Goal: Task Accomplishment & Management: Use online tool/utility

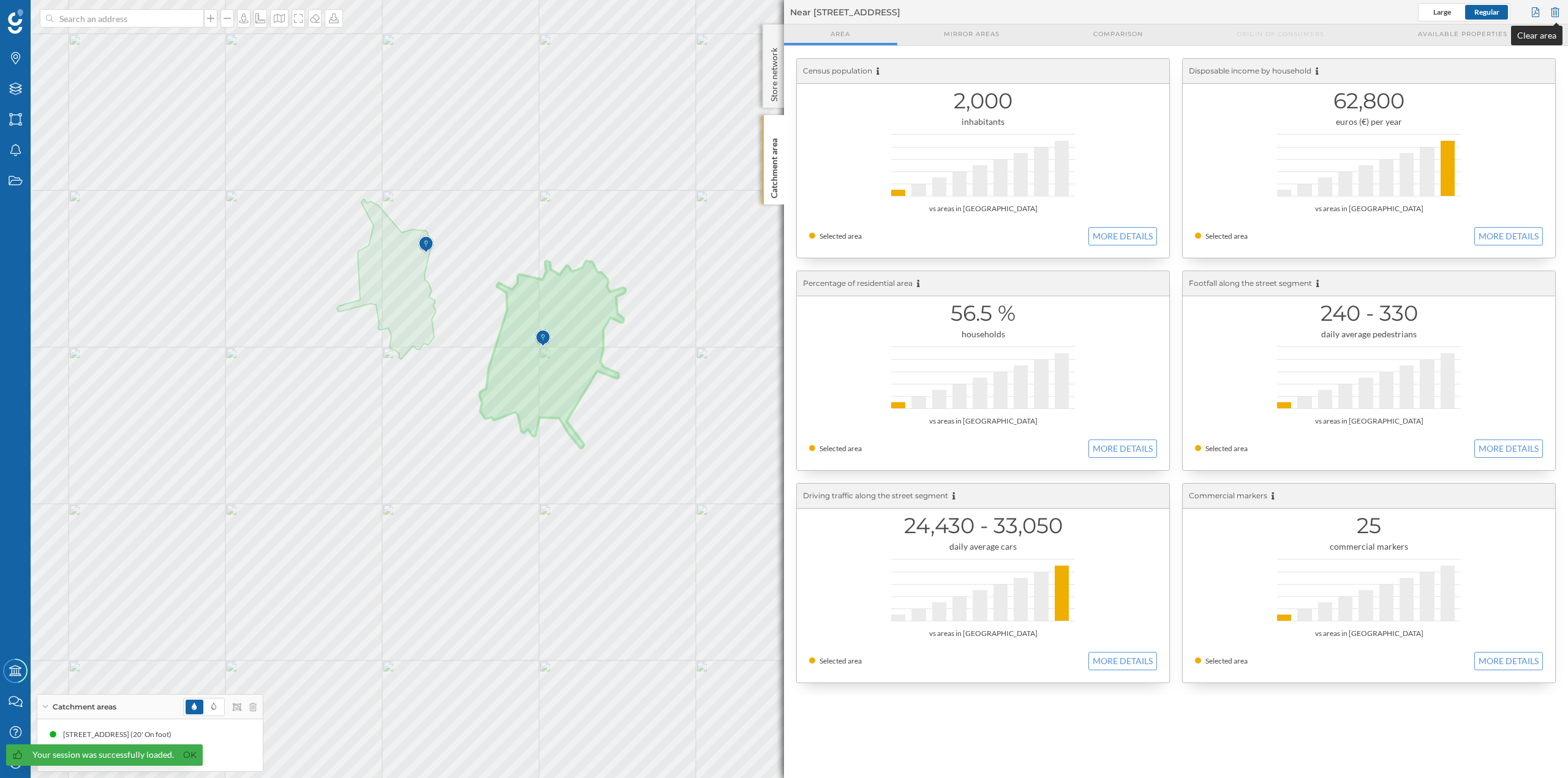
click at [1557, 11] on div at bounding box center [1555, 12] width 13 height 18
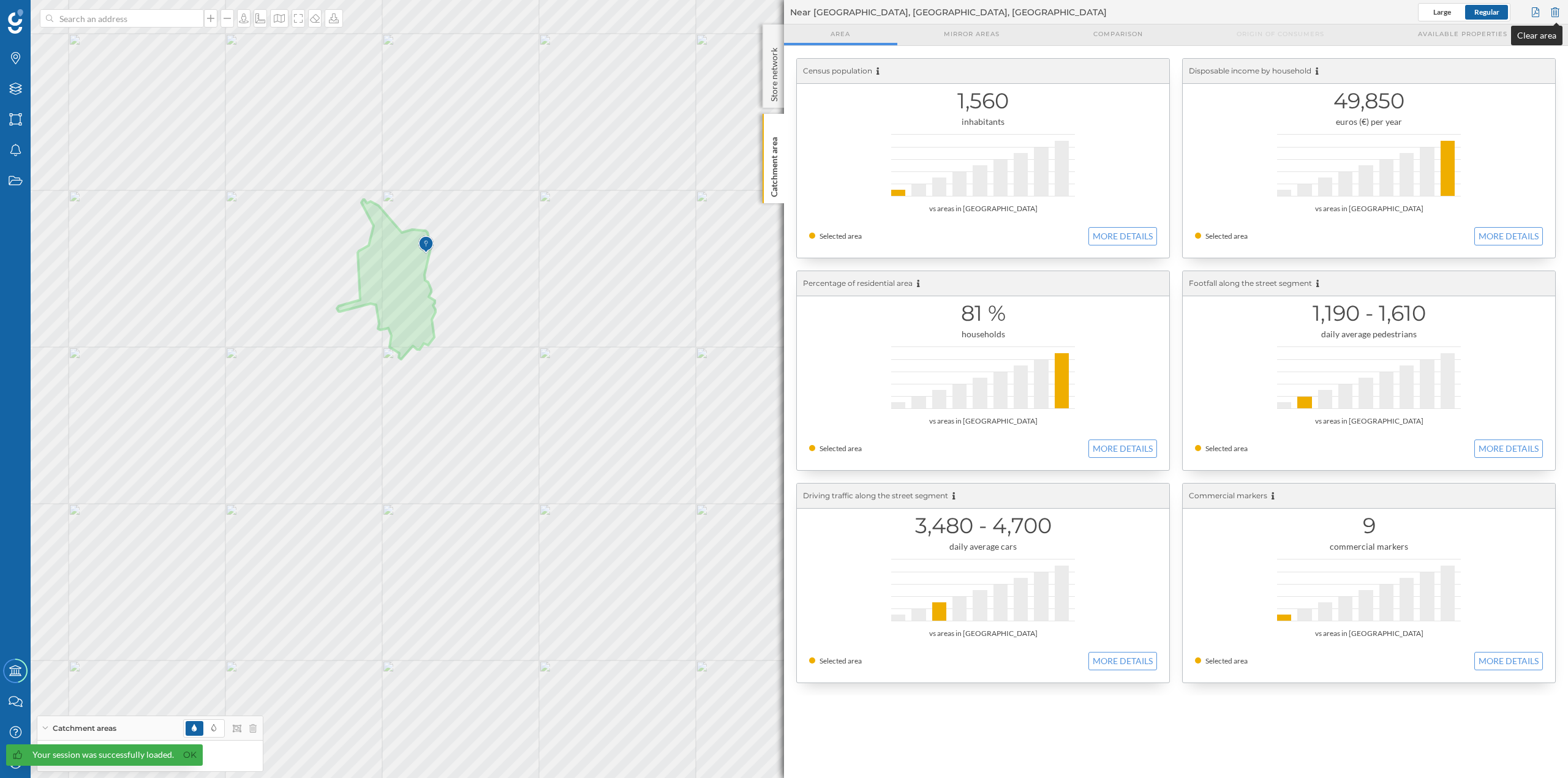
click at [1551, 12] on div at bounding box center [1555, 12] width 13 height 18
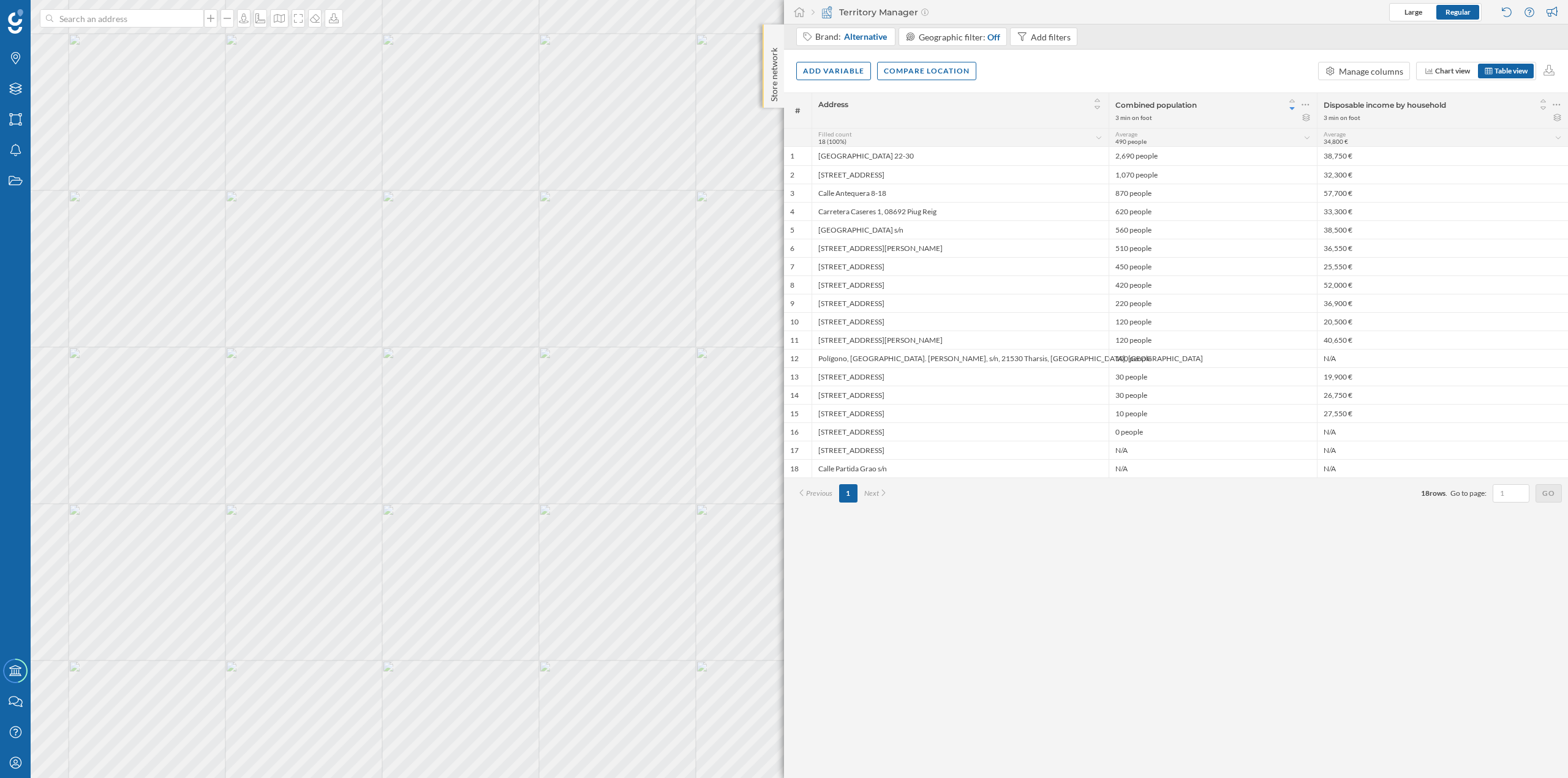
click at [775, 96] on p "Store network" at bounding box center [775, 72] width 13 height 59
click at [764, 89] on div "Store network" at bounding box center [773, 67] width 21 height 85
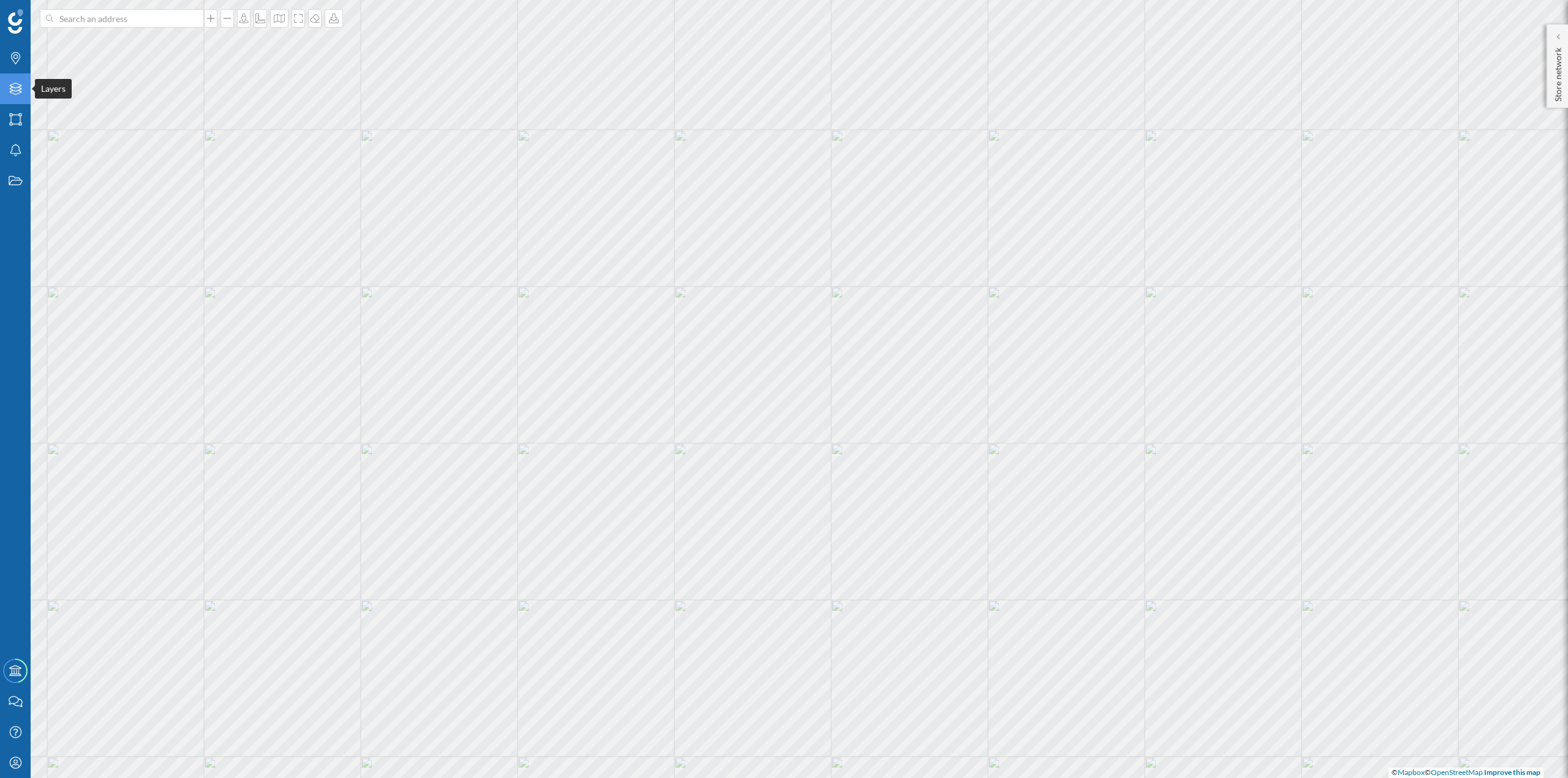
click at [9, 93] on icon "Layers" at bounding box center [15, 89] width 15 height 13
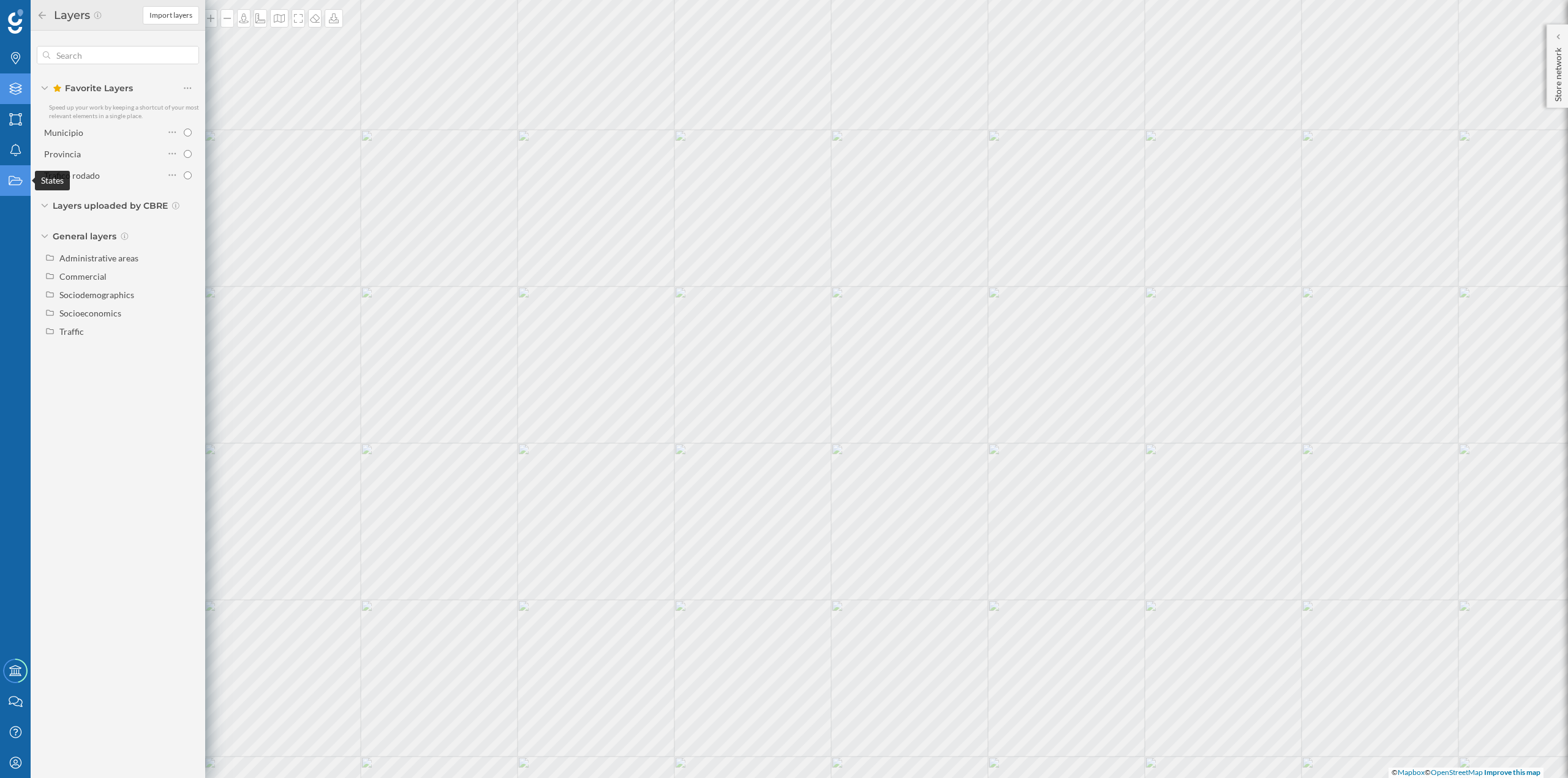
click at [9, 178] on icon "States" at bounding box center [15, 181] width 15 height 13
click at [18, 93] on icon "Layers" at bounding box center [15, 89] width 15 height 13
click at [109, 343] on div "Favorite Layers Speed up your work by keeping a shortcut of your most relevant …" at bounding box center [118, 195] width 175 height 328
click at [104, 337] on div "Traffic" at bounding box center [127, 332] width 135 height 13
click at [190, 350] on input "Driving traffic" at bounding box center [191, 350] width 8 height 8
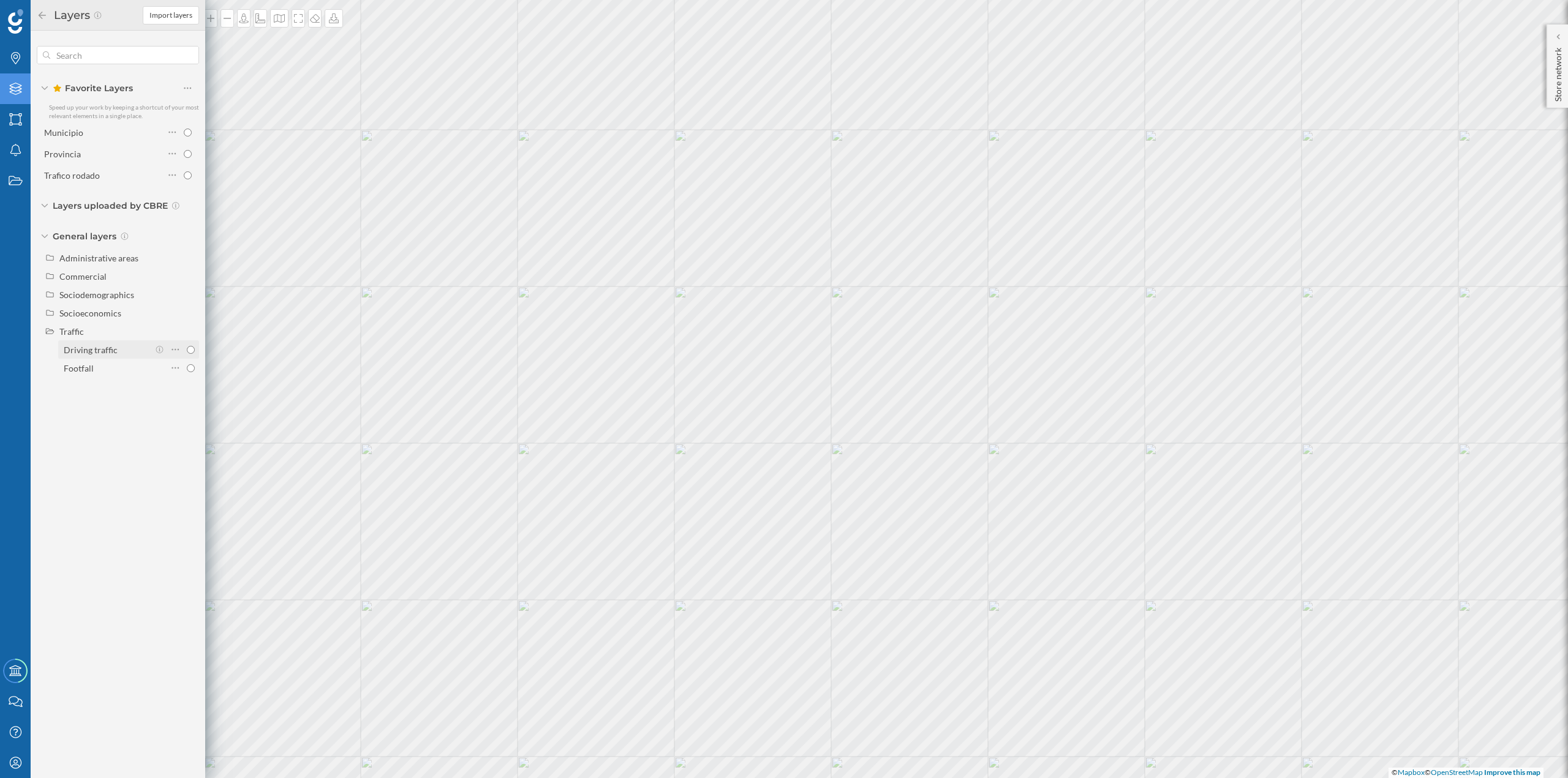
radio input "true"
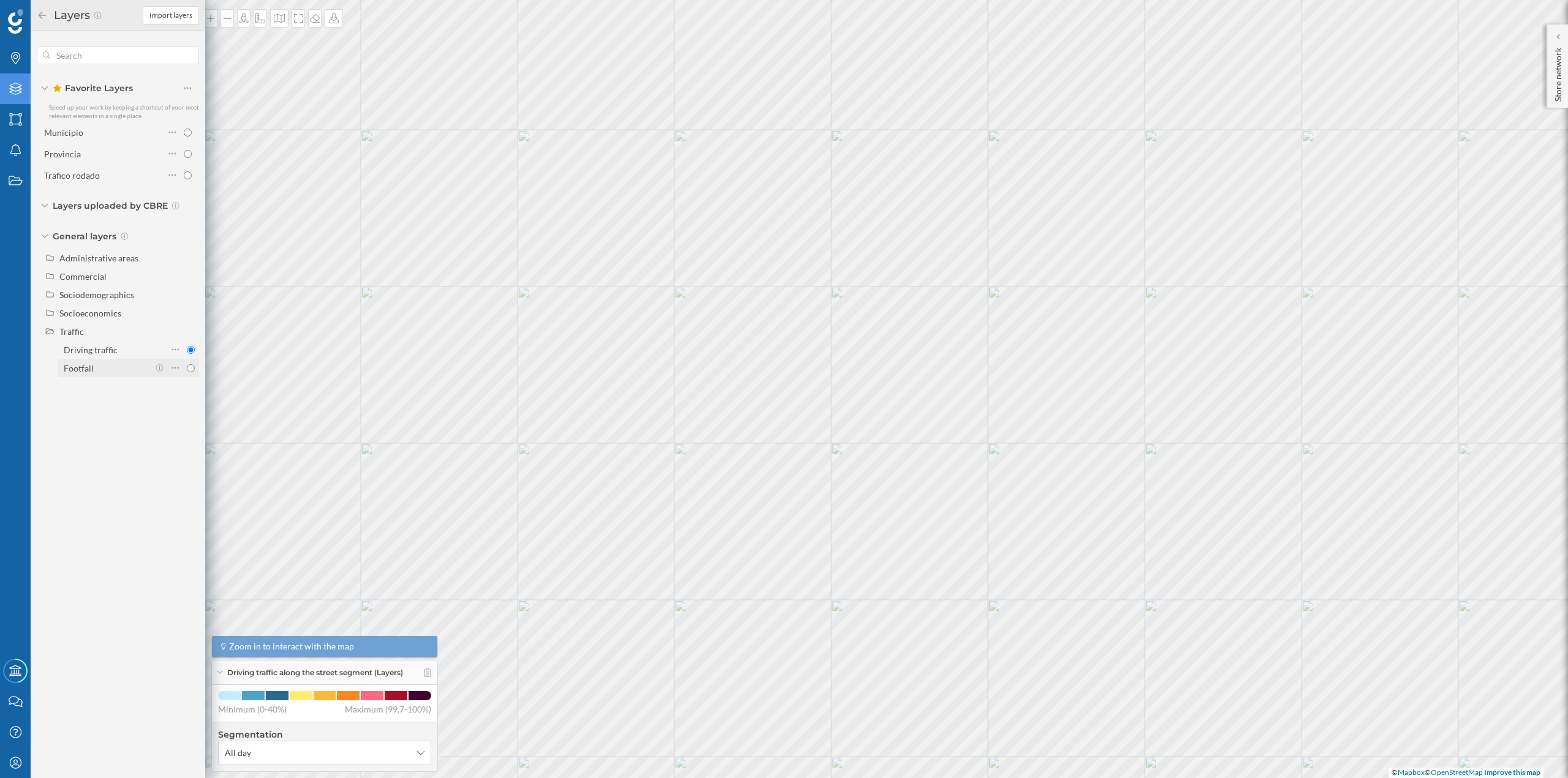
click at [193, 367] on input "Footfall" at bounding box center [191, 369] width 8 height 8
radio input "true"
click at [177, 350] on icon at bounding box center [175, 350] width 8 height 13
click at [193, 398] on div "Add to favorites" at bounding box center [216, 398] width 79 height 13
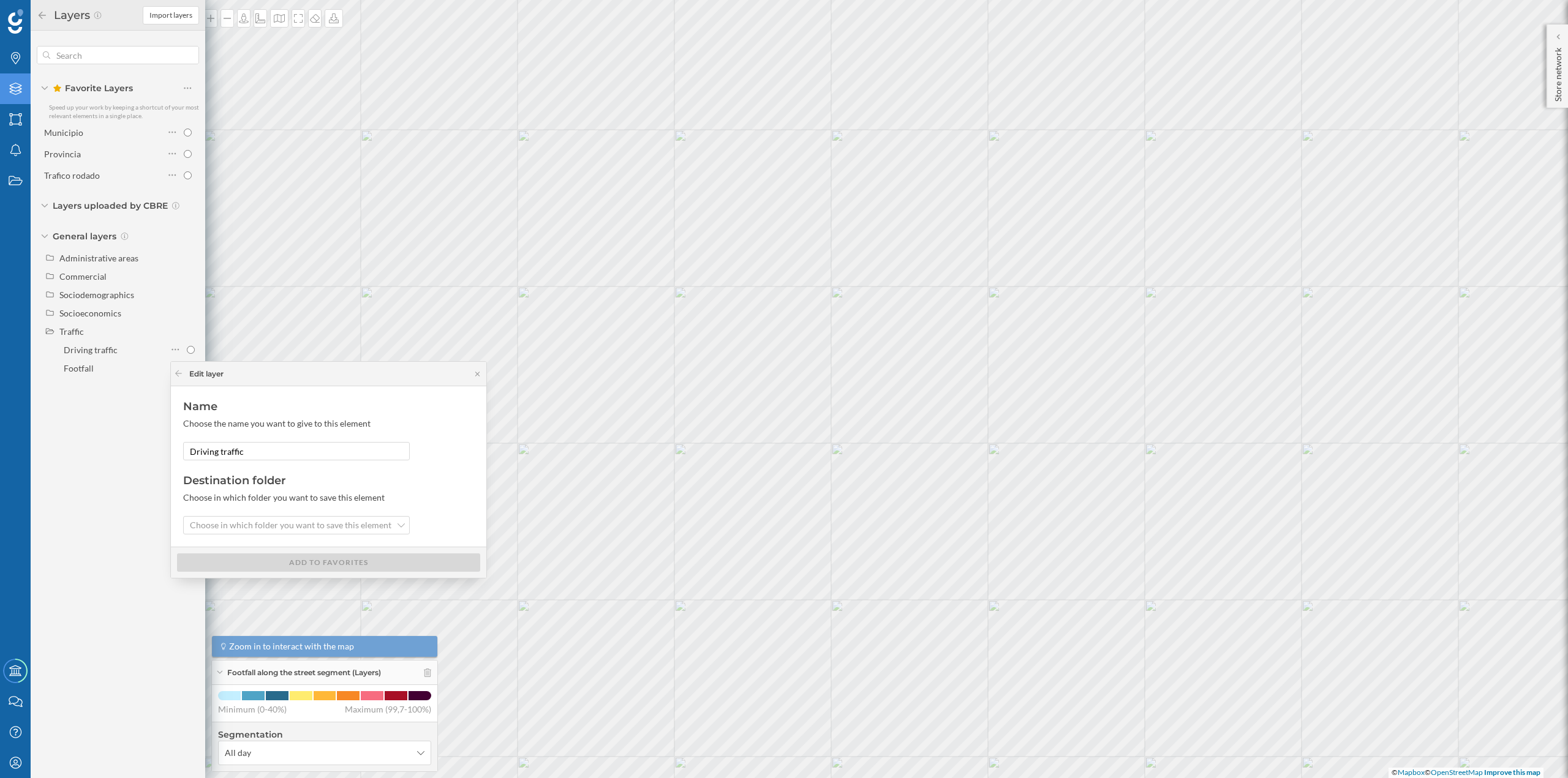
click at [190, 512] on div "Destination folder Choose in which folder you want to save this element Choose …" at bounding box center [329, 503] width 291 height 62
click at [220, 530] on span "Choose in which folder you want to save this element" at bounding box center [291, 526] width 201 height 13
click at [229, 552] on div "Favorite layers" at bounding box center [219, 550] width 57 height 10
click at [229, 559] on div "Add to favorites" at bounding box center [329, 561] width 304 height 18
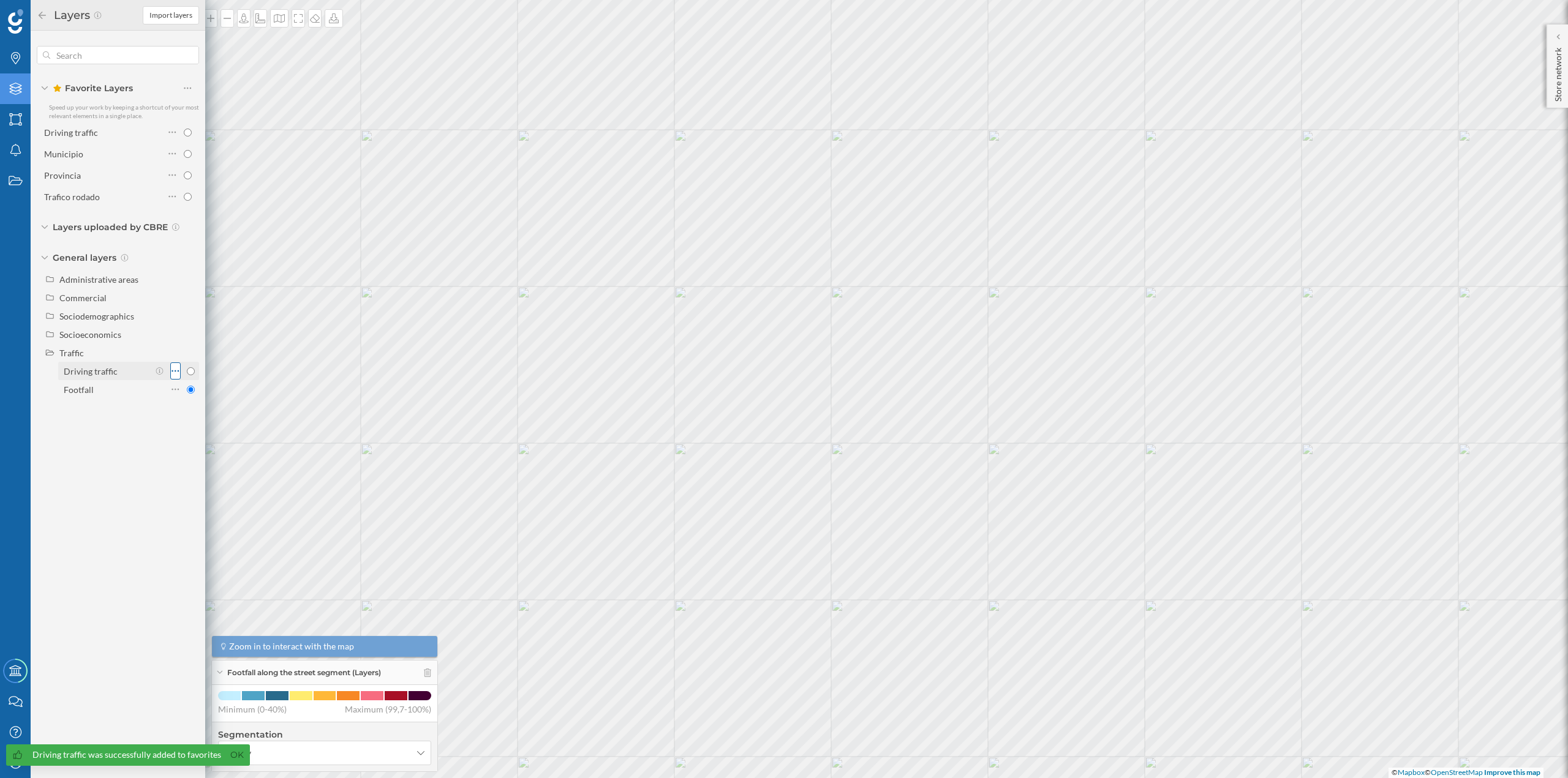
click at [175, 372] on icon at bounding box center [175, 371] width 8 height 13
click at [213, 427] on div "Add to favorites" at bounding box center [217, 420] width 87 height 18
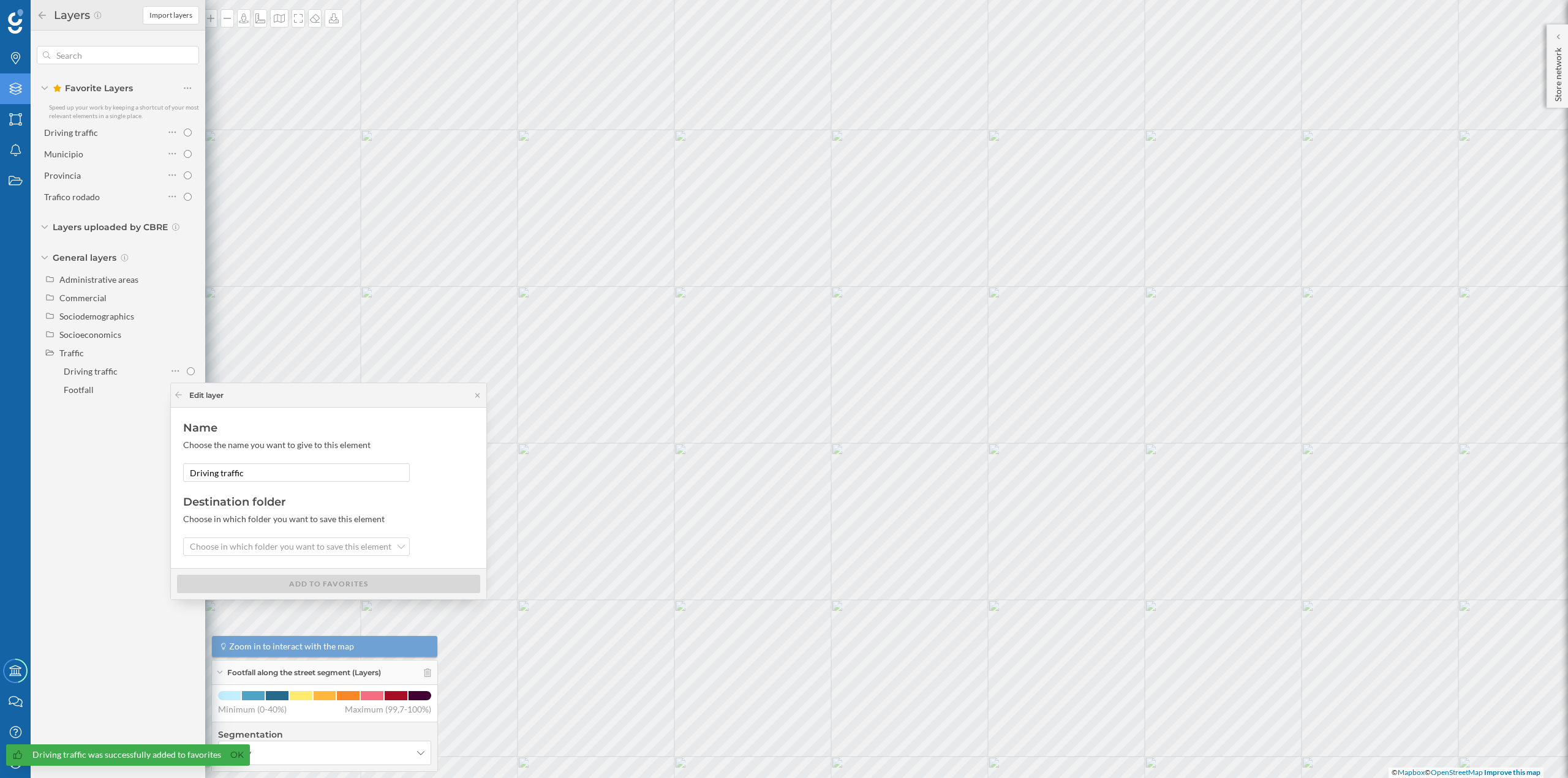
click at [222, 560] on div "Name Choose the name you want to give to this element Driving traffic Destinati…" at bounding box center [328, 488] width 315 height 160
click at [215, 548] on span "Choose in which folder you want to save this element" at bounding box center [291, 547] width 201 height 13
click at [215, 575] on div "Favorite layers" at bounding box center [219, 571] width 57 height 10
click at [215, 575] on div "Add to favorites" at bounding box center [329, 584] width 304 height 18
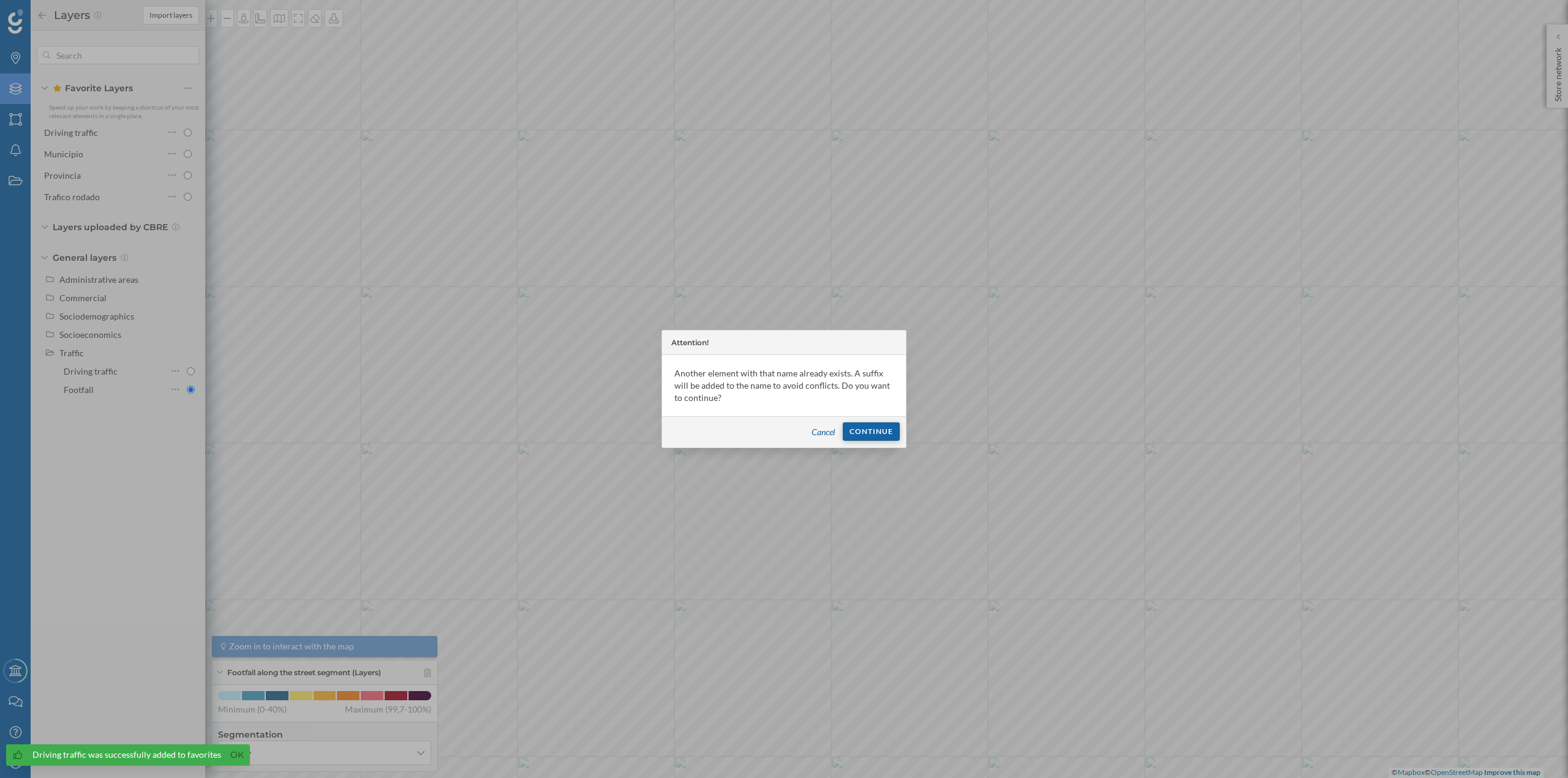
click at [878, 441] on div "Continue" at bounding box center [871, 431] width 57 height 18
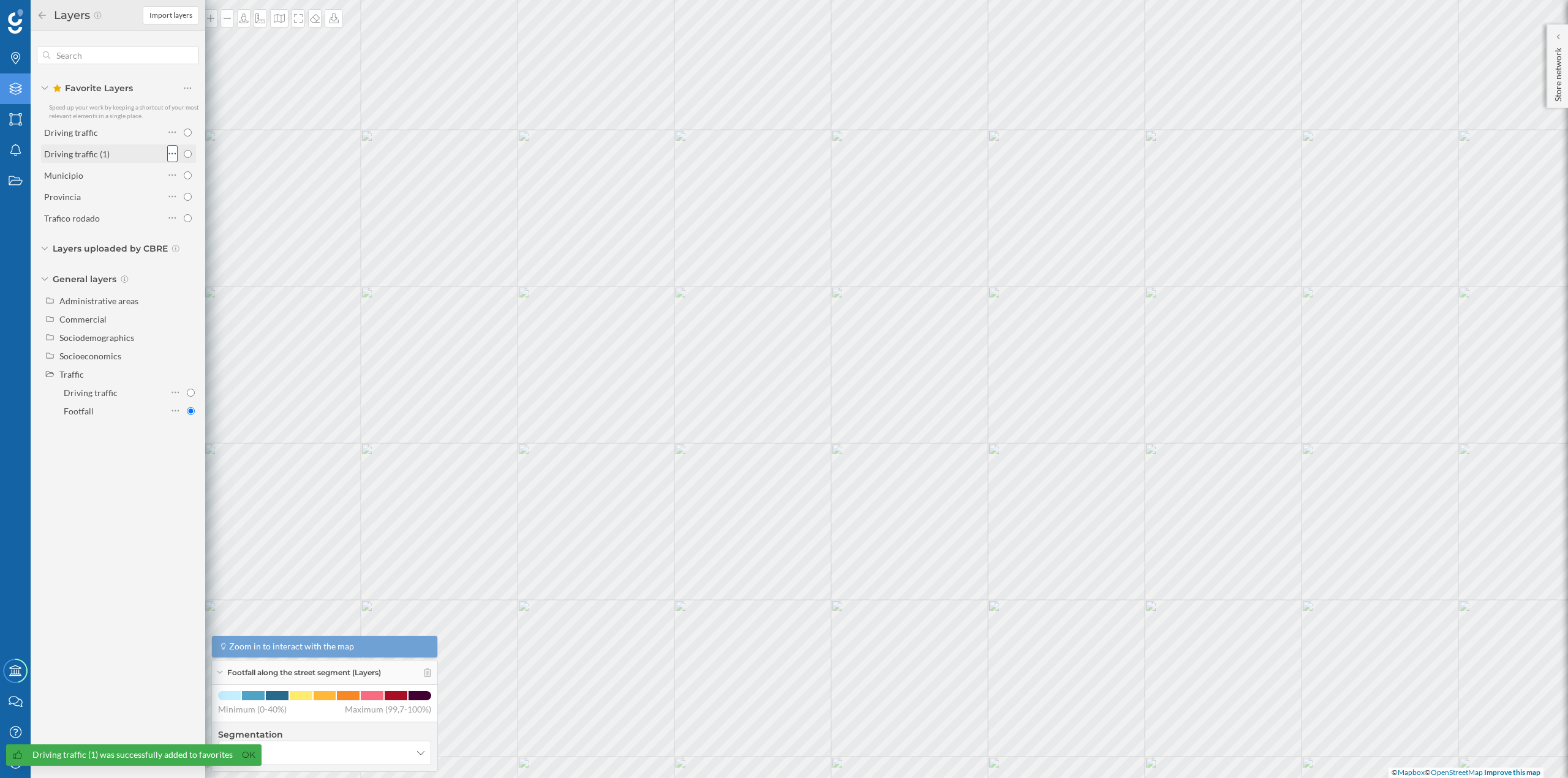
click at [167, 151] on div at bounding box center [172, 154] width 10 height 17
click at [208, 226] on div "Delete favorite" at bounding box center [220, 227] width 59 height 13
click at [232, 275] on div "Cancel [GEOGRAPHIC_DATA]" at bounding box center [259, 251] width 184 height 56
click at [229, 263] on div "Delete" at bounding box center [259, 263] width 171 height 18
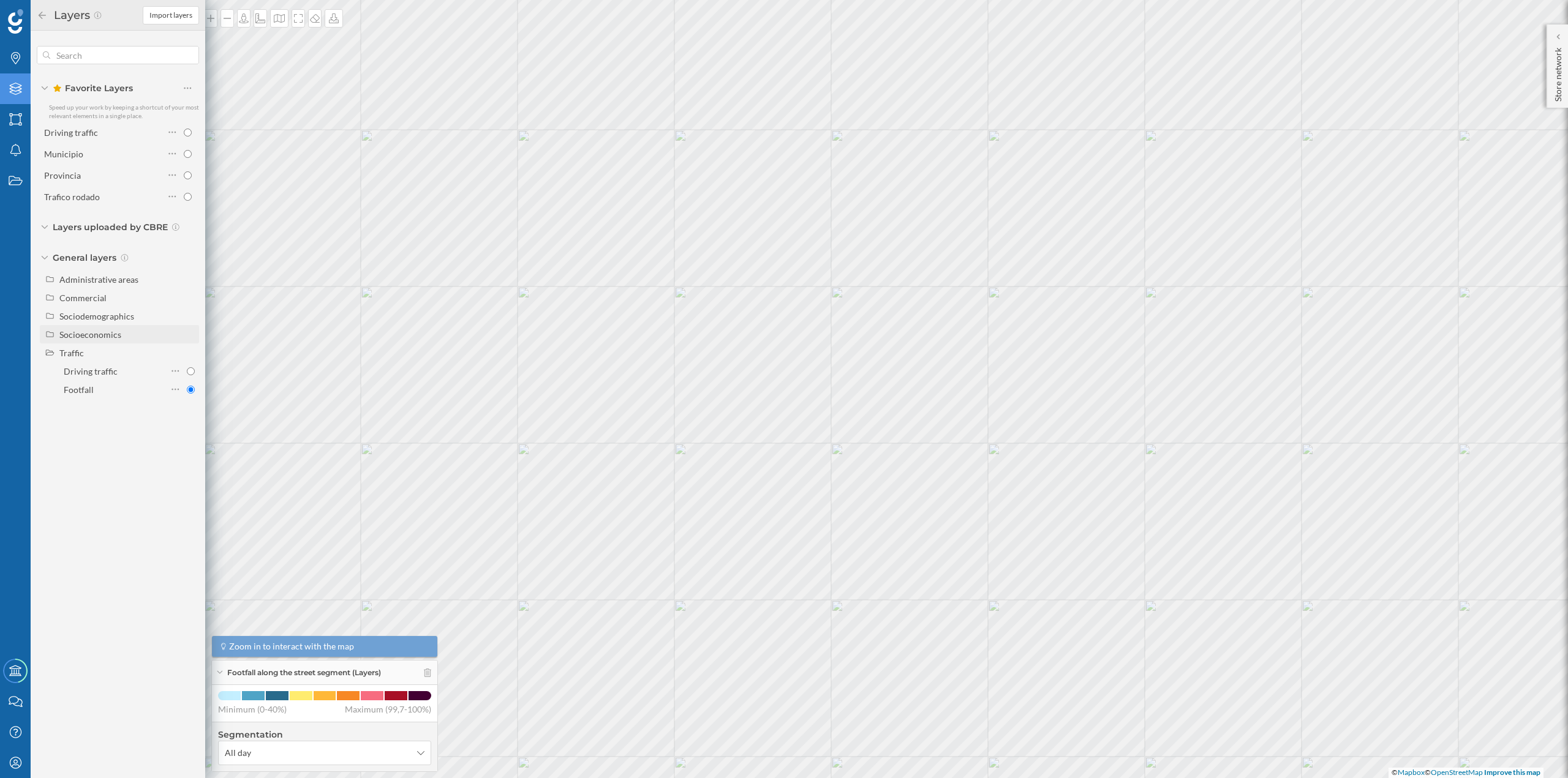
click at [123, 332] on div "Socioeconomics" at bounding box center [127, 335] width 135 height 13
click at [123, 320] on div "Sociodemographics" at bounding box center [97, 316] width 75 height 10
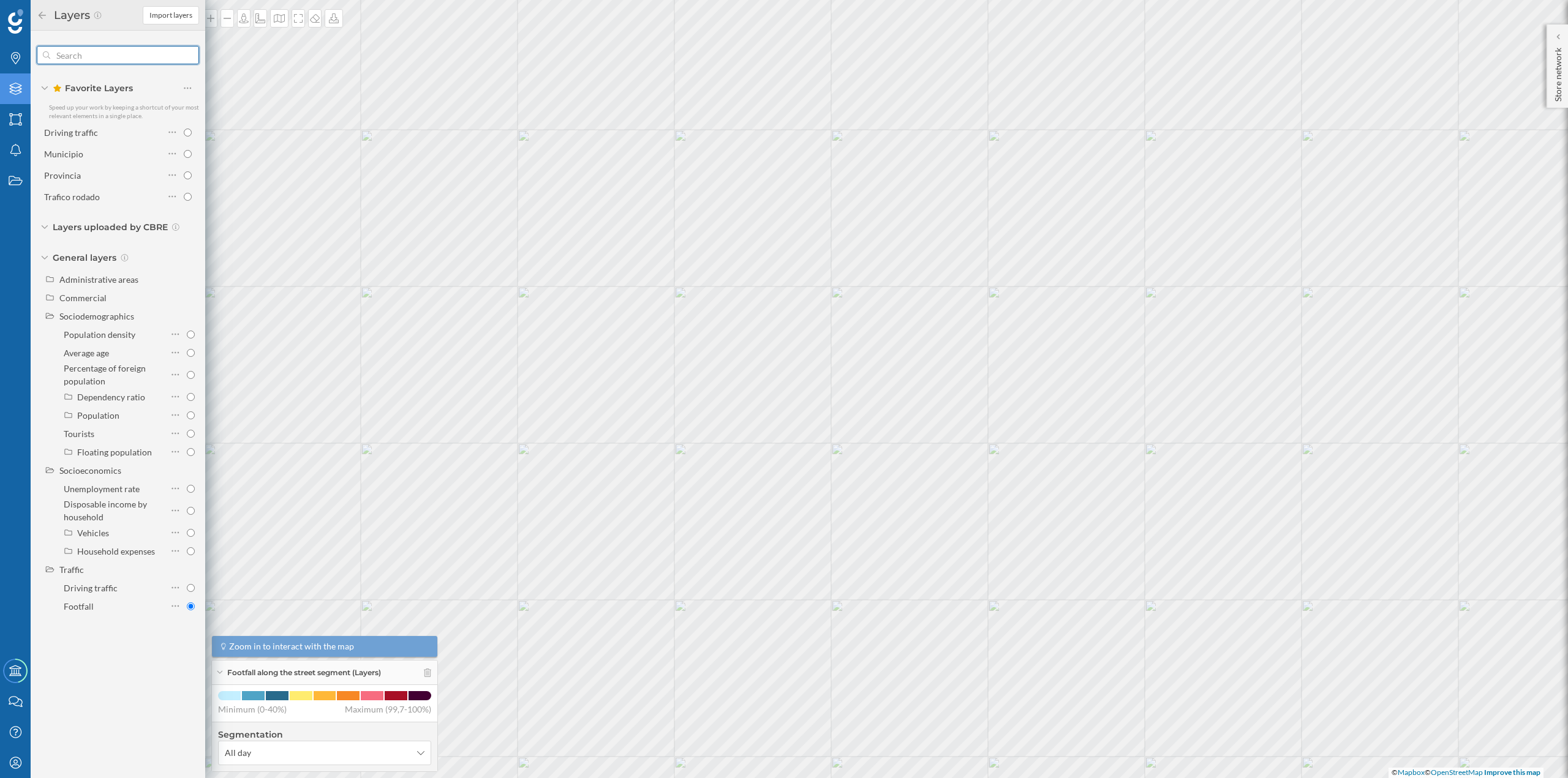
click at [127, 56] on input "text" at bounding box center [118, 55] width 135 height 24
paste input "[DOMAIN_NAME][STREET_ADDRESS]"
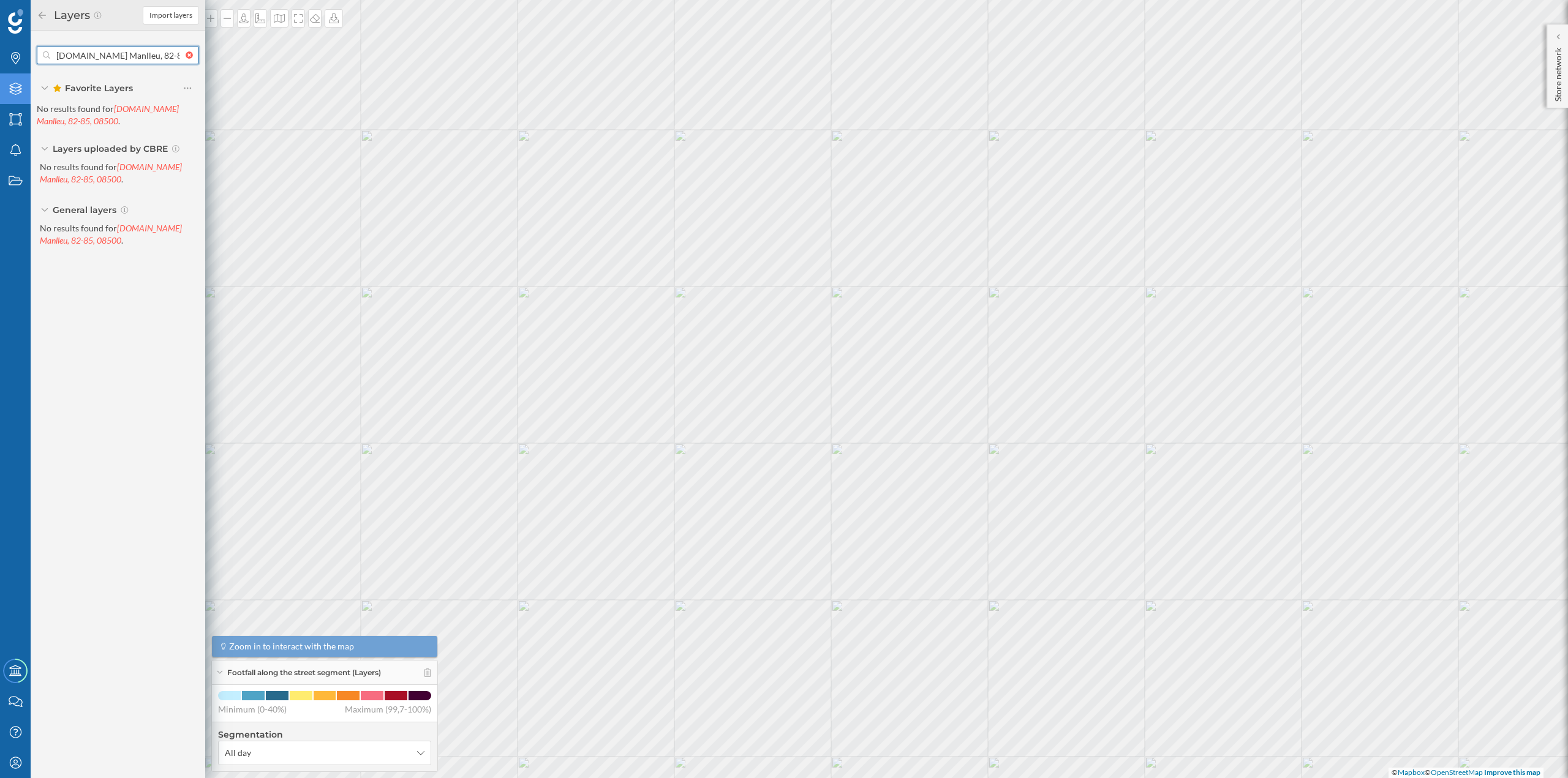
type input "[DOMAIN_NAME] Manlleu, 82-85, 08500"
click at [191, 57] on div at bounding box center [192, 54] width 13 height 7
click at [186, 57] on input "text" at bounding box center [118, 55] width 135 height 24
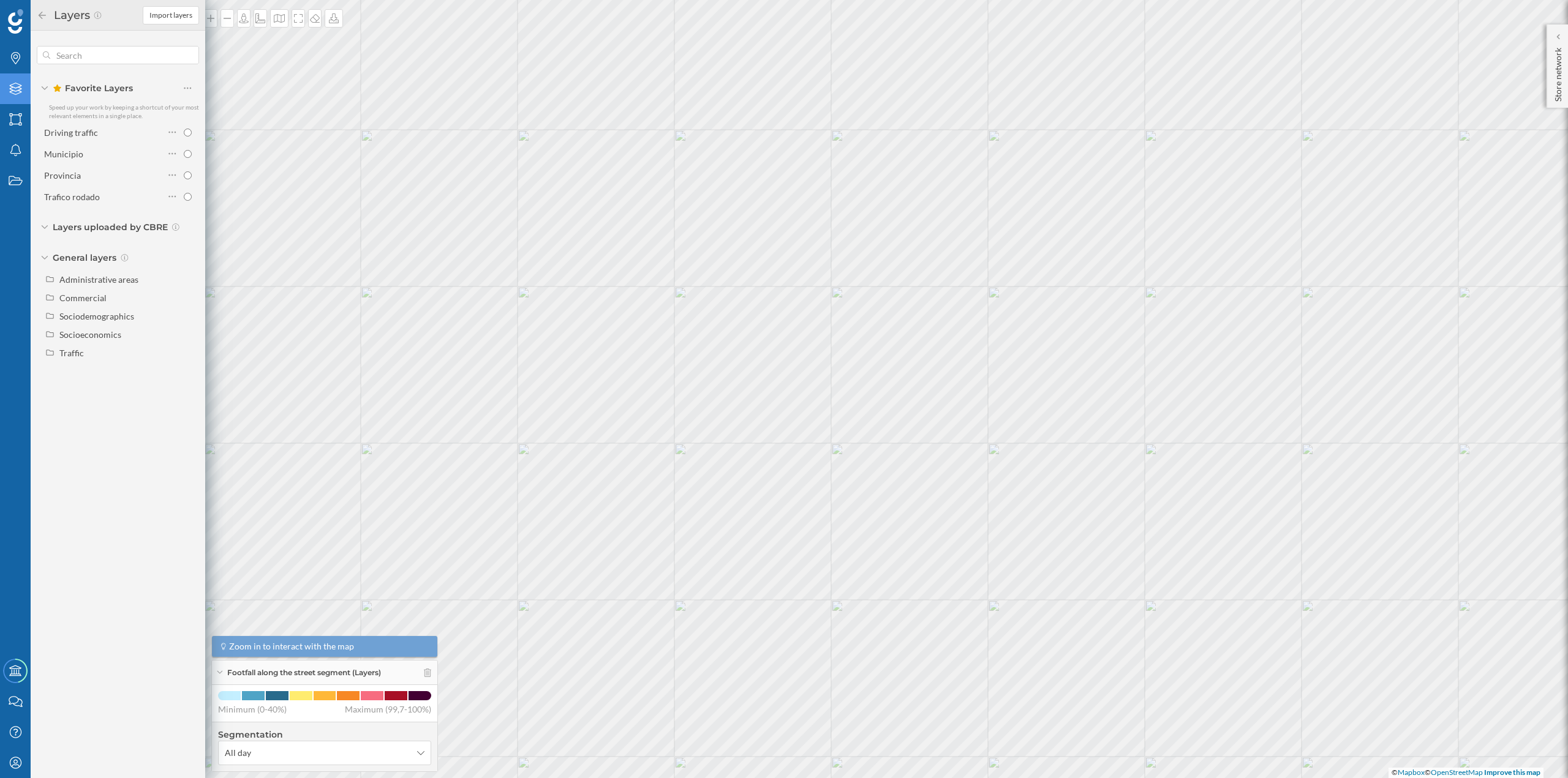
click at [43, 14] on icon at bounding box center [42, 15] width 11 height 9
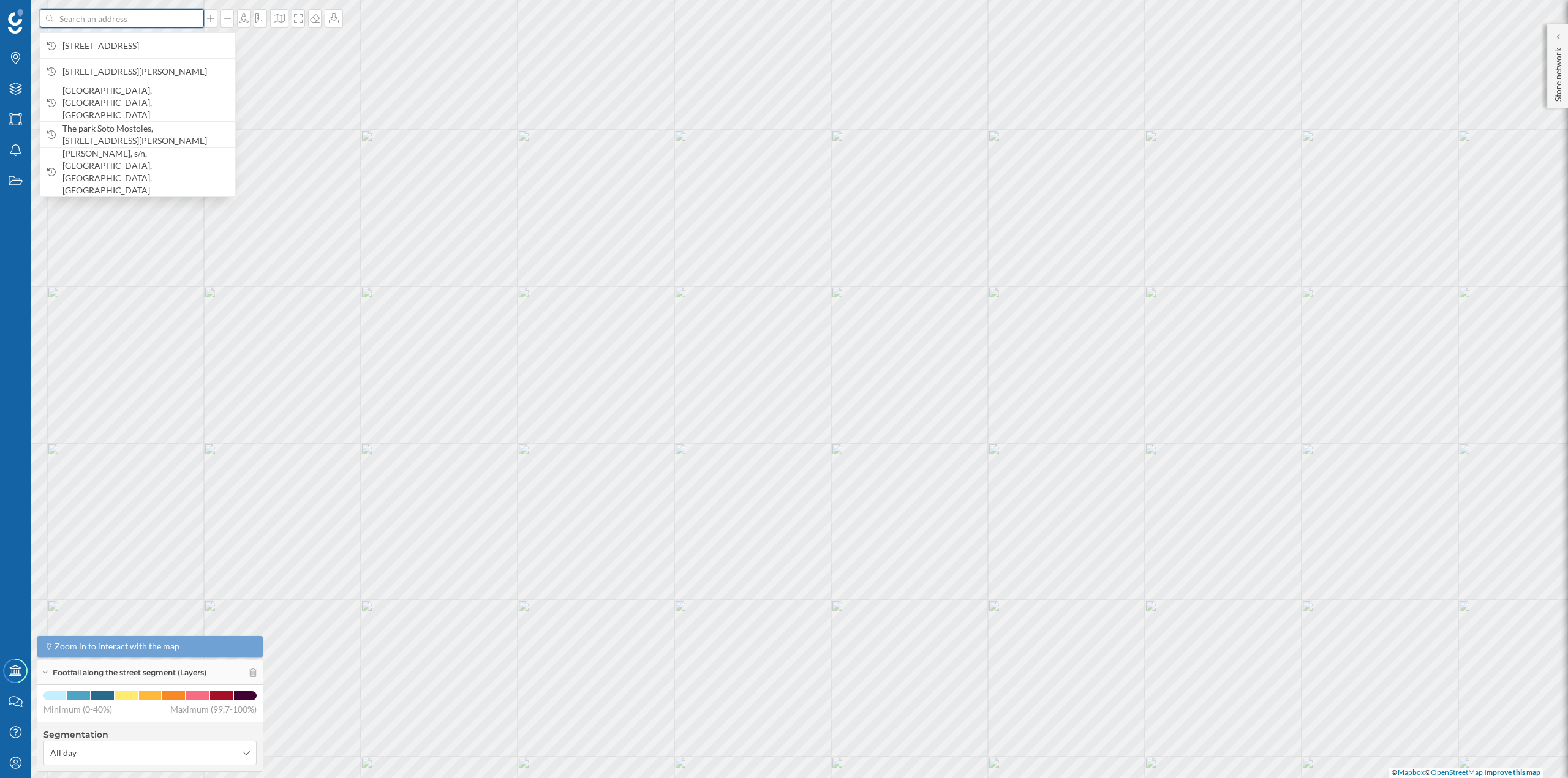
click at [84, 24] on input at bounding box center [122, 18] width 138 height 18
paste input "[DOMAIN_NAME][STREET_ADDRESS]"
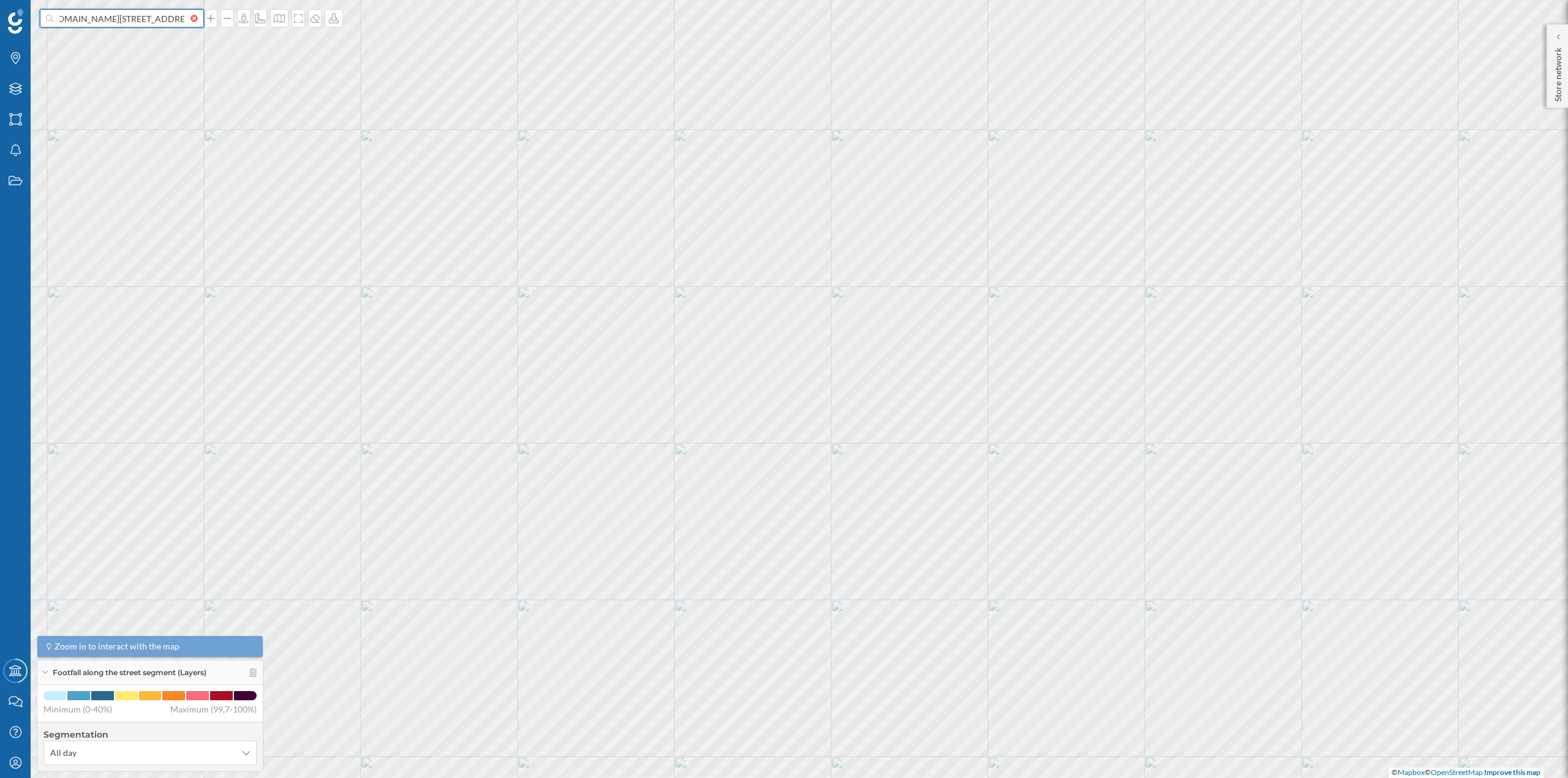
type input "[DOMAIN_NAME][STREET_ADDRESS]"
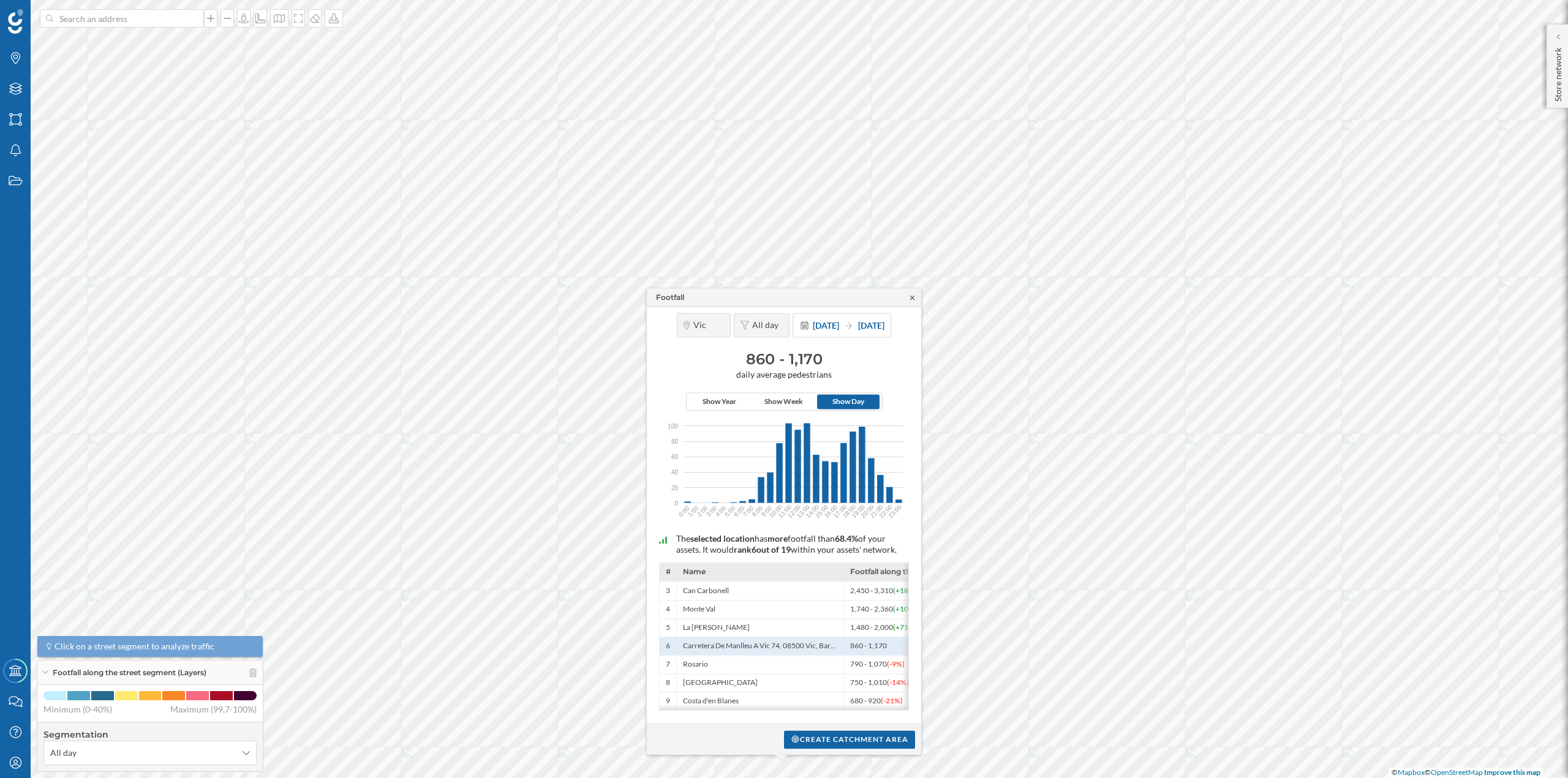
click at [911, 294] on icon at bounding box center [913, 297] width 9 height 7
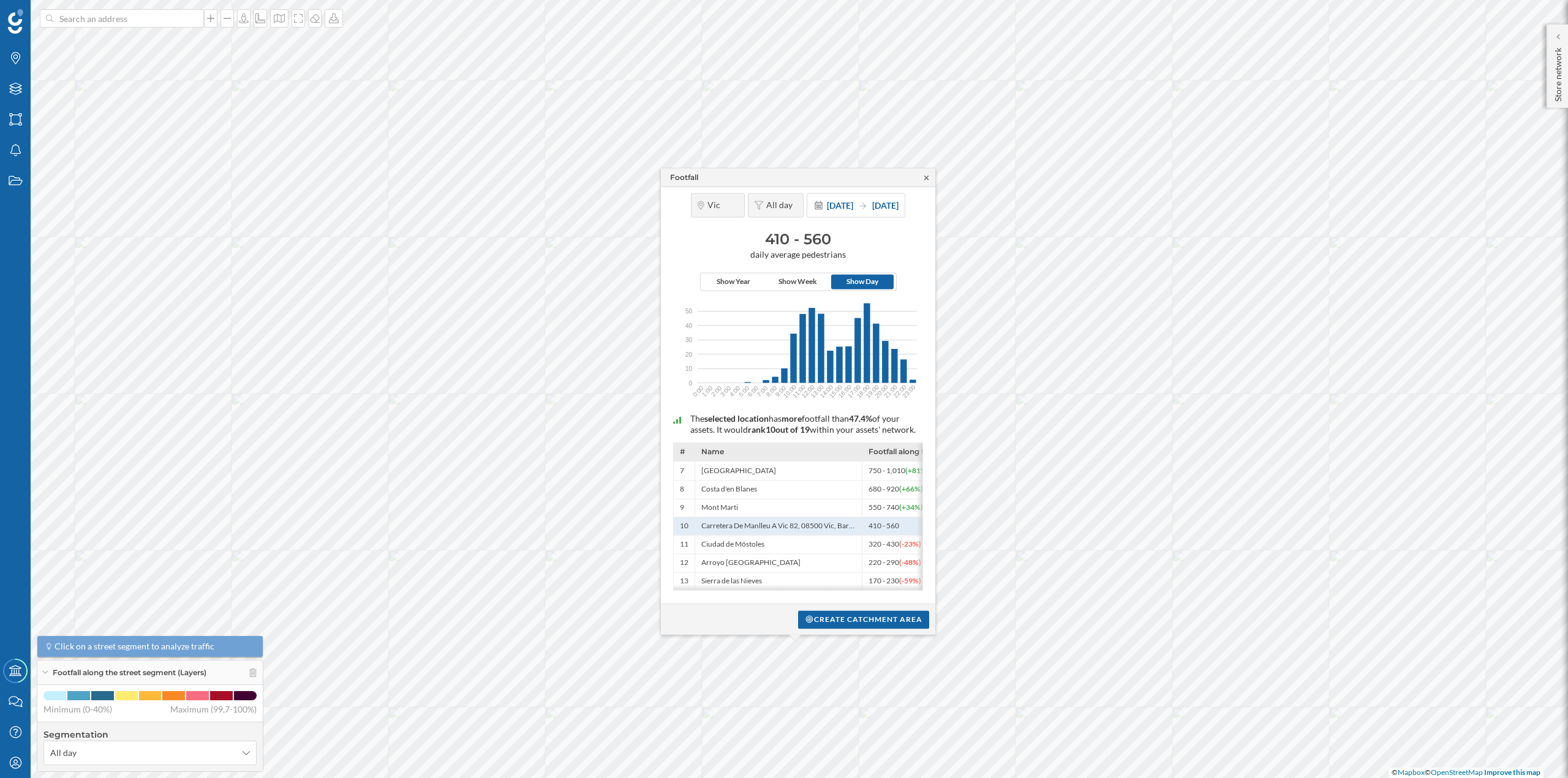
click at [926, 174] on icon at bounding box center [926, 177] width 9 height 7
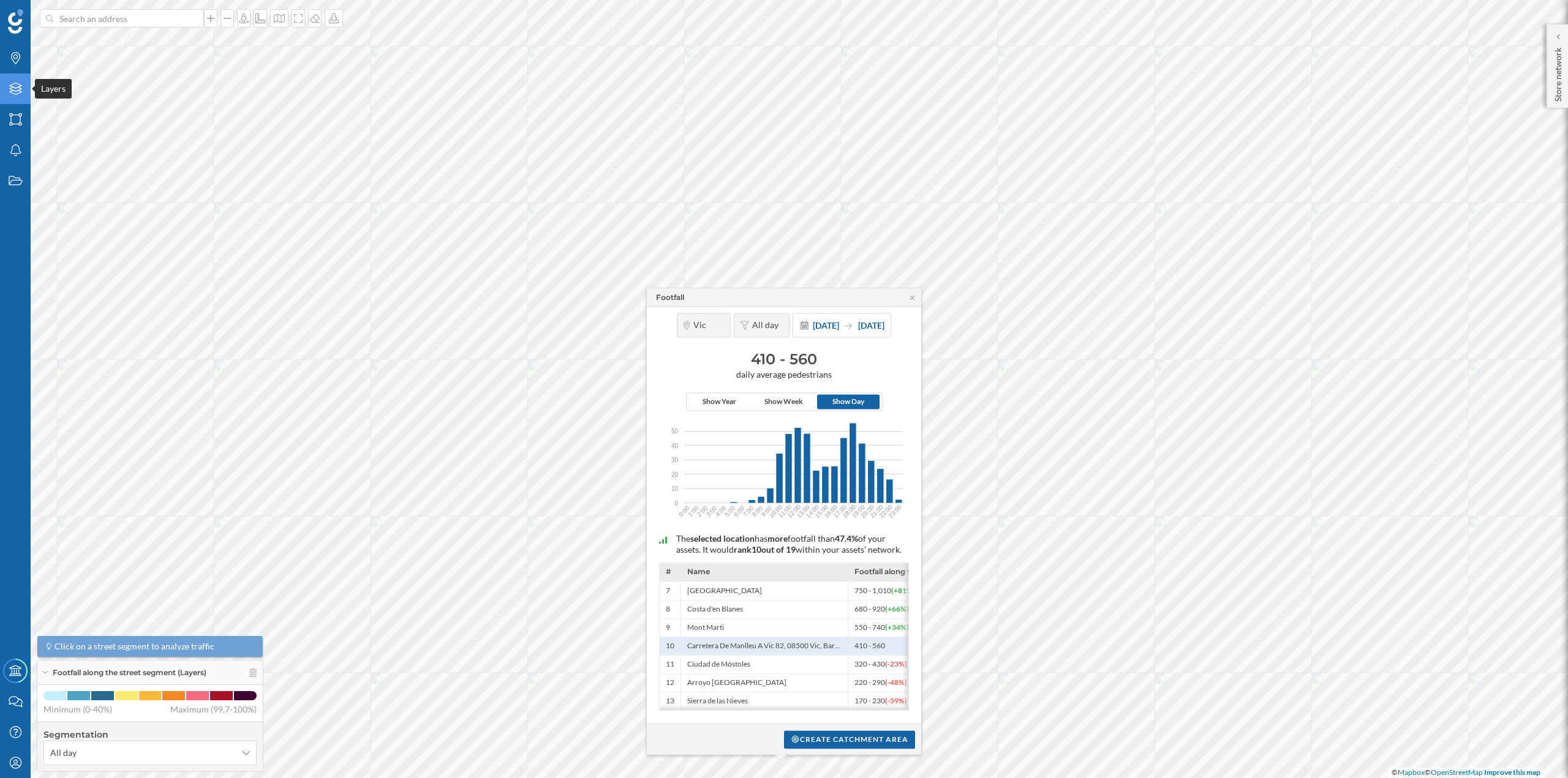
click at [20, 87] on icon "Layers" at bounding box center [15, 89] width 15 height 13
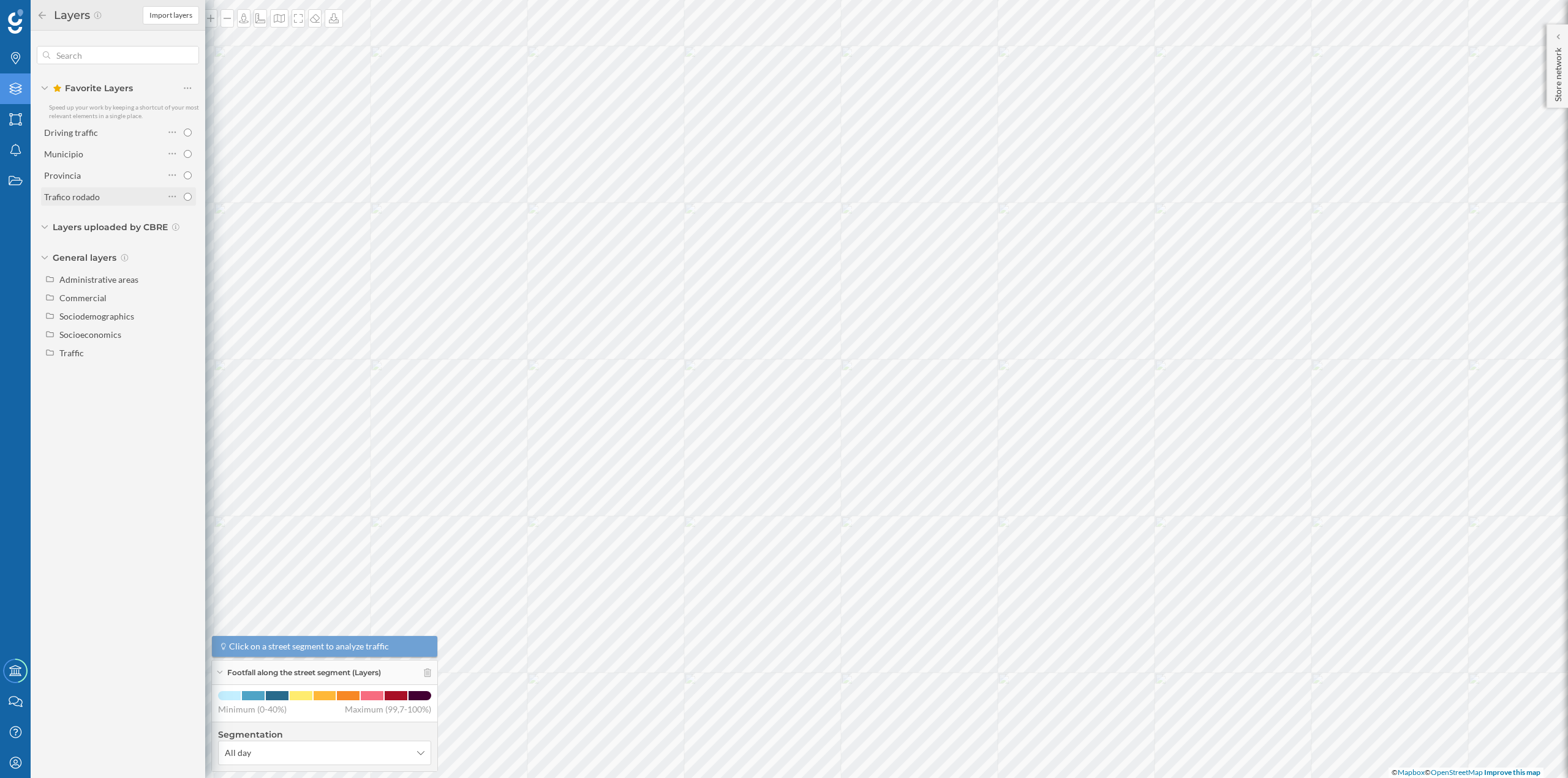
click at [134, 192] on div "Trafico rodado" at bounding box center [104, 196] width 120 height 13
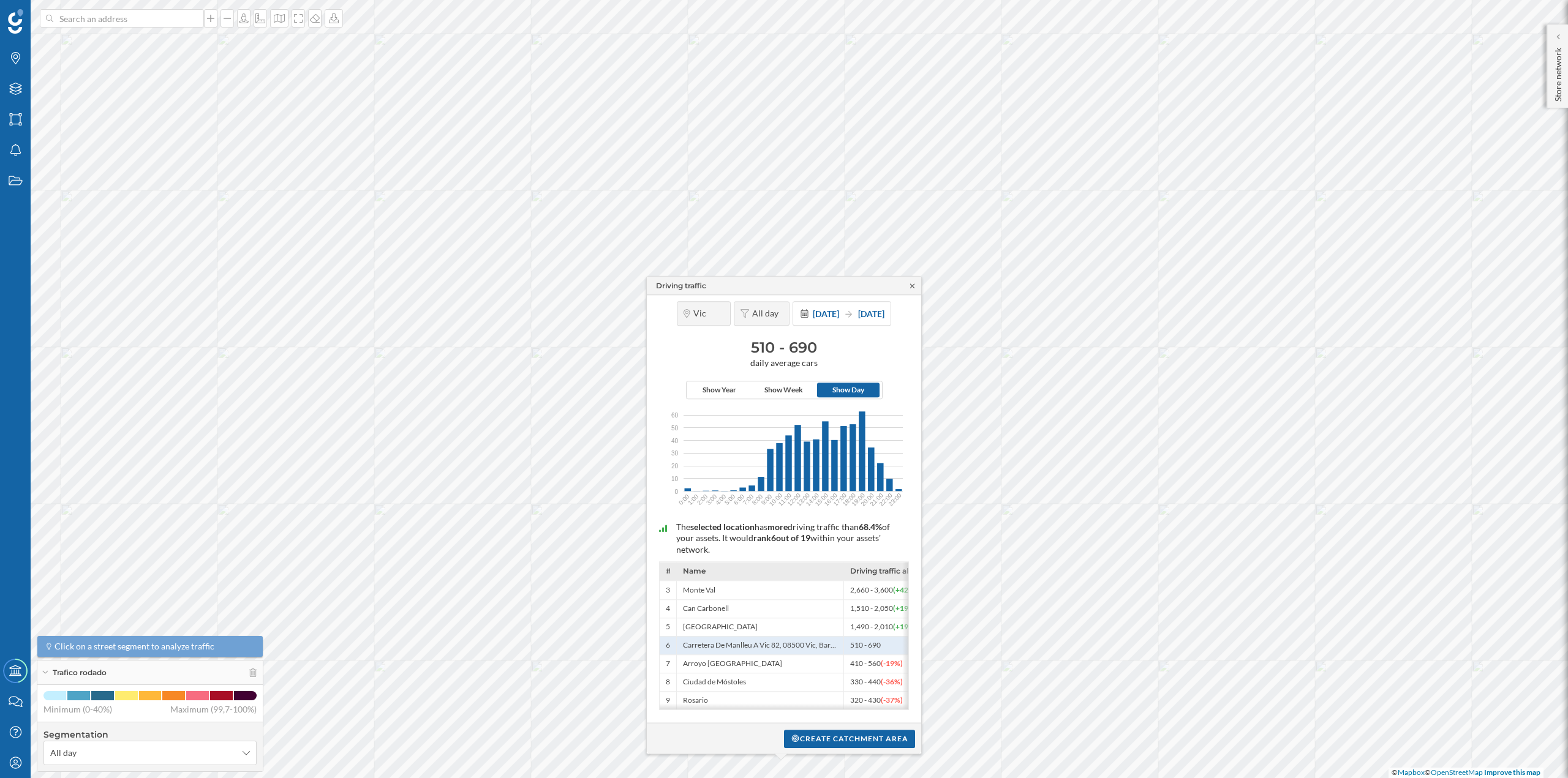
click at [910, 282] on icon at bounding box center [913, 285] width 9 height 7
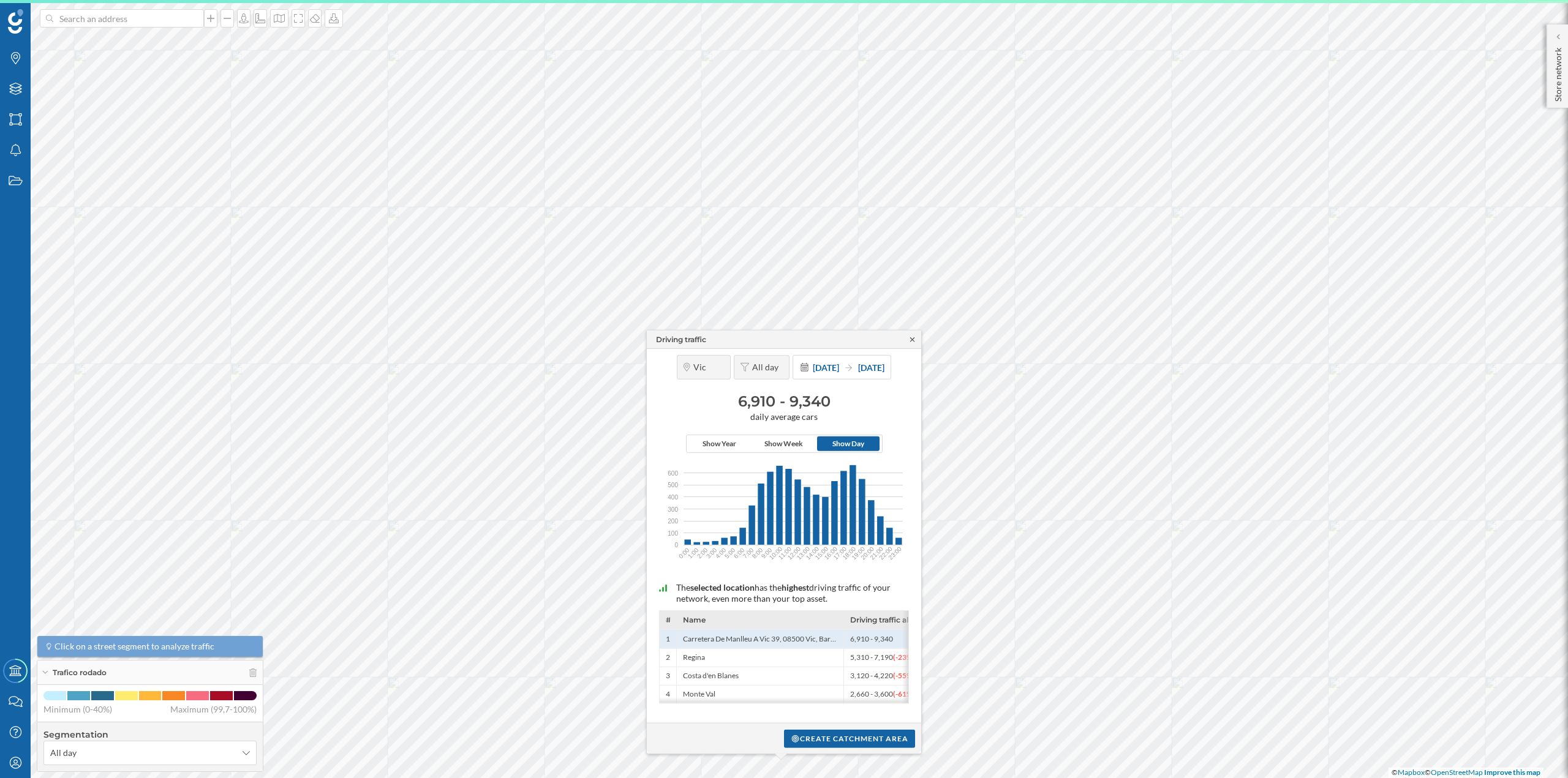
click at [911, 338] on icon at bounding box center [912, 339] width 4 height 4
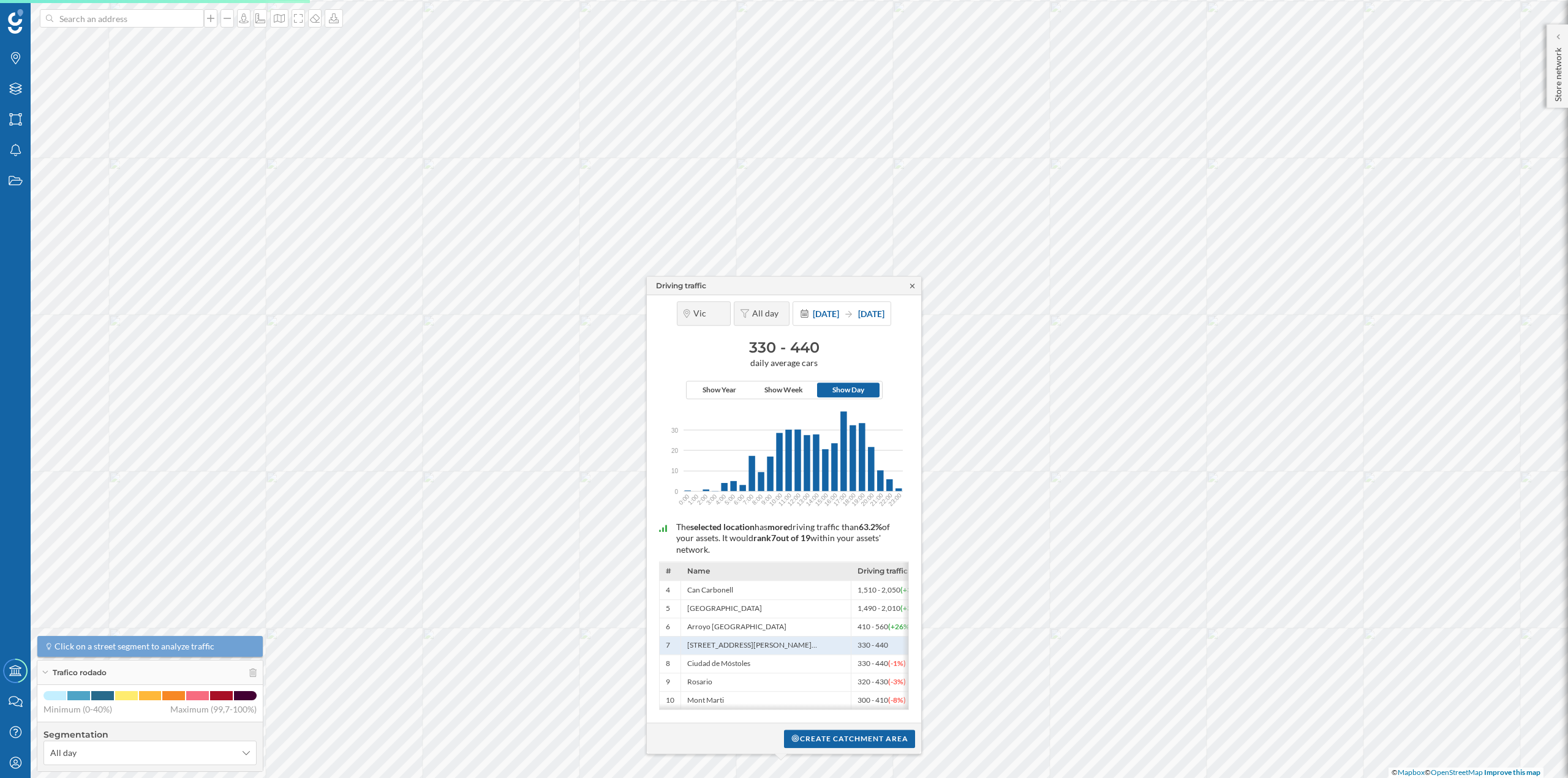
click at [914, 282] on icon at bounding box center [913, 285] width 9 height 7
click at [911, 282] on icon at bounding box center [913, 285] width 9 height 7
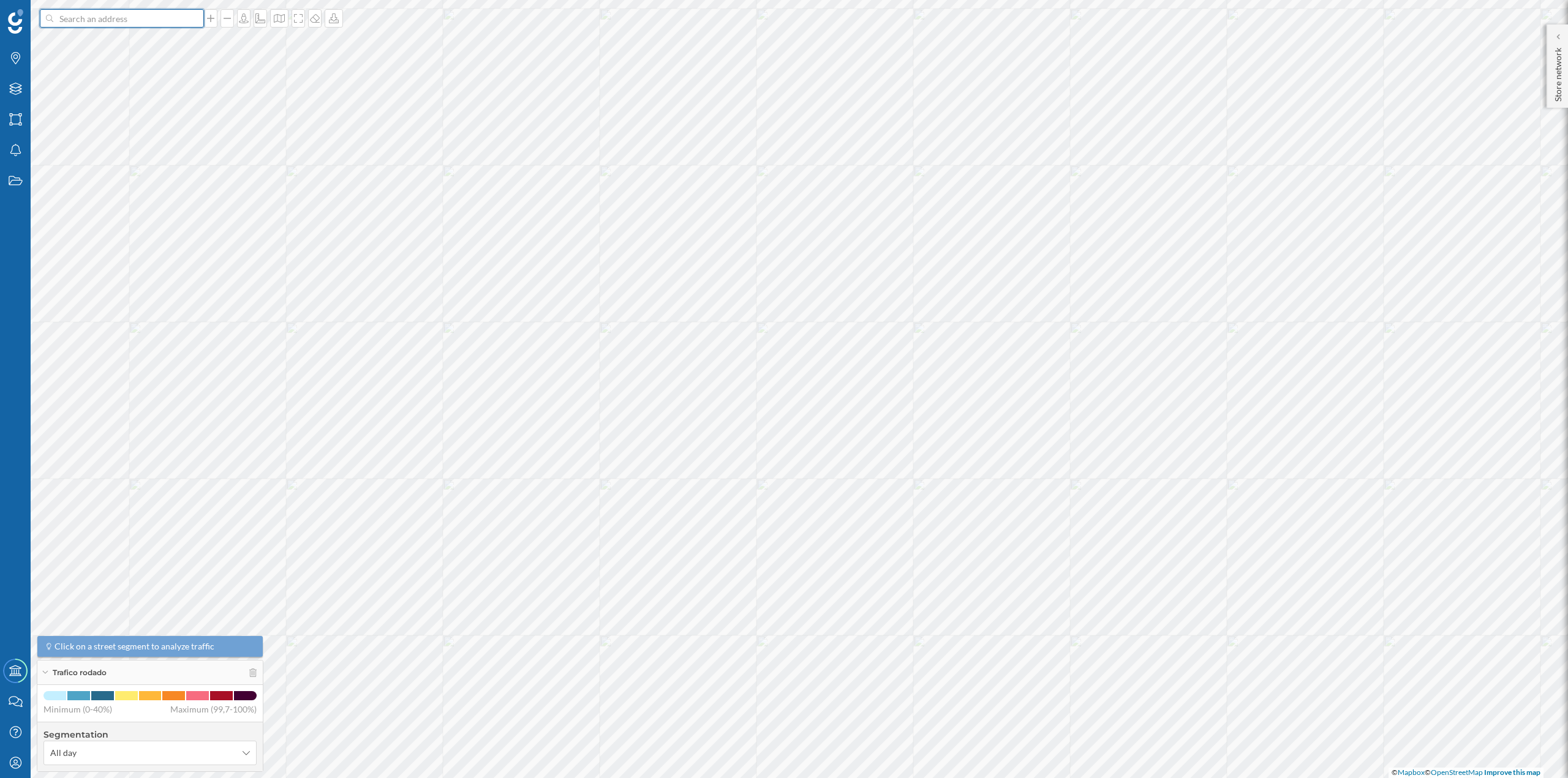
click at [144, 20] on input at bounding box center [122, 18] width 138 height 18
paste input "[STREET_ADDRESS]"
type input "[STREET_ADDRESS]"
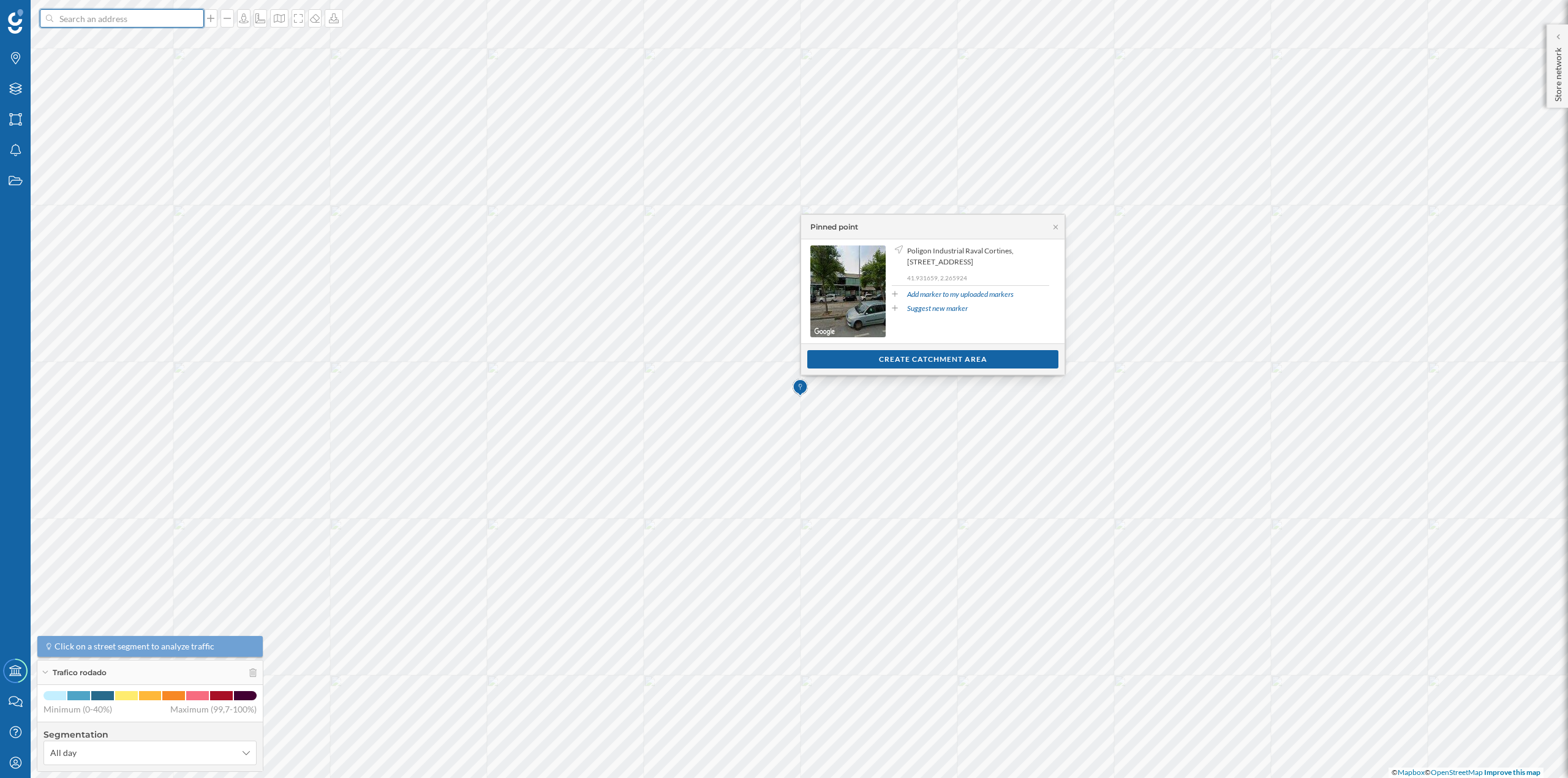
click at [81, 21] on input at bounding box center [122, 18] width 138 height 18
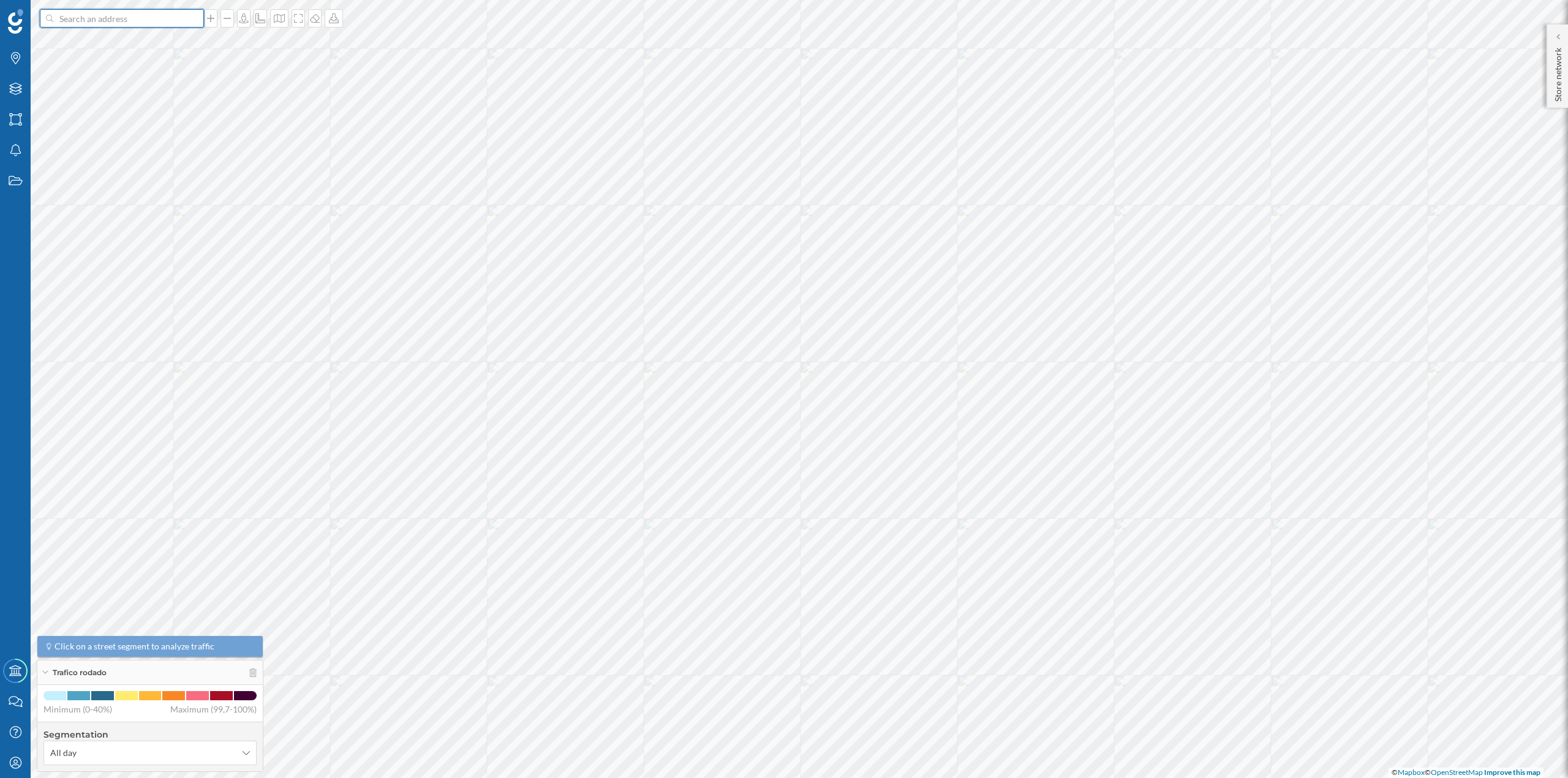
click at [98, 15] on input at bounding box center [122, 18] width 138 height 18
paste input "[DOMAIN_NAME][STREET_ADDRESS]"
type input "[DOMAIN_NAME][STREET_ADDRESS]"
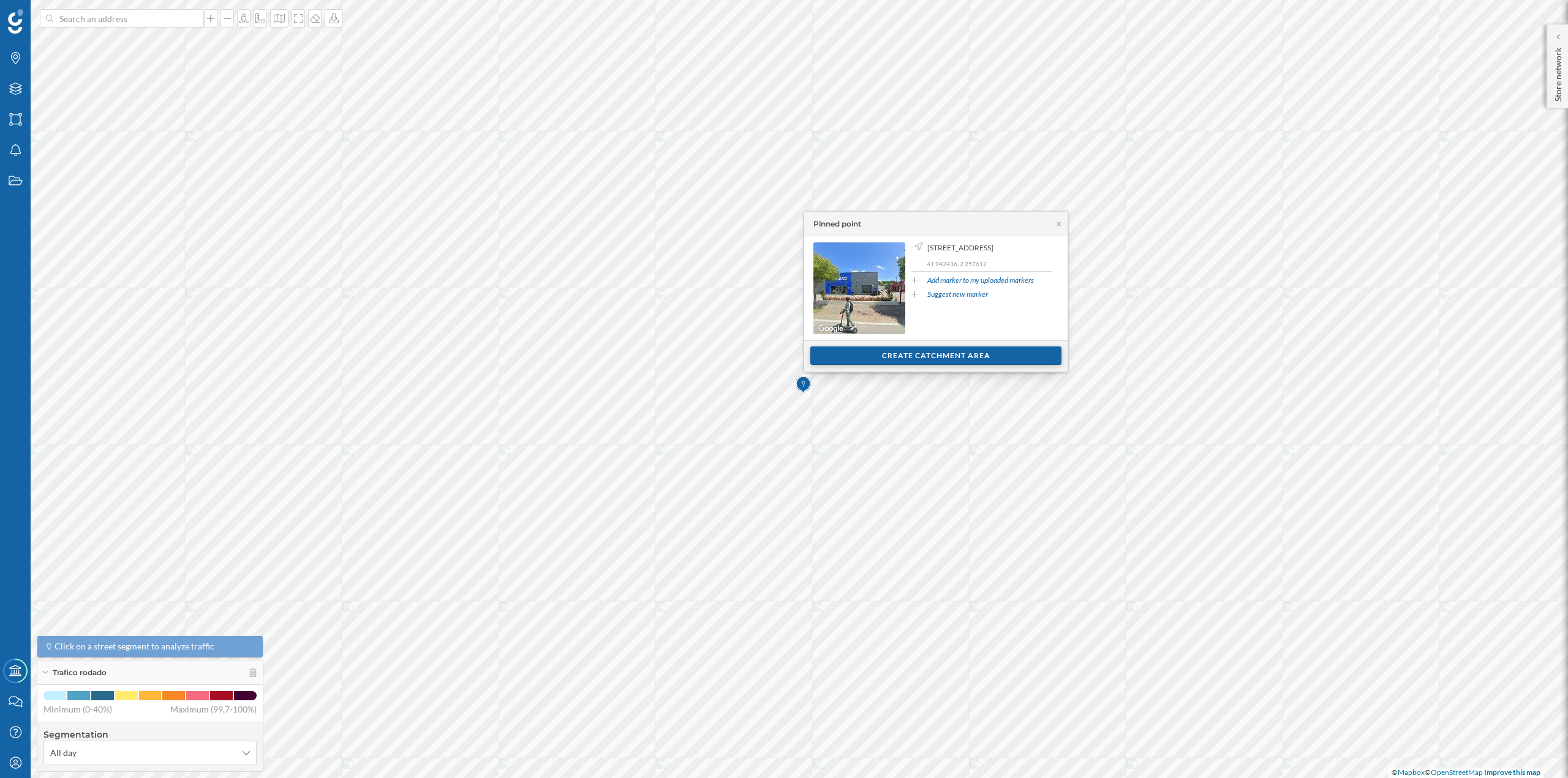
click at [922, 360] on div "Create catchment area" at bounding box center [936, 355] width 251 height 18
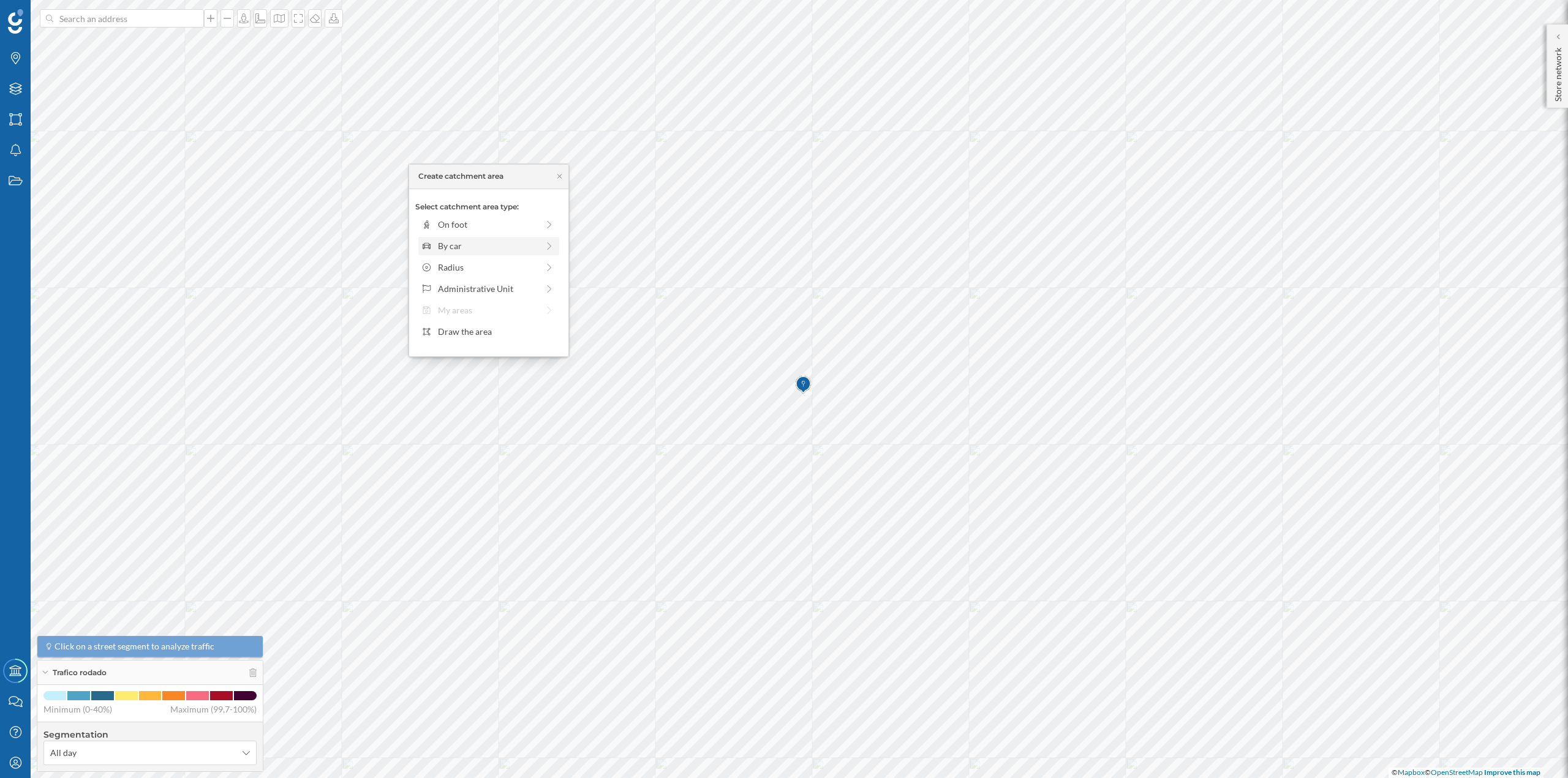
click at [457, 248] on div "By car" at bounding box center [488, 246] width 100 height 13
drag, startPoint x: 433, startPoint y: 238, endPoint x: 445, endPoint y: 235, distance: 12.4
click at [445, 235] on div at bounding box center [446, 241] width 13 height 13
click at [459, 342] on div "Create catchment area" at bounding box center [488, 332] width 147 height 18
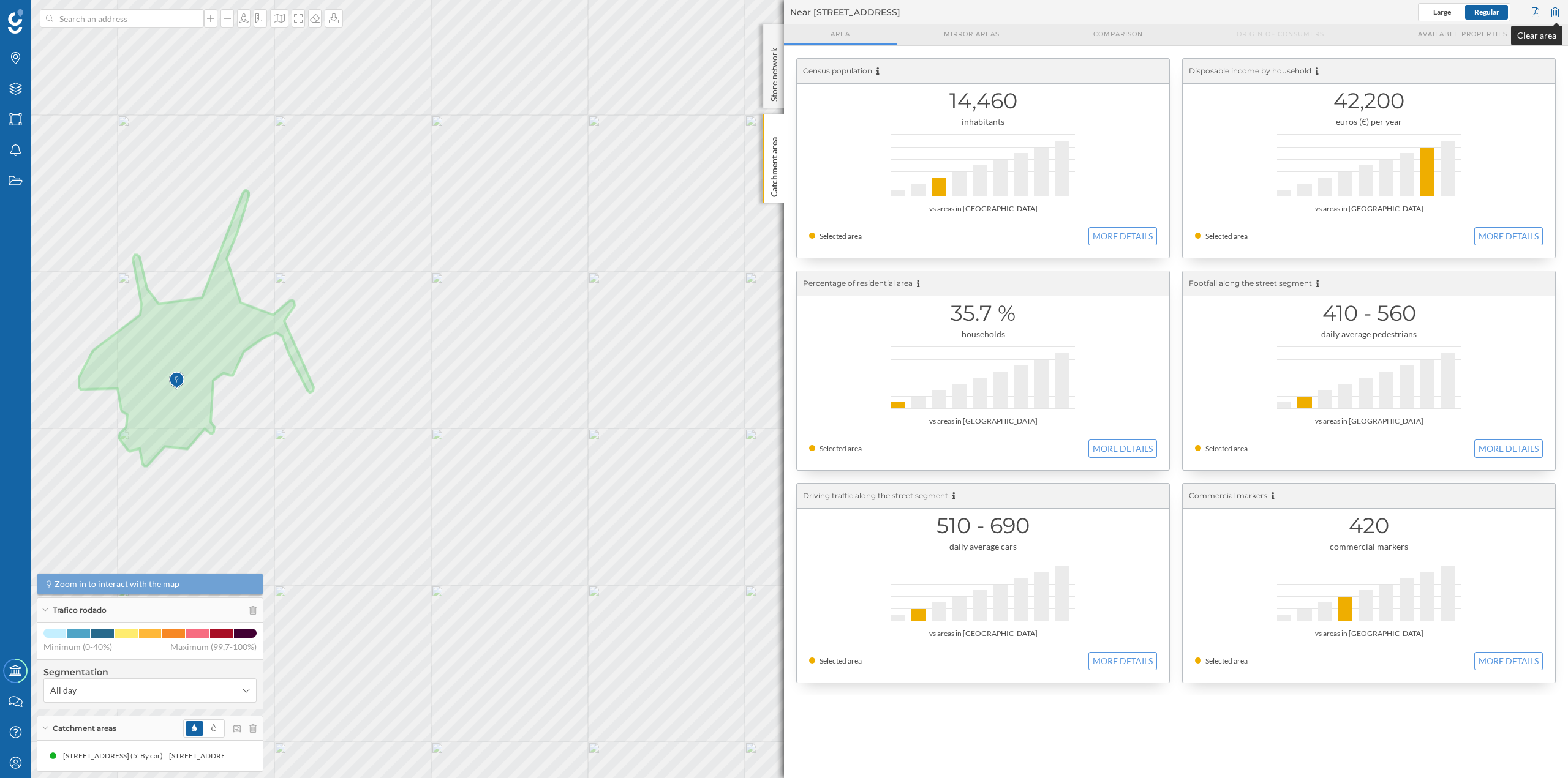
click at [1554, 10] on div at bounding box center [1555, 12] width 13 height 18
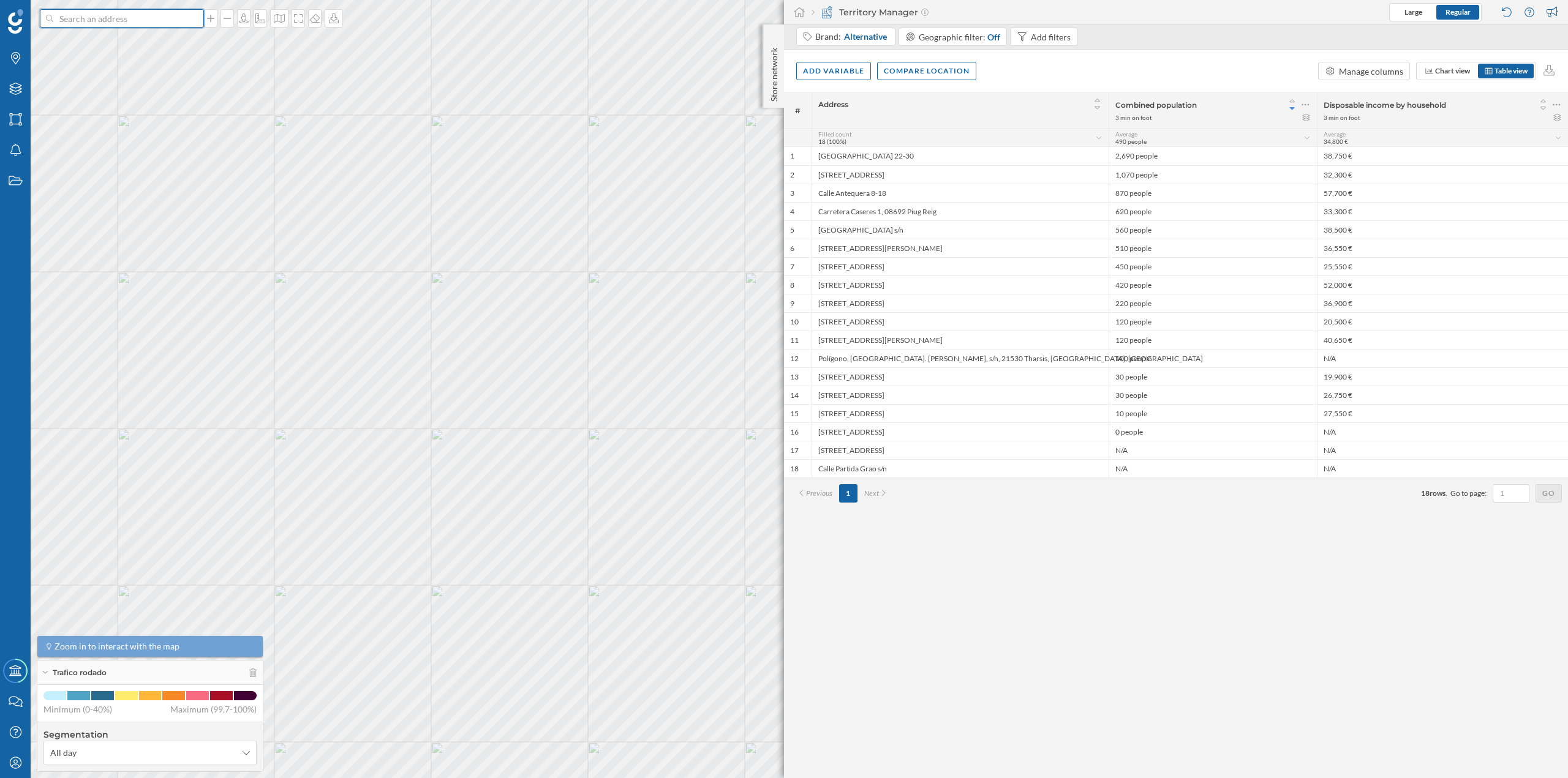
click at [144, 15] on input at bounding box center [122, 18] width 138 height 18
paste input "Carrer Torelló, 20, 08500 Vic, Barcelona"
type input "Carrer Torelló, 20, 08500 Vic, Barcelona"
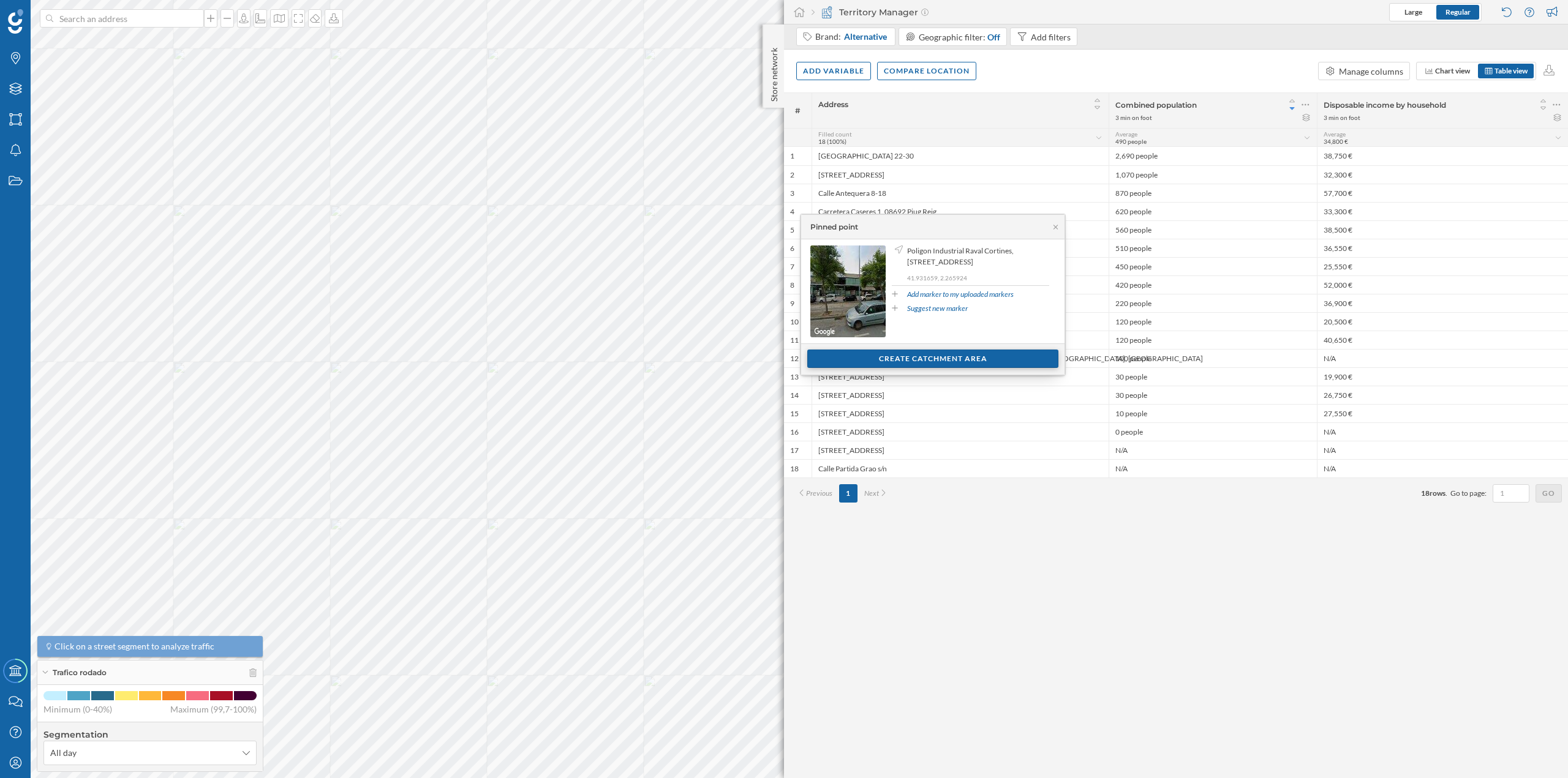
click at [933, 355] on div "Create catchment area" at bounding box center [933, 358] width 251 height 18
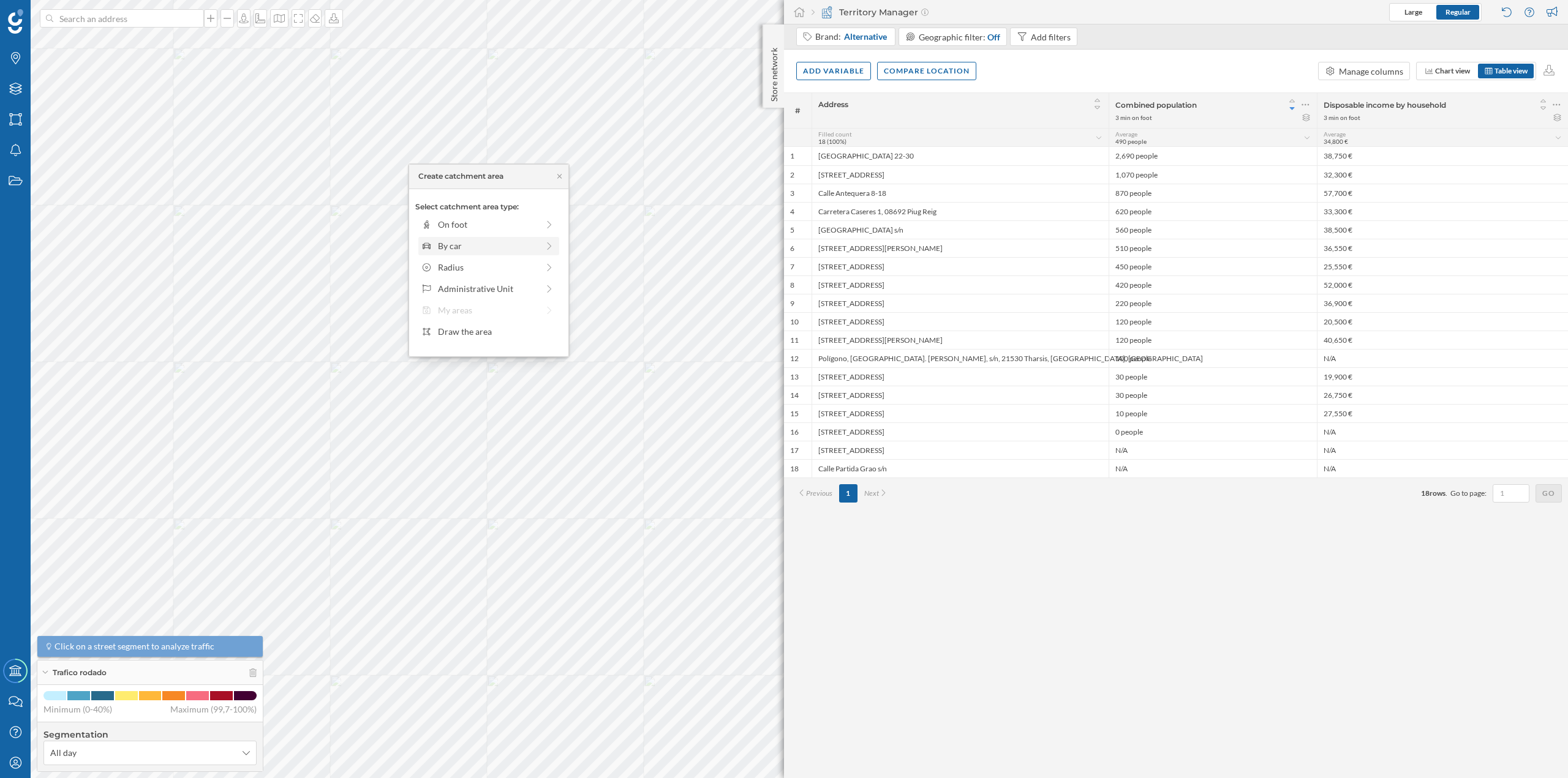
click at [469, 244] on div "By car" at bounding box center [488, 246] width 100 height 13
drag, startPoint x: 435, startPoint y: 237, endPoint x: 447, endPoint y: 240, distance: 12.4
click at [447, 240] on div at bounding box center [446, 241] width 13 height 13
click at [452, 332] on div "Create catchment area" at bounding box center [488, 332] width 147 height 18
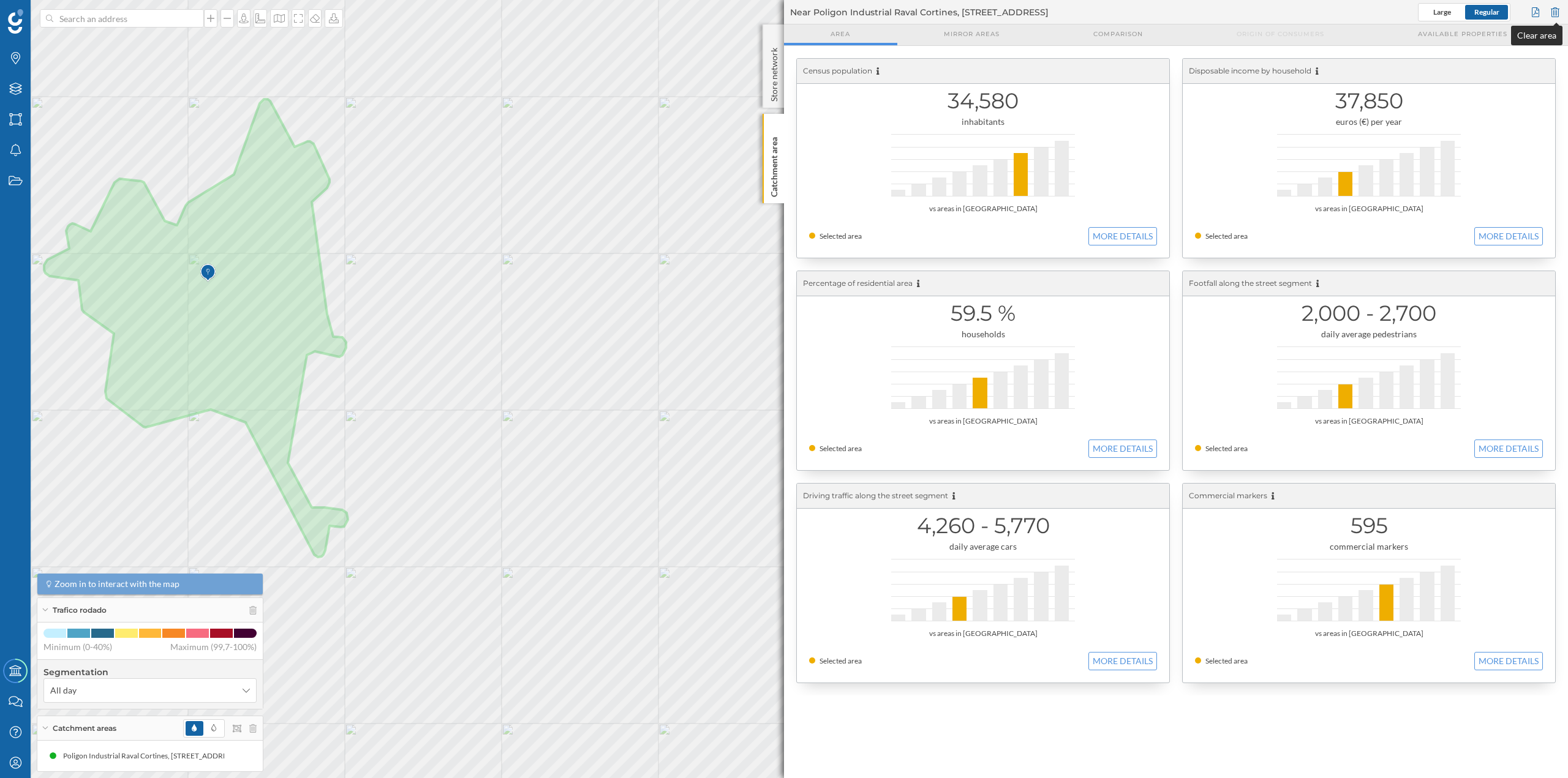
click at [1554, 13] on div at bounding box center [1555, 12] width 13 height 18
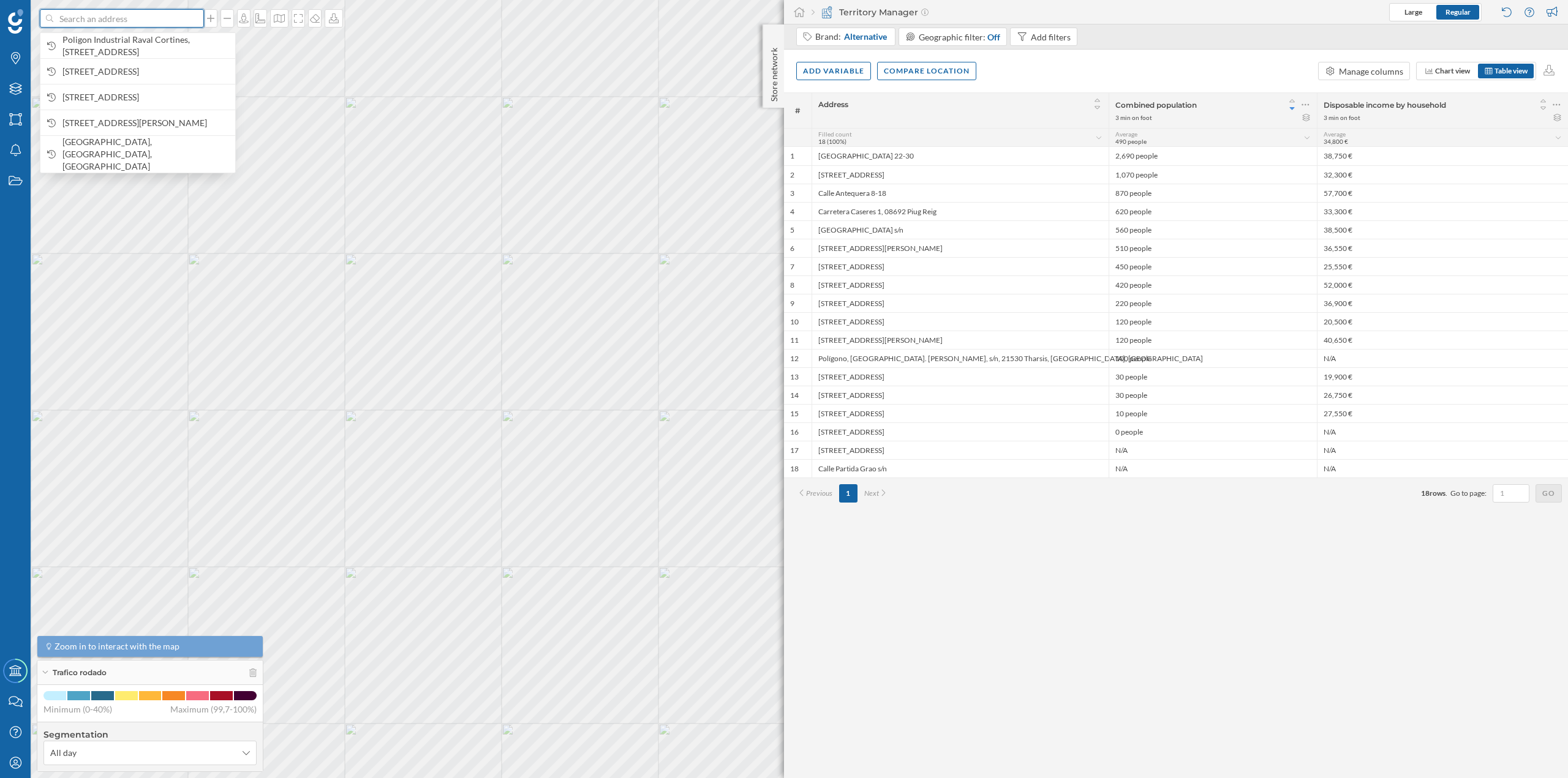
click at [90, 21] on input at bounding box center [122, 18] width 138 height 18
type input "v"
click at [134, 21] on input at bounding box center [122, 18] width 138 height 18
paste input "Carrer Torelló, 20, 08500 Vic, Barcelona"
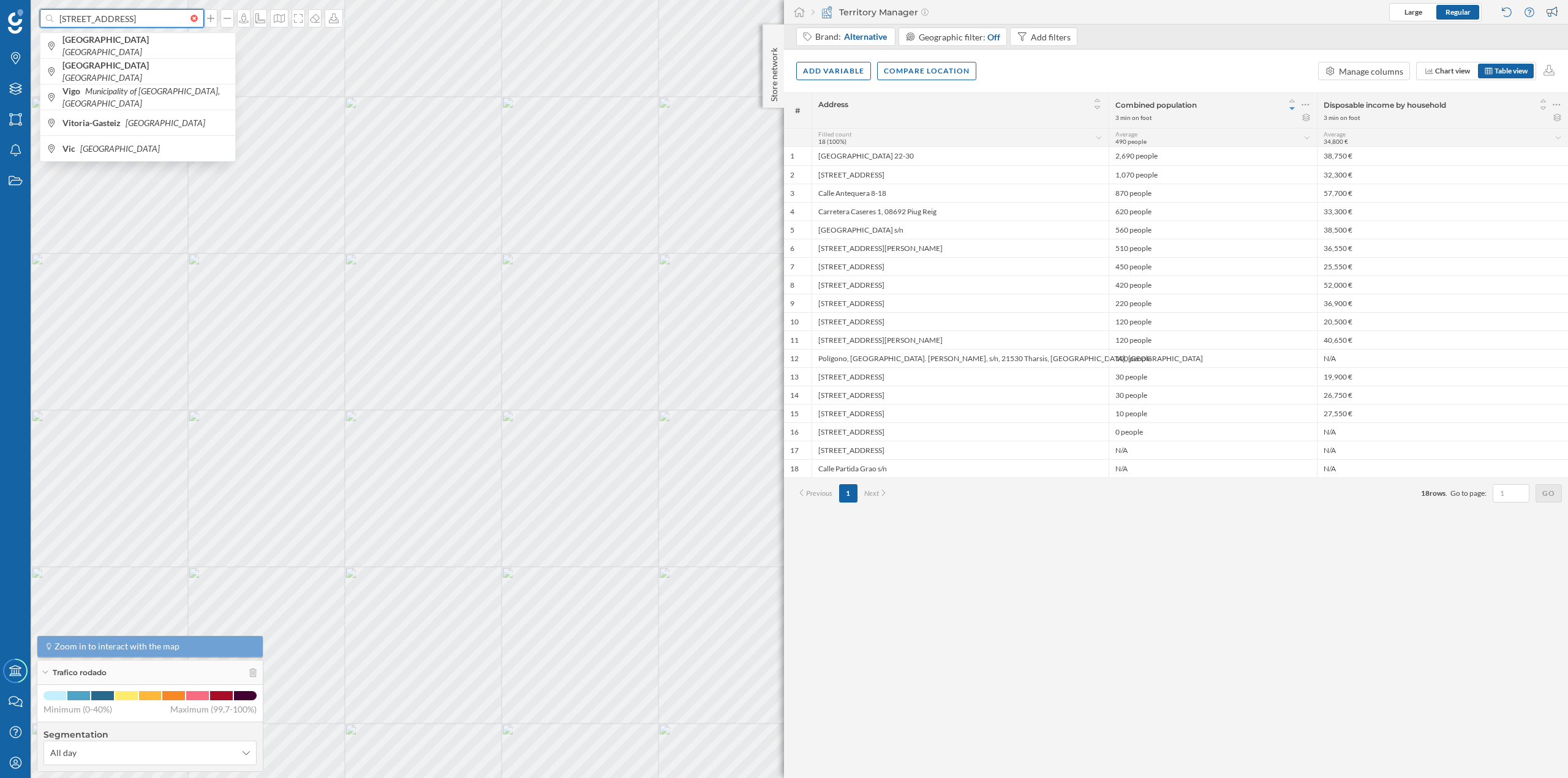
type input "Carrer Torelló, 20, 08500 Vic, Barcelona"
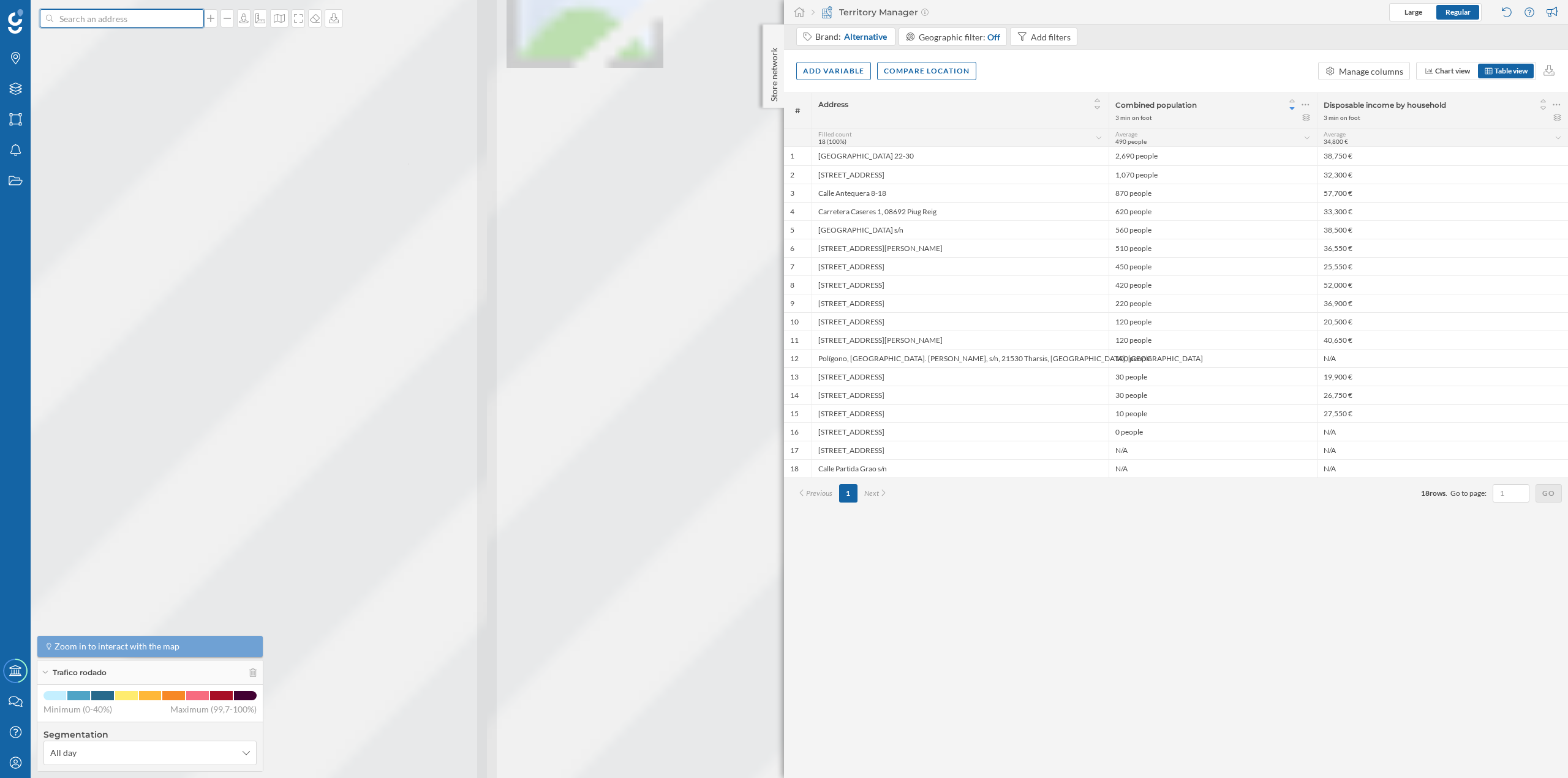
scroll to position [0, 0]
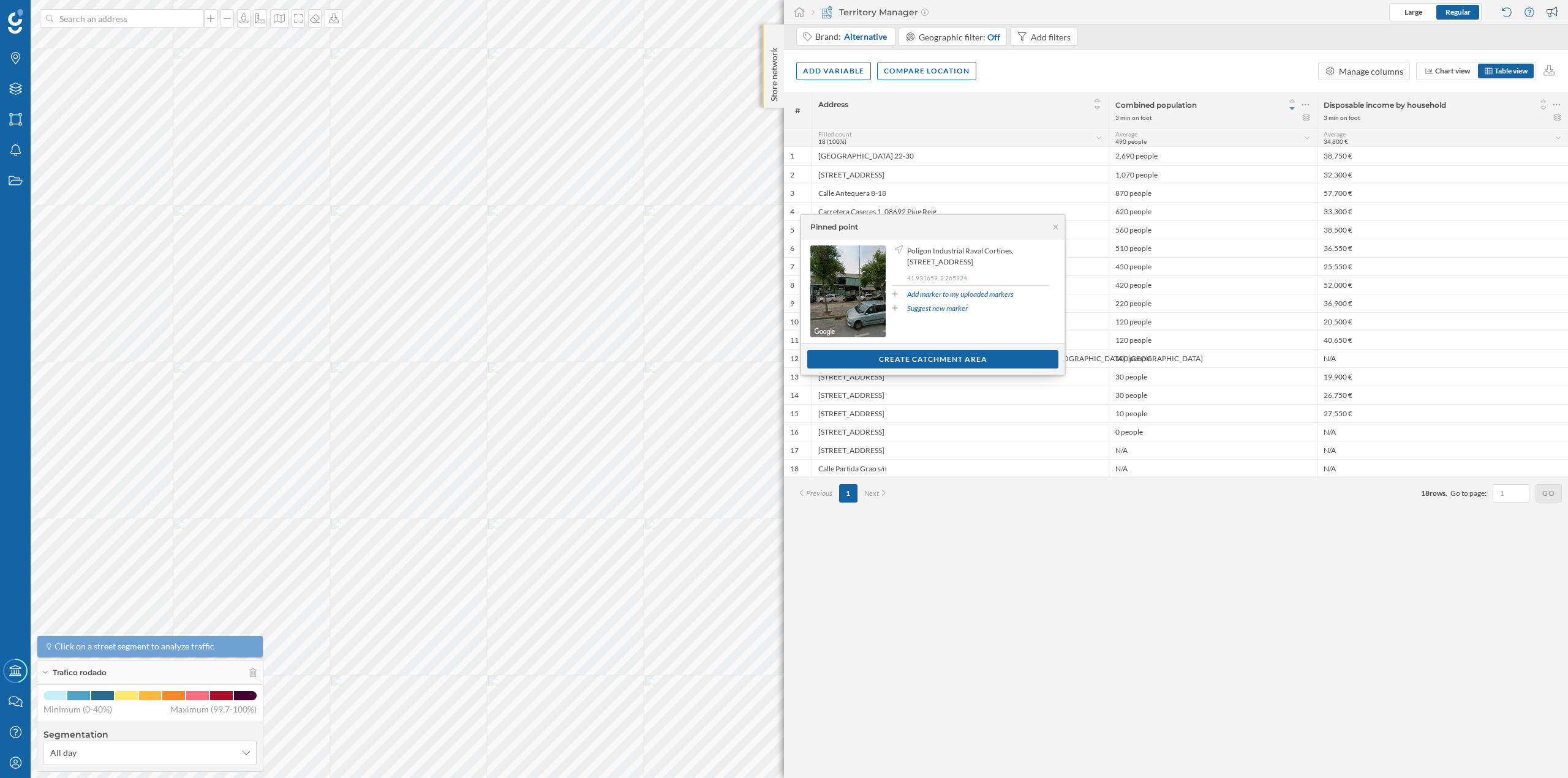
click at [775, 46] on p "Store network" at bounding box center [775, 72] width 13 height 59
click at [772, 57] on p "Store network" at bounding box center [775, 73] width 13 height 60
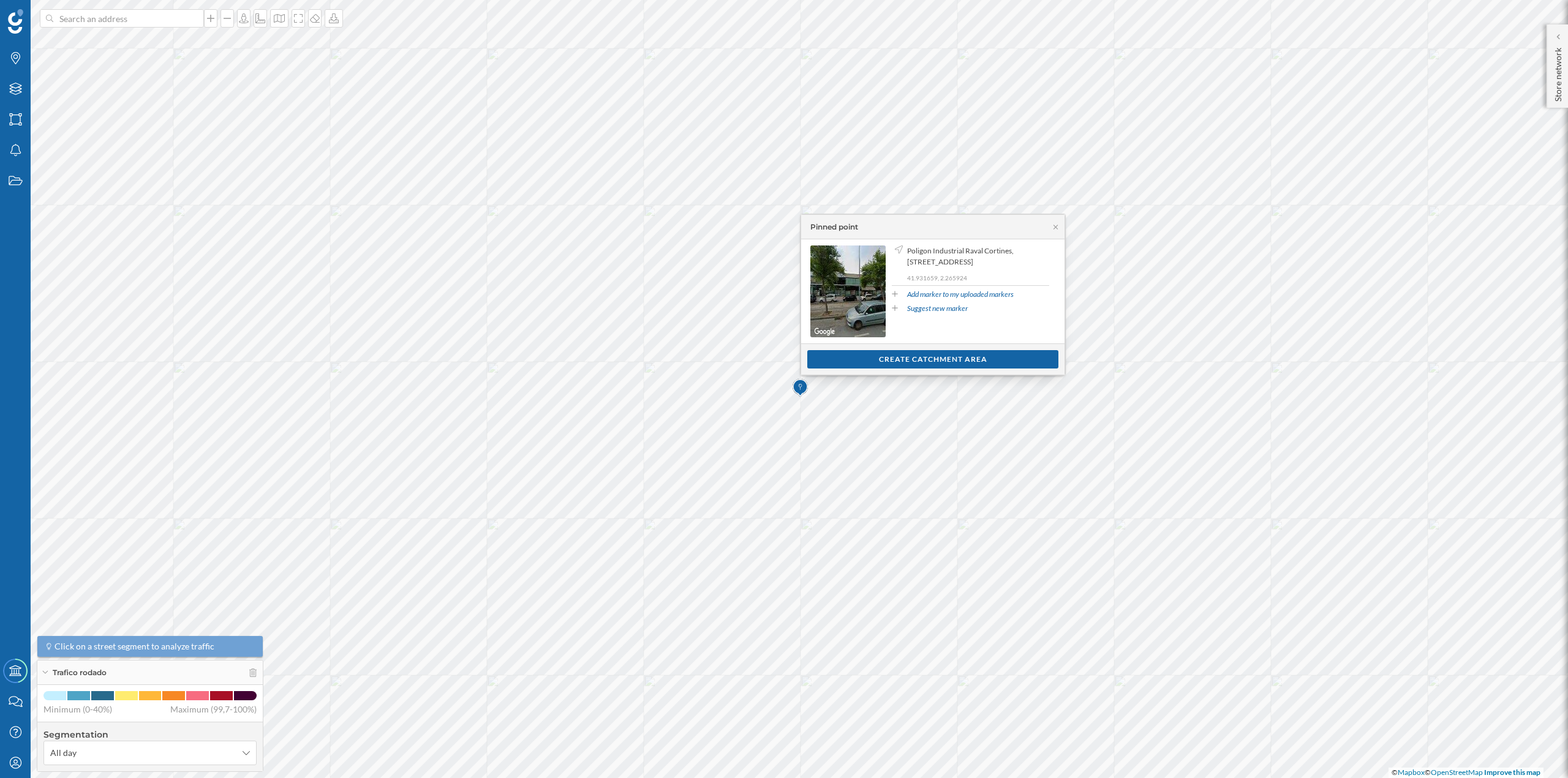
click at [979, 323] on div "Poligon Industrial Raval Cortines, Carrer Torelló, 20, 08500 Vic, Barcelona, Sp…" at bounding box center [970, 291] width 157 height 92
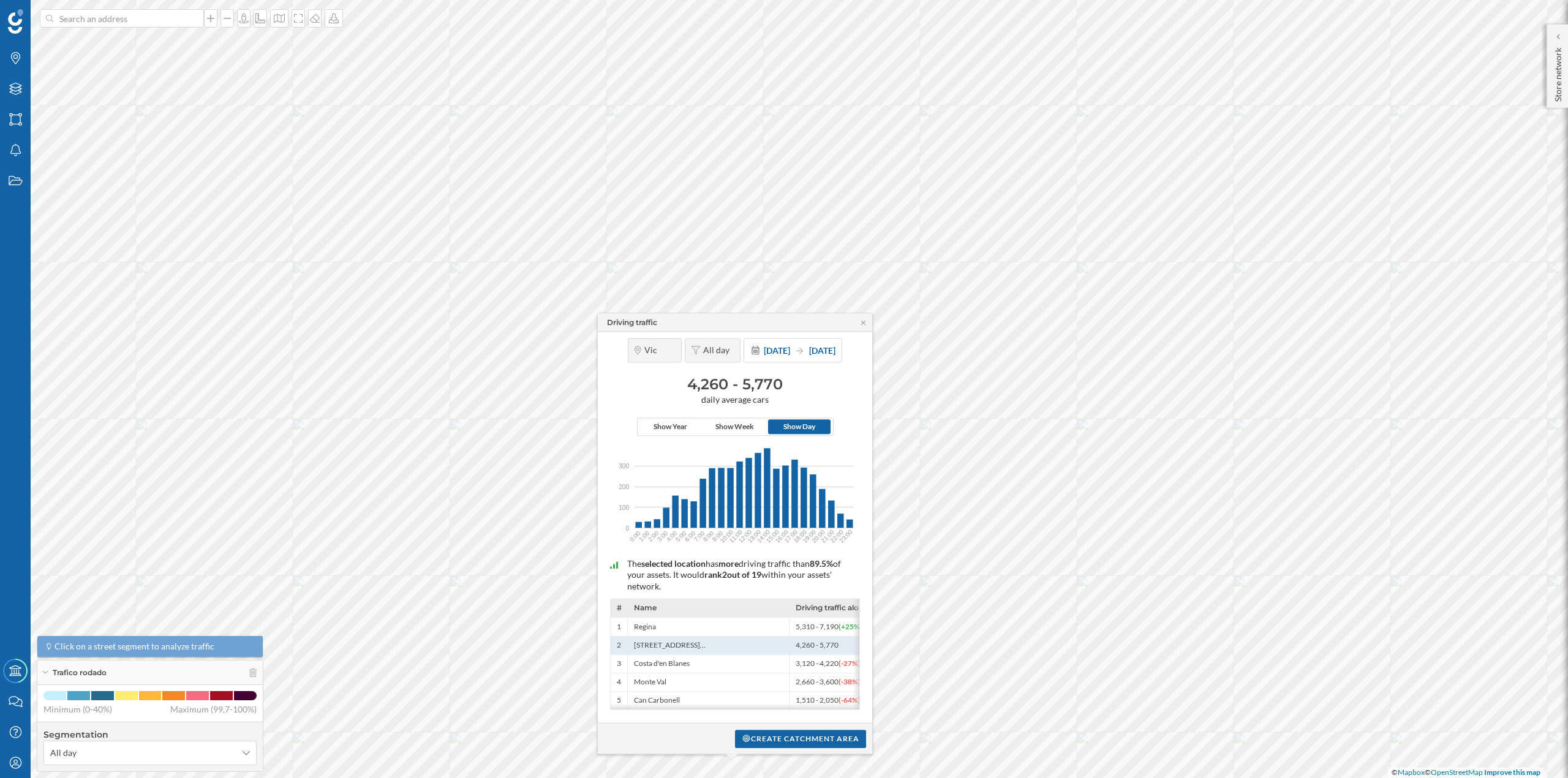
click at [865, 325] on div "Driving traffic" at bounding box center [734, 322] width 274 height 18
click at [863, 314] on div "Driving traffic" at bounding box center [734, 322] width 274 height 18
click at [863, 319] on icon at bounding box center [863, 322] width 9 height 7
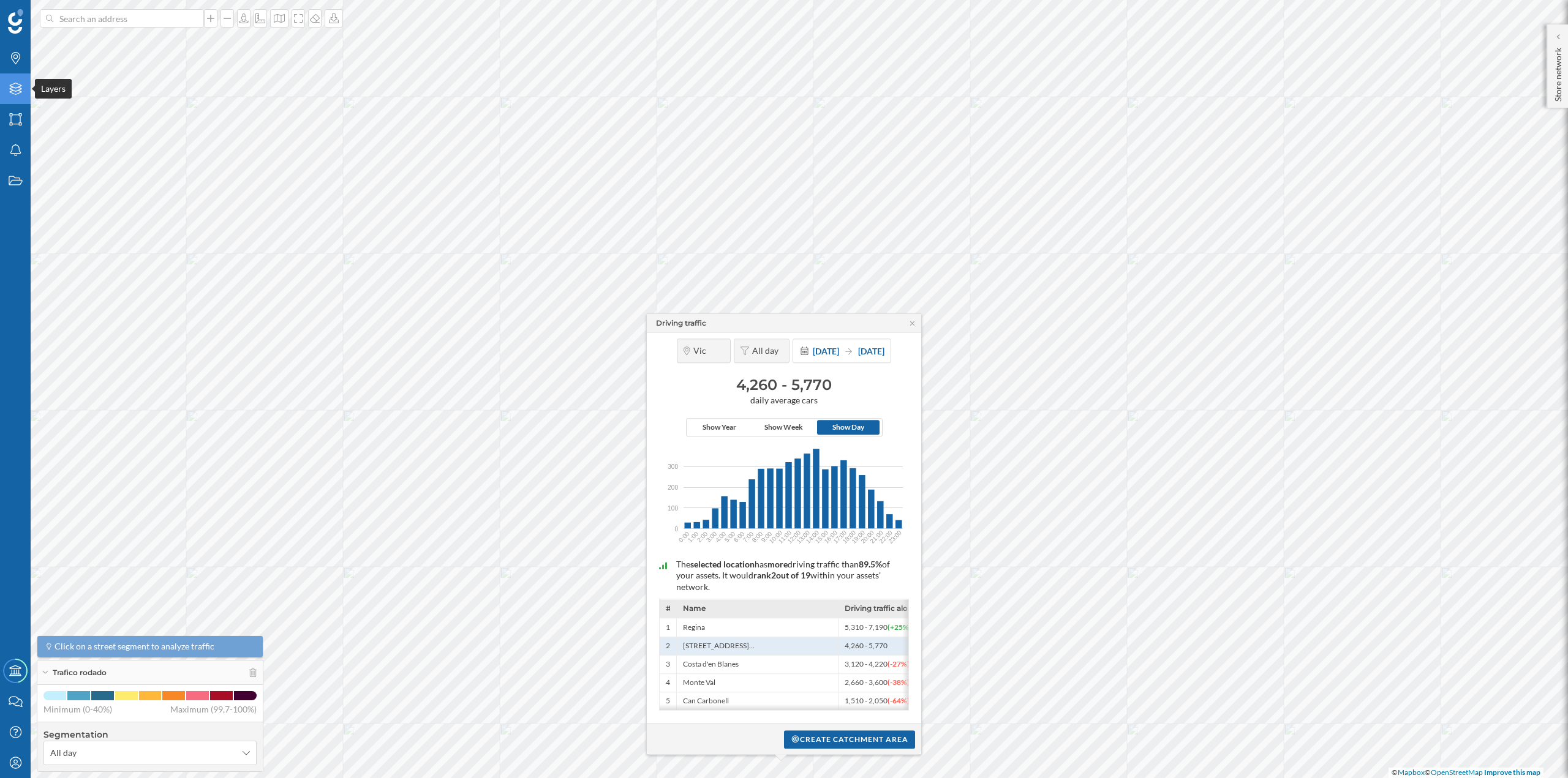
click at [18, 87] on icon at bounding box center [16, 89] width 13 height 13
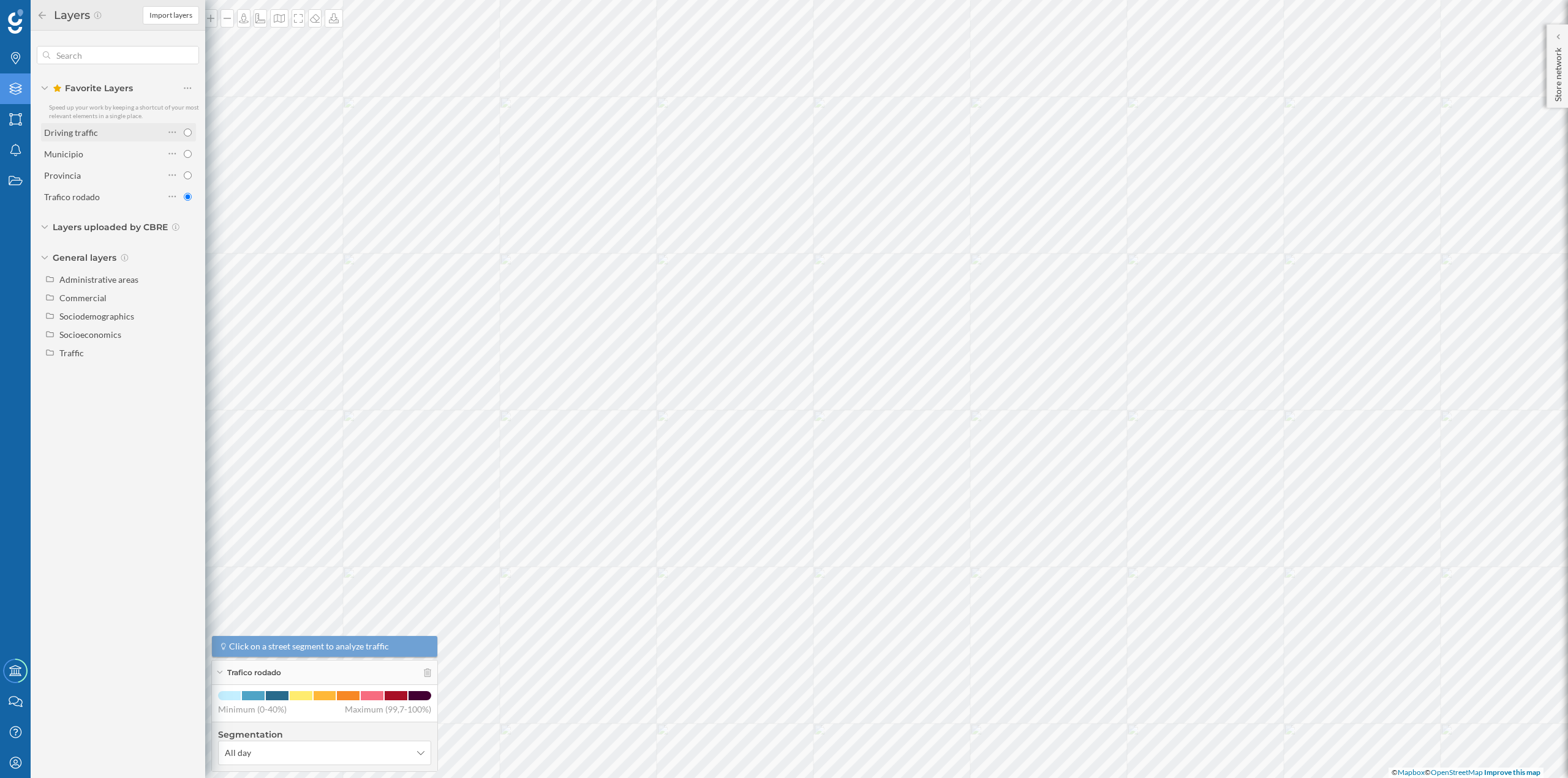
click at [99, 133] on div "Driving traffic" at bounding box center [104, 132] width 120 height 13
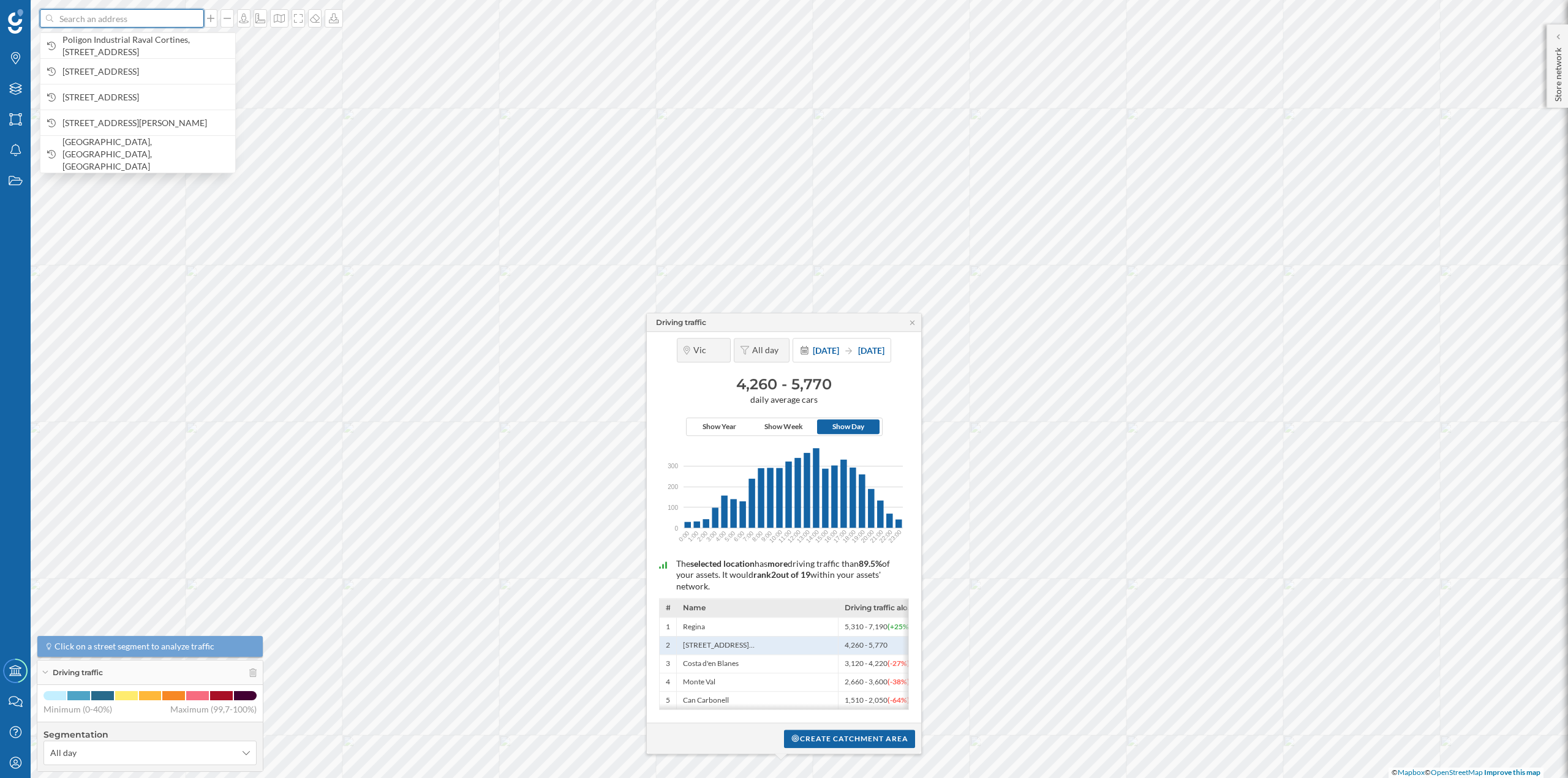
click at [129, 20] on input at bounding box center [122, 18] width 138 height 18
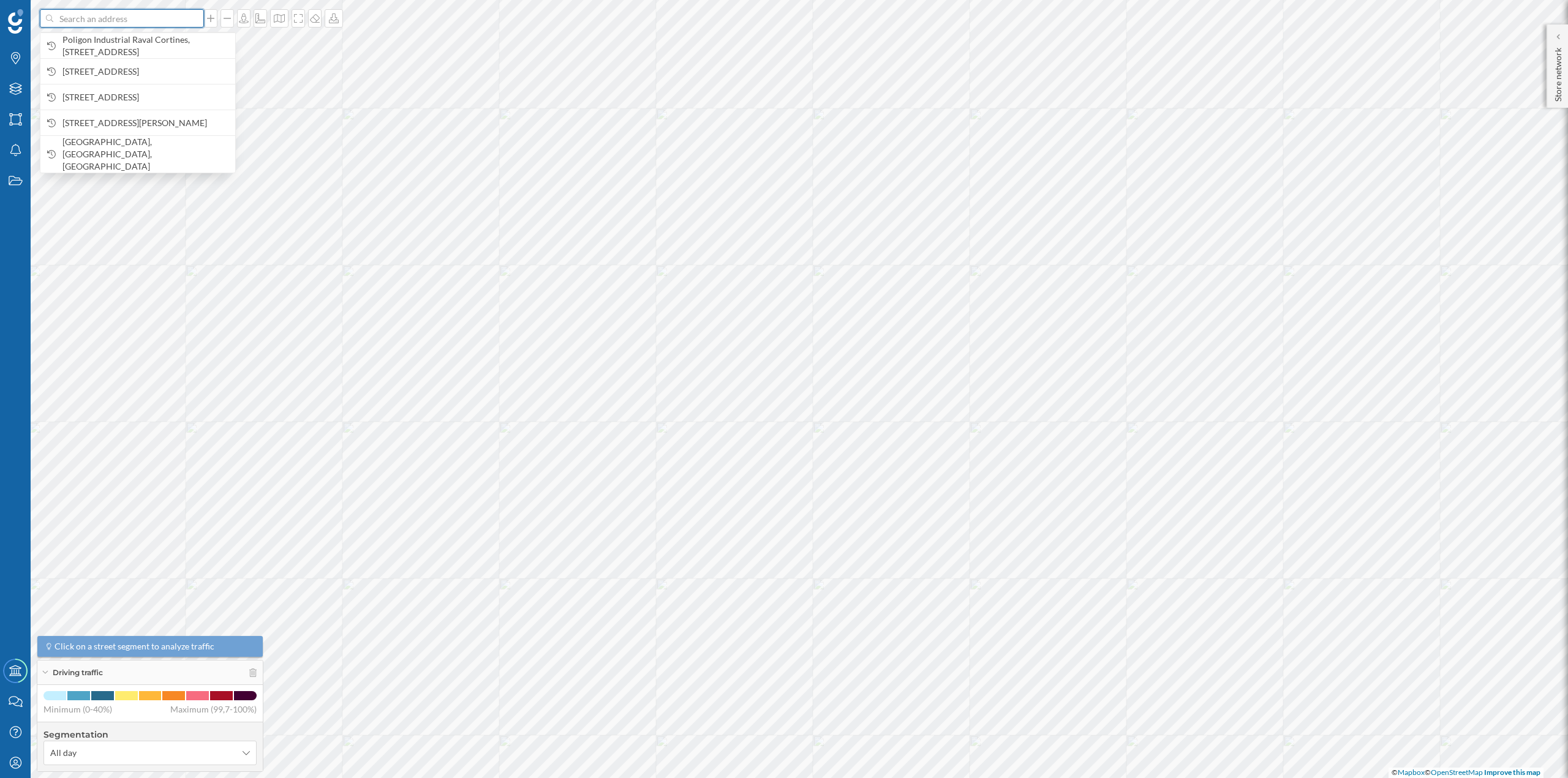
paste input "Pol. Ind. Els Trullols, C/ Bisbe Perelló, S/N, 08240 Manresa, Barcelona"
type input "Pol. Ind. Els Trullols, C/ Bisbe Perelló, S/N, 08240 Manresa, Barcelona"
click at [96, 25] on input at bounding box center [122, 18] width 138 height 18
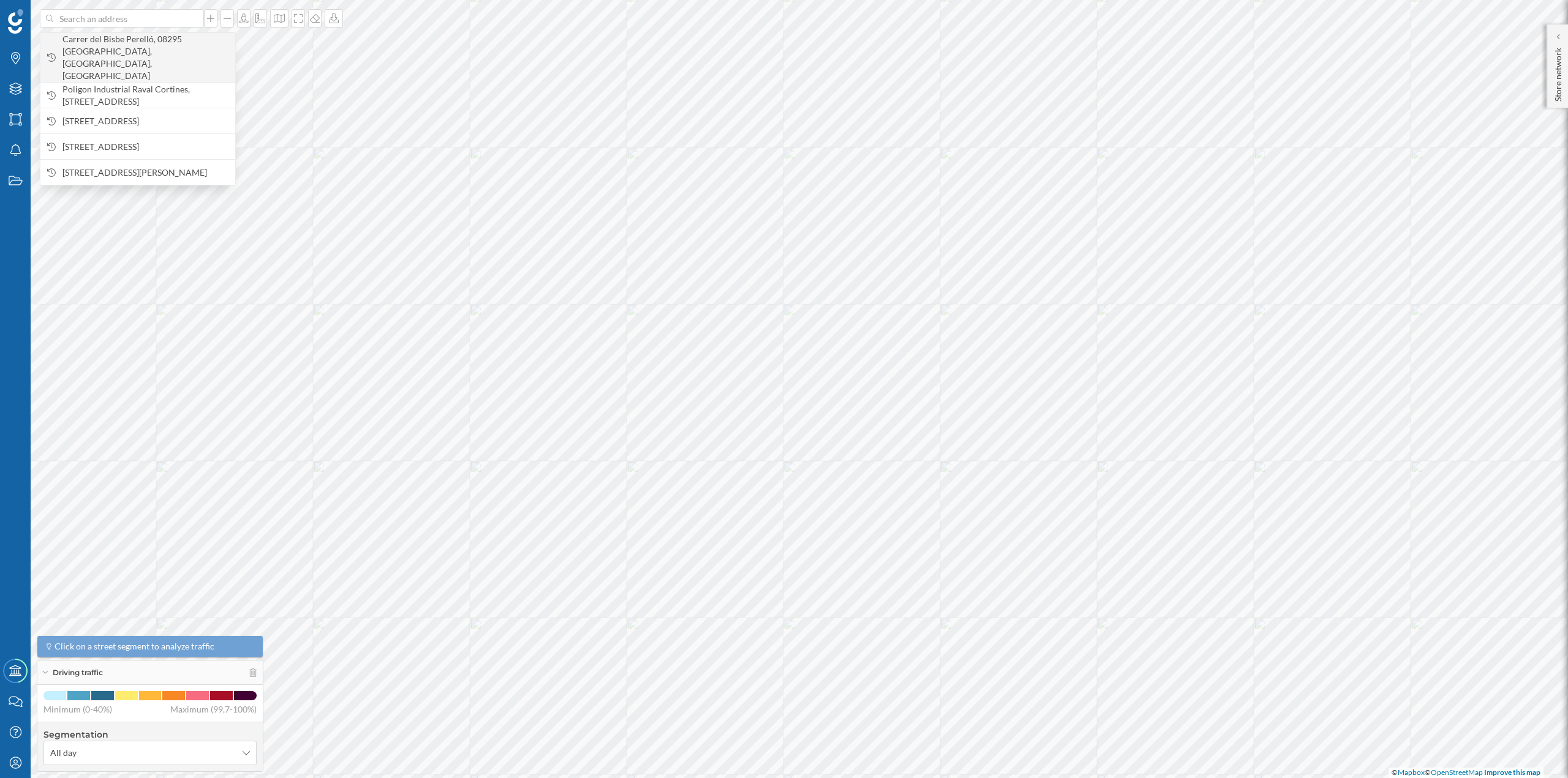
click at [104, 52] on span "Carrer del Bisbe Perelló, 08295 Sant Vicenç de Castellet, Barcelona, Spain" at bounding box center [145, 57] width 167 height 49
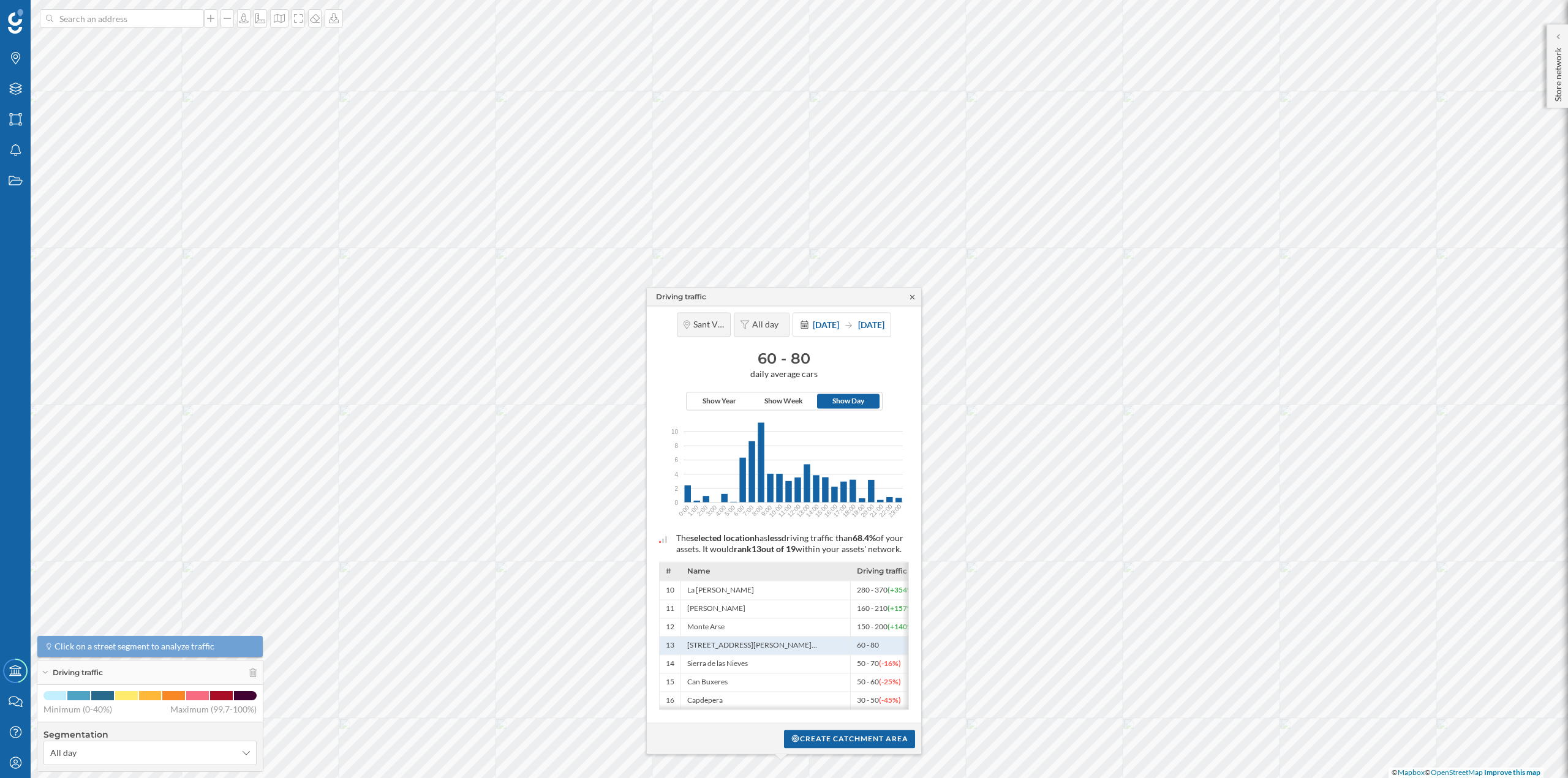
click at [908, 293] on icon at bounding box center [913, 296] width 9 height 7
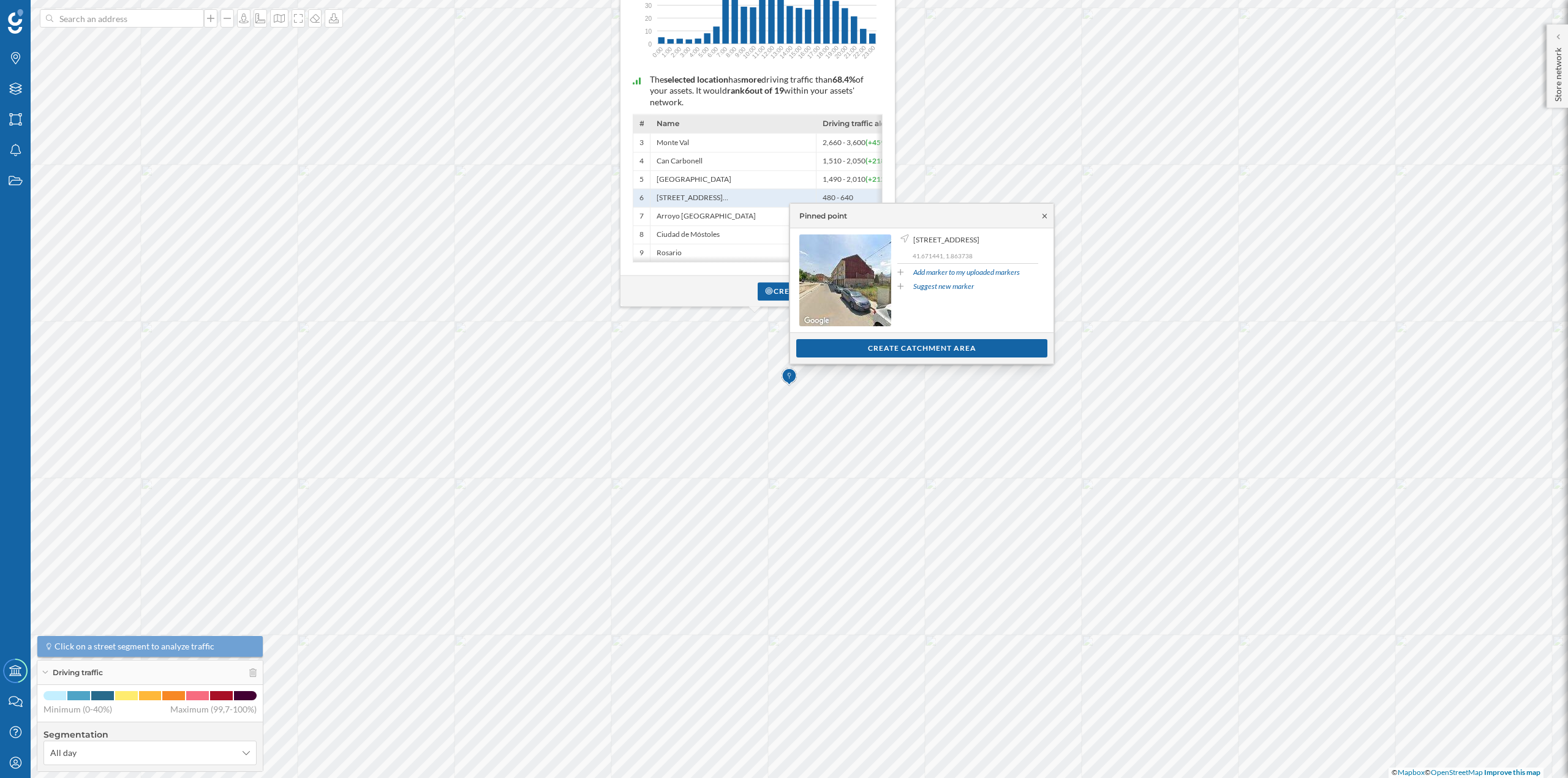
click at [1043, 214] on icon at bounding box center [1045, 215] width 9 height 7
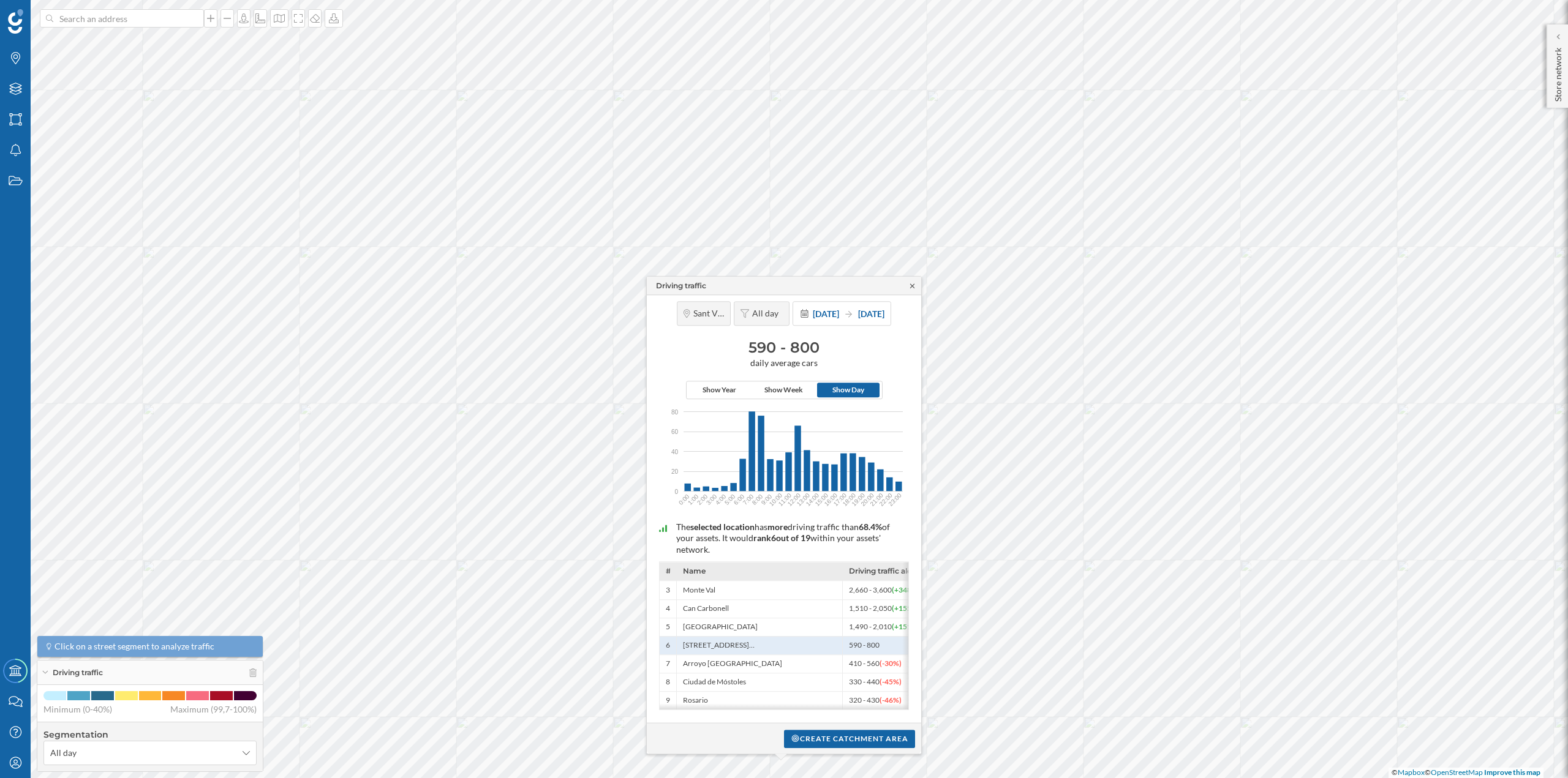
click at [913, 284] on icon at bounding box center [913, 285] width 9 height 7
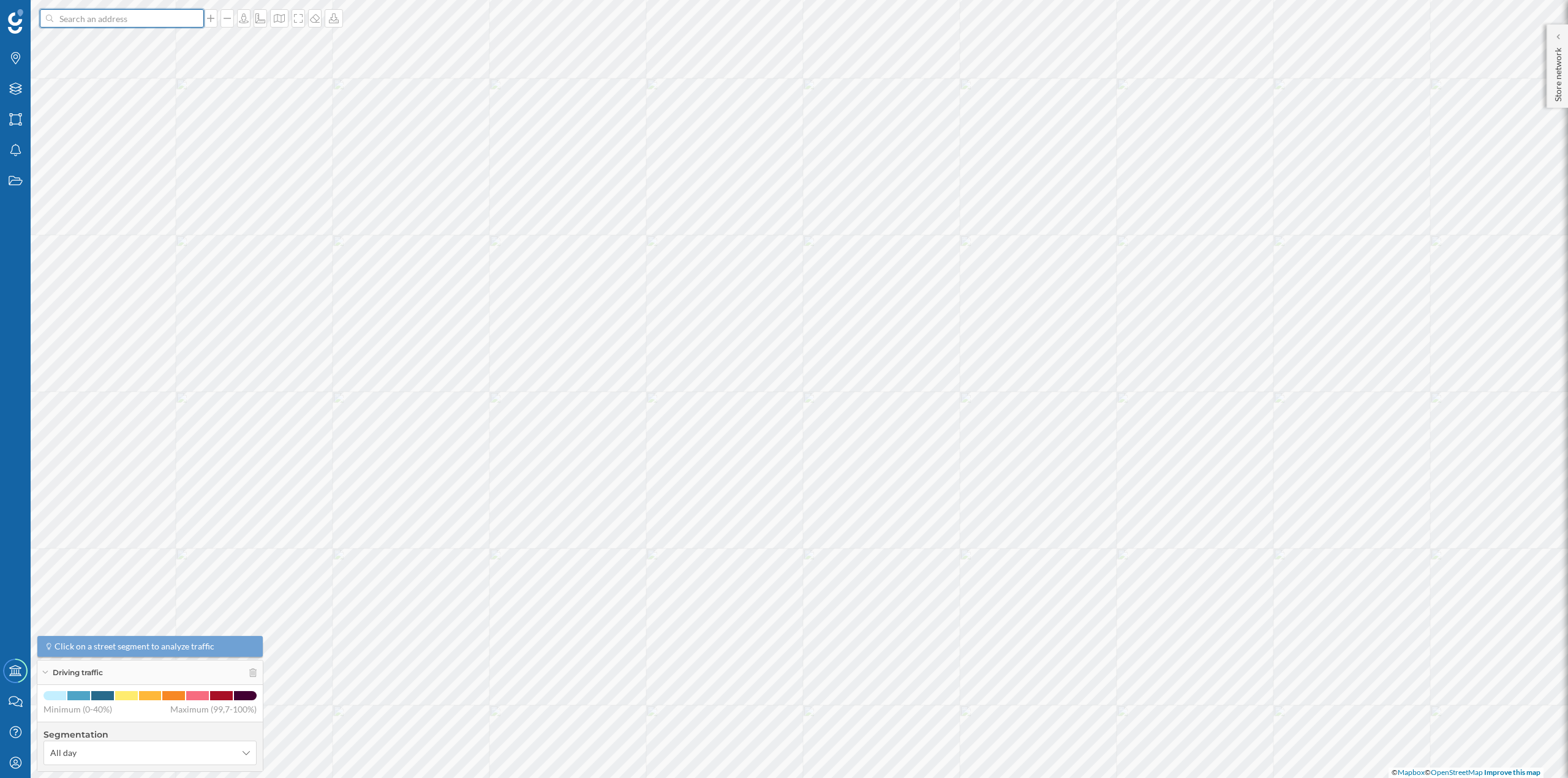
click at [133, 16] on input at bounding box center [122, 18] width 138 height 18
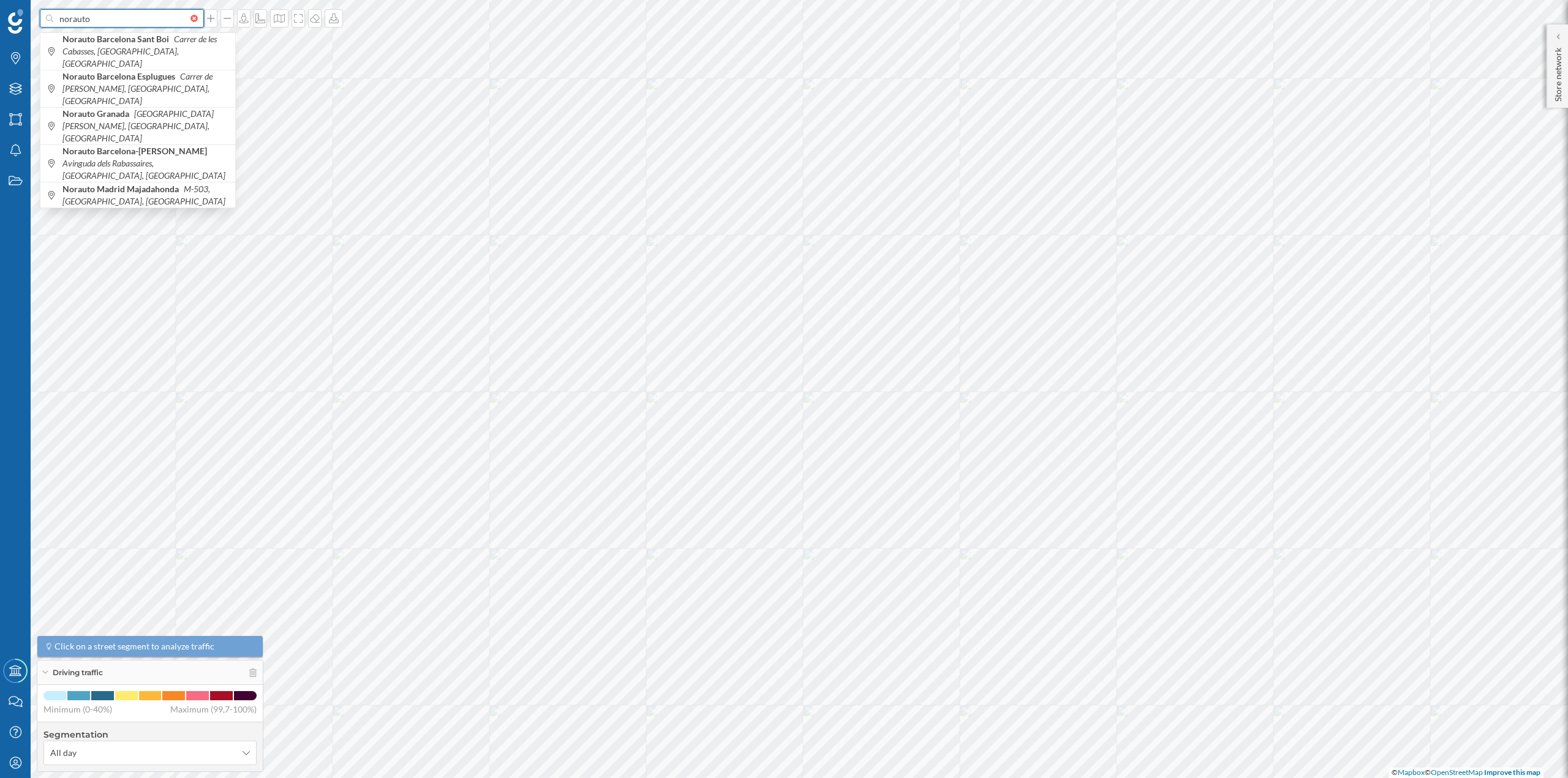
paste input "Pol. Ind. Els Trullols, C/ Bisbe Perelló, S/N, 08240 Manresa, Barcelona"
type input "norauto Pol. Ind. Els Trullols, C/ Bisbe Perelló, S/N, 08240 Manresa, Barcelona"
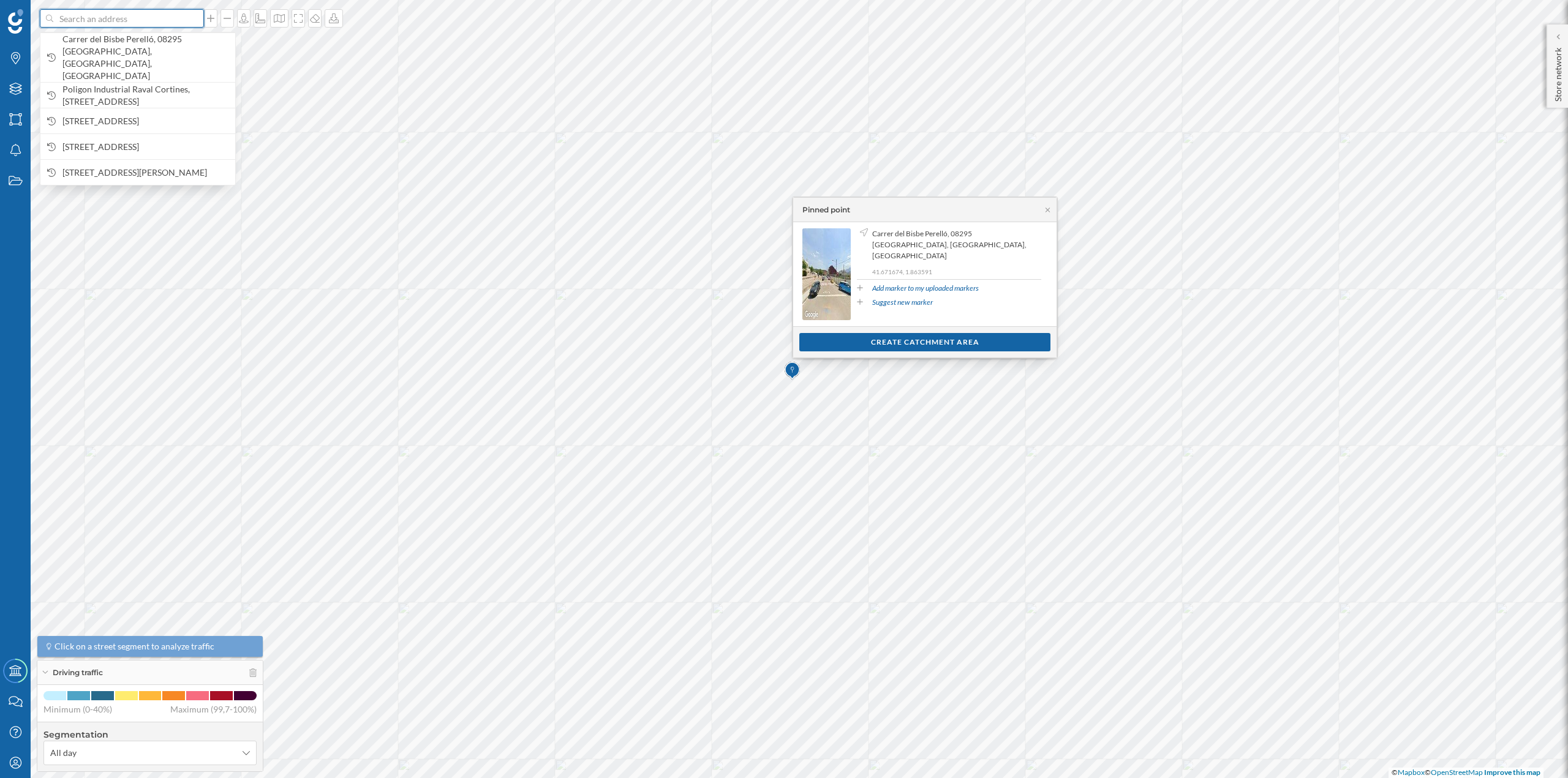
click at [119, 19] on input at bounding box center [122, 18] width 138 height 18
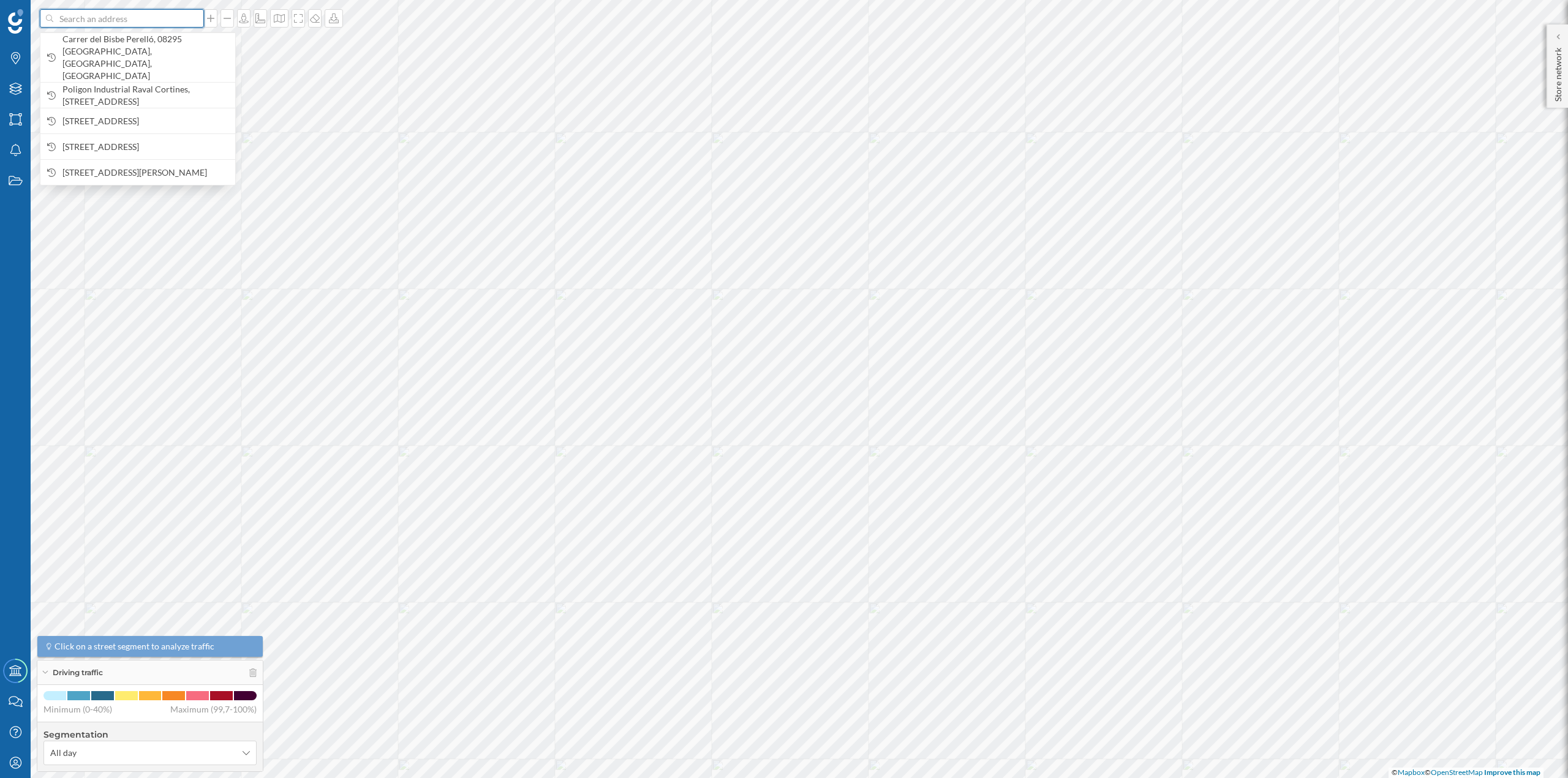
paste input "Carrer de Damià Rius, 10, Centro Comercial Carrefour, 08243 Manresa, Barcelona"
type input "Carrer de Damià Rius, 10, Centro Comercial Carrefour, 08243 Manresa, Barcelona"
click at [130, 50] on icon "Carrer de Damià Rius, 10, 08243 Manresa, Spain" at bounding box center [143, 57] width 162 height 23
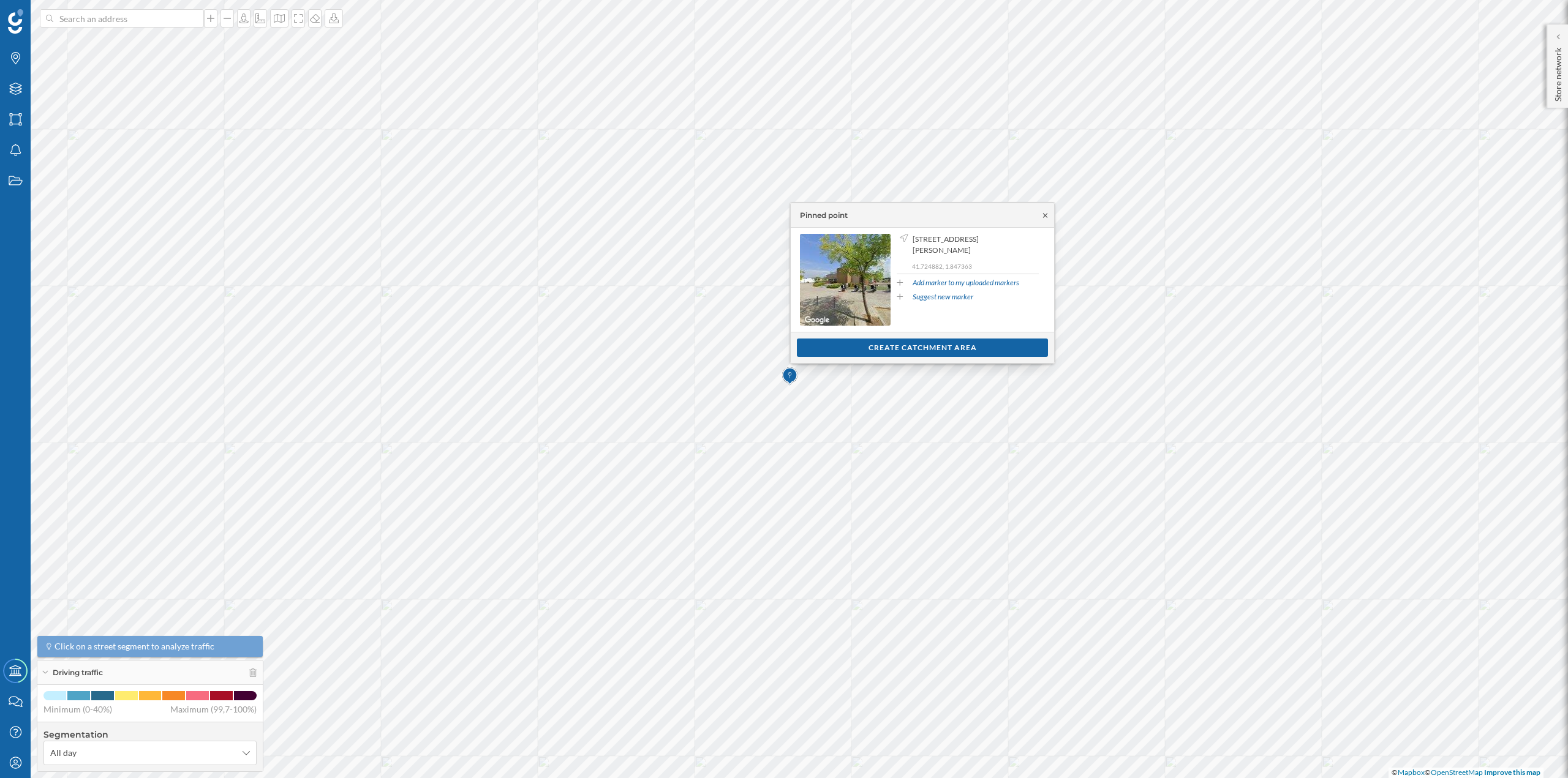
click at [1044, 216] on icon at bounding box center [1046, 215] width 9 height 7
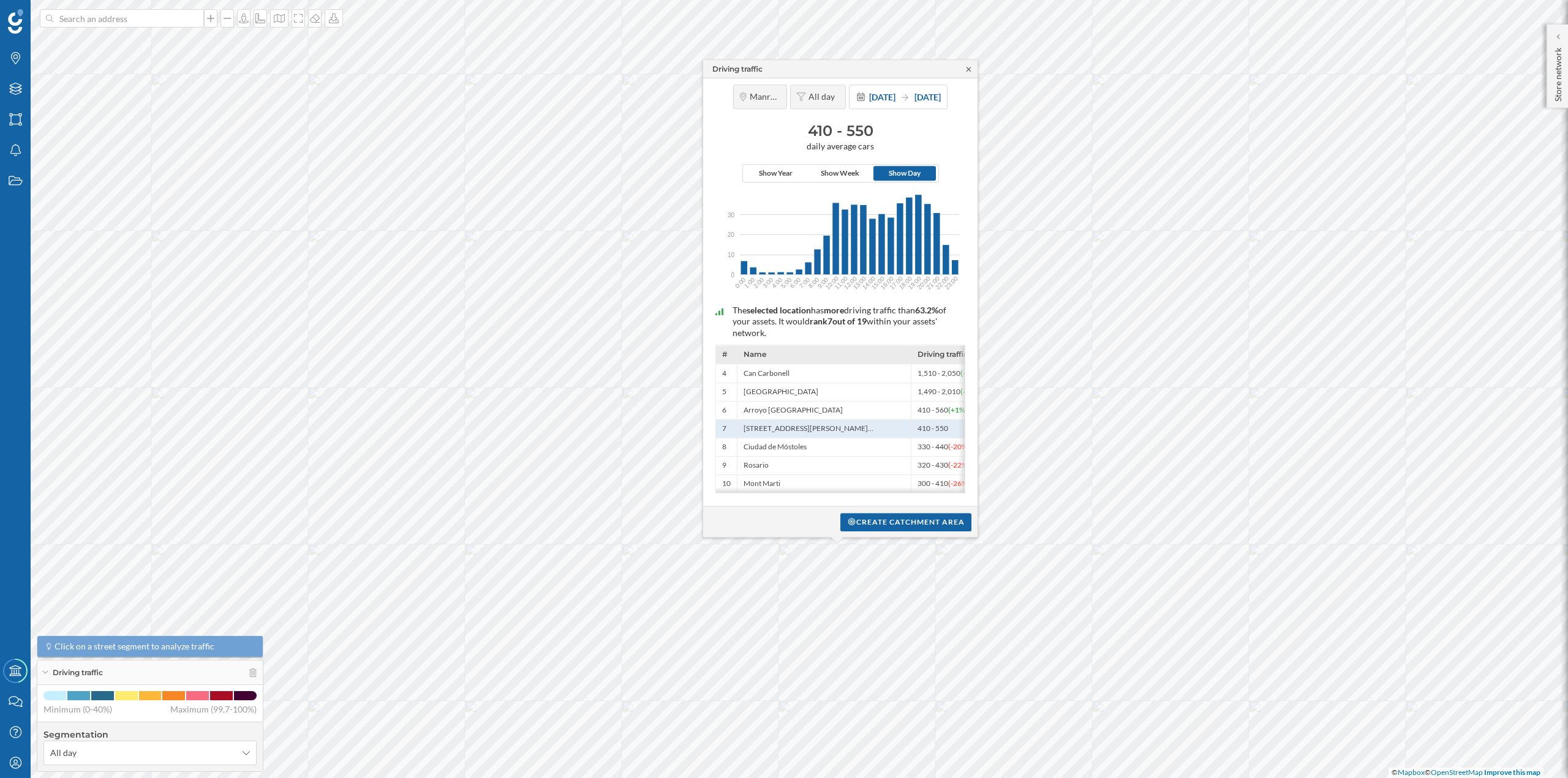
click at [967, 66] on icon at bounding box center [969, 68] width 9 height 7
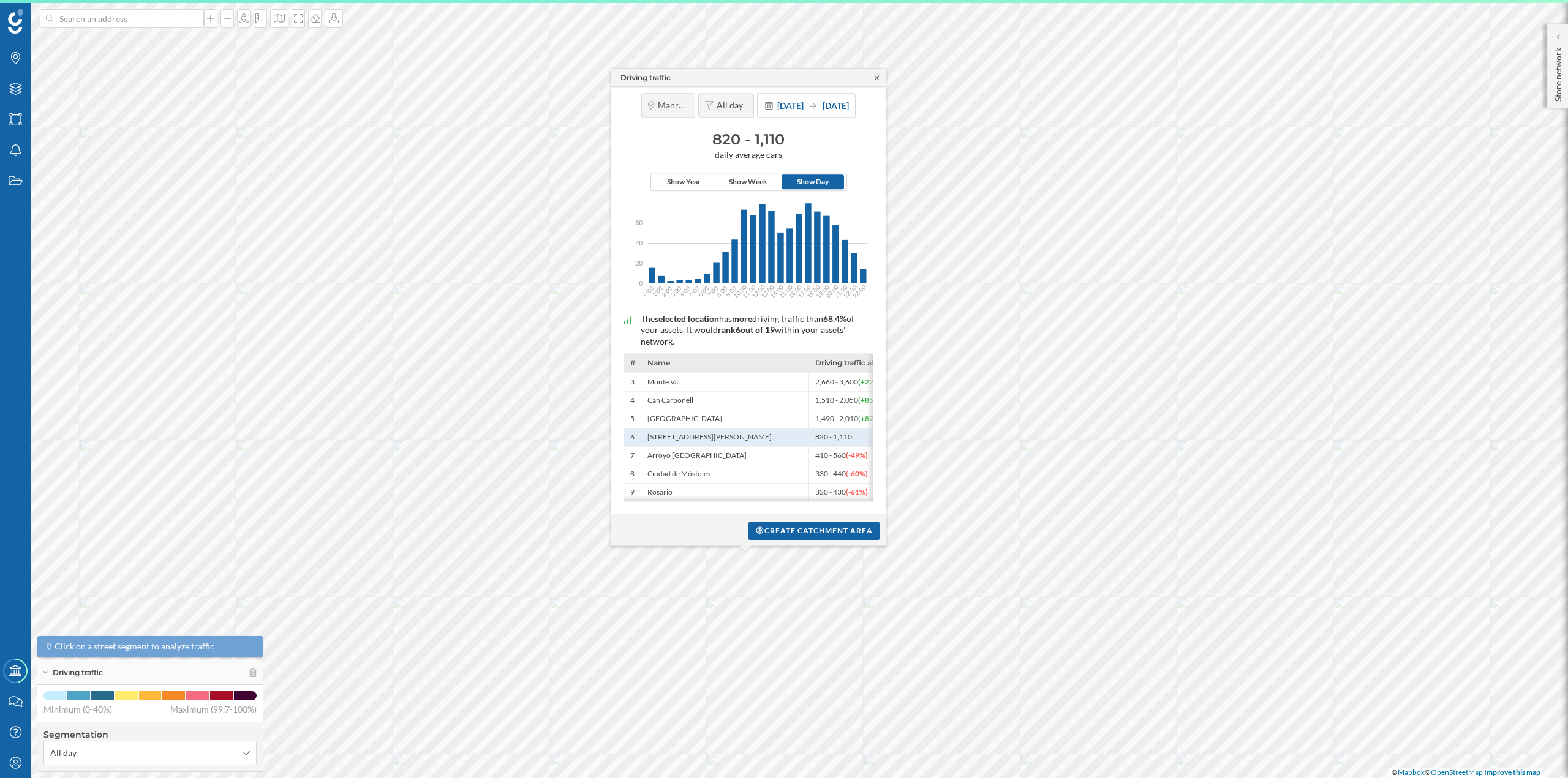
click at [877, 75] on icon at bounding box center [877, 77] width 4 height 4
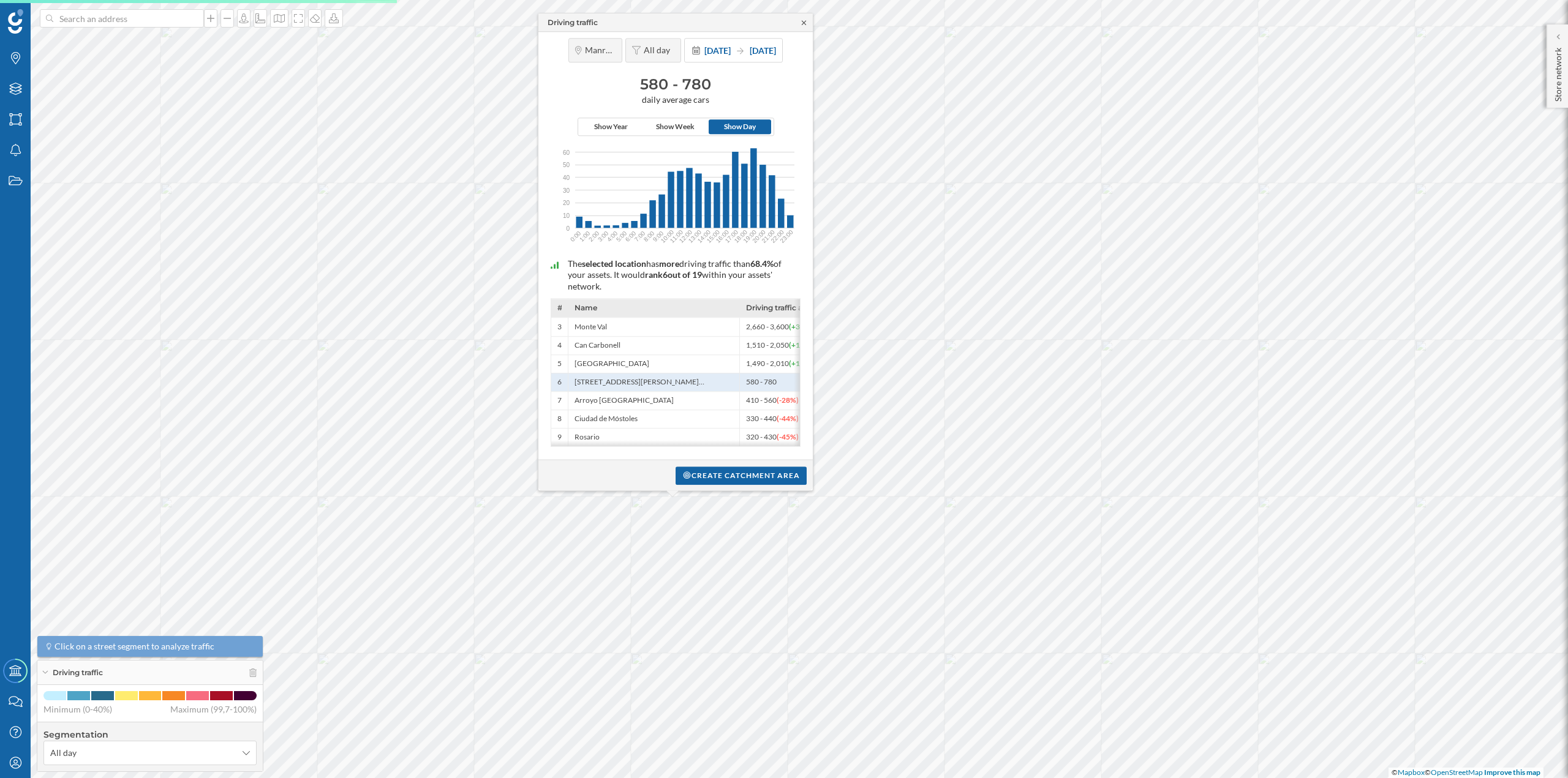
click at [802, 19] on icon at bounding box center [804, 22] width 9 height 7
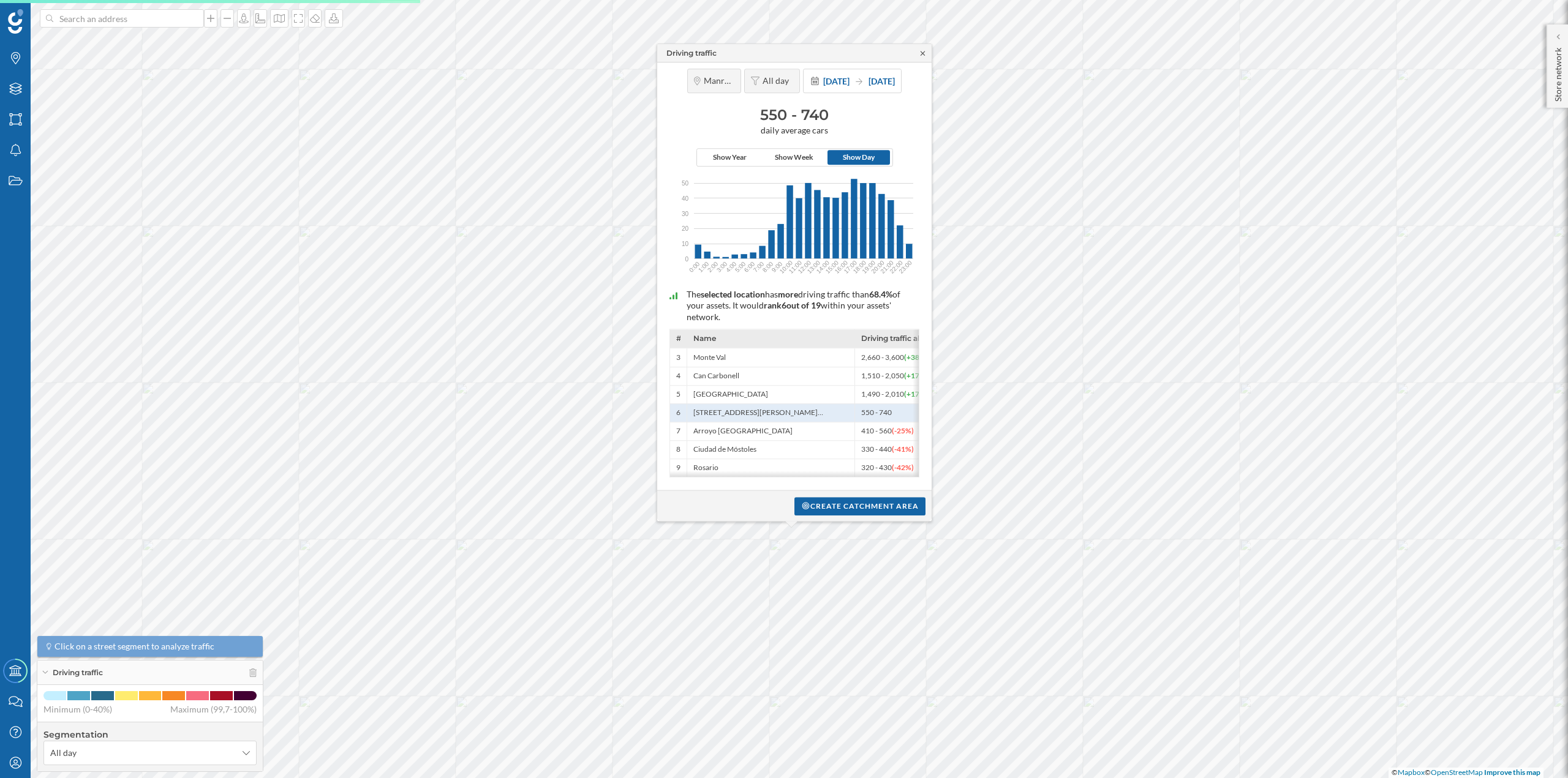
click at [921, 50] on icon at bounding box center [923, 53] width 9 height 7
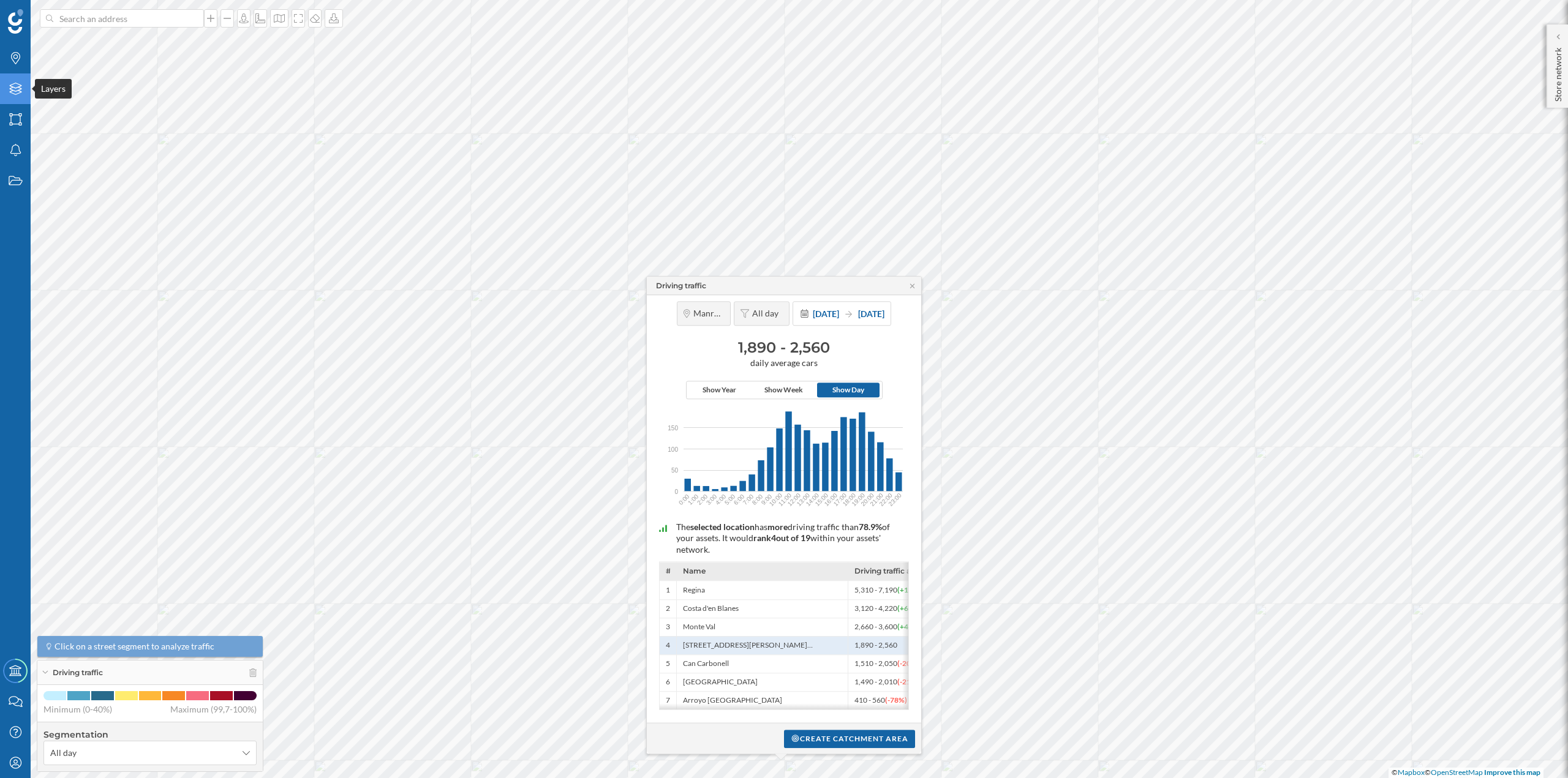
click at [17, 91] on icon at bounding box center [16, 89] width 13 height 13
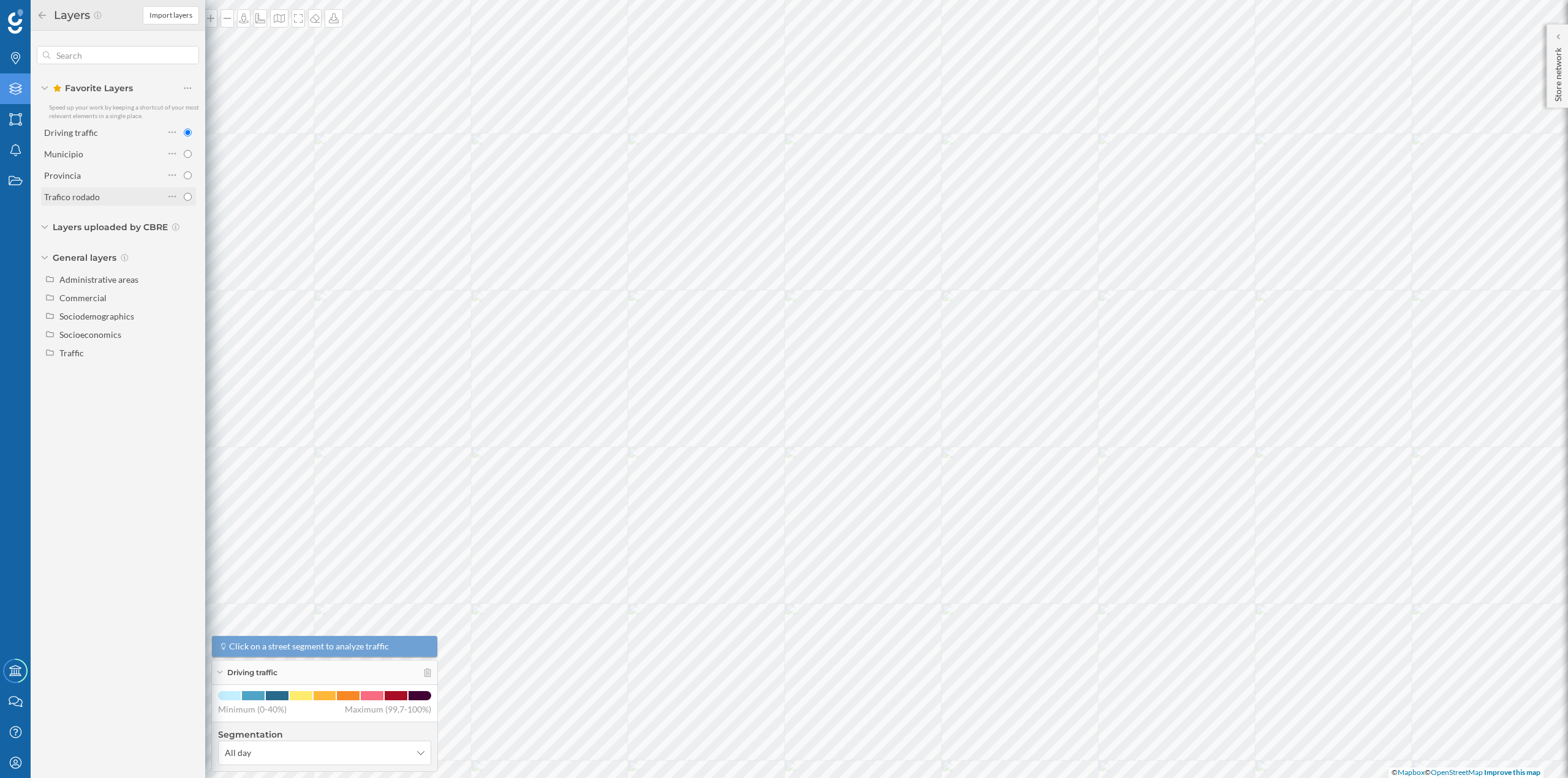
click at [111, 191] on div "Trafico rodado" at bounding box center [104, 196] width 120 height 13
click at [131, 350] on div "Traffic" at bounding box center [127, 353] width 135 height 13
click at [144, 392] on div "Footfall" at bounding box center [106, 390] width 85 height 13
click at [187, 392] on input "Footfall" at bounding box center [191, 390] width 8 height 8
click at [173, 392] on icon at bounding box center [175, 390] width 8 height 13
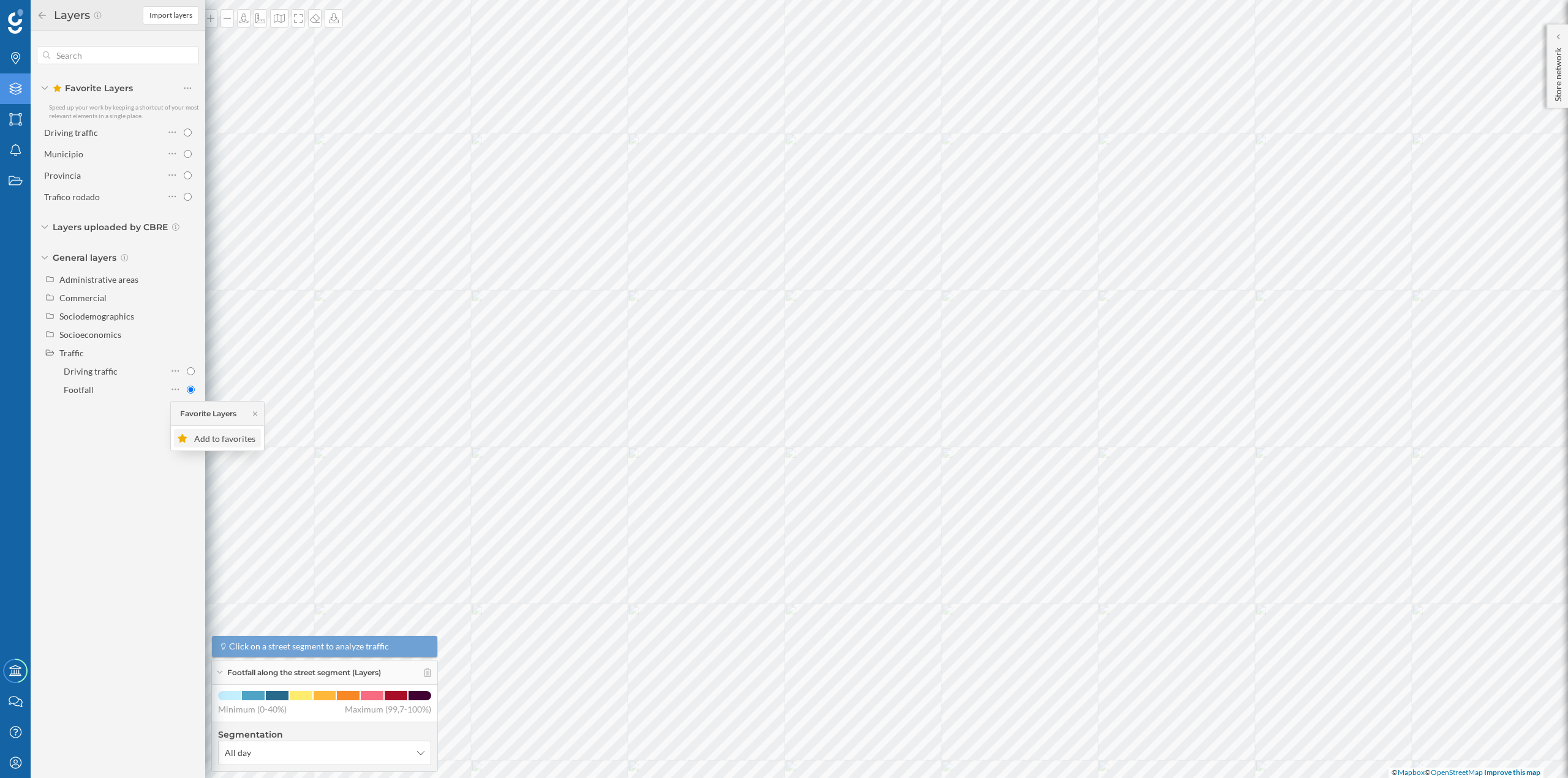
click at [190, 437] on div "Add to favorites" at bounding box center [216, 439] width 79 height 13
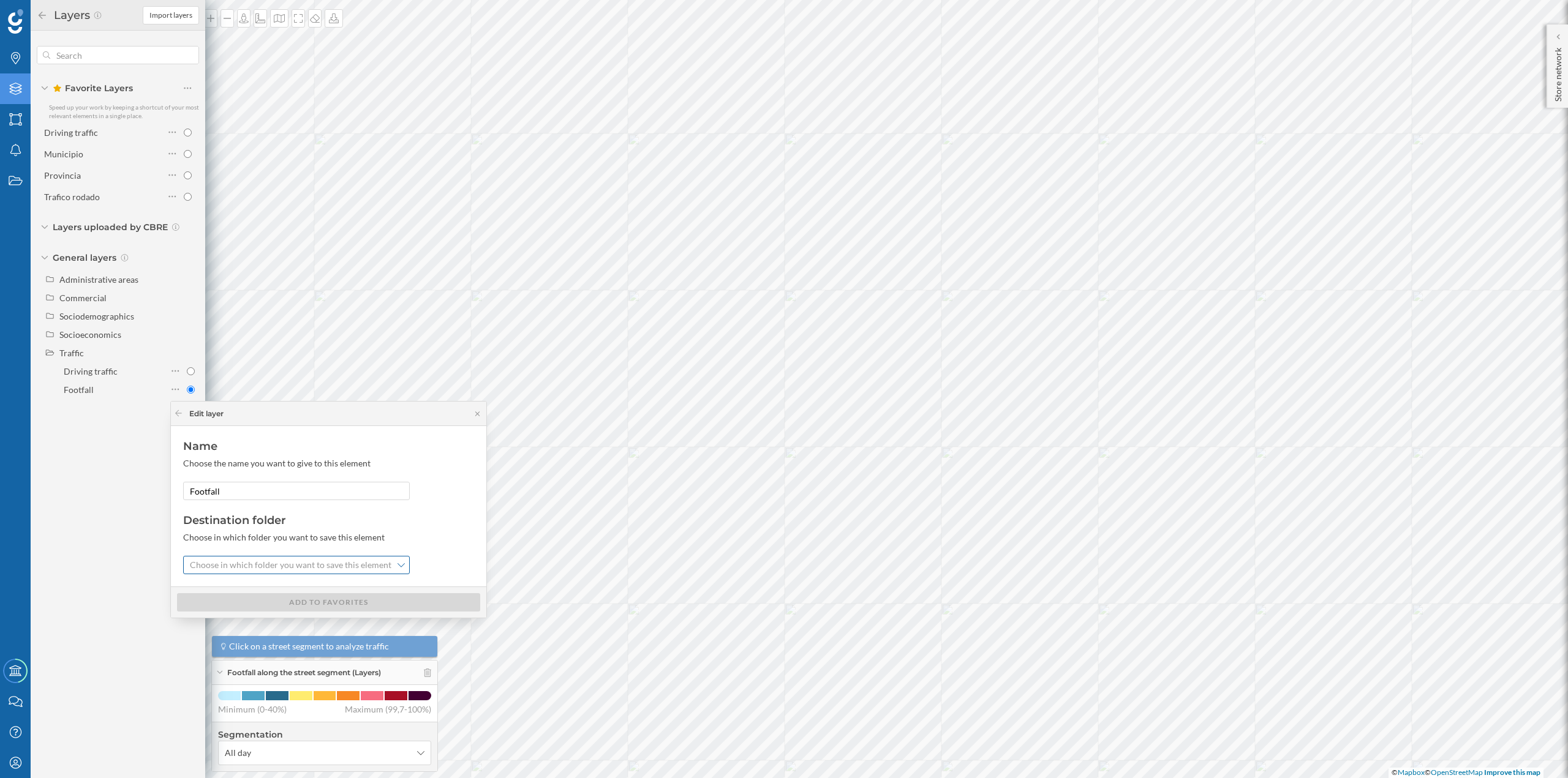
drag, startPoint x: 252, startPoint y: 566, endPoint x: 234, endPoint y: 559, distance: 19.3
click at [234, 559] on span "Choose in which folder you want to save this element" at bounding box center [291, 565] width 201 height 13
click at [226, 584] on div "Favorite layers" at bounding box center [221, 590] width 62 height 13
click at [226, 605] on div "Add to favorites" at bounding box center [329, 601] width 304 height 18
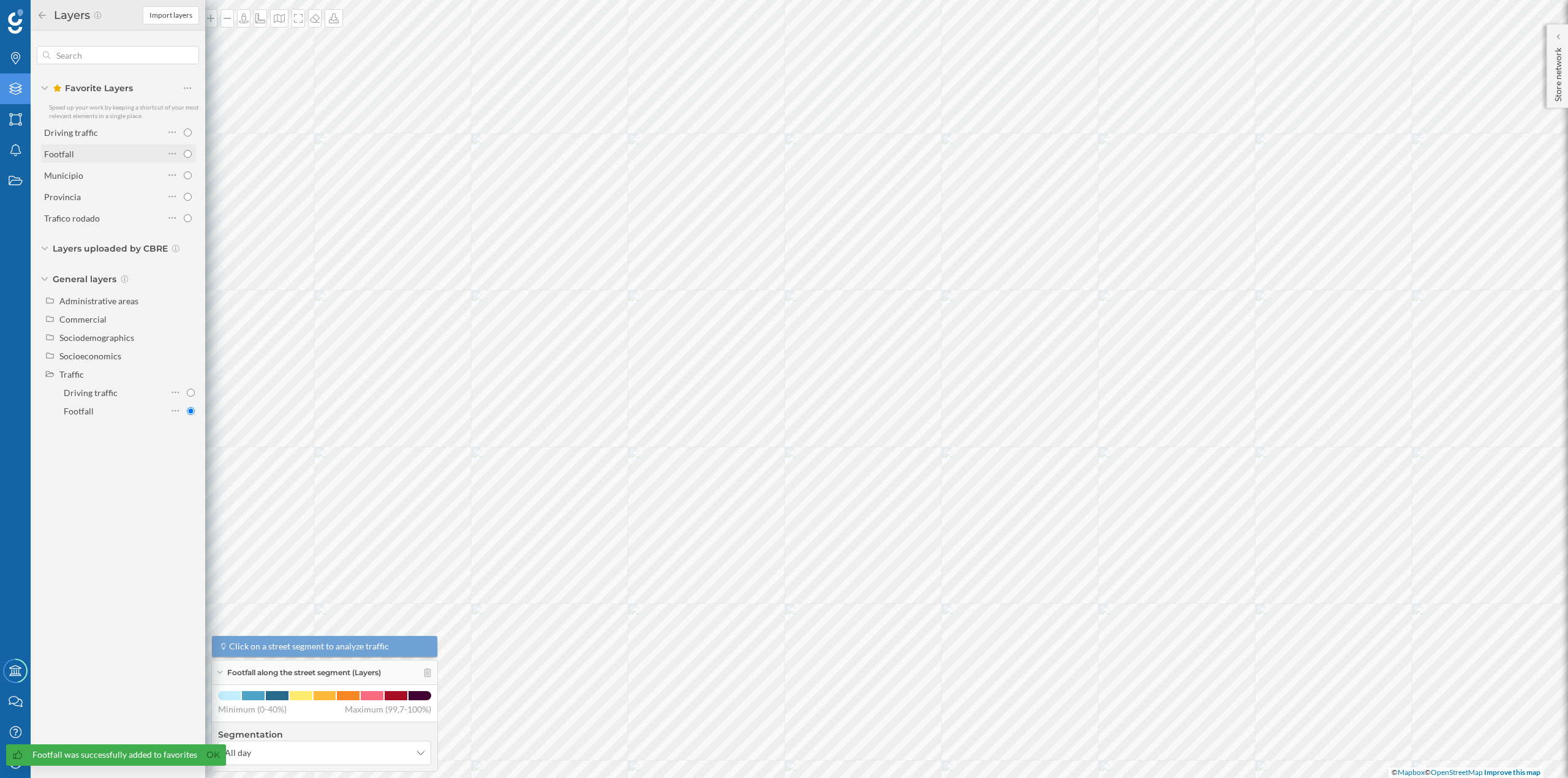
click at [129, 154] on div "Footfall" at bounding box center [104, 154] width 120 height 13
radio input "true"
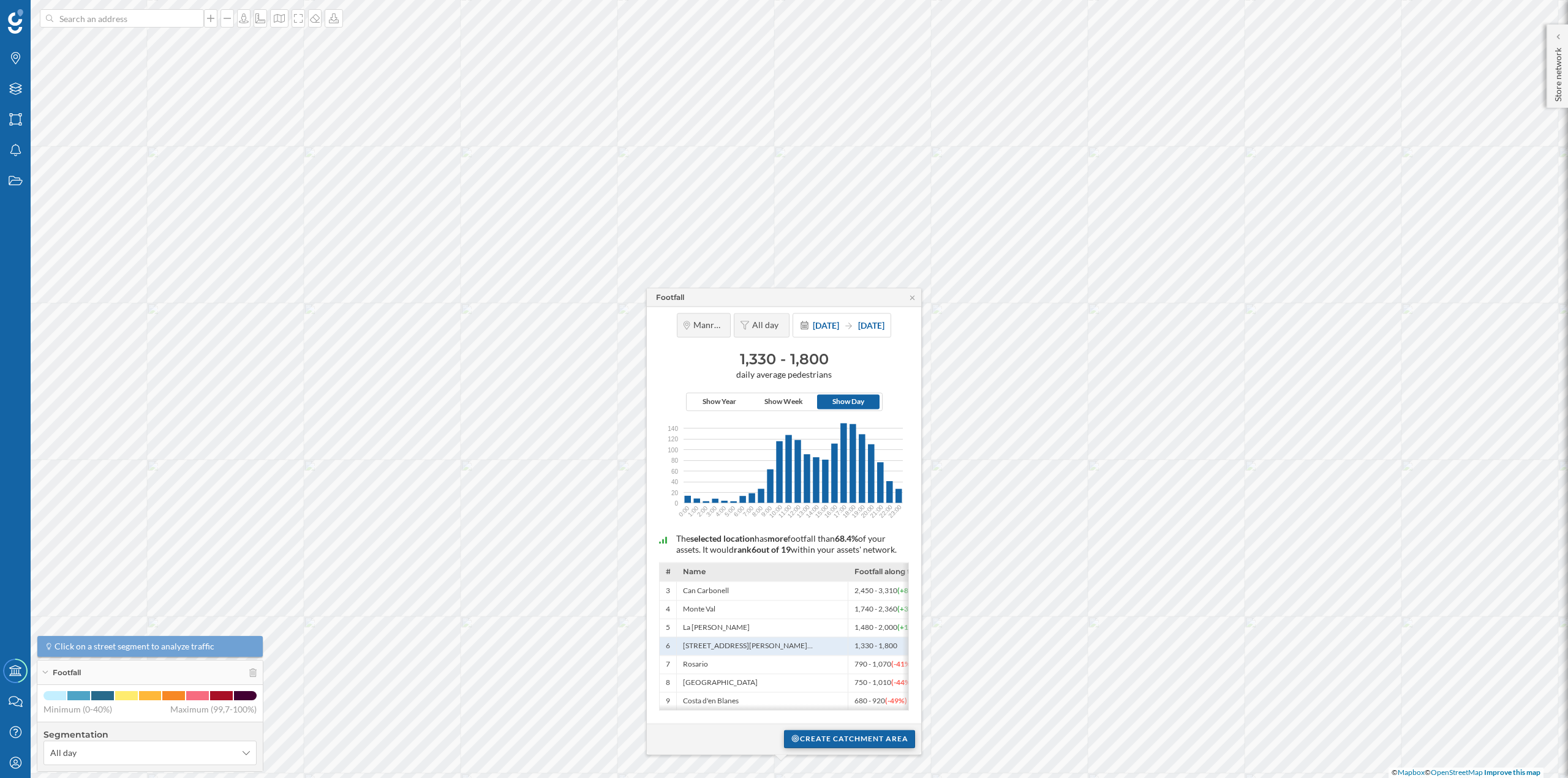
click at [830, 739] on div "Create catchment area" at bounding box center [849, 739] width 131 height 18
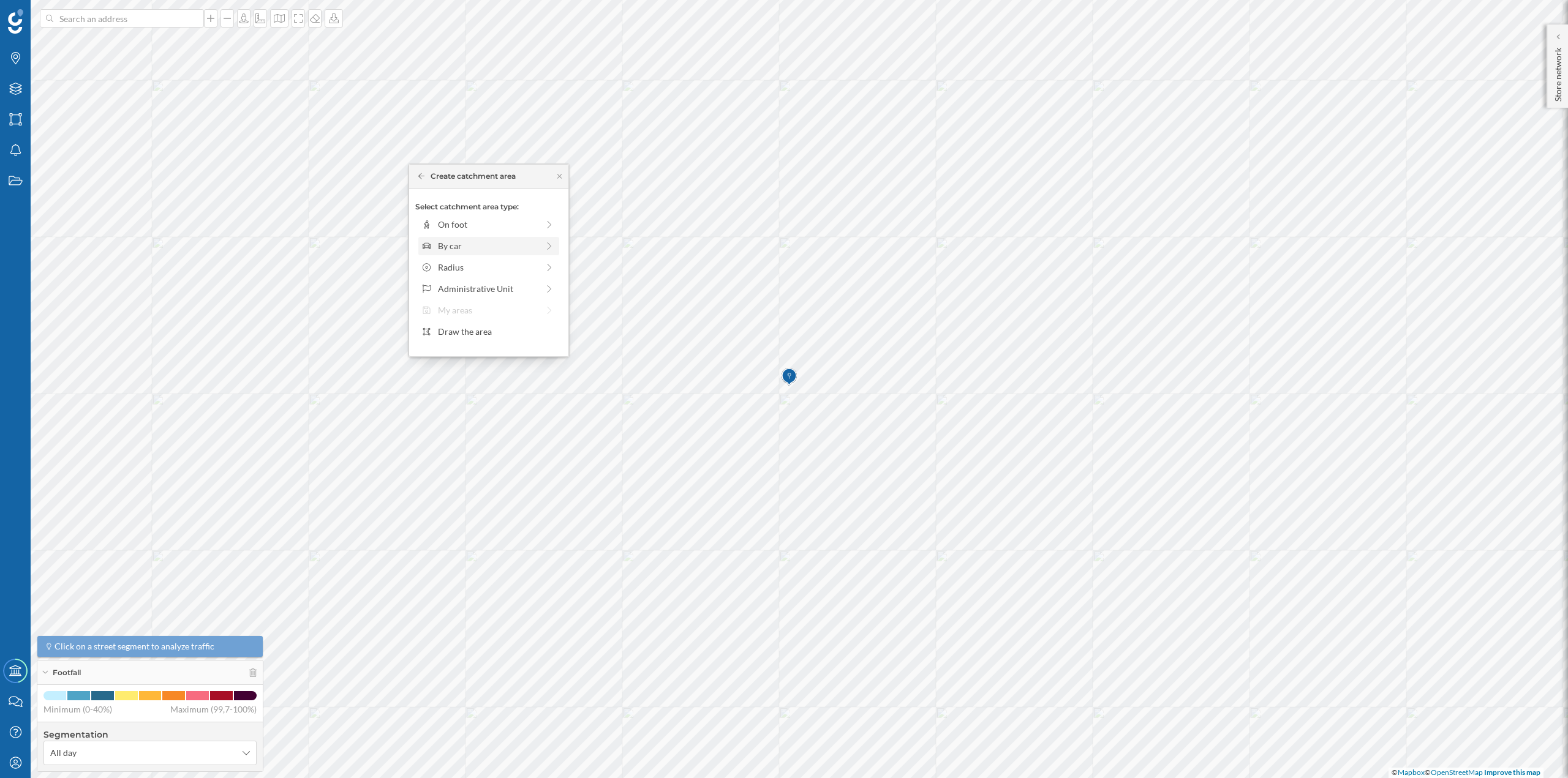
click at [449, 247] on div "By car" at bounding box center [488, 246] width 100 height 13
drag, startPoint x: 434, startPoint y: 240, endPoint x: 445, endPoint y: 240, distance: 11.0
click at [445, 240] on div at bounding box center [445, 241] width 13 height 13
click at [445, 240] on div at bounding box center [446, 241] width 13 height 13
click at [462, 327] on div "Create catchment area" at bounding box center [488, 332] width 147 height 18
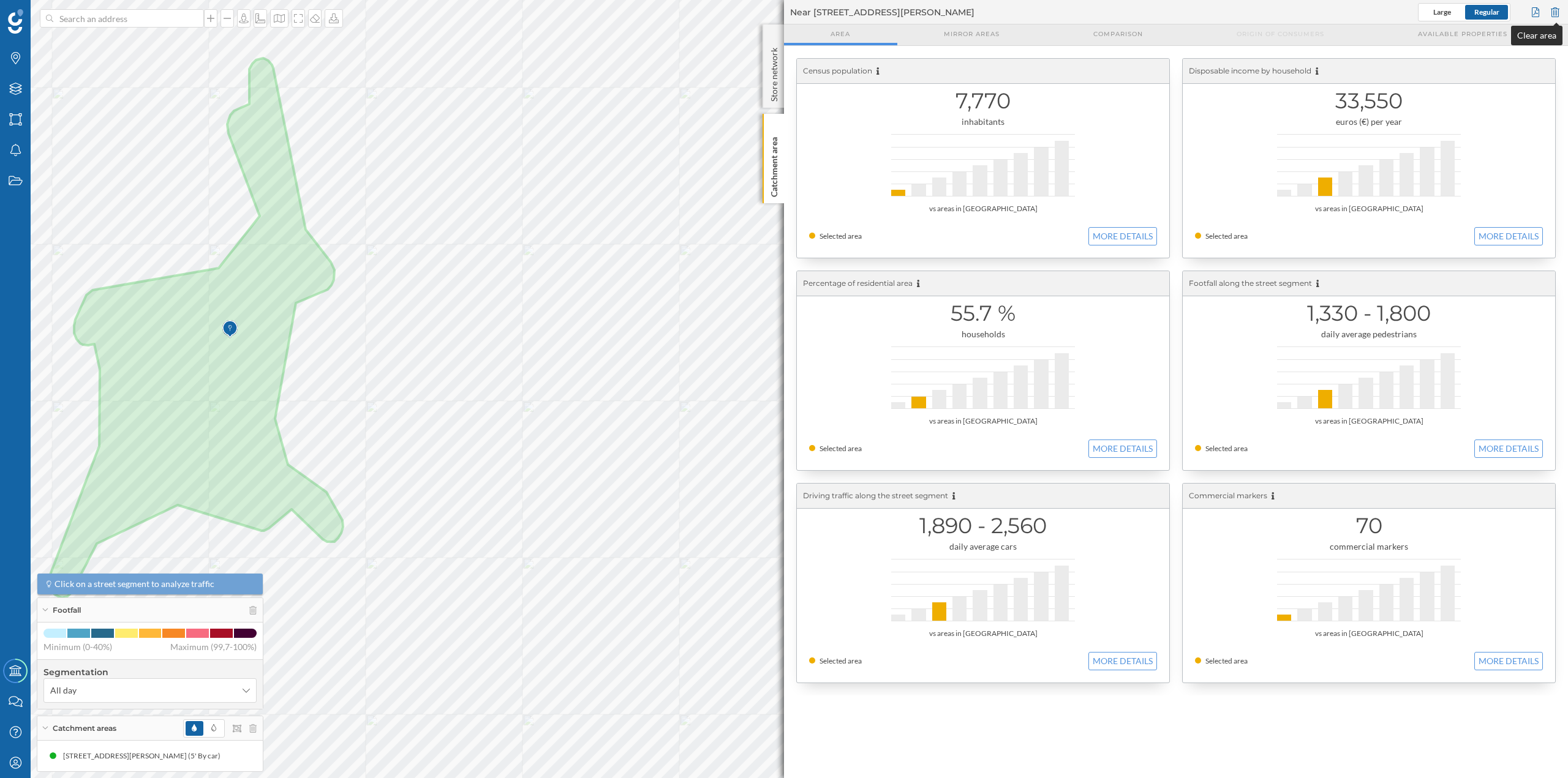
click at [1557, 13] on div at bounding box center [1555, 12] width 13 height 18
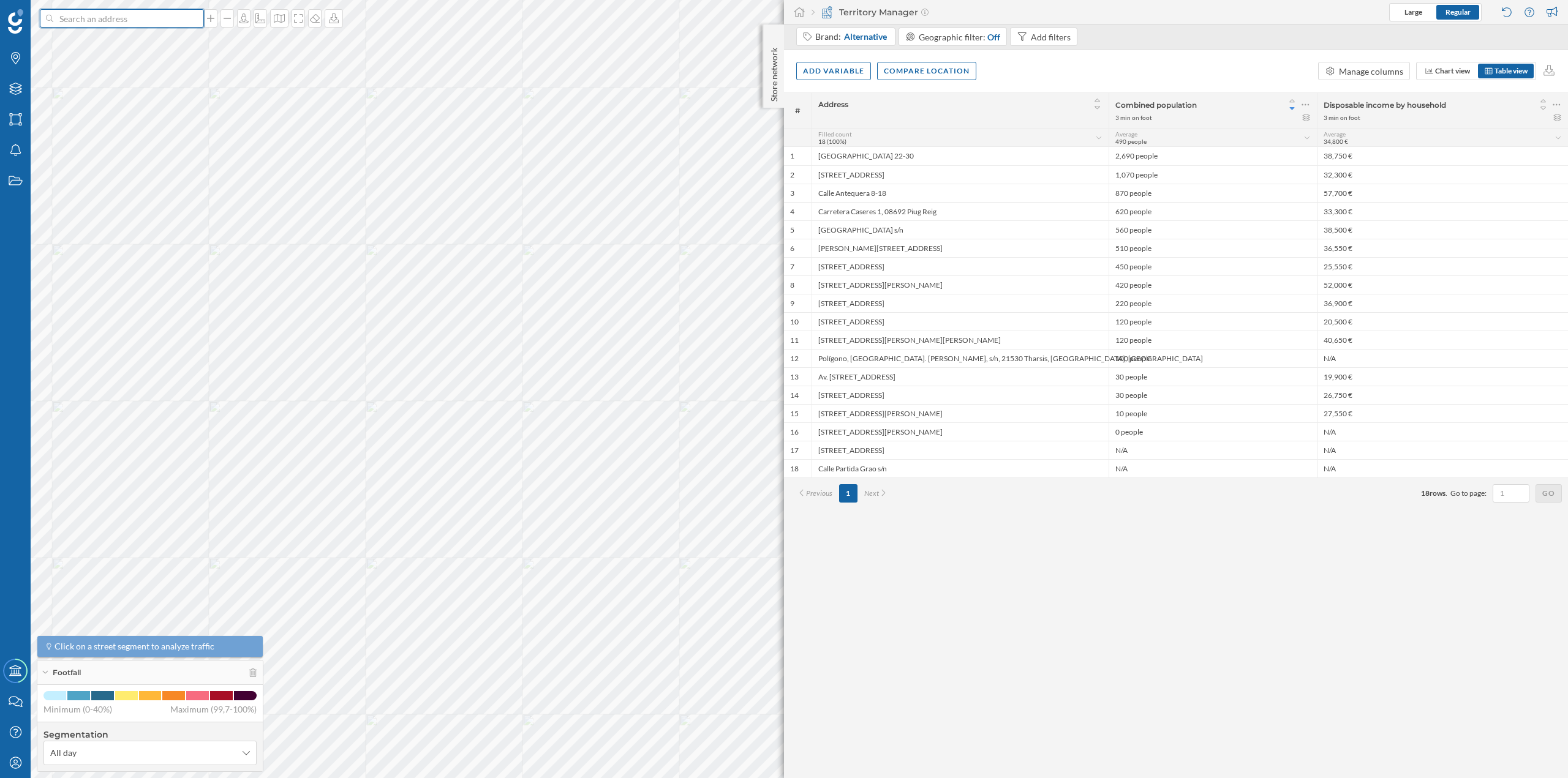
click at [158, 23] on input at bounding box center [122, 18] width 138 height 18
paste input "Ctra. del Pont de Vilomara, 12, 08241 Manresa, Barcelona"
type input "Ctra. del Pont de Vilomara, 12, 08241 Manresa, Barcelona carglass"
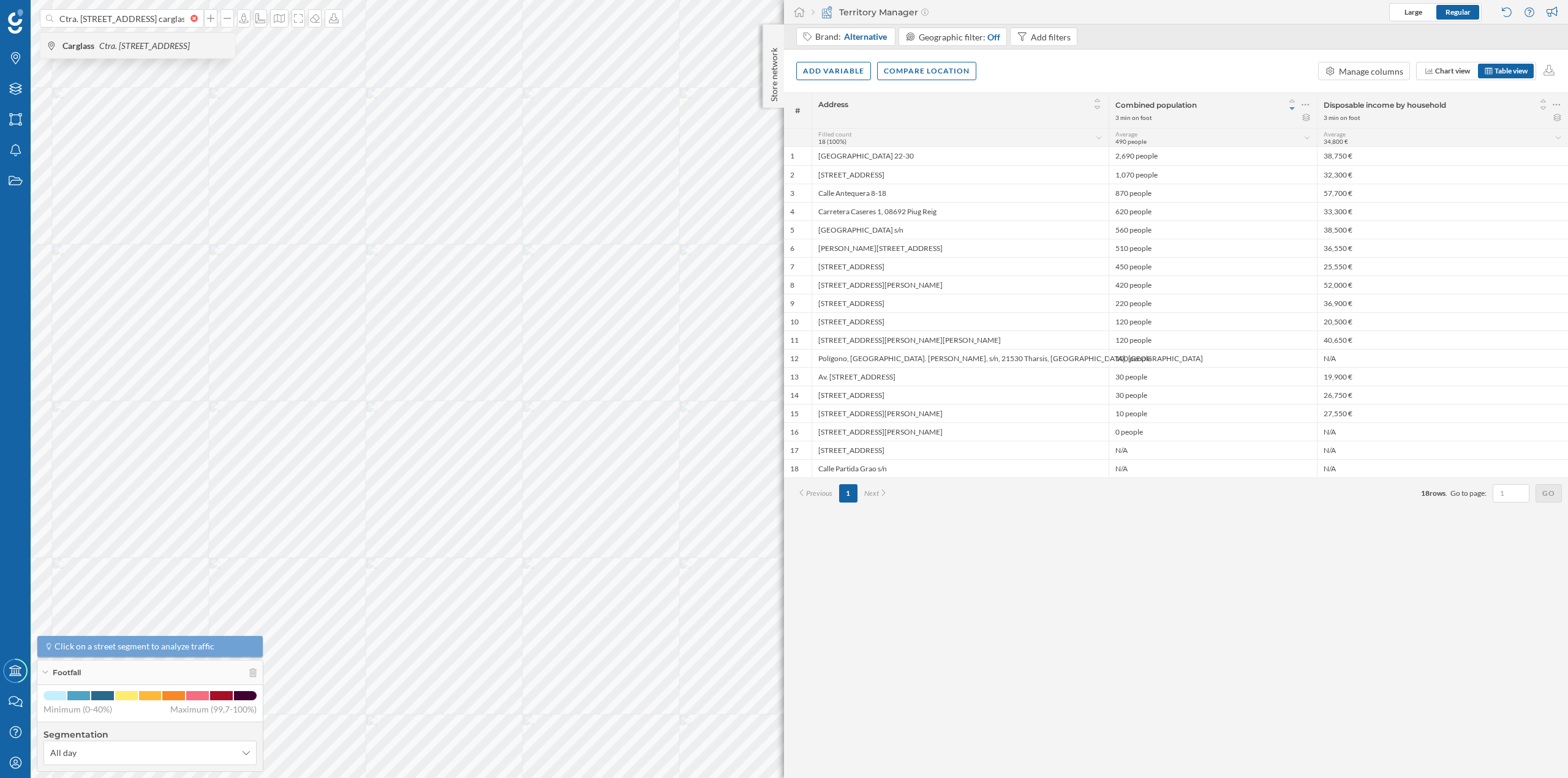
click at [143, 40] on icon "Ctra. del Pont de Vilomara, 12, 08241 Manresa, Barcelona, Spain" at bounding box center [144, 45] width 90 height 10
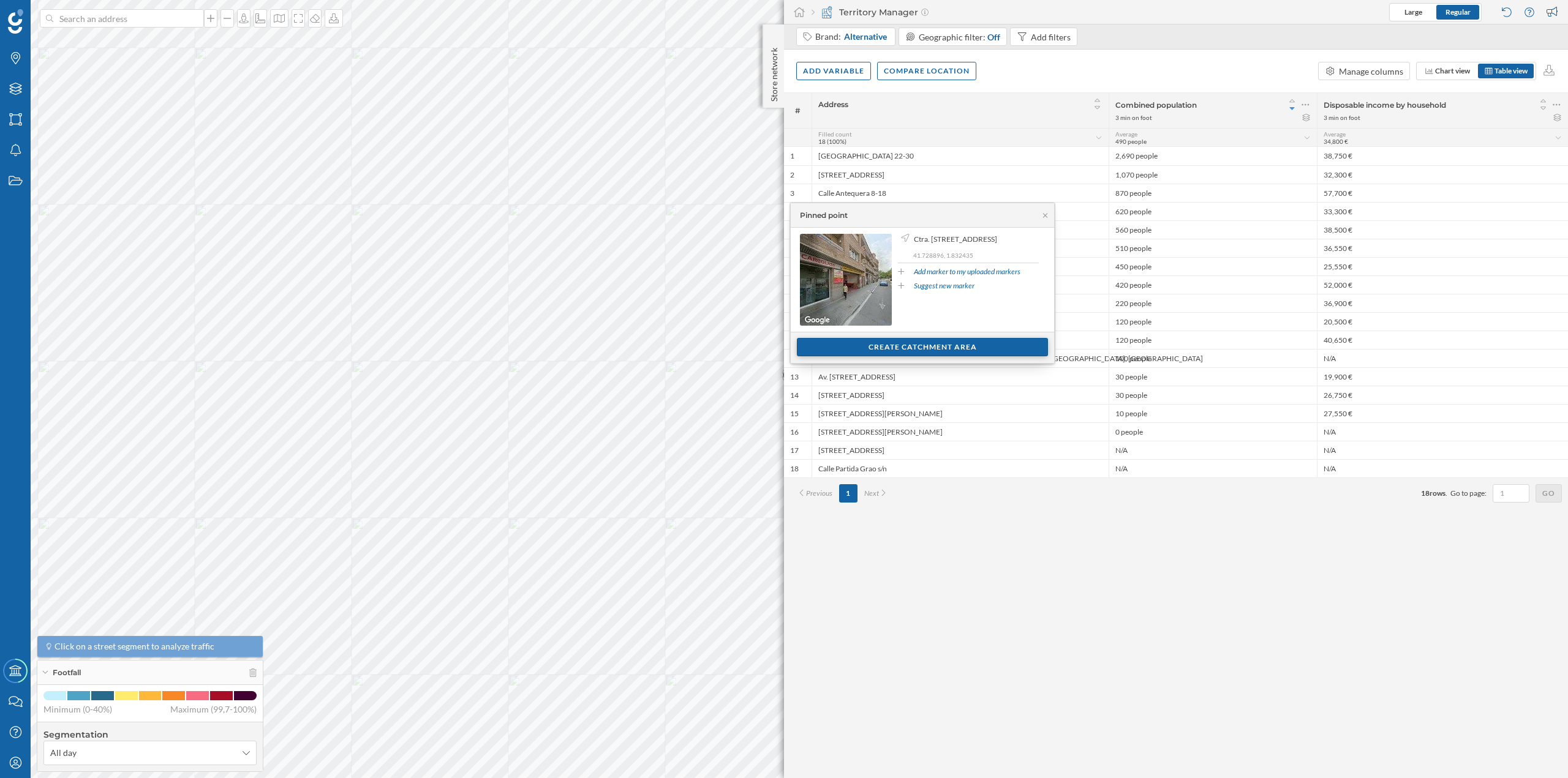
click at [867, 349] on div "Create catchment area" at bounding box center [922, 347] width 251 height 18
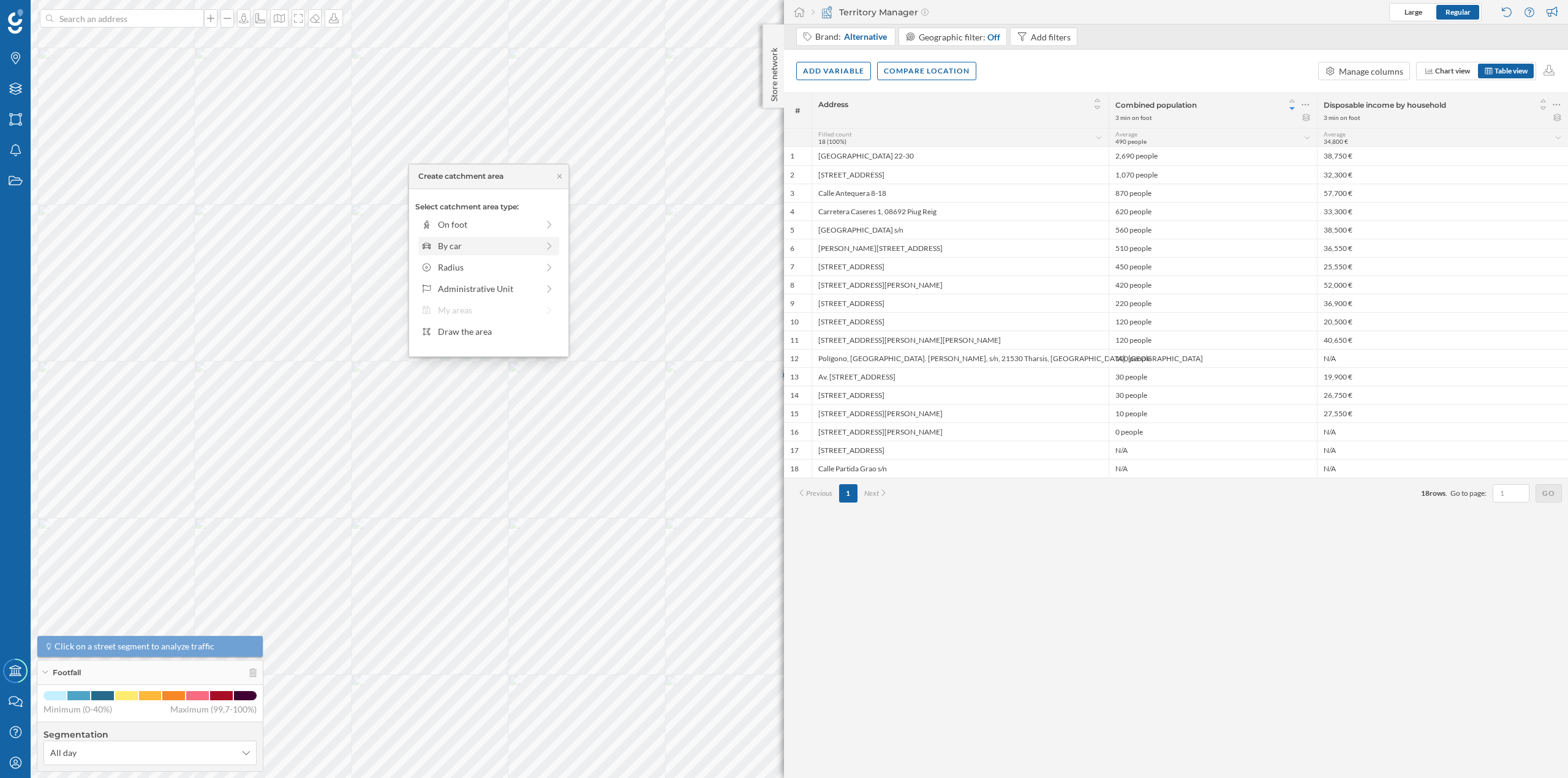
click at [467, 249] on div "By car" at bounding box center [488, 246] width 100 height 13
click at [436, 237] on div "0 min. 3 min. 5 min. 7 min. 10 min. 12 min. 15 min. 20 min. 30 min. 45 min. 50 …" at bounding box center [489, 241] width 136 height 15
drag, startPoint x: 435, startPoint y: 237, endPoint x: 445, endPoint y: 237, distance: 10.0
click at [445, 237] on div at bounding box center [444, 241] width 13 height 13
click at [462, 325] on div "Create catchment area" at bounding box center [488, 332] width 147 height 18
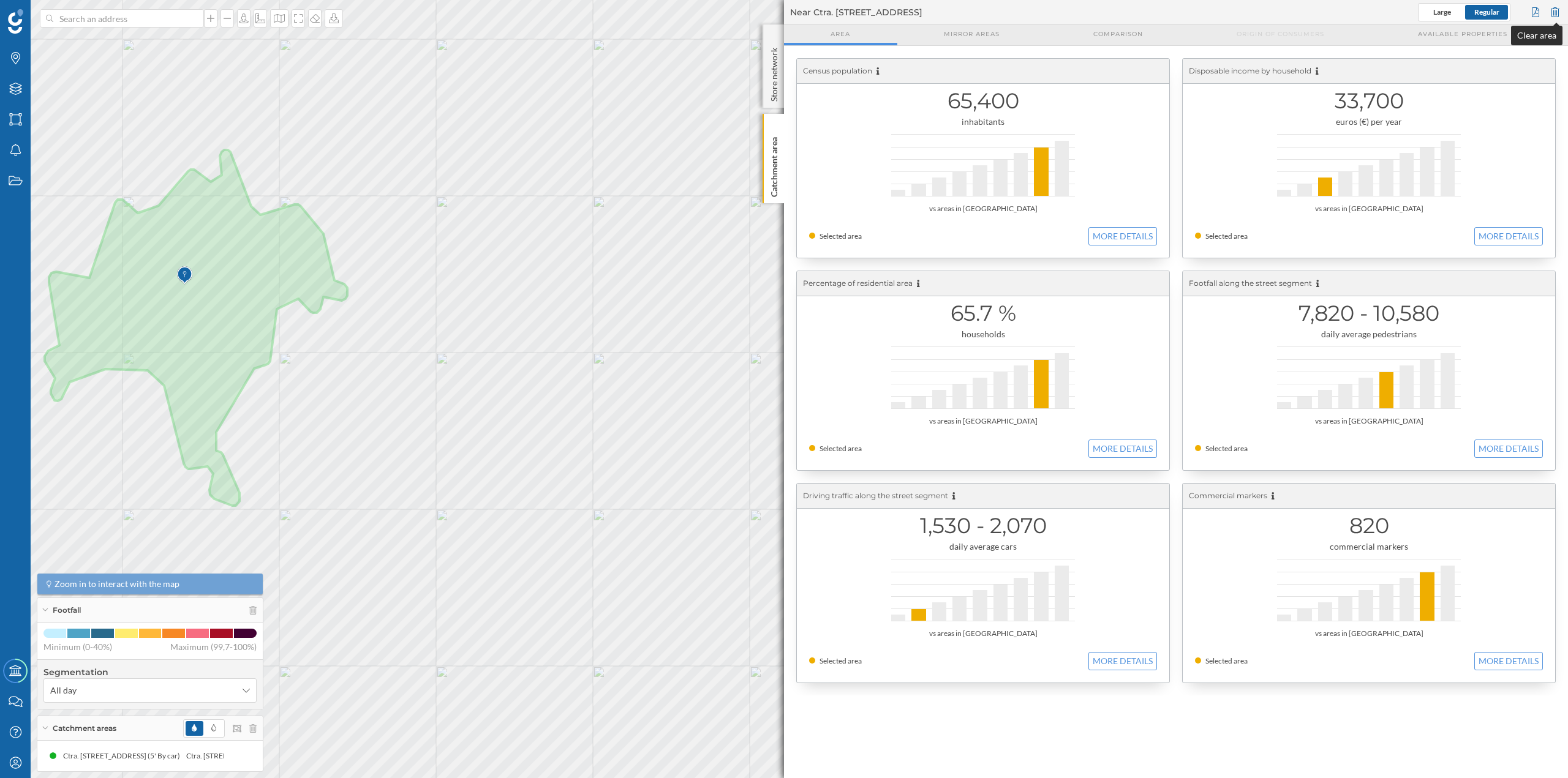
click at [1560, 11] on div at bounding box center [1555, 12] width 13 height 18
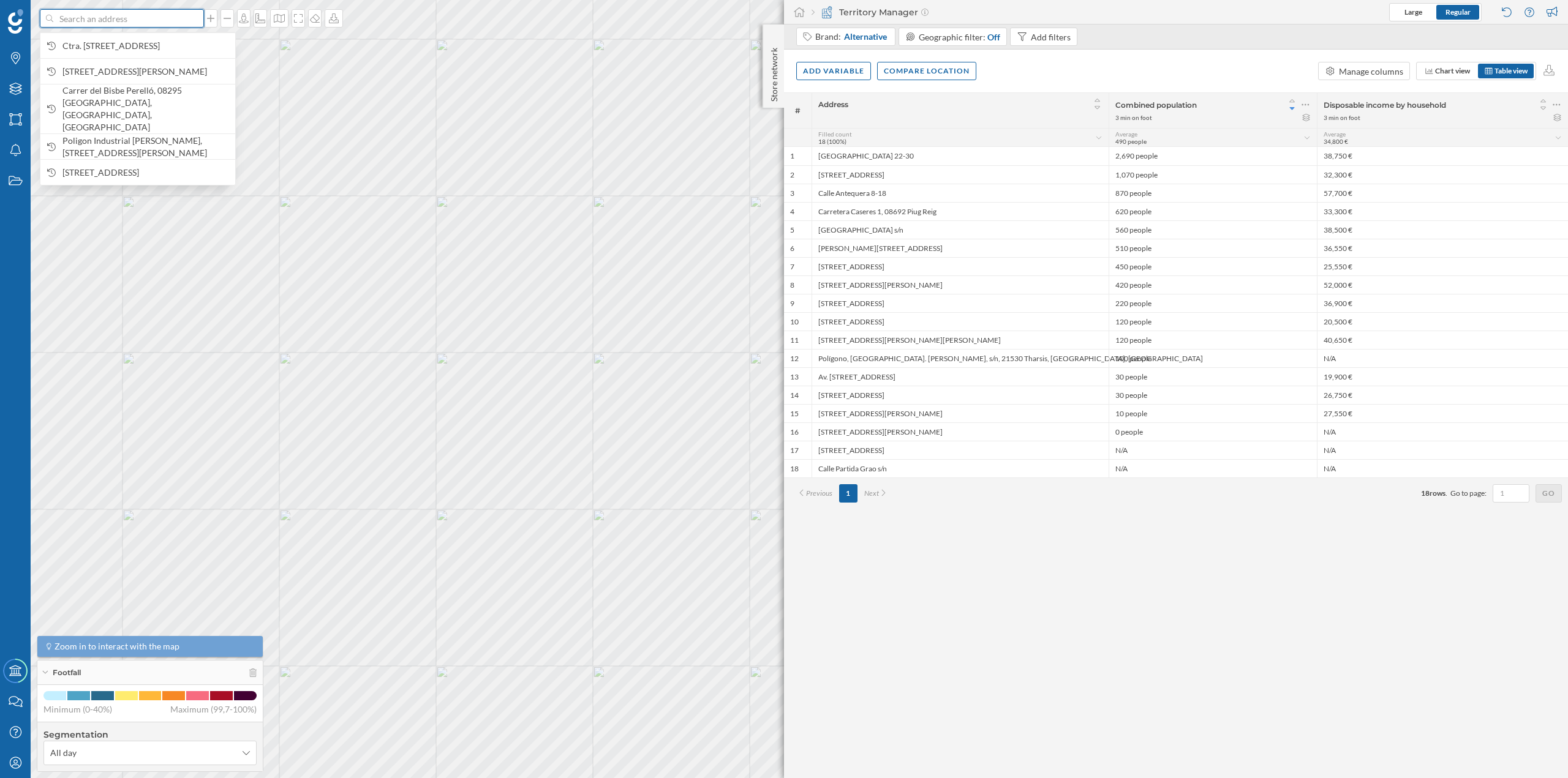
click at [112, 23] on input at bounding box center [122, 18] width 138 height 18
paste input
click at [101, 17] on input "carglass" at bounding box center [122, 18] width 138 height 18
paste input "Ctra. del Pont de Vilomara, 12, 08241 Manresa, Barcelona"
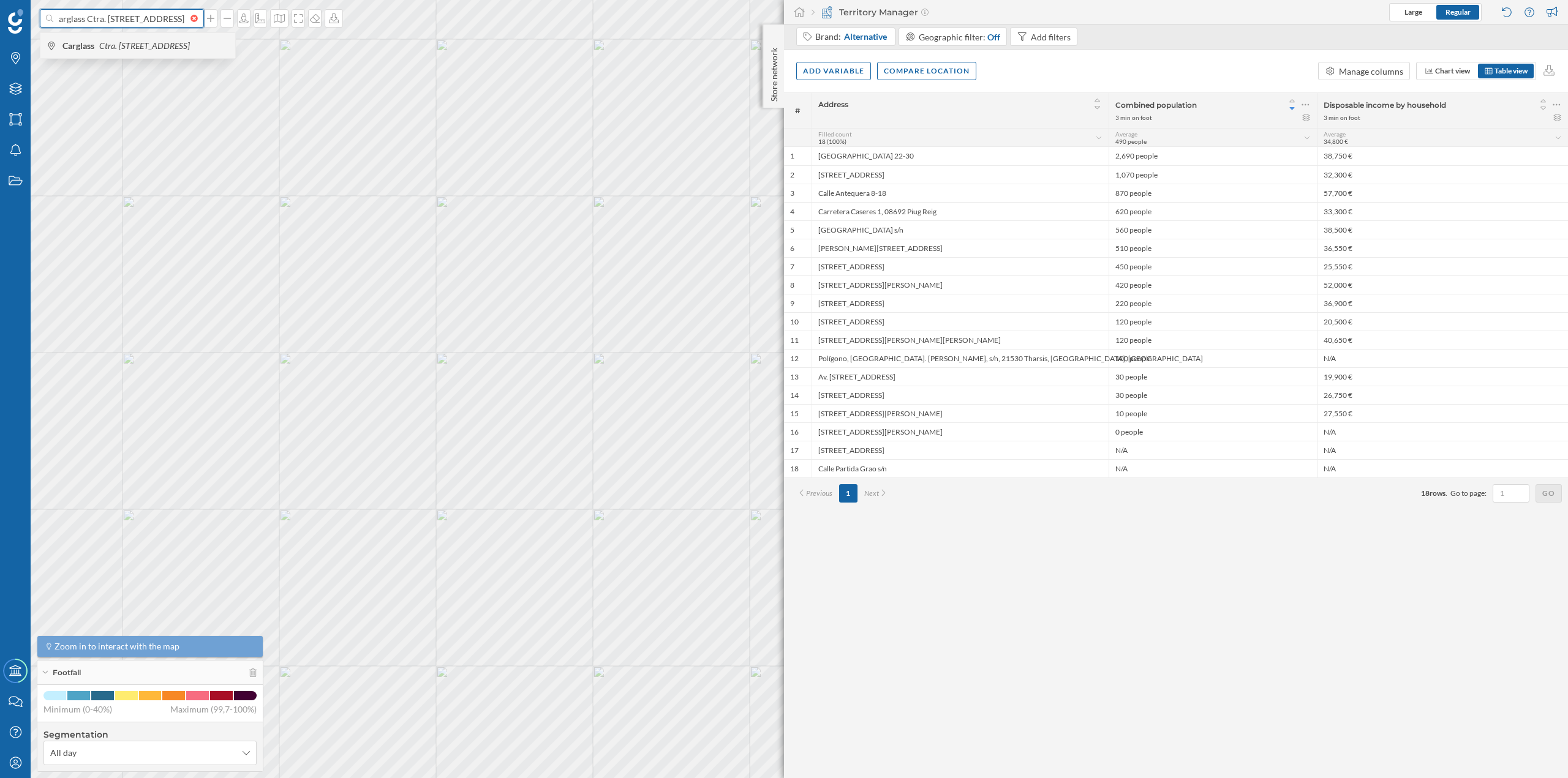
type input "carglass Ctra. del Pont de Vilomara, 12, 08241 Manresa, Barcelona"
click at [105, 50] on icon "Ctra. del Pont de Vilomara, 12, 08241 Manresa, Barcelona, Spain" at bounding box center [144, 45] width 90 height 10
click at [127, 27] on input at bounding box center [122, 18] width 138 height 18
paste input "Ctra. del Pont de Vilomara, 12, 08241 Manresa, Barcelona"
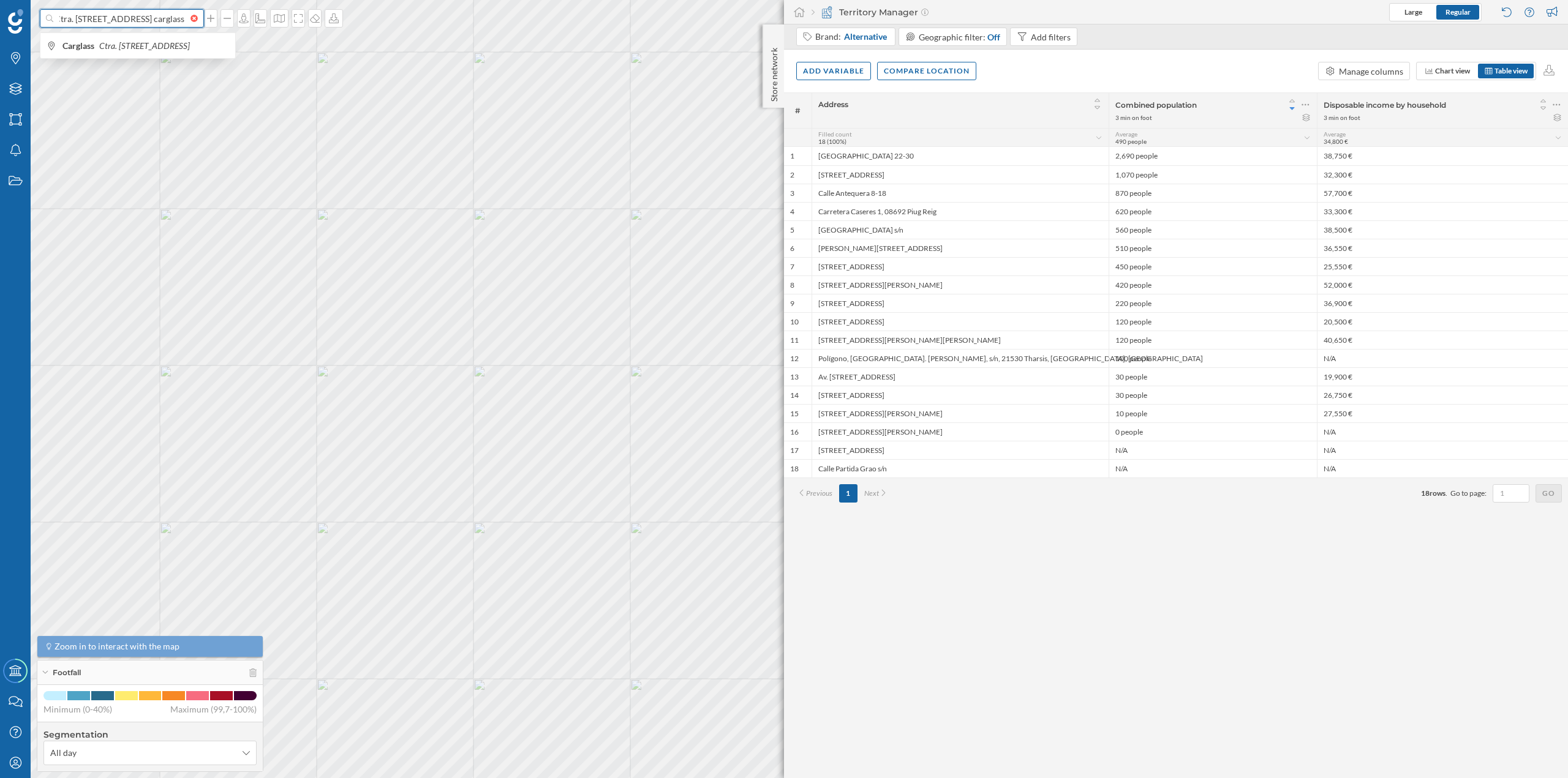
scroll to position [0, 125]
type input "Ctra. del Pont de Vilomara, 12, 08241 Manresa, Barcelona carglass"
click at [142, 40] on icon "Ctra. del Pont de Vilomara, 12, 08241 Manresa, Barcelona, Spain" at bounding box center [144, 45] width 90 height 10
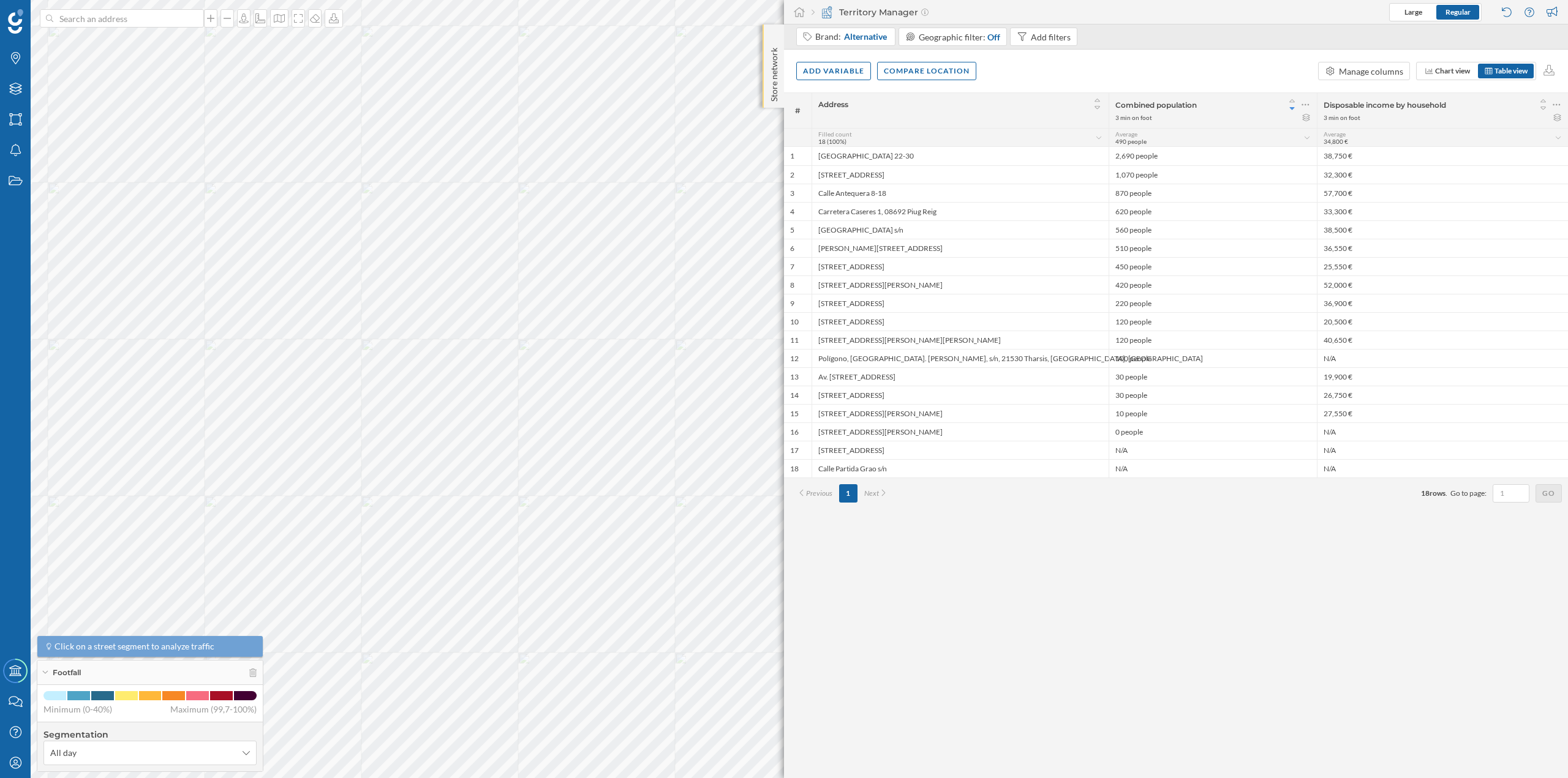
click at [775, 57] on p "Store network" at bounding box center [775, 72] width 13 height 59
click at [775, 57] on p "Store network" at bounding box center [775, 73] width 13 height 60
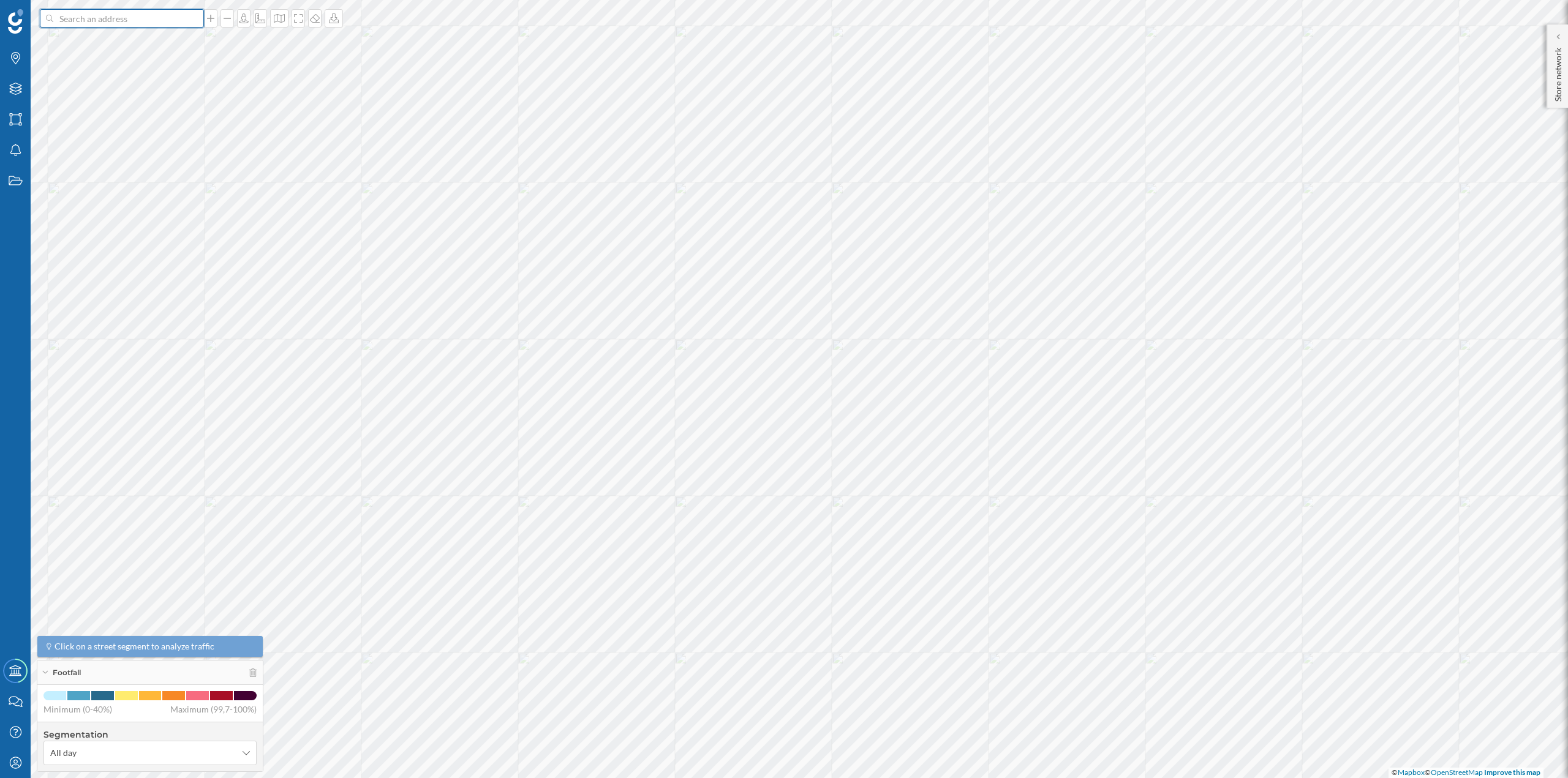
click at [149, 20] on input at bounding box center [122, 18] width 138 height 18
paste input "Ctra. del Pont de Vilomara, 12, 08241 Manresa, Barcelona"
type input "Ctra. del Pont de Vilomara, 12, 08241 Manresa, Barcelona carglas"
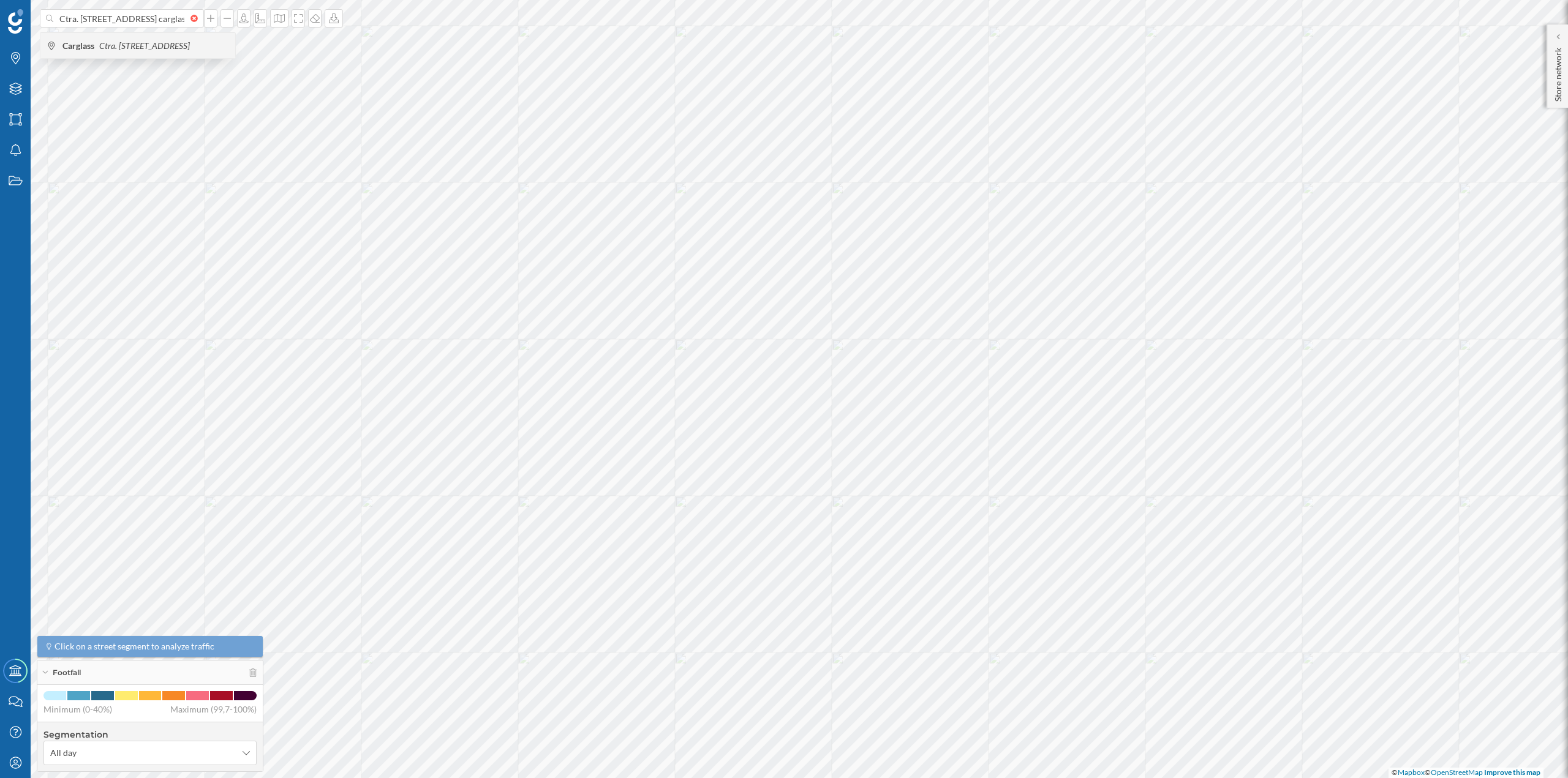
click at [154, 40] on span "Carglass Ctra. del Pont de Vilomara, 12, 08241 Manresa, Barcelona, Spain" at bounding box center [145, 46] width 167 height 13
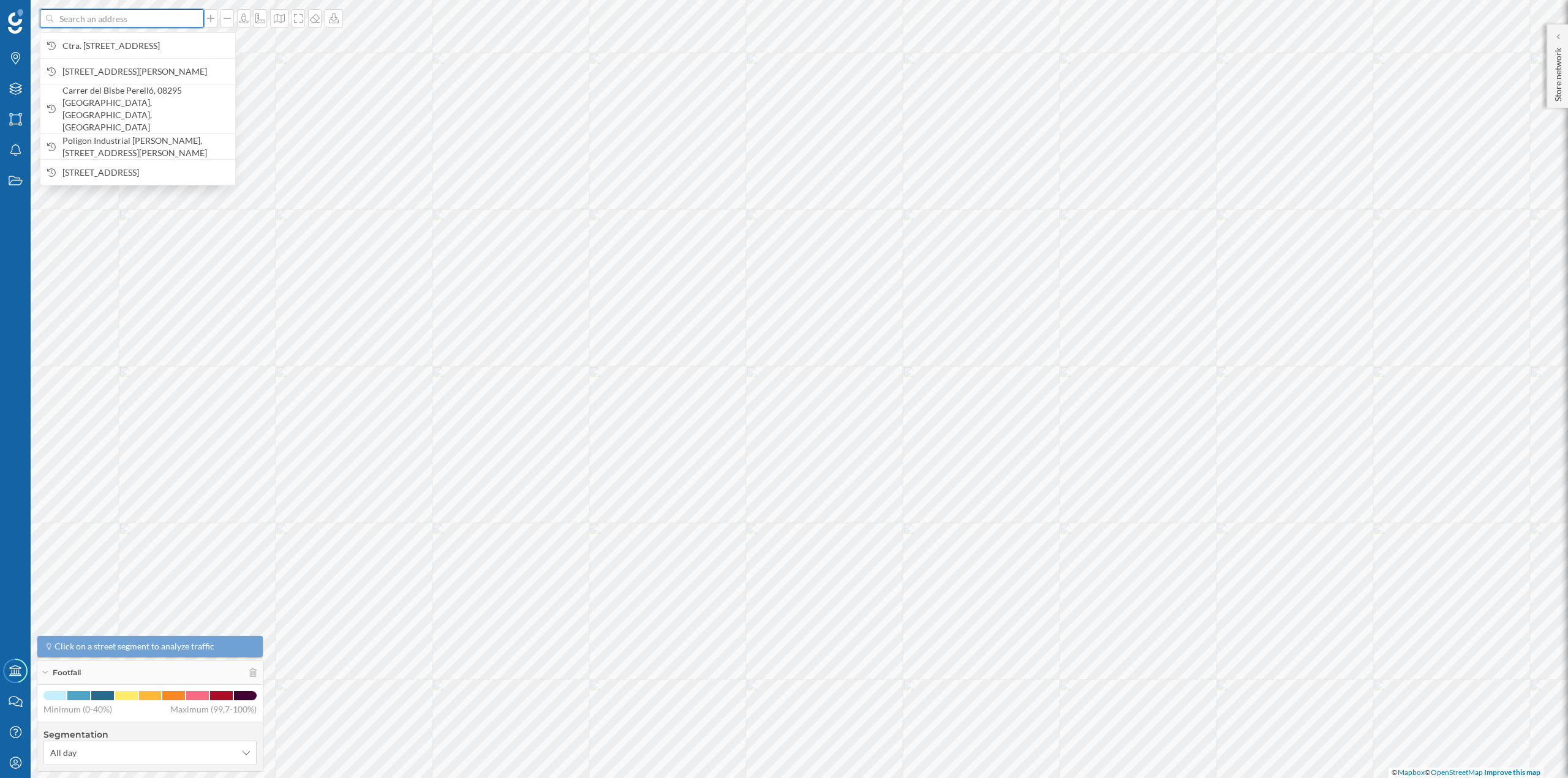
click at [139, 20] on input at bounding box center [122, 18] width 138 height 18
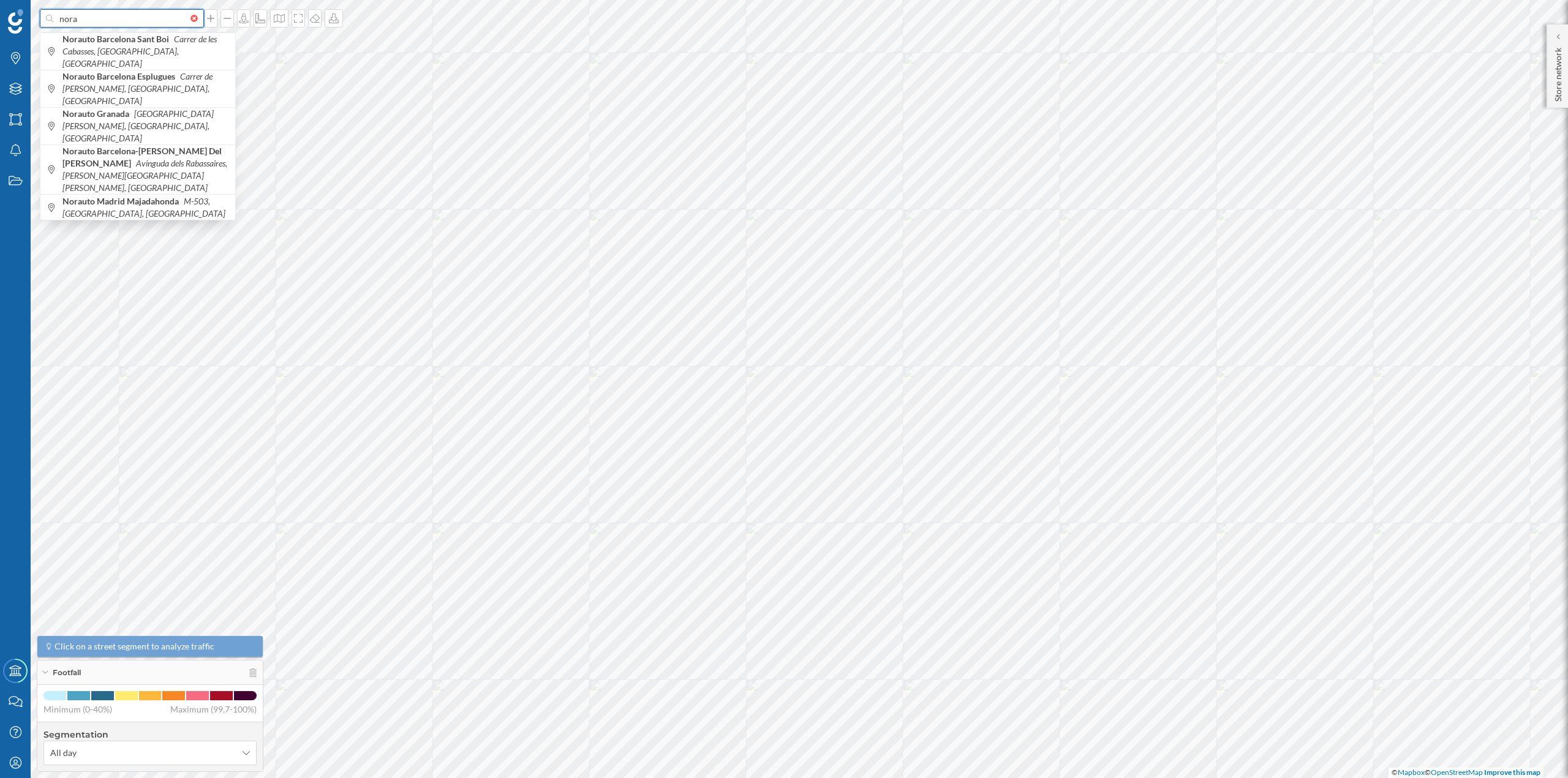
type input "nora"
click at [193, 21] on div at bounding box center [197, 18] width 13 height 7
click at [190, 21] on input at bounding box center [122, 18] width 138 height 18
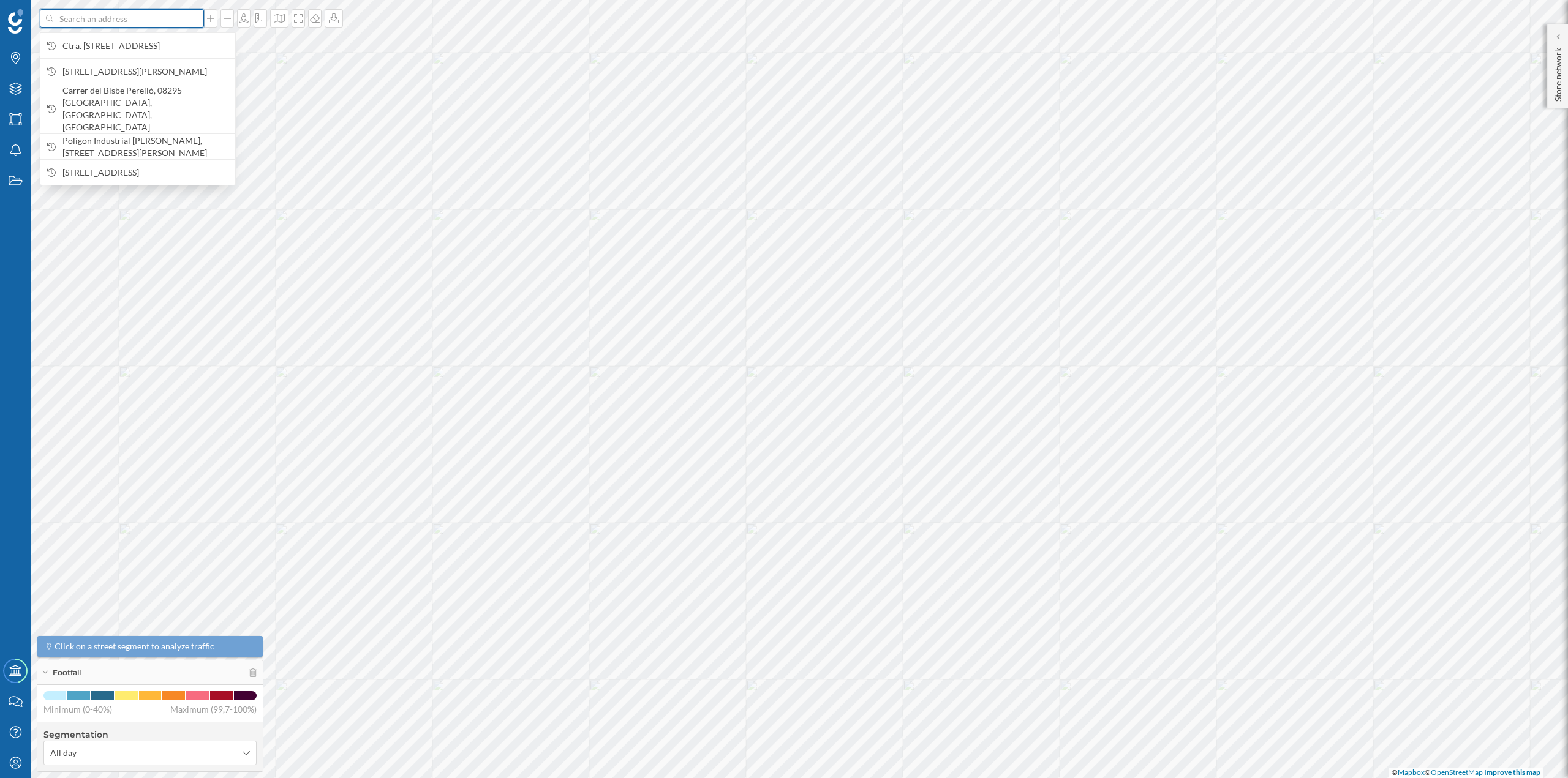
paste input "[STREET_ADDRESS][PERSON_NAME]"
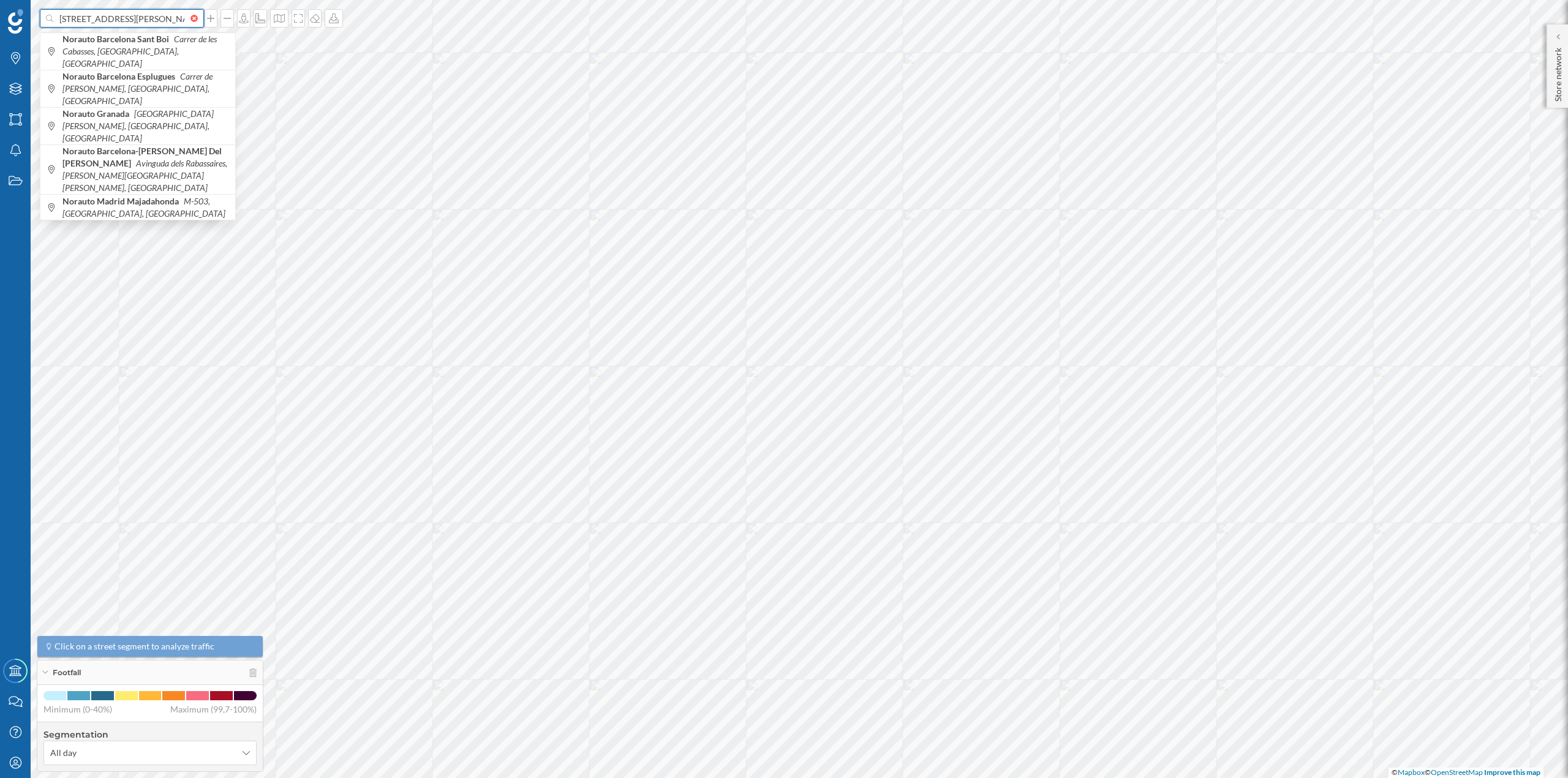
scroll to position [0, 184]
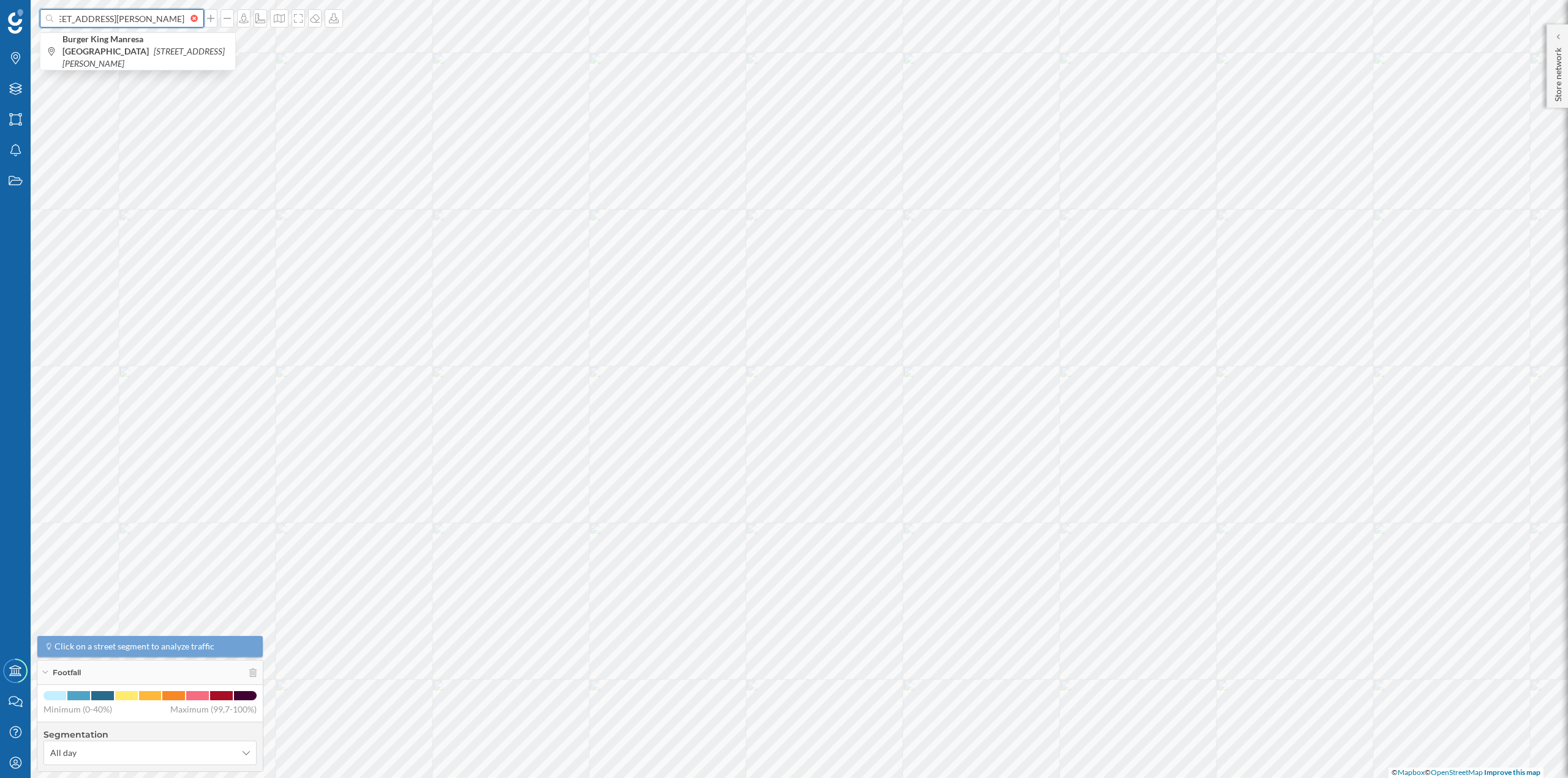
type input "[STREET_ADDRESS][PERSON_NAME]"
click at [93, 19] on input at bounding box center [122, 18] width 138 height 18
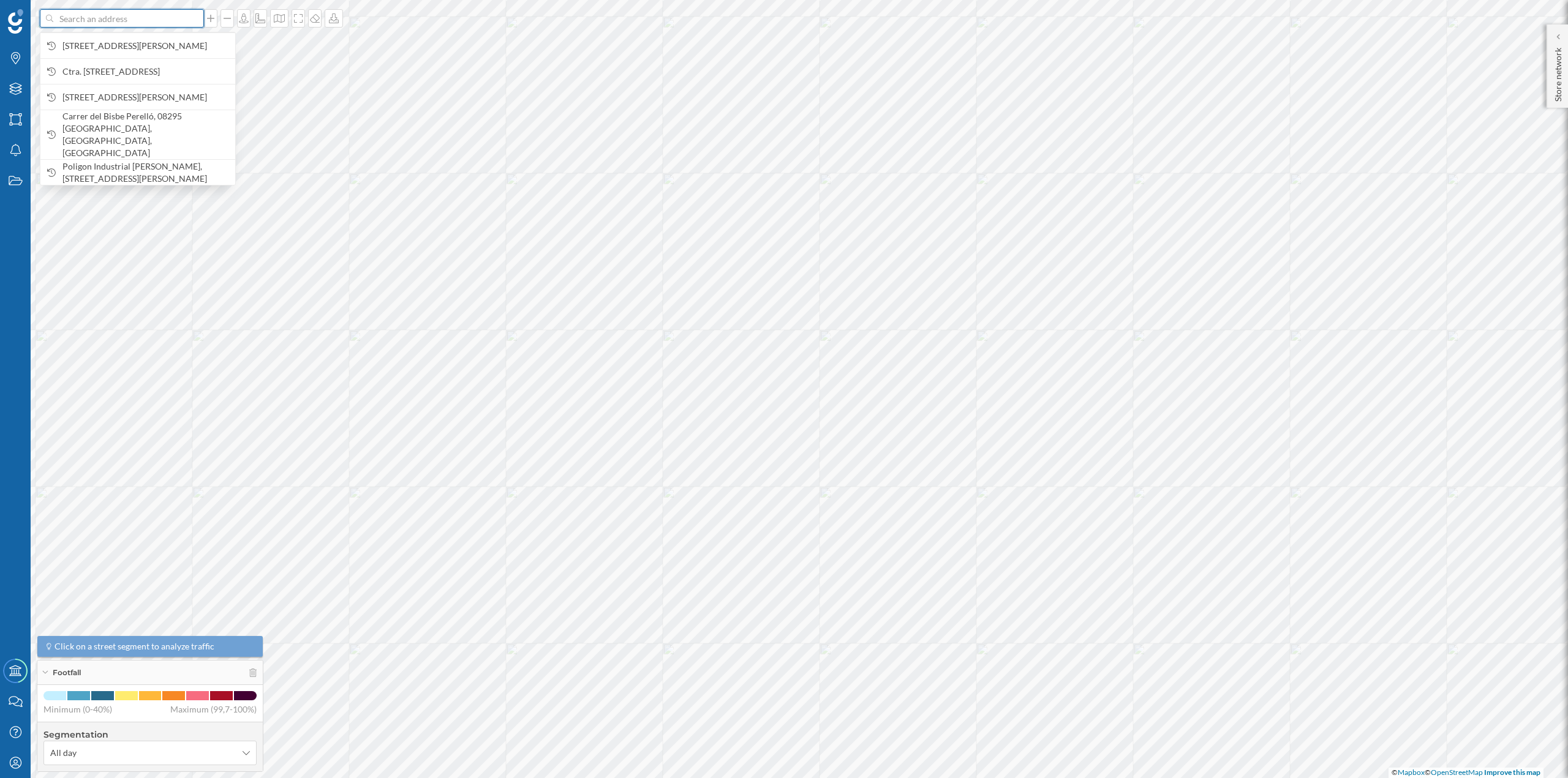
paste input "Ctra. del Pont de Vilomara, 12, 08241 Manresa, Barcelona"
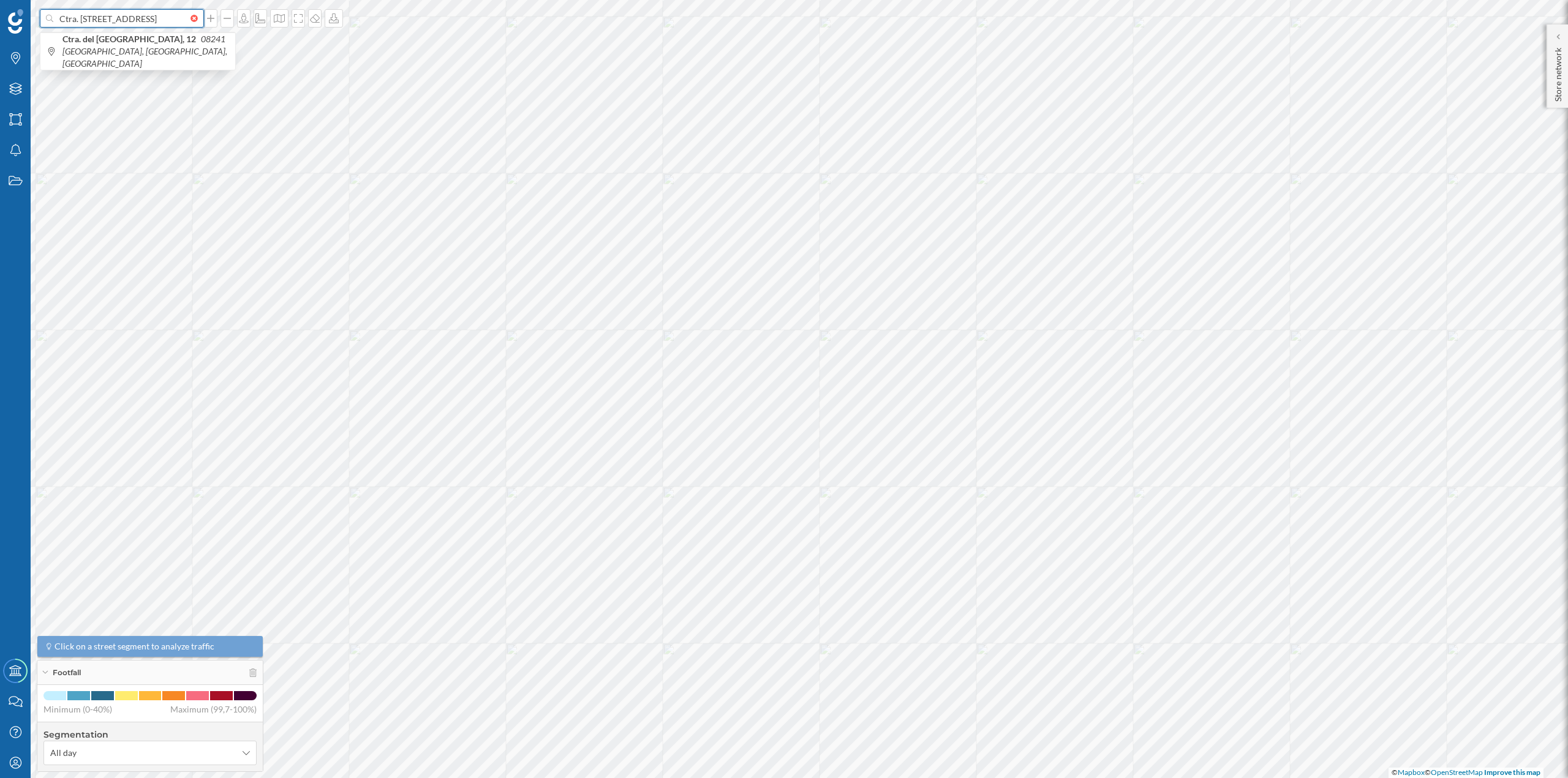
type input "Ctra. del Pont de Vilomara, 12, 08241 Manresa, Barcelona"
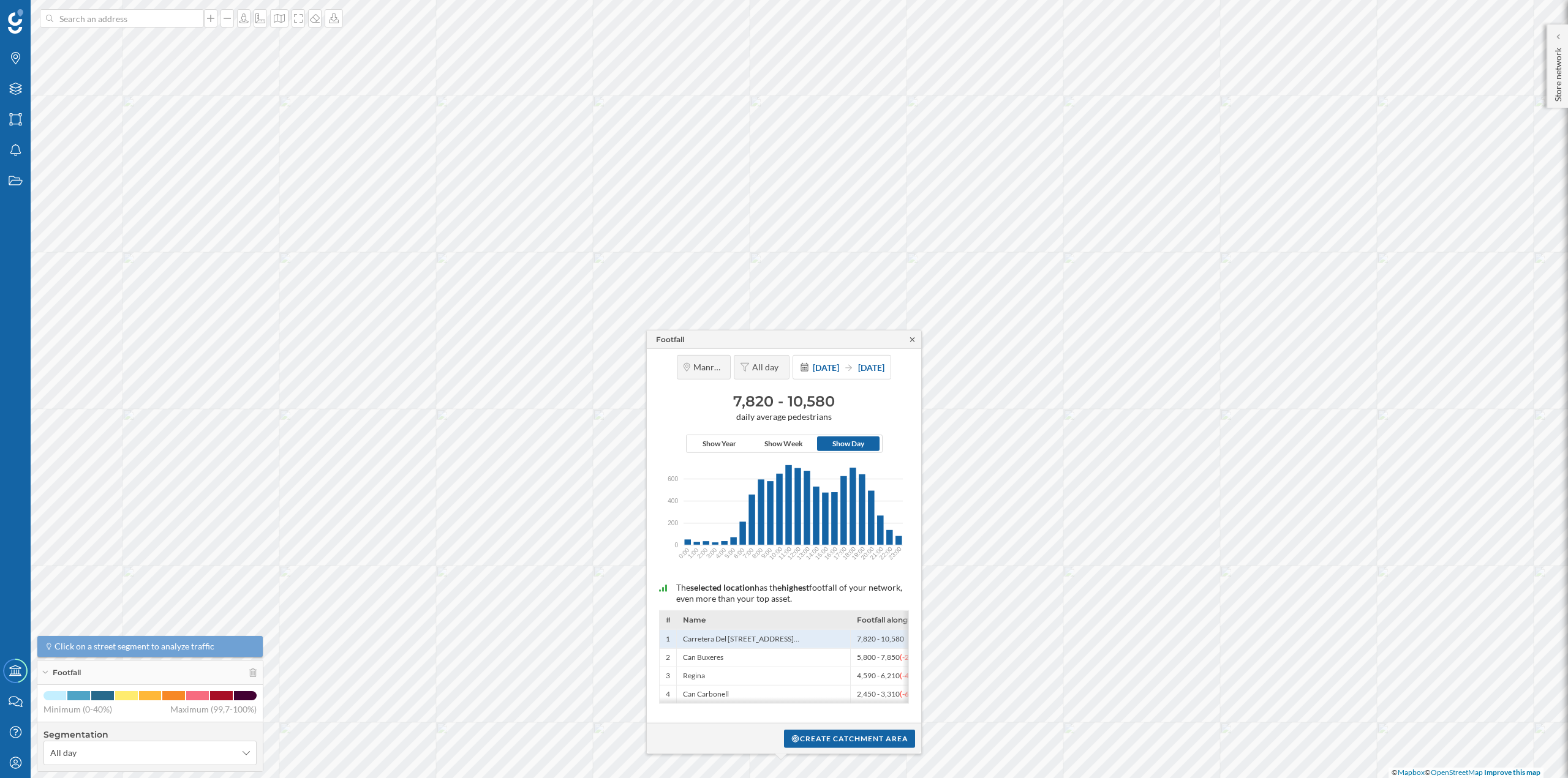
click at [911, 343] on icon at bounding box center [913, 339] width 9 height 7
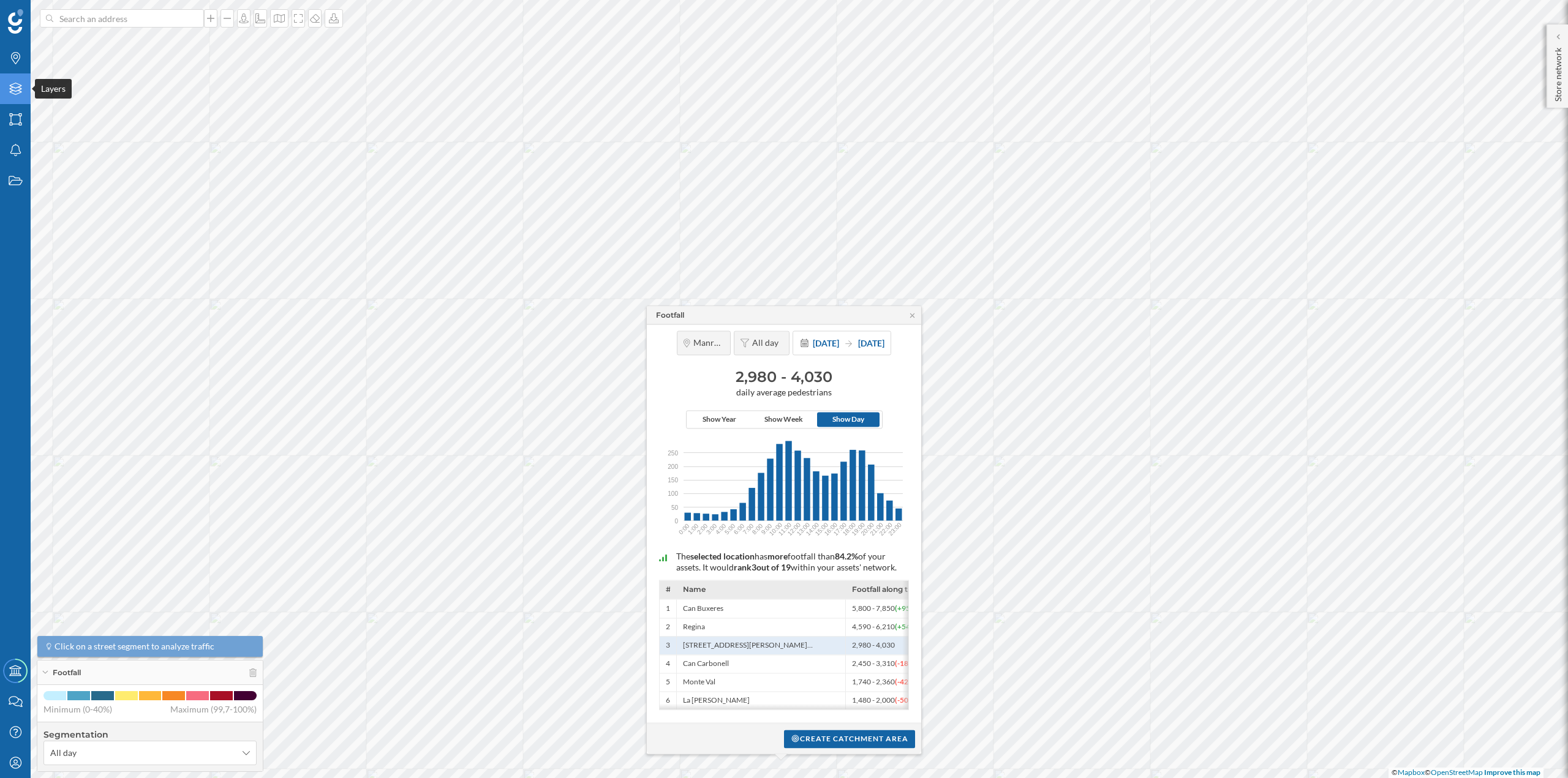
click at [16, 98] on div "Layers" at bounding box center [15, 88] width 31 height 31
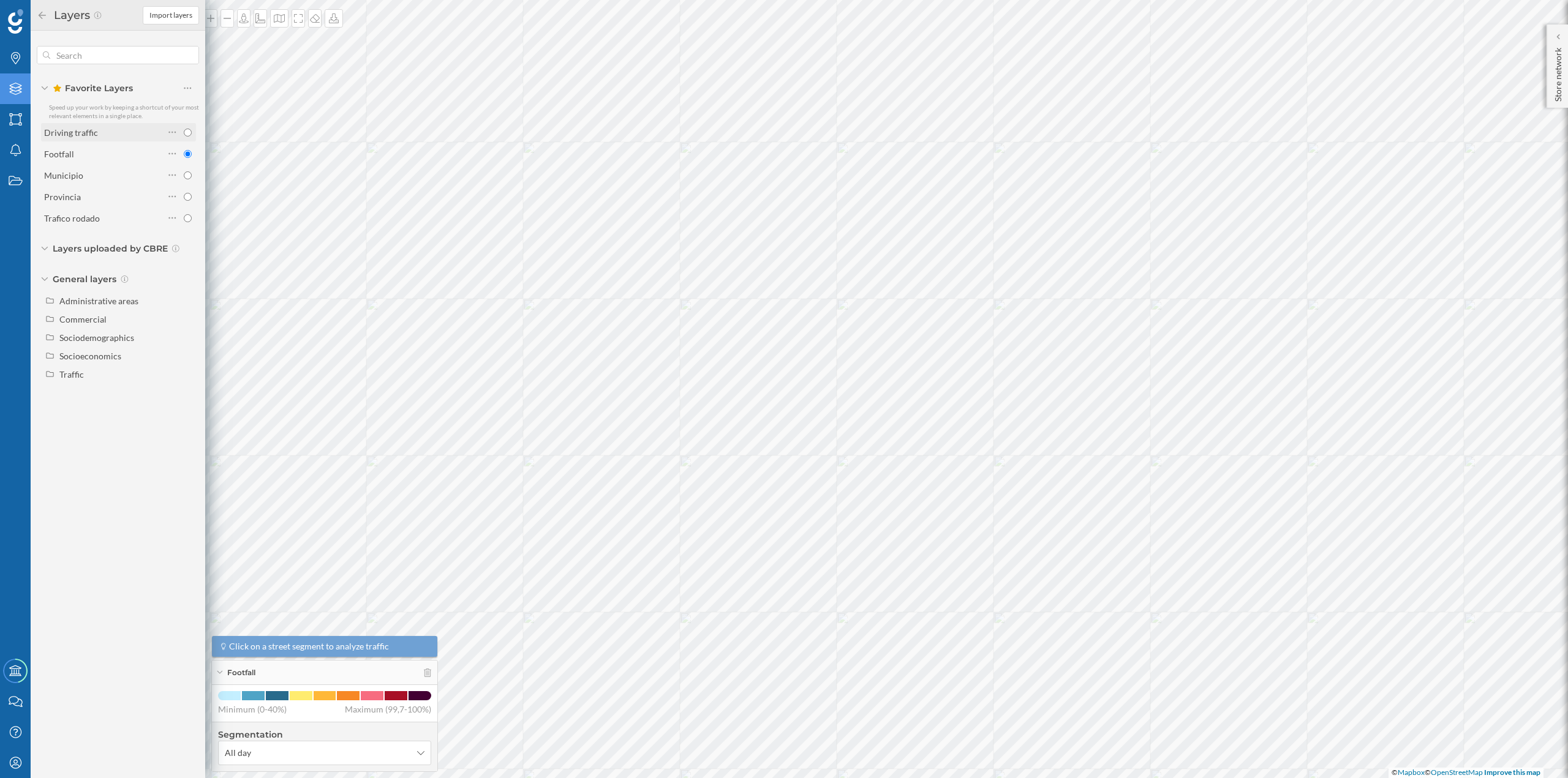
click at [109, 135] on div "Driving traffic" at bounding box center [104, 132] width 120 height 13
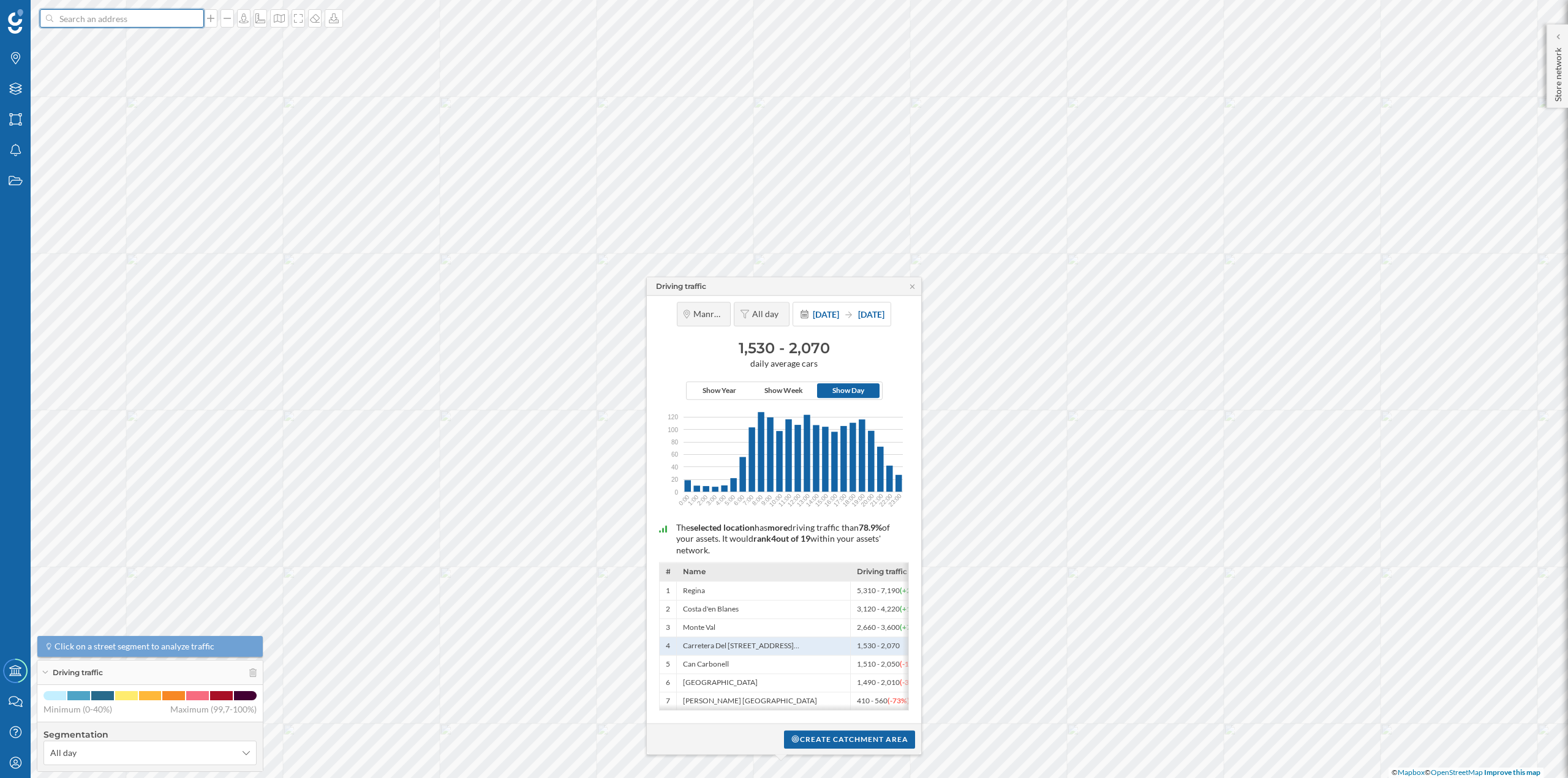
click at [116, 16] on input at bounding box center [122, 18] width 138 height 18
paste input "Carrer de Sant Josep, 31, 08700 Igualada, Barcelona"
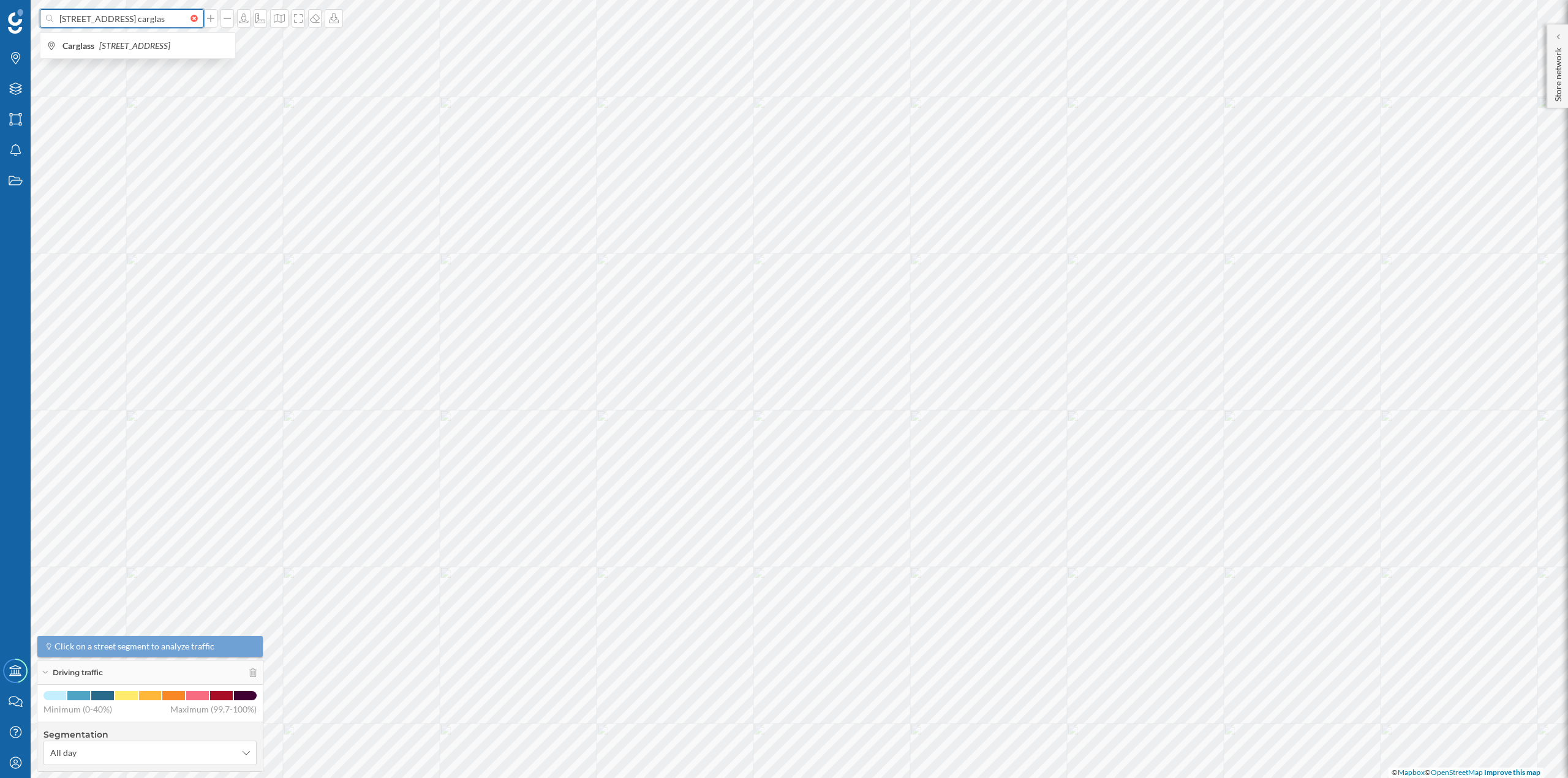
scroll to position [0, 100]
type input "Carrer de Sant Josep, 31, 08700 Igualada, Barcelona carglas"
click at [141, 46] on icon "Carrer de Sant Josep, 31, 08700 Igualada, Barcelona, Spain" at bounding box center [134, 45] width 71 height 10
click at [897, 512] on div "Create catchment area" at bounding box center [916, 502] width 131 height 18
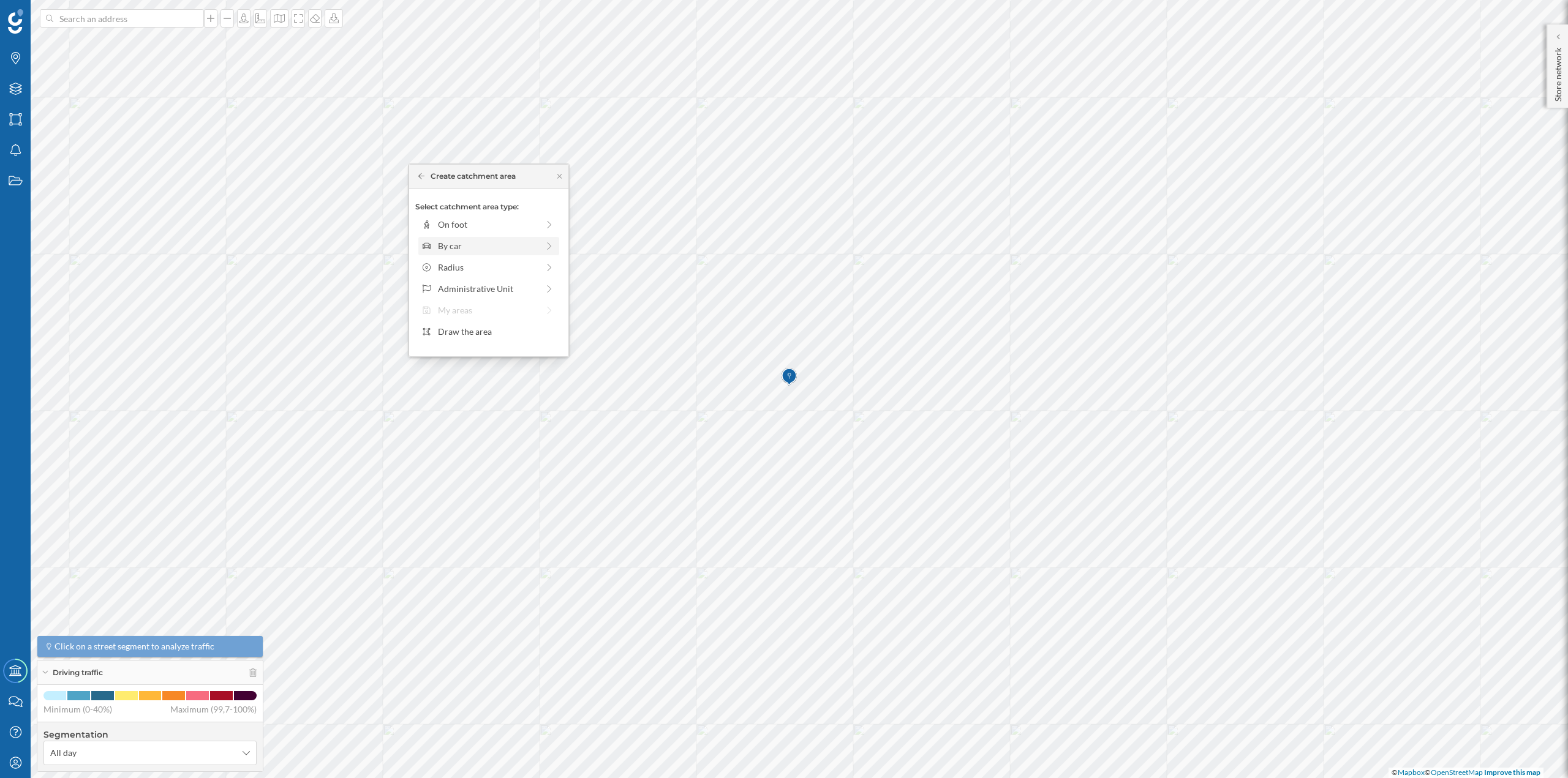
click at [466, 243] on div "By car" at bounding box center [488, 246] width 100 height 13
drag, startPoint x: 436, startPoint y: 245, endPoint x: 447, endPoint y: 245, distance: 11.0
click at [447, 245] on div at bounding box center [447, 241] width 13 height 13
click at [481, 333] on div "Create catchment area" at bounding box center [488, 332] width 147 height 18
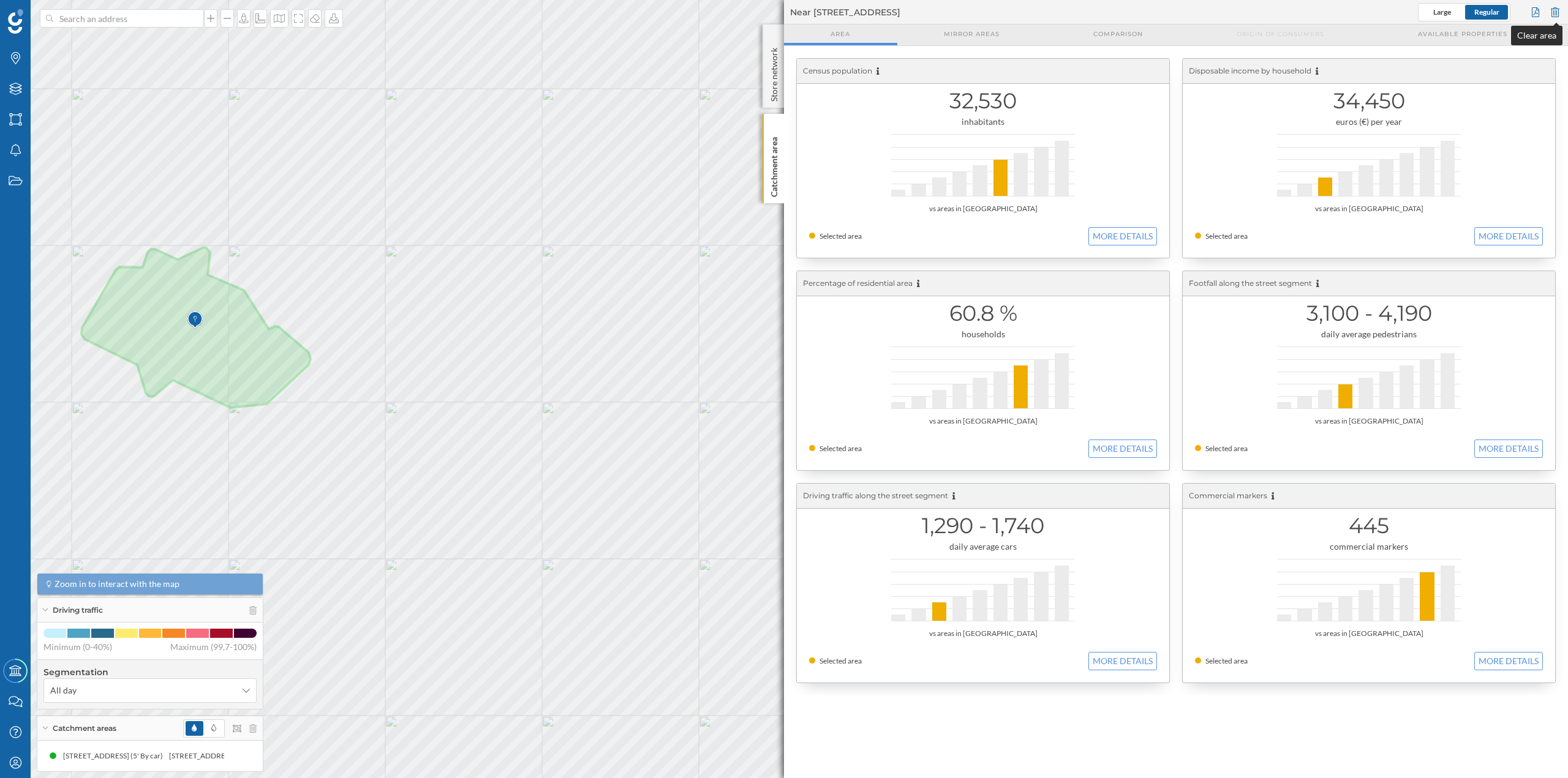
click at [1557, 13] on div at bounding box center [1555, 12] width 13 height 18
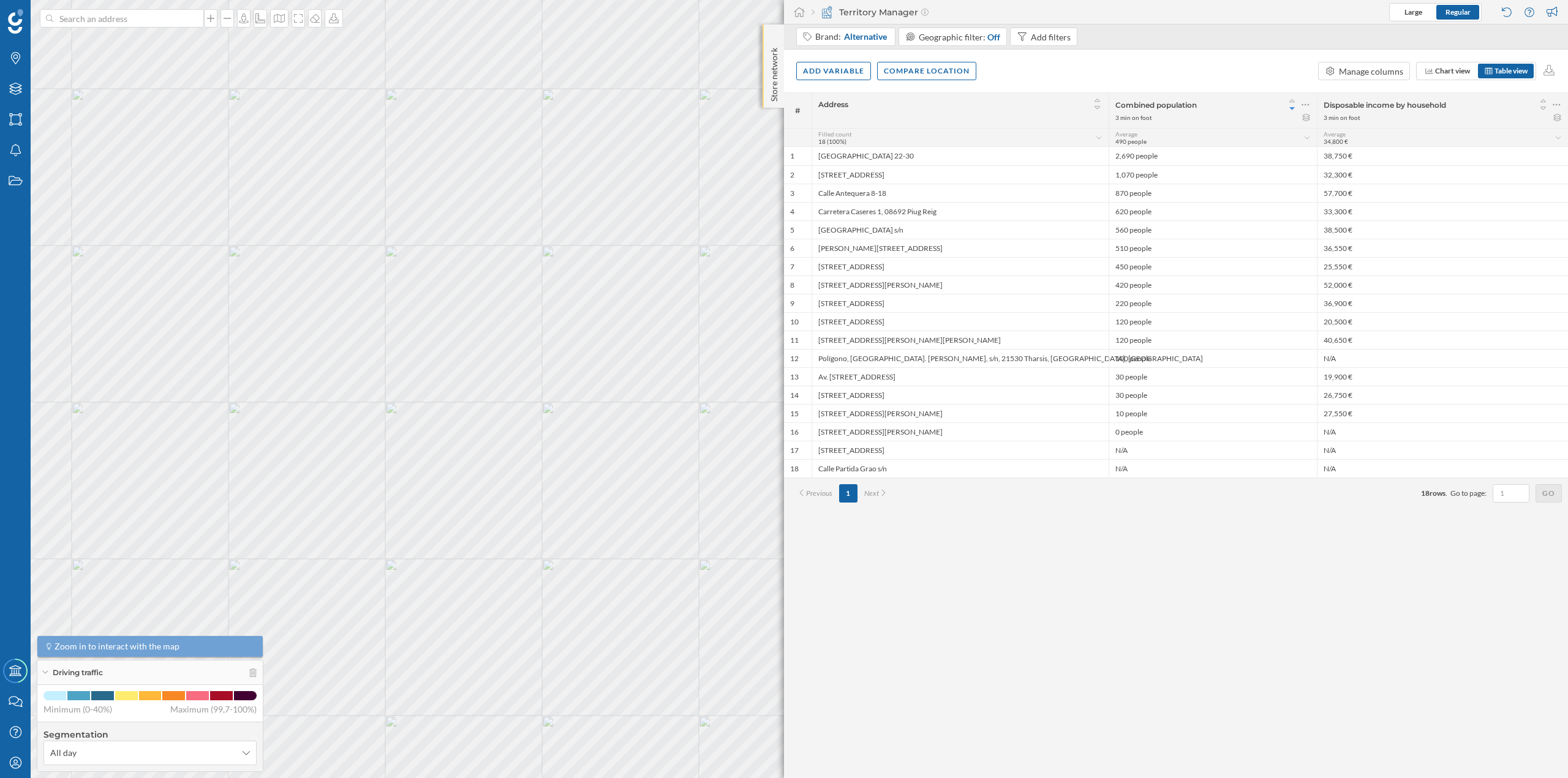
click at [778, 53] on p "Store network" at bounding box center [775, 72] width 13 height 59
click at [772, 47] on p "Store network" at bounding box center [775, 73] width 13 height 60
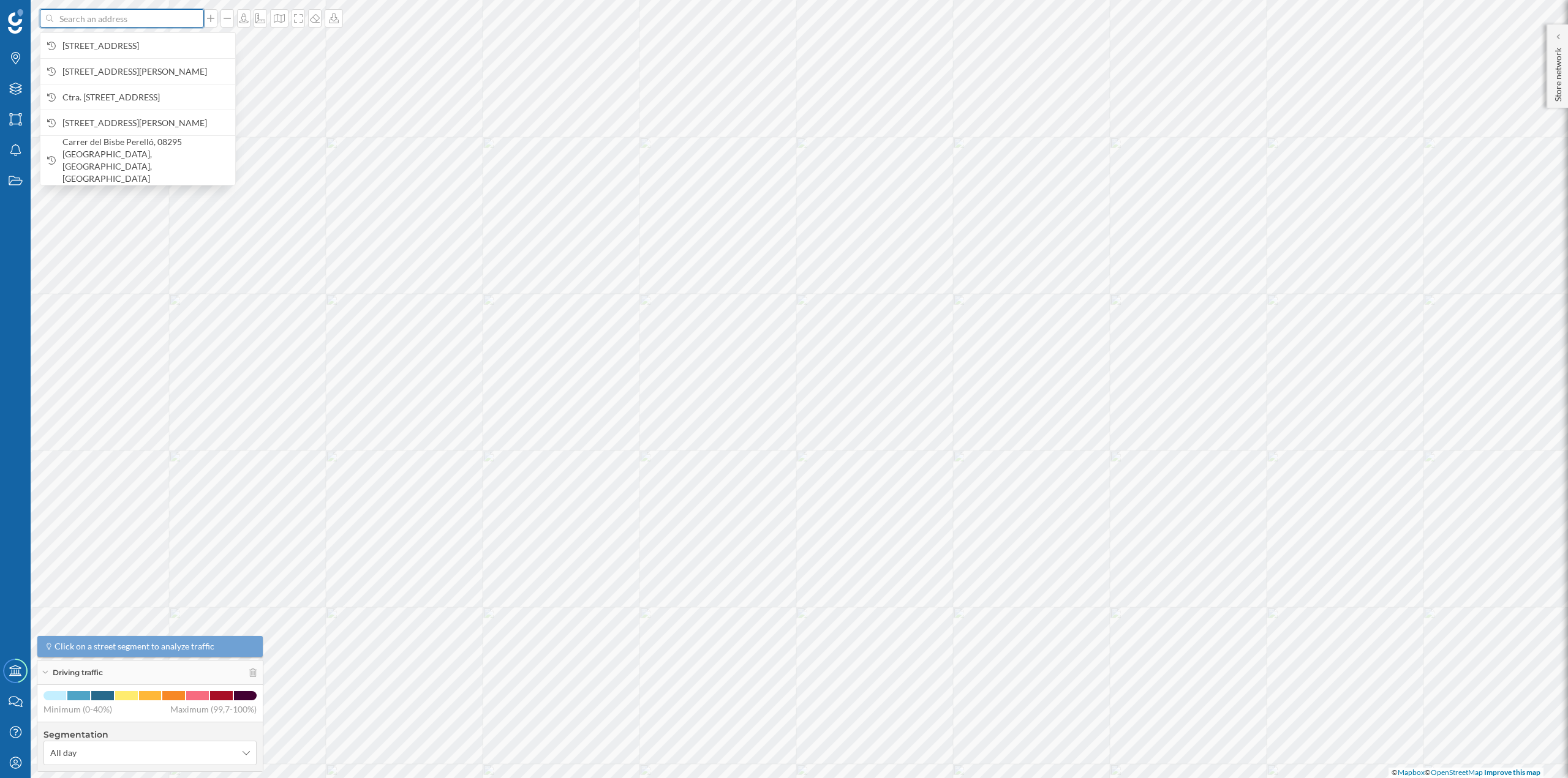
click at [145, 26] on input at bounding box center [122, 18] width 138 height 18
click at [145, 40] on span "Carrer de Sant Josep, 31, 08700 Igualada, Barcelona, Spain" at bounding box center [145, 46] width 167 height 13
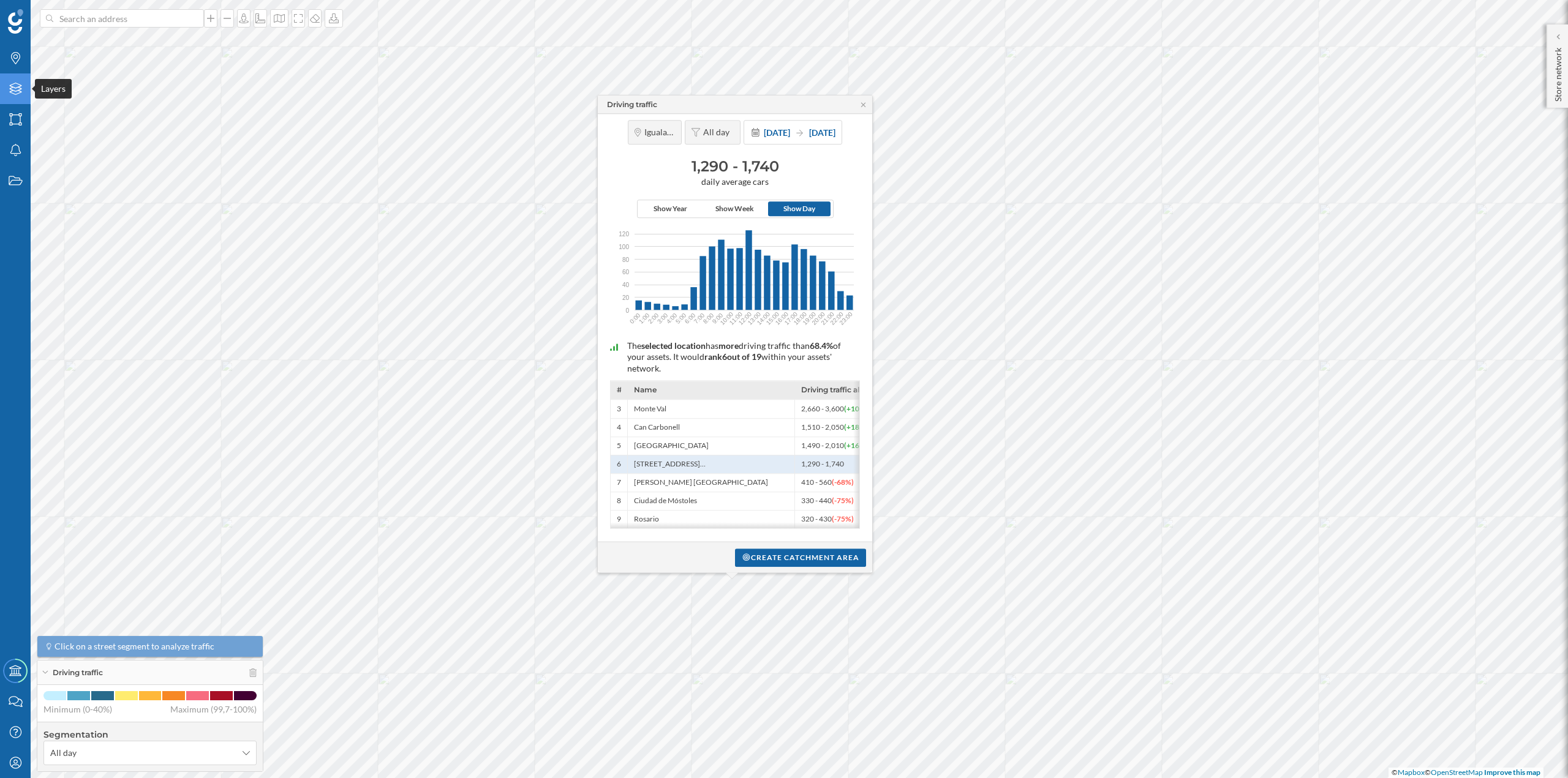
click at [15, 91] on icon at bounding box center [16, 89] width 13 height 13
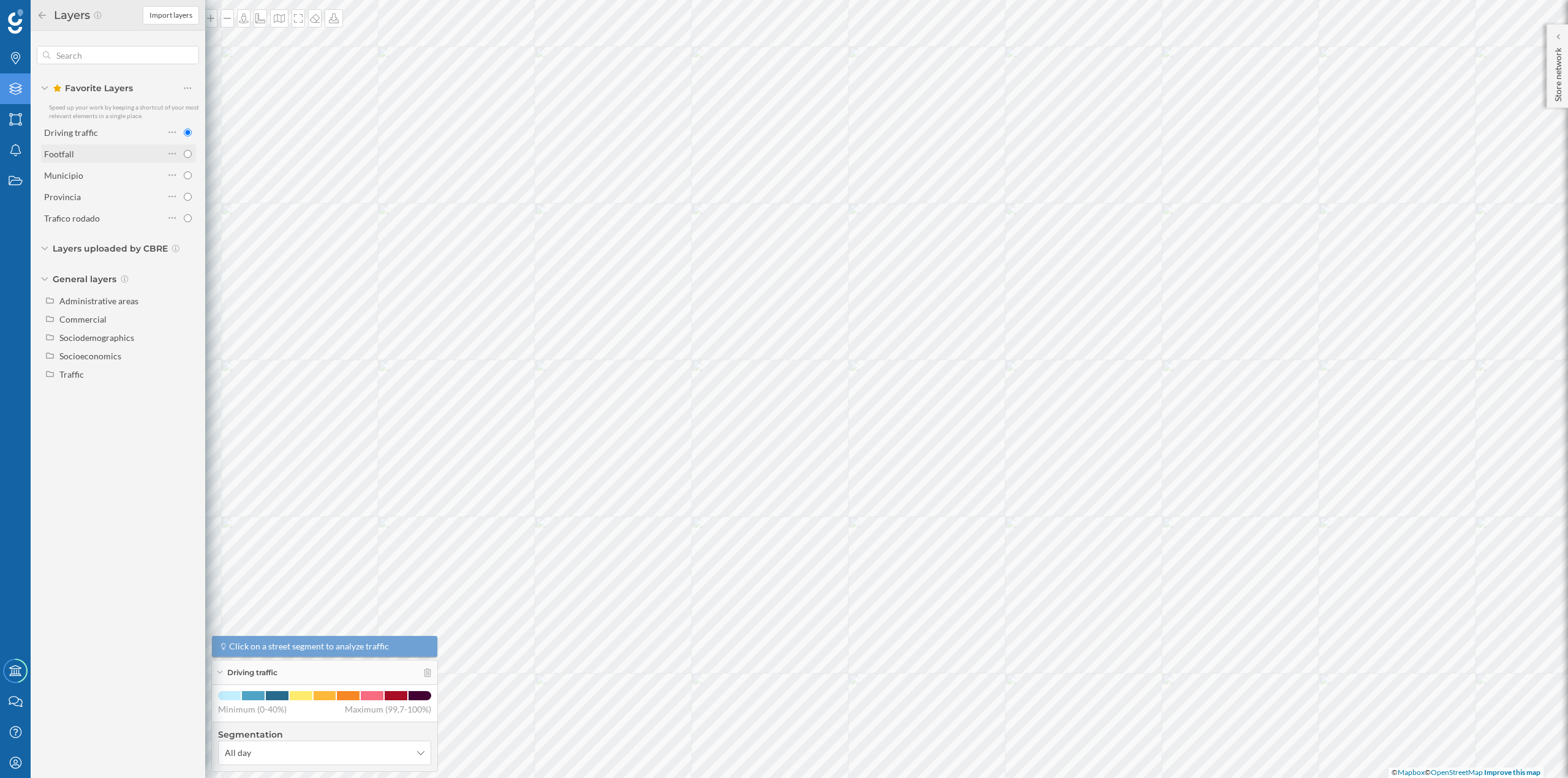
click at [107, 158] on div "Footfall" at bounding box center [104, 154] width 120 height 13
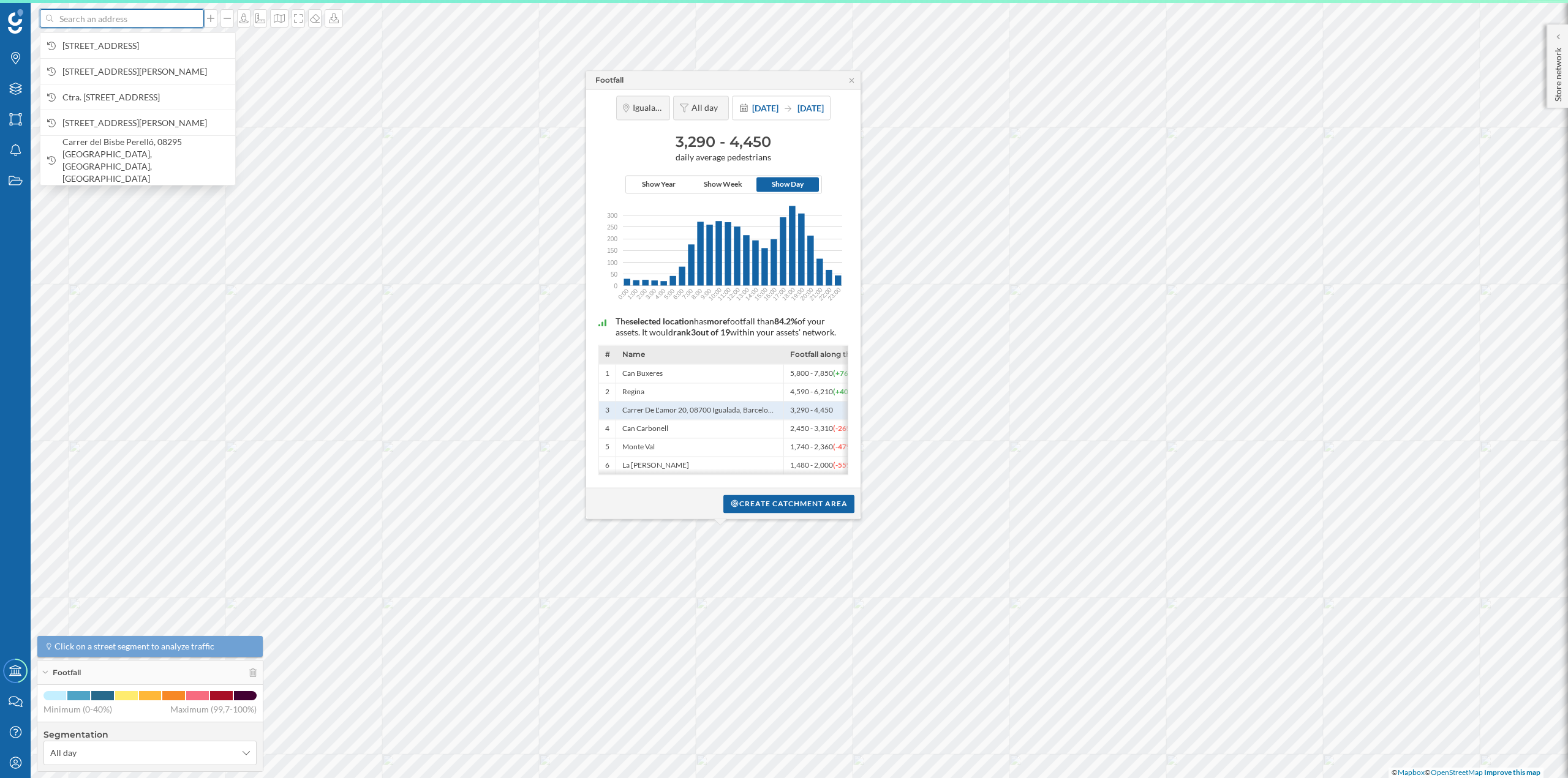
click at [122, 20] on input at bounding box center [122, 18] width 138 height 18
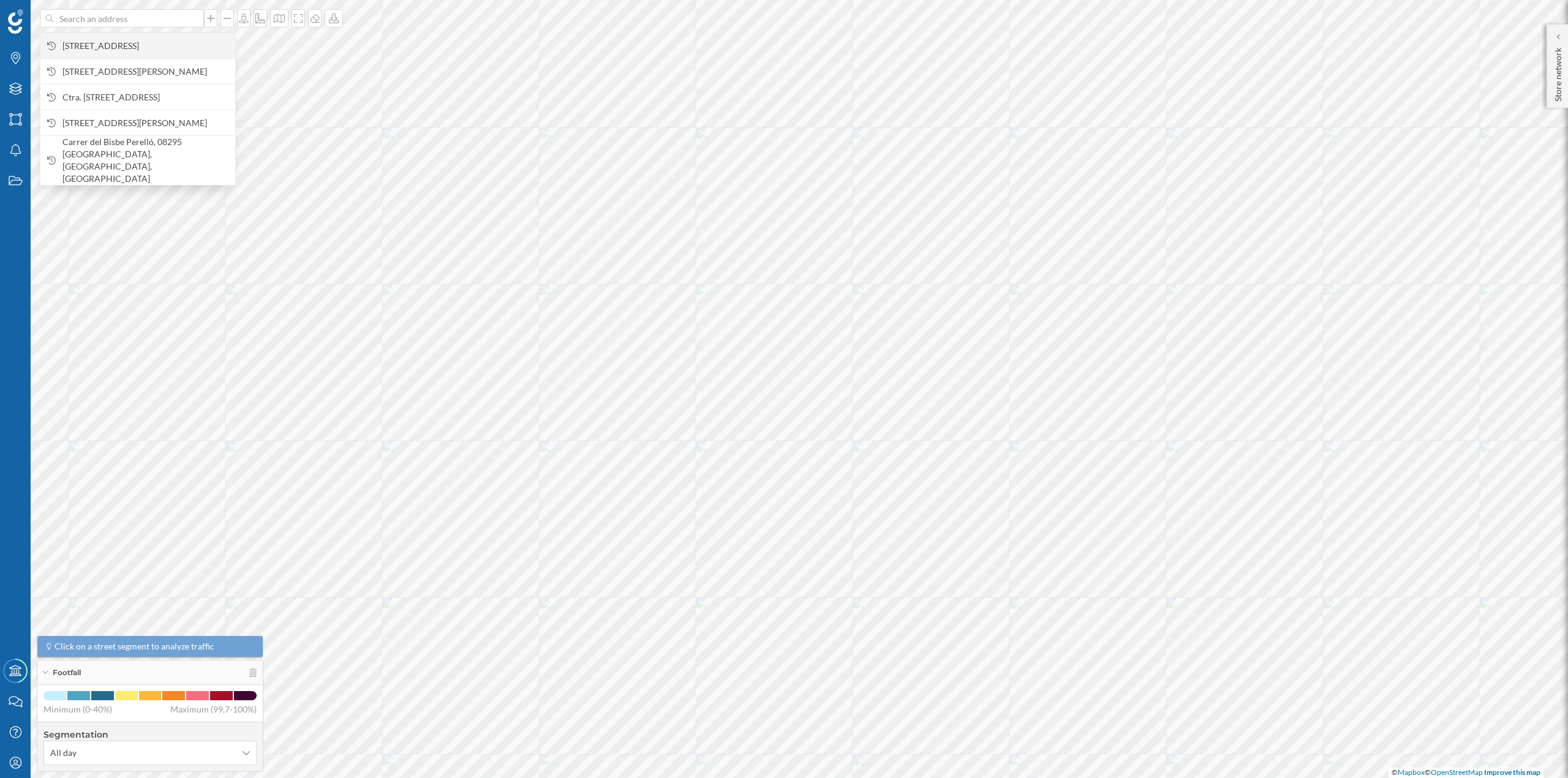
click at [123, 46] on span "Carrer de Sant Josep, 31, 08700 Igualada, Barcelona, Spain" at bounding box center [145, 46] width 167 height 13
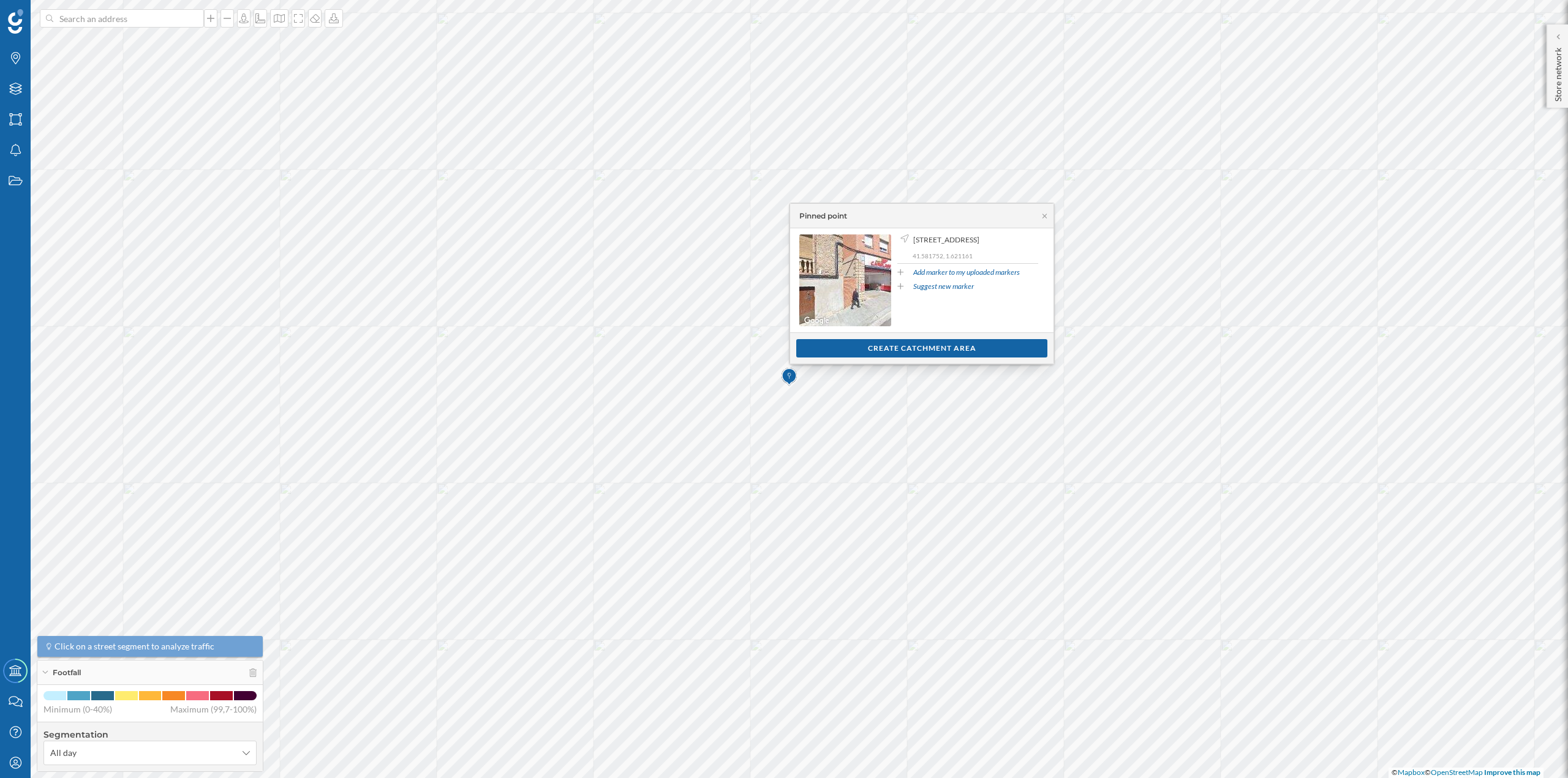
click at [795, 388] on img at bounding box center [789, 376] width 15 height 24
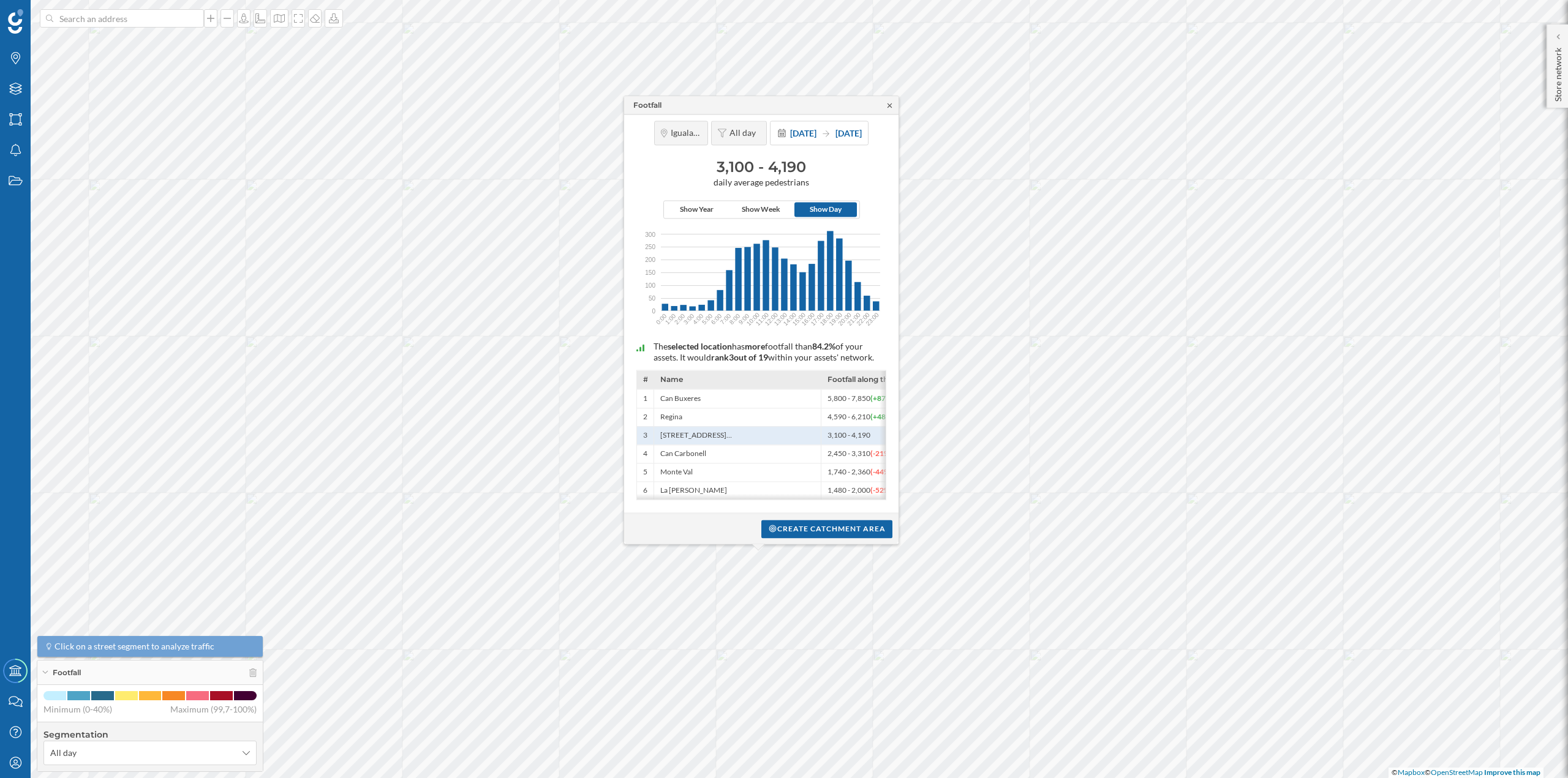
click at [892, 103] on icon at bounding box center [890, 105] width 9 height 7
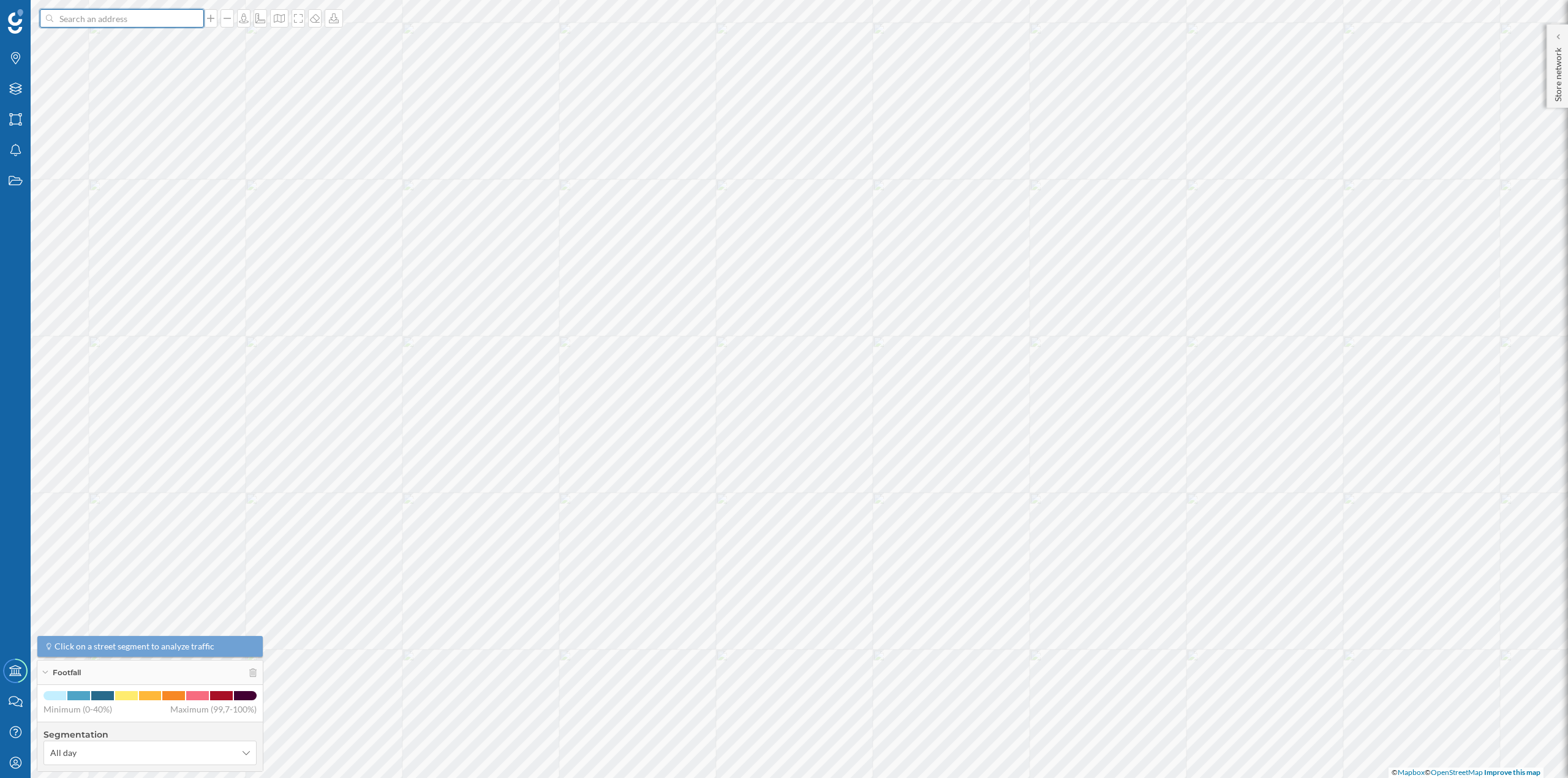
click at [126, 25] on input at bounding box center [122, 18] width 138 height 18
paste input "Avda.De Tarragona, 143, 08720"
type input "Avda.De Tarragona, 143, 08720 norauto"
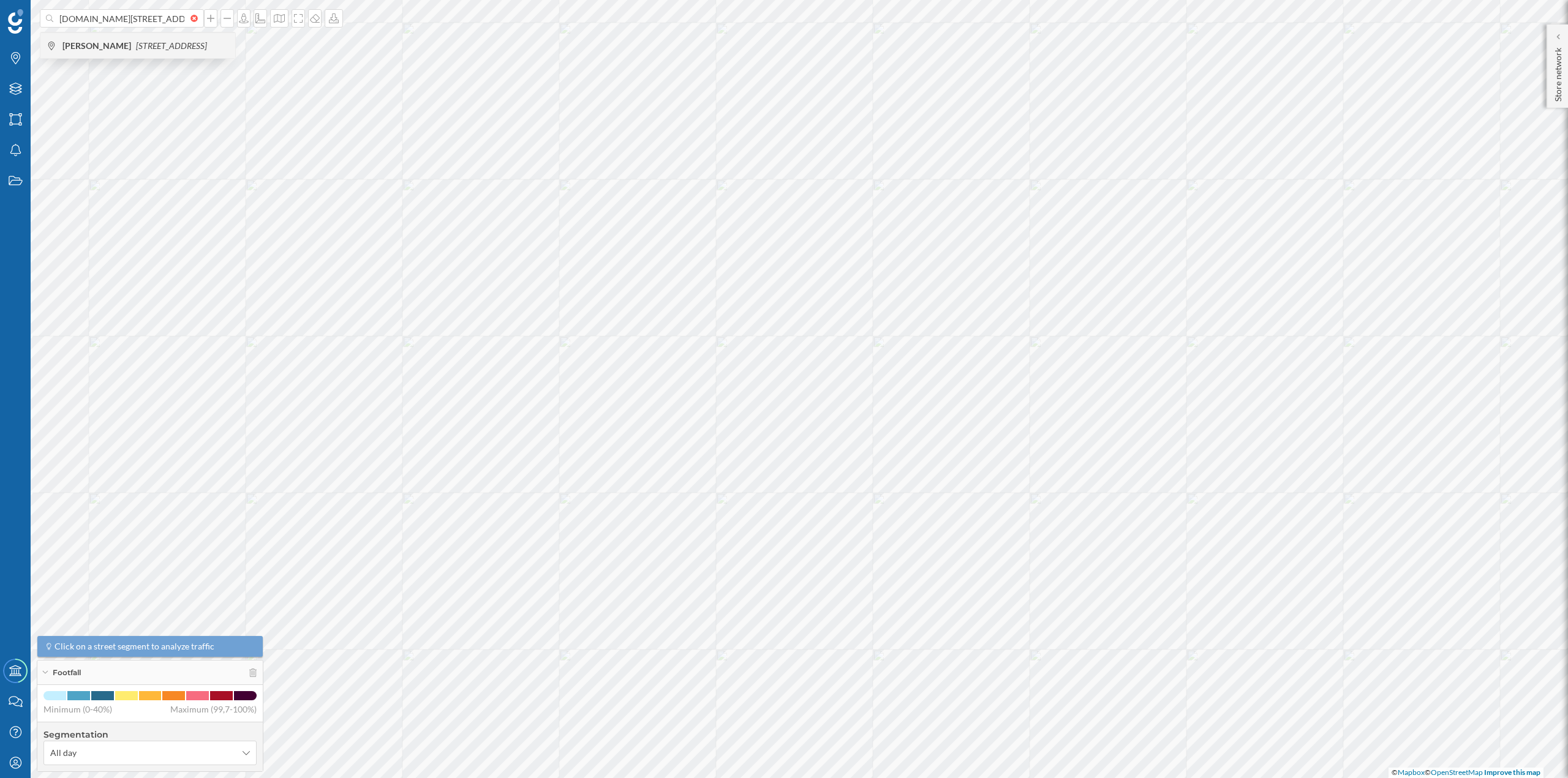
click at [190, 44] on icon "Avinguda de Tarragona, 143, 08720 Vilafranca del Penedès, Spain" at bounding box center [171, 45] width 71 height 10
click at [775, 530] on div "Create catchment area" at bounding box center [784, 531] width 131 height 18
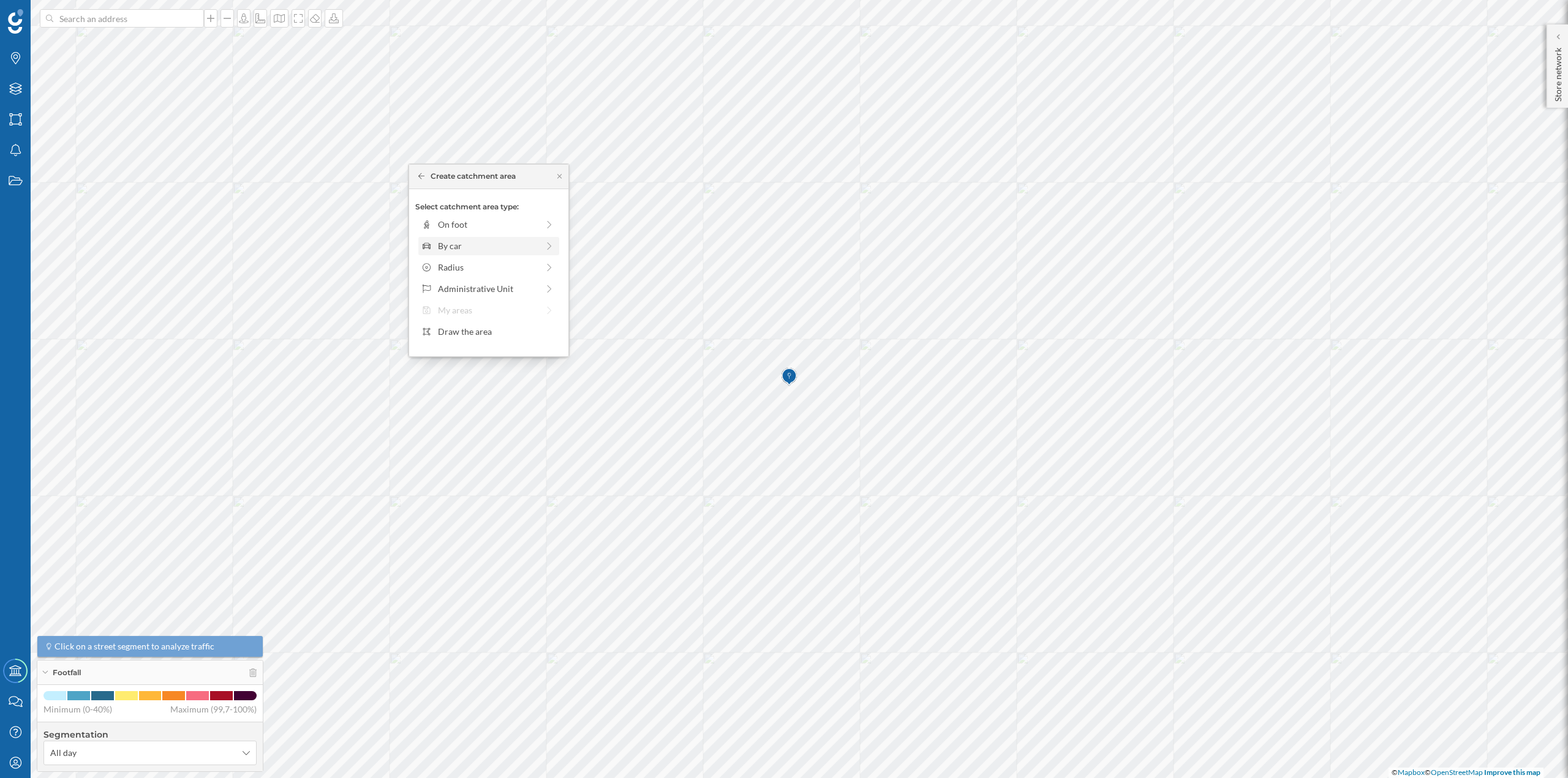
click at [500, 254] on div "By car" at bounding box center [488, 245] width 141 height 18
drag, startPoint x: 435, startPoint y: 238, endPoint x: 447, endPoint y: 239, distance: 12.0
click at [447, 239] on div at bounding box center [447, 241] width 13 height 13
click at [482, 325] on div "Create catchment area" at bounding box center [488, 332] width 147 height 18
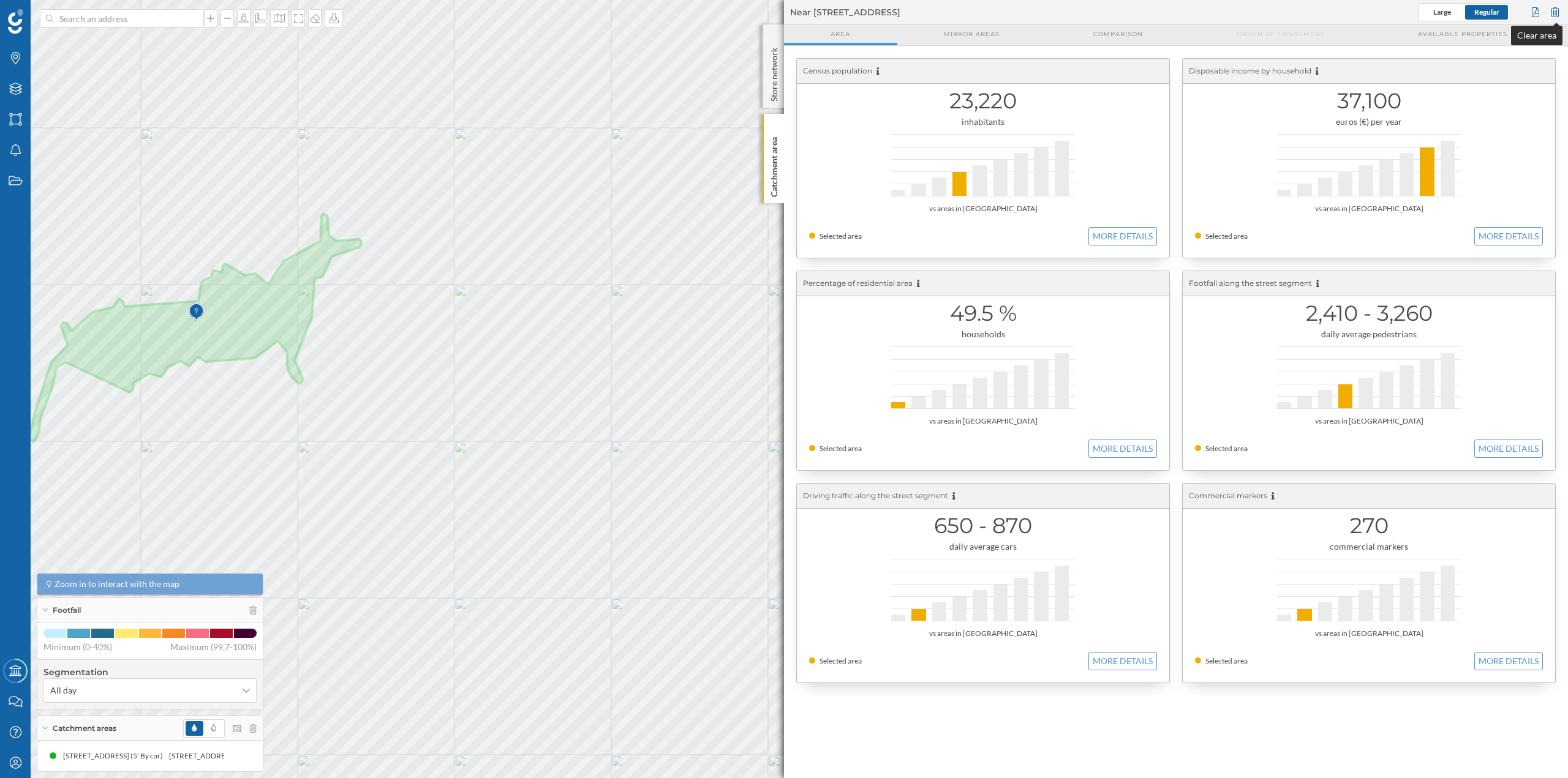
click at [1554, 12] on div at bounding box center [1555, 12] width 13 height 18
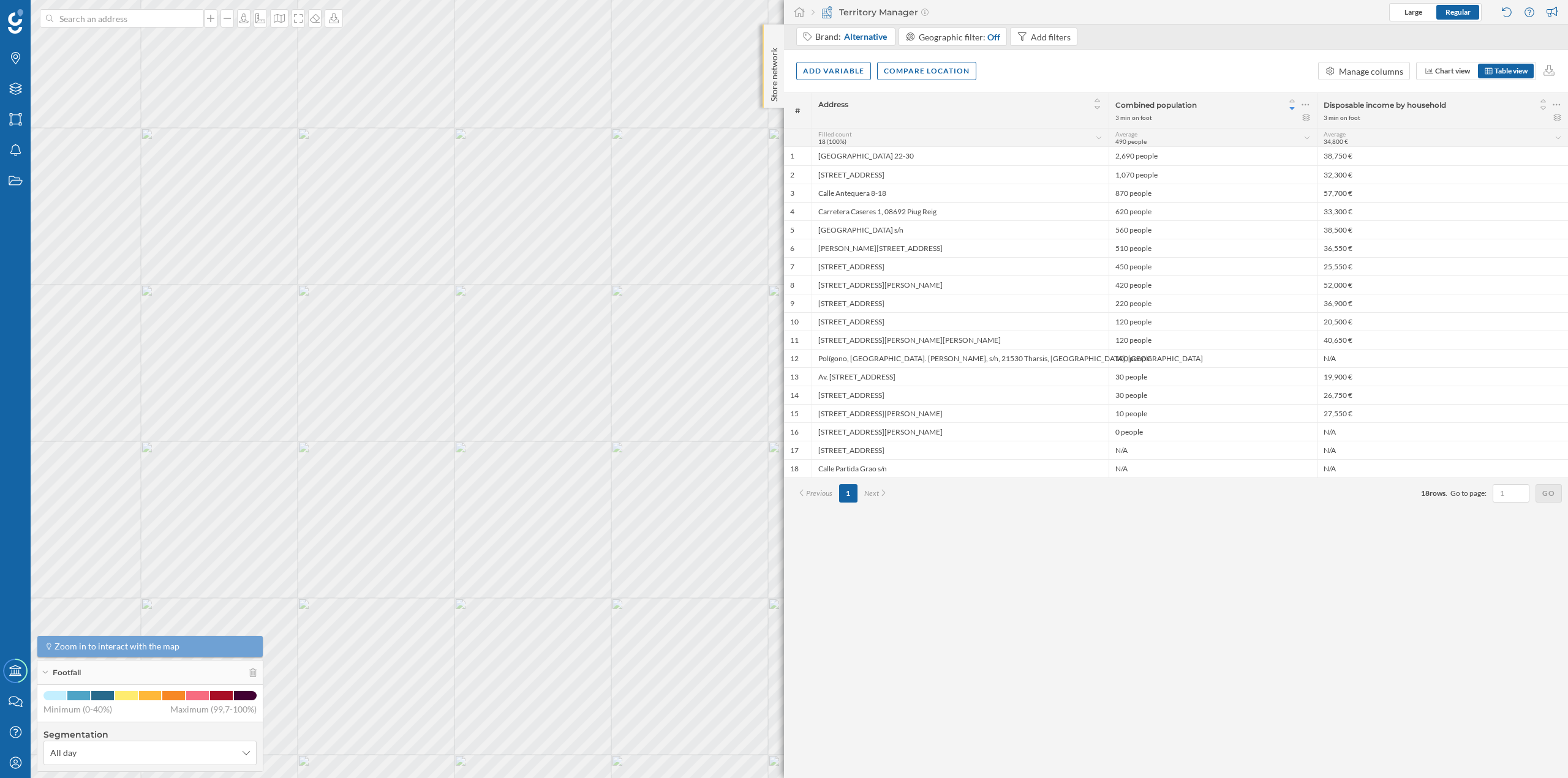
click at [767, 51] on div "Store network" at bounding box center [773, 66] width 21 height 83
click at [775, 53] on p "Store network" at bounding box center [775, 73] width 13 height 60
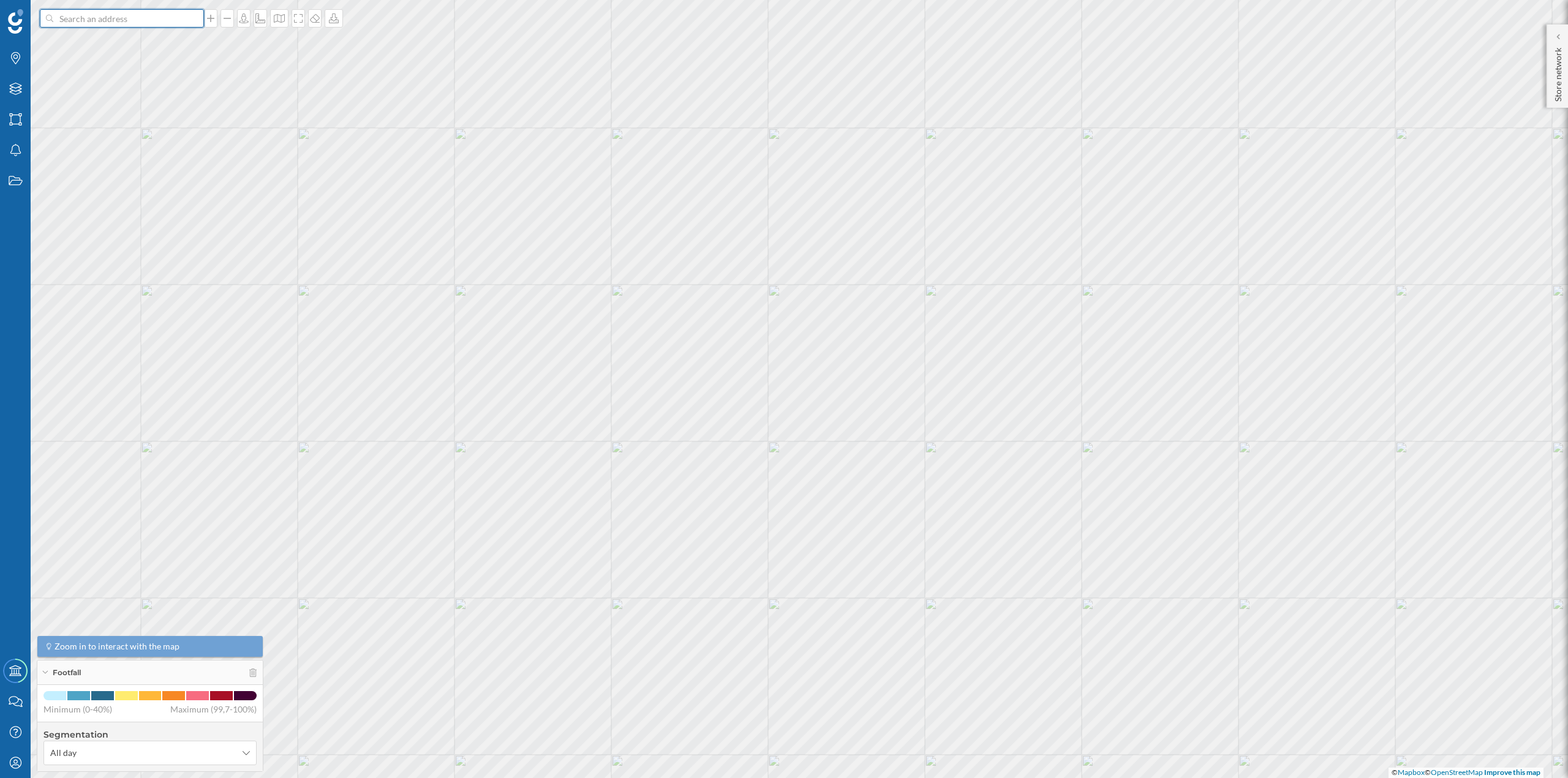
click at [172, 26] on input at bounding box center [122, 18] width 138 height 18
click at [151, 19] on input at bounding box center [122, 18] width 138 height 18
click at [102, 15] on input at bounding box center [122, 18] width 138 height 18
paste input "Avda.De Tarragona, 143, 08720"
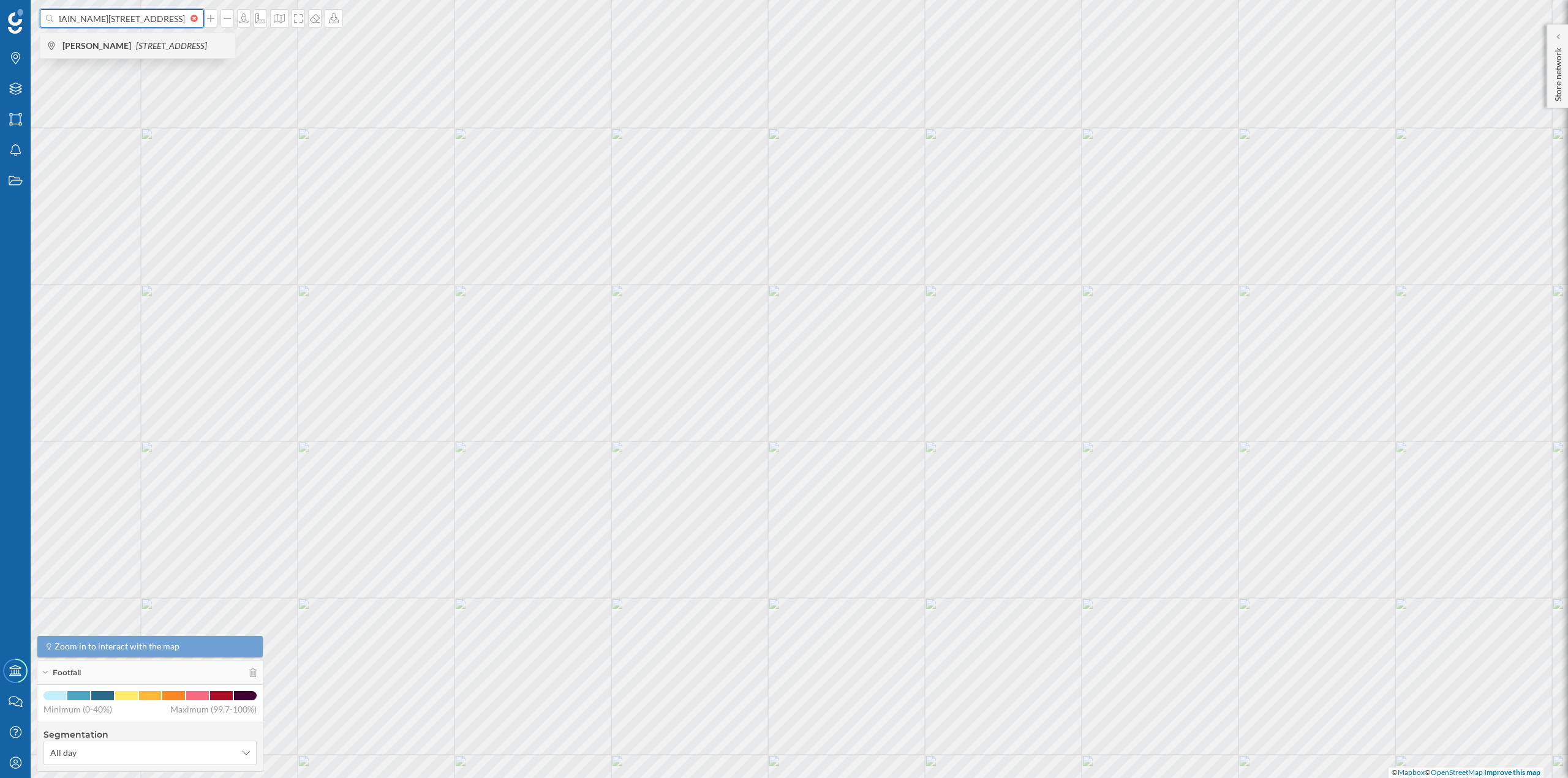
type input "Avda.De Tarragona, 143, 08720 noraut"
click at [133, 43] on b "Norauto Vilafranca" at bounding box center [98, 45] width 72 height 10
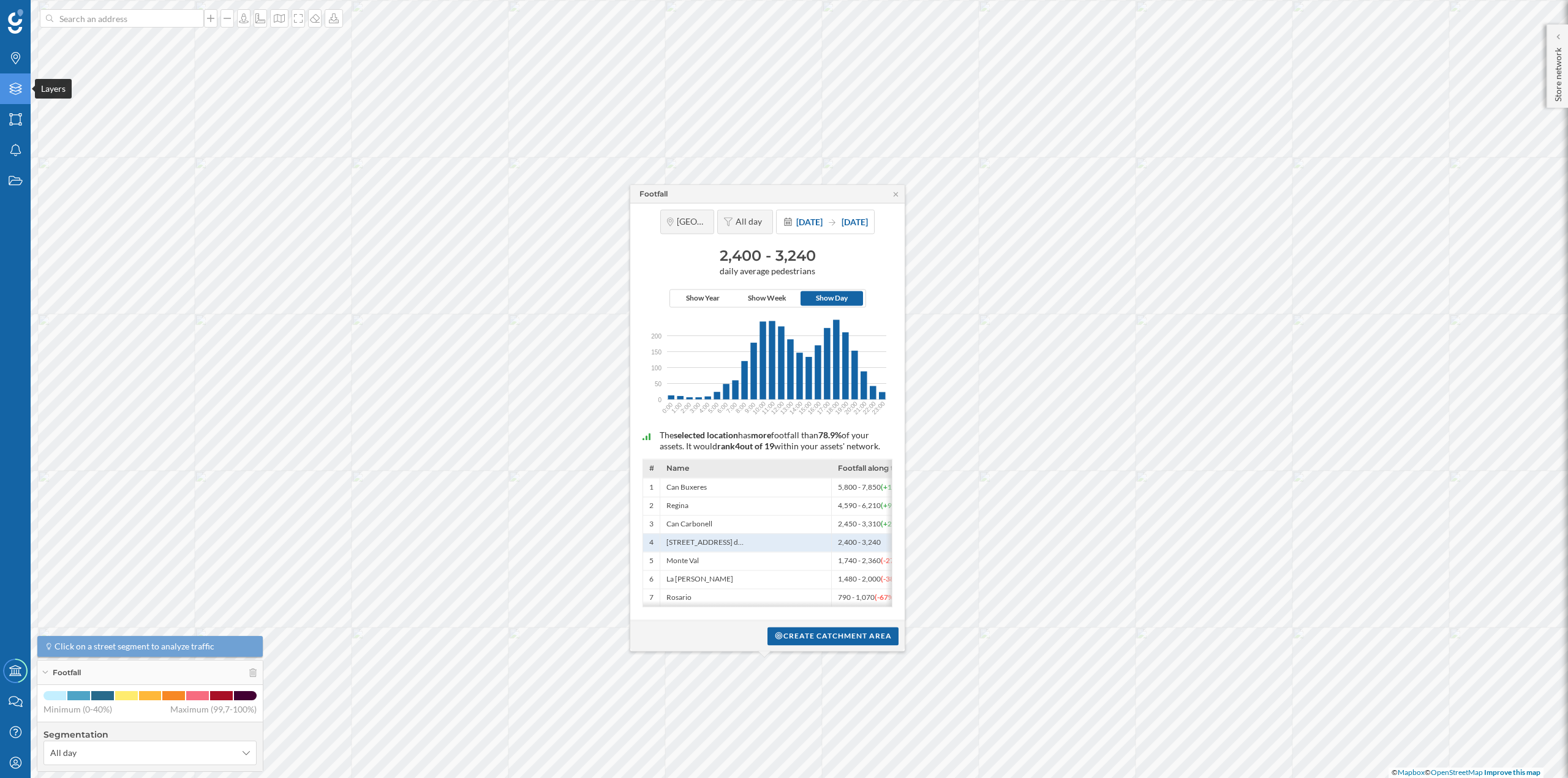
click at [15, 94] on icon "Layers" at bounding box center [15, 89] width 15 height 13
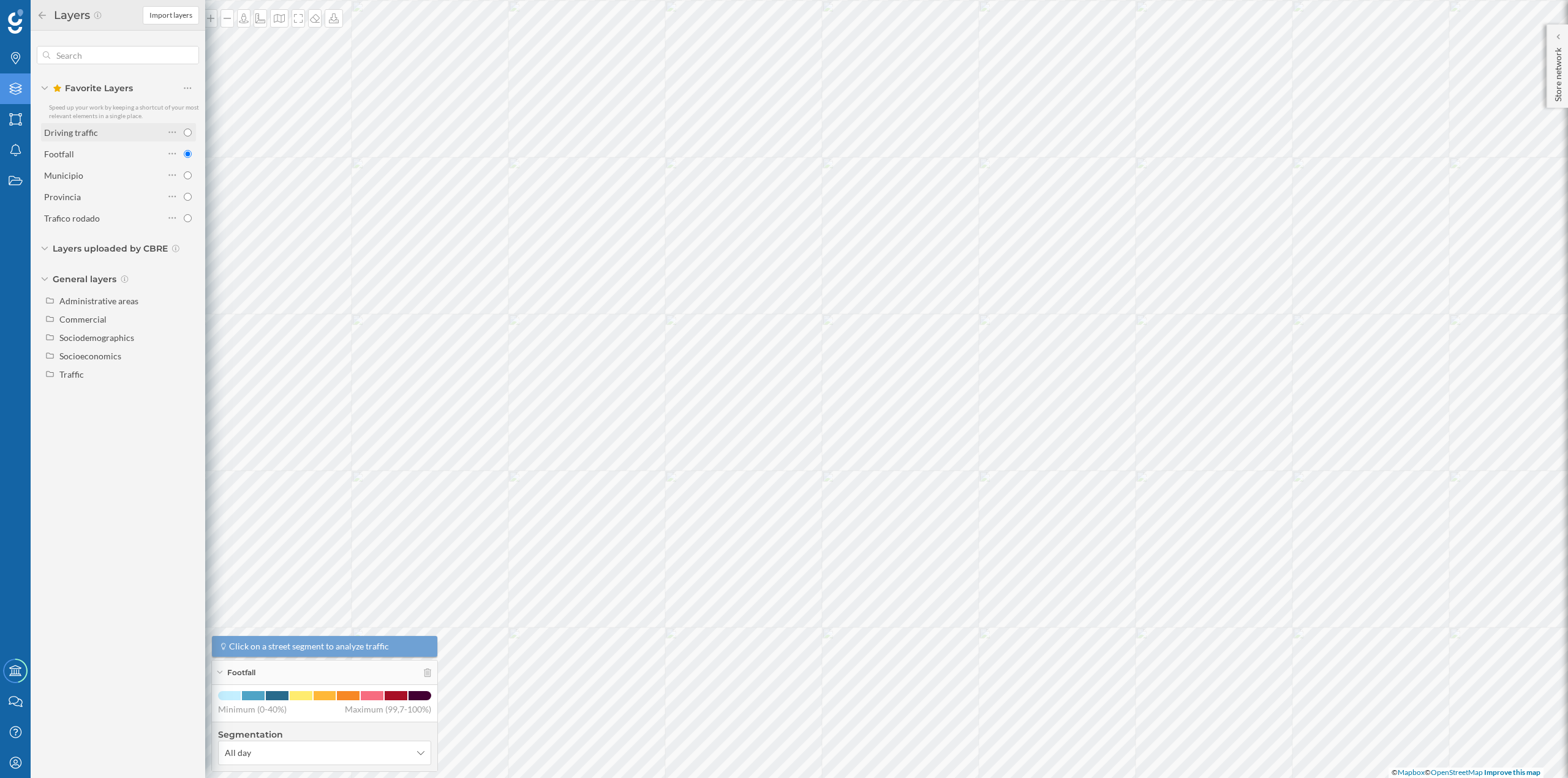
click at [102, 132] on div "Driving traffic" at bounding box center [104, 132] width 120 height 13
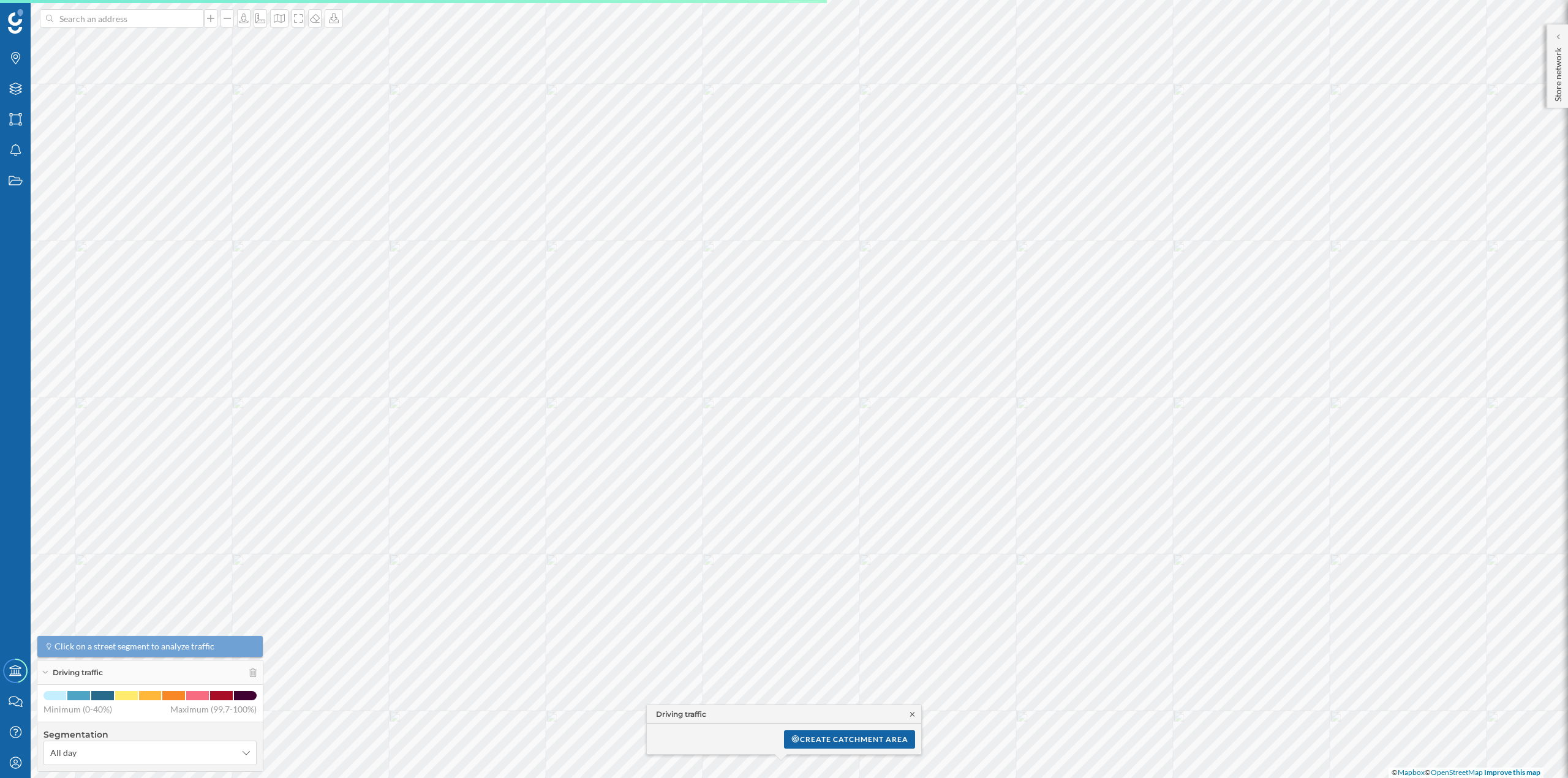
click at [909, 712] on icon at bounding box center [913, 714] width 9 height 7
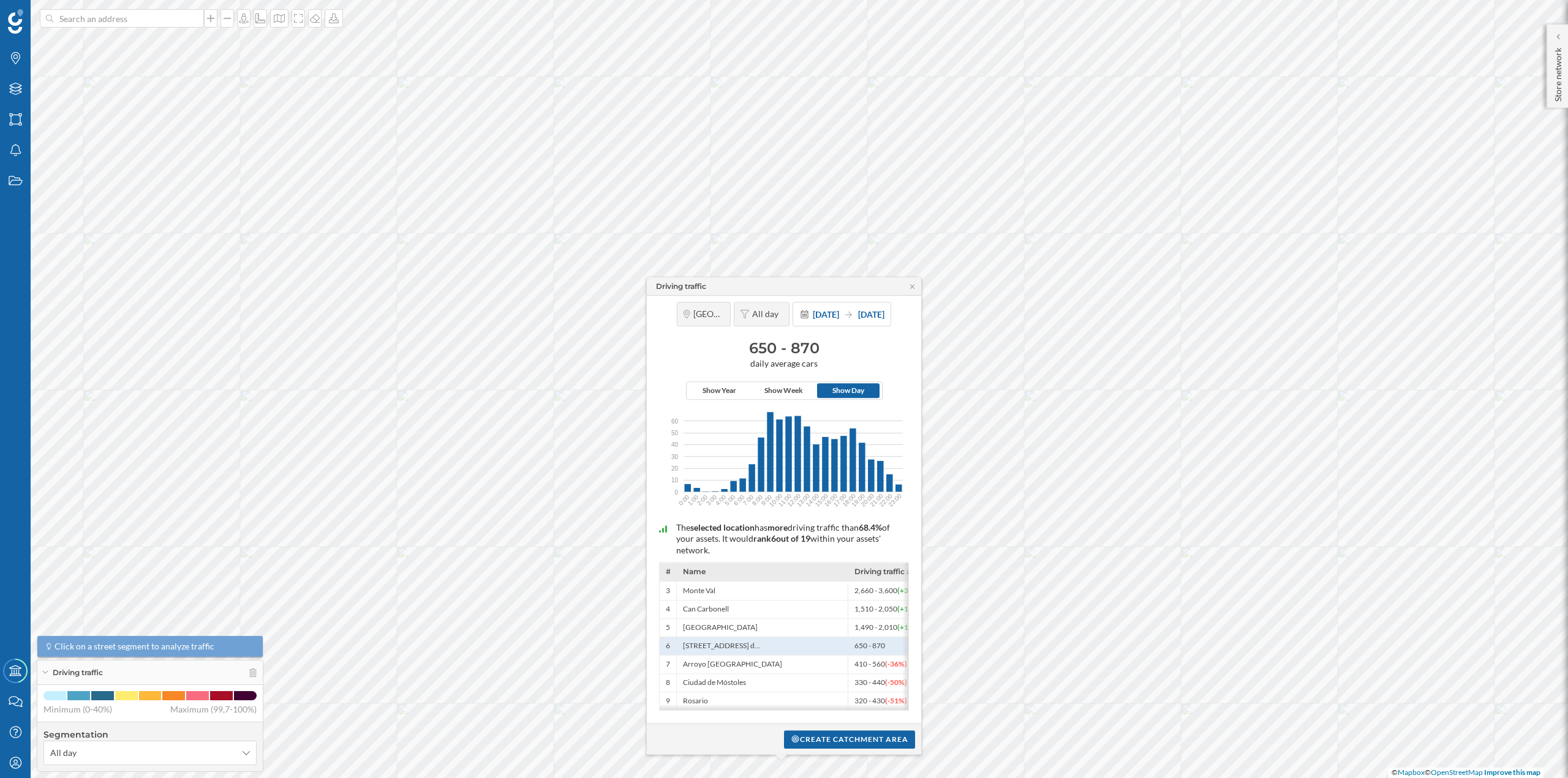
click at [907, 281] on div "Driving traffic" at bounding box center [784, 286] width 274 height 18
click at [911, 284] on icon at bounding box center [913, 286] width 9 height 7
click at [913, 284] on icon at bounding box center [913, 285] width 9 height 7
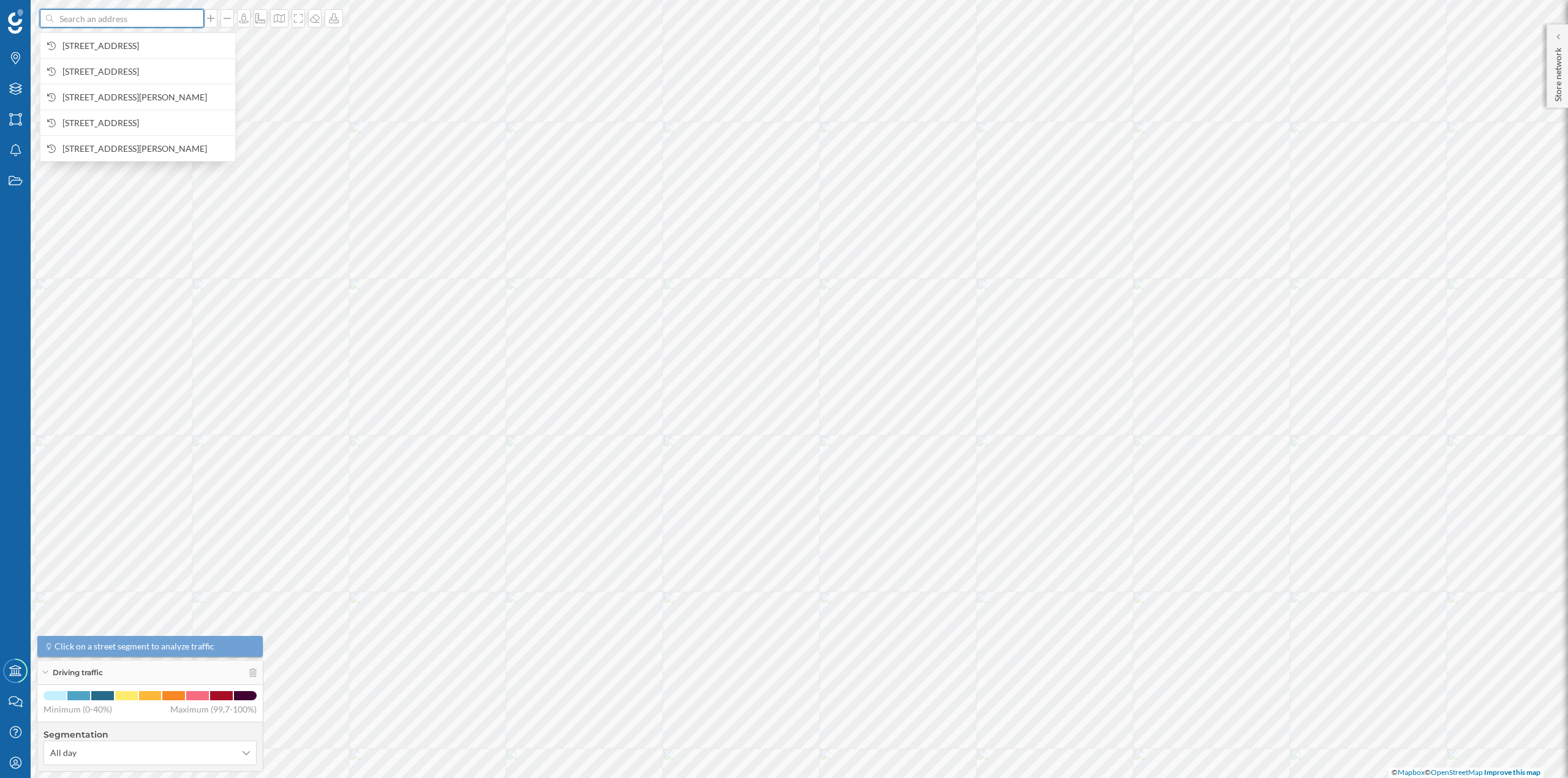
click at [138, 18] on input at bounding box center [122, 18] width 138 height 18
paste input "Carrer d'Eugeni d'Ors, 35, 08720 Vilafranca del Penedès, Barcelona"
type input "Carrer d'Eugeni d'Ors, 35, 08720 Vilafranca del Penedès, Barcelona carglass"
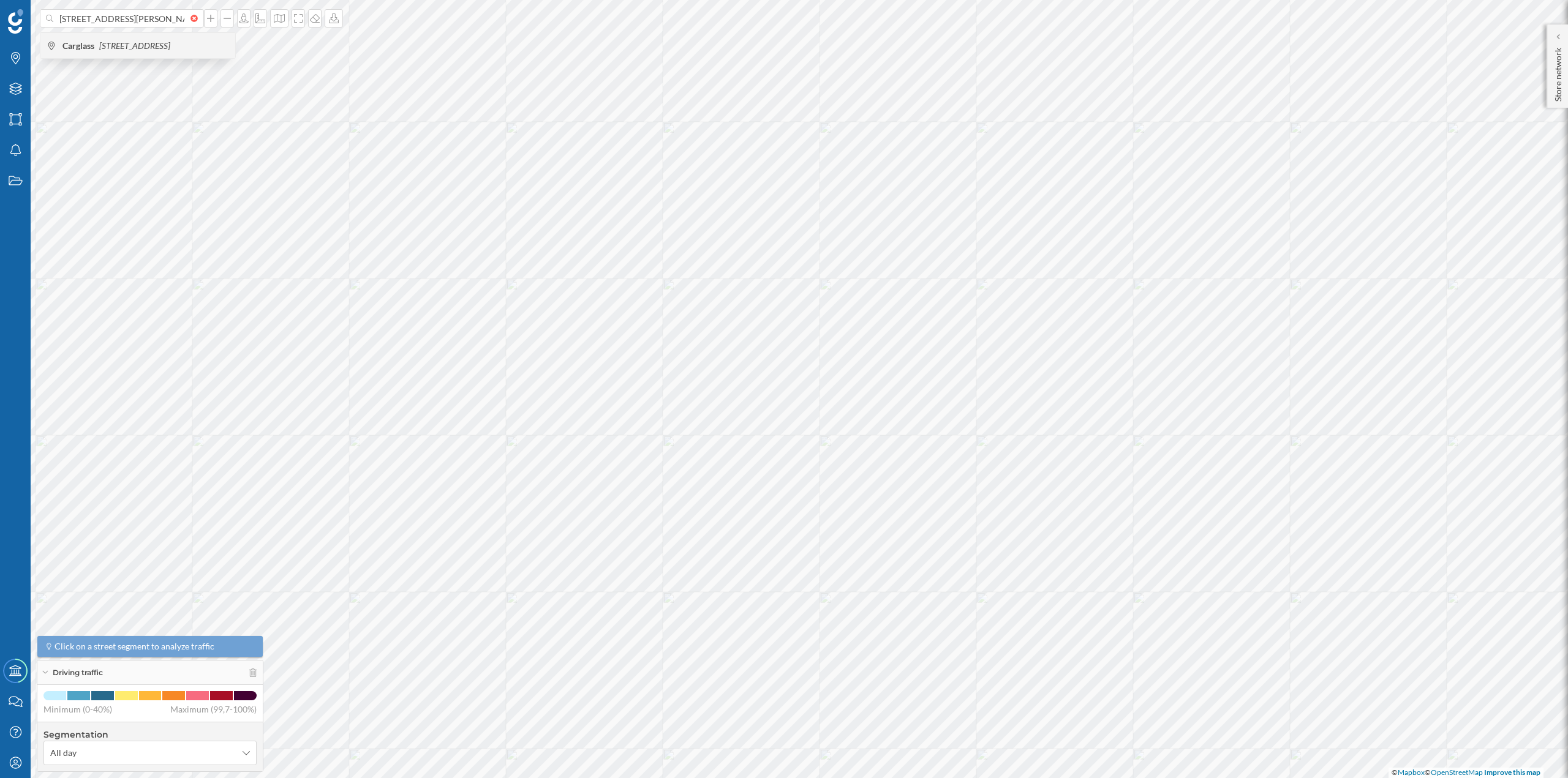
click at [131, 42] on icon "Carrer d'Eugeni d'Ors, 35, 08720 Vilafranca del Penedès, Barcelona, Spain" at bounding box center [134, 45] width 71 height 10
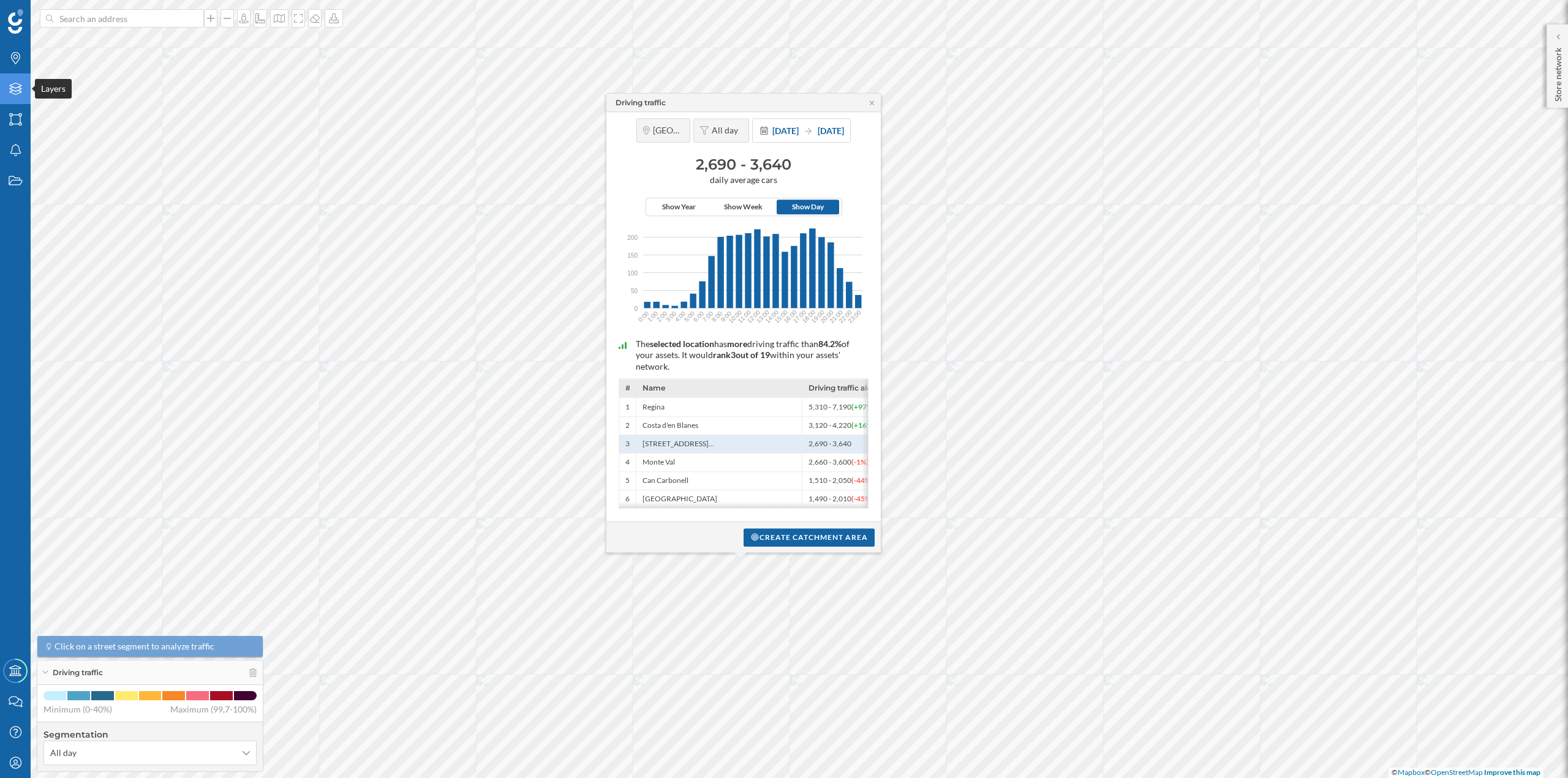
click at [19, 87] on icon at bounding box center [16, 89] width 13 height 13
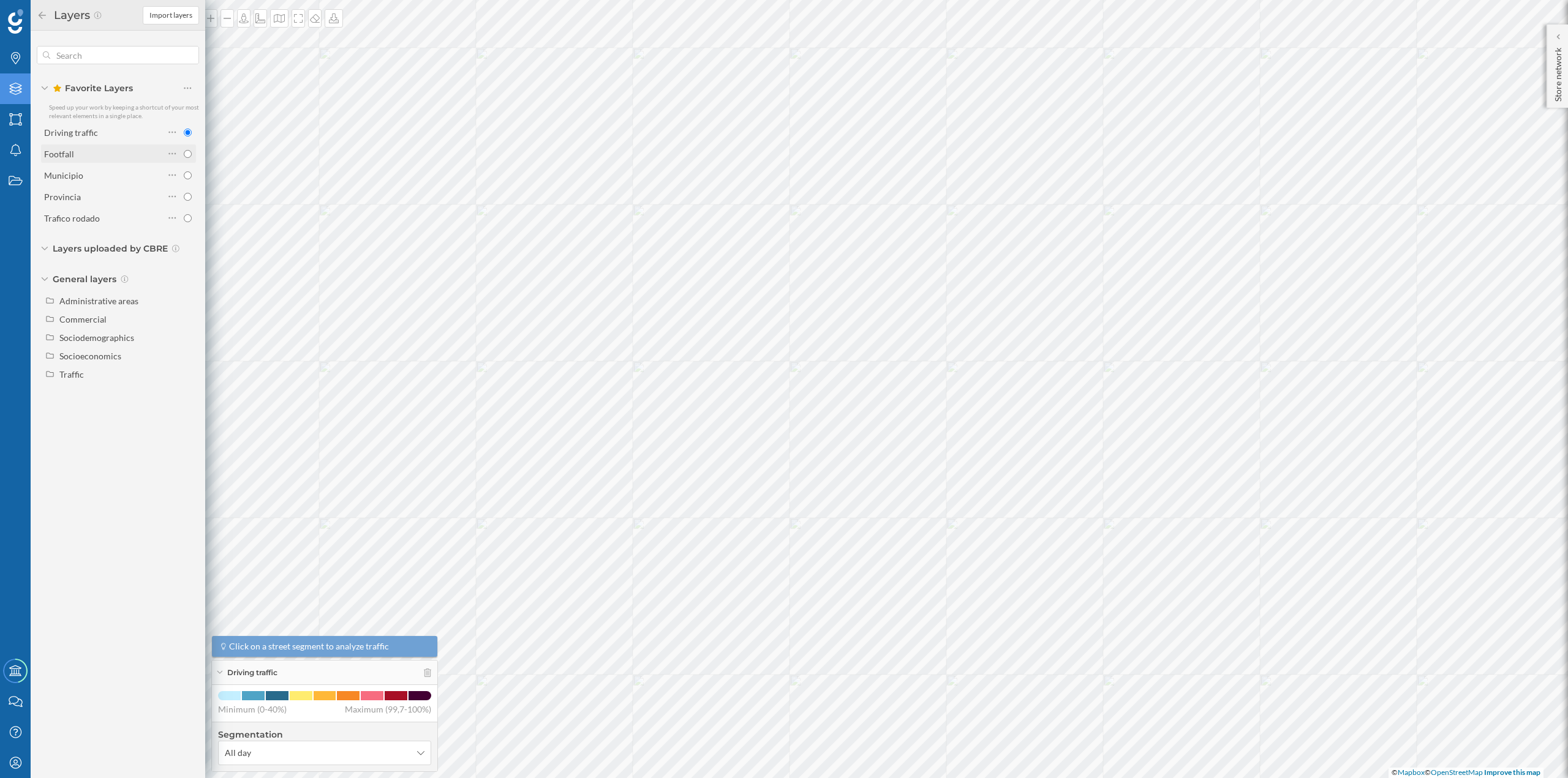
click at [87, 154] on div "Footfall" at bounding box center [104, 154] width 120 height 13
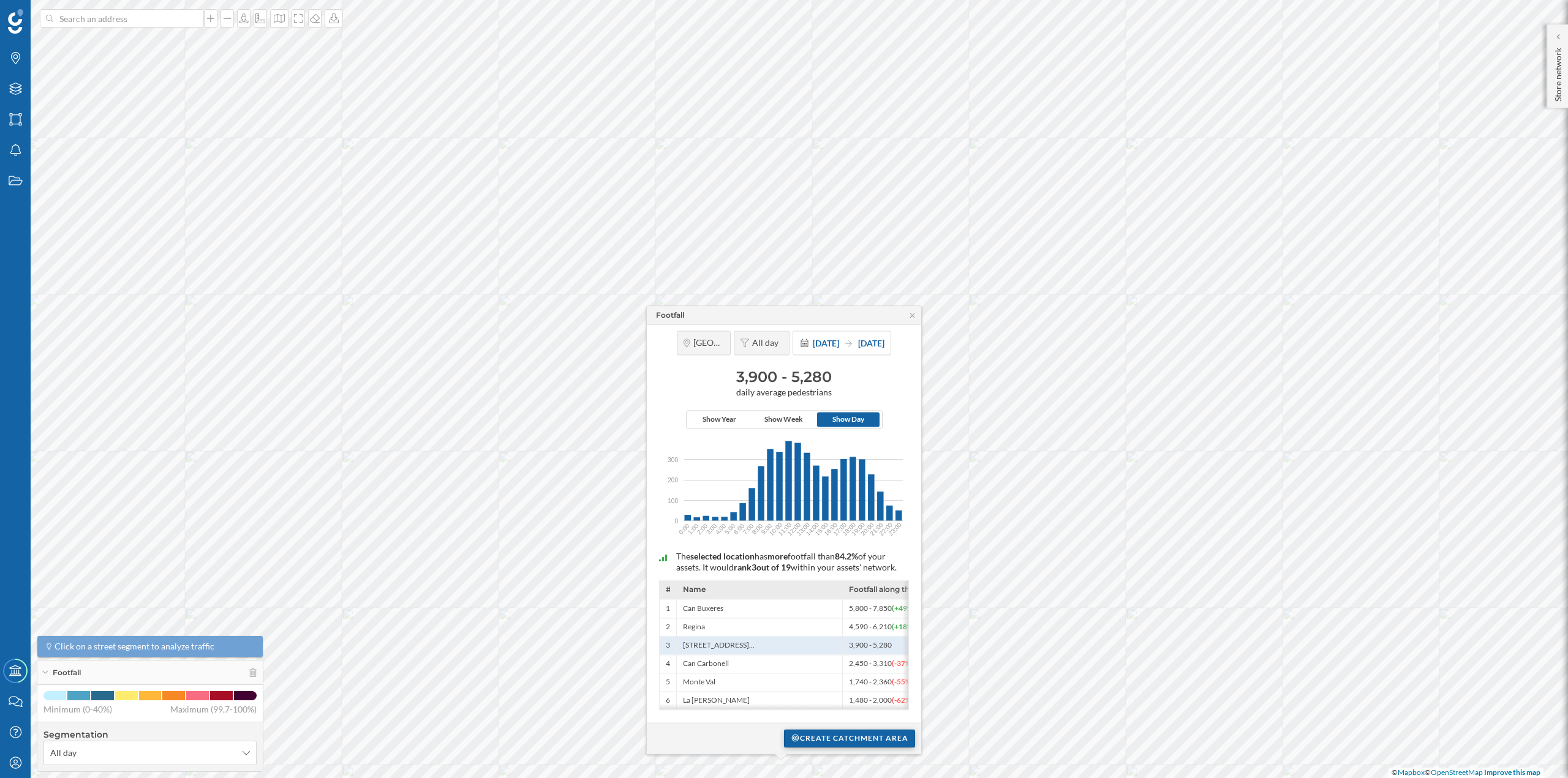
click at [832, 739] on div "Create catchment area" at bounding box center [849, 738] width 131 height 18
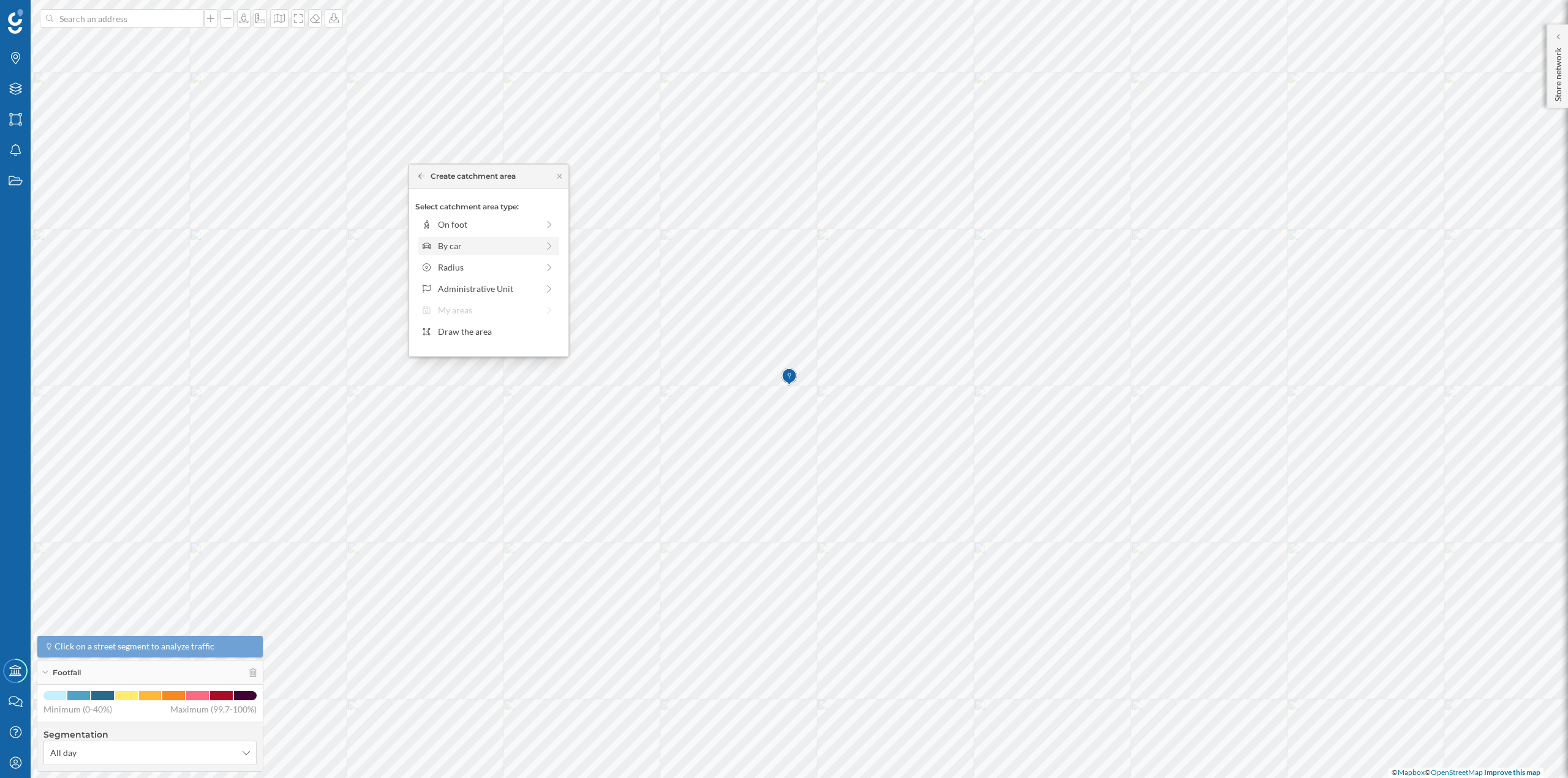
click at [454, 246] on div "By car" at bounding box center [488, 246] width 100 height 13
drag, startPoint x: 432, startPoint y: 240, endPoint x: 450, endPoint y: 240, distance: 18.0
click at [450, 240] on div at bounding box center [450, 241] width 13 height 13
click at [466, 324] on div "Create catchment area" at bounding box center [488, 332] width 120 height 18
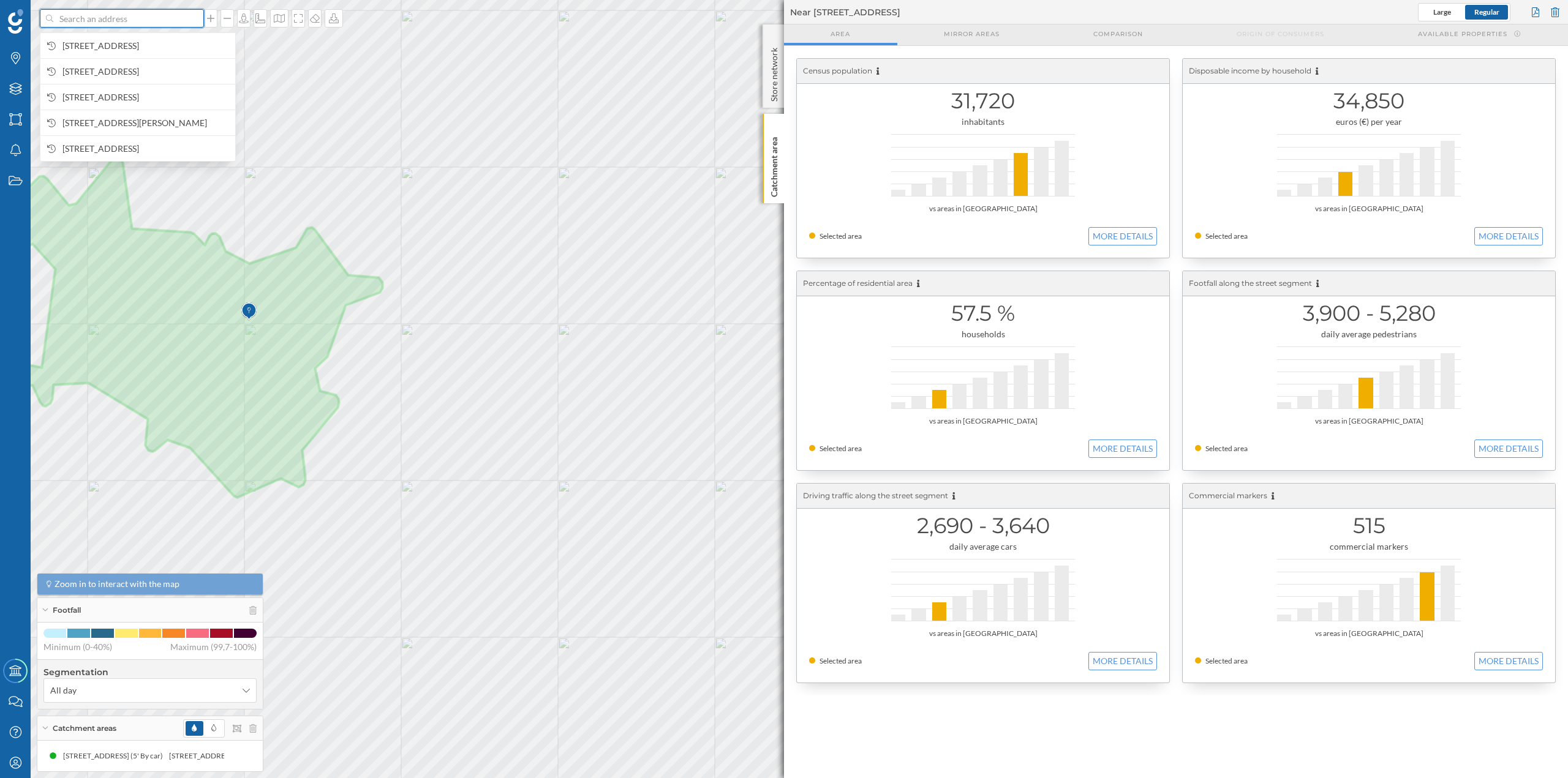
click at [118, 21] on input at bounding box center [122, 18] width 138 height 18
paste input "C/ Pallars Cruce, Ctro. Oci La Rambla Del Garraf, C/ Del Urgell, 08810 Sant Per…"
type input "C/ Pallars Cruce, Ctro. Oci La Rambla Del Garraf, C/ Del Urgell, 08810 Sant Per…"
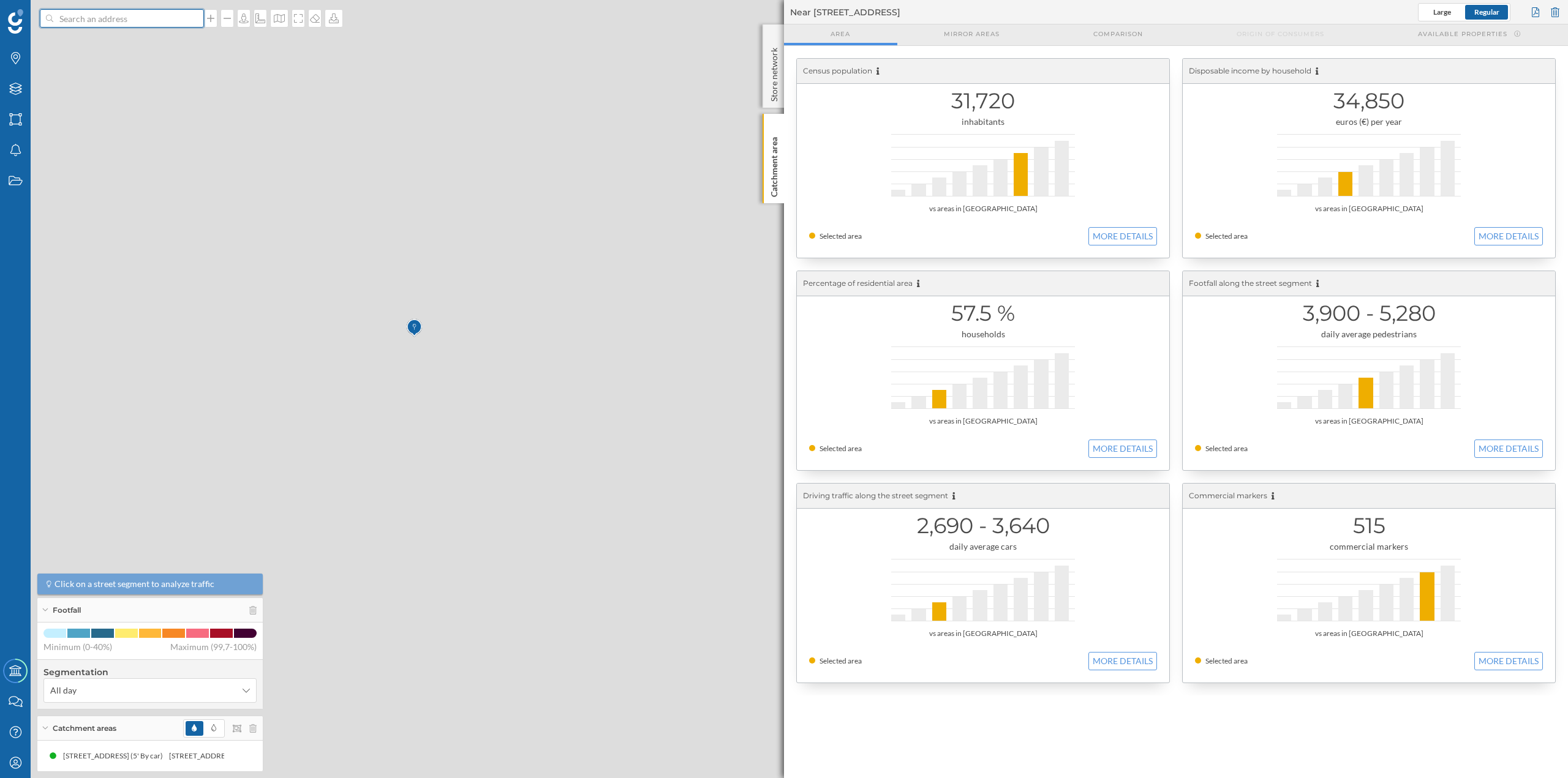
scroll to position [0, 0]
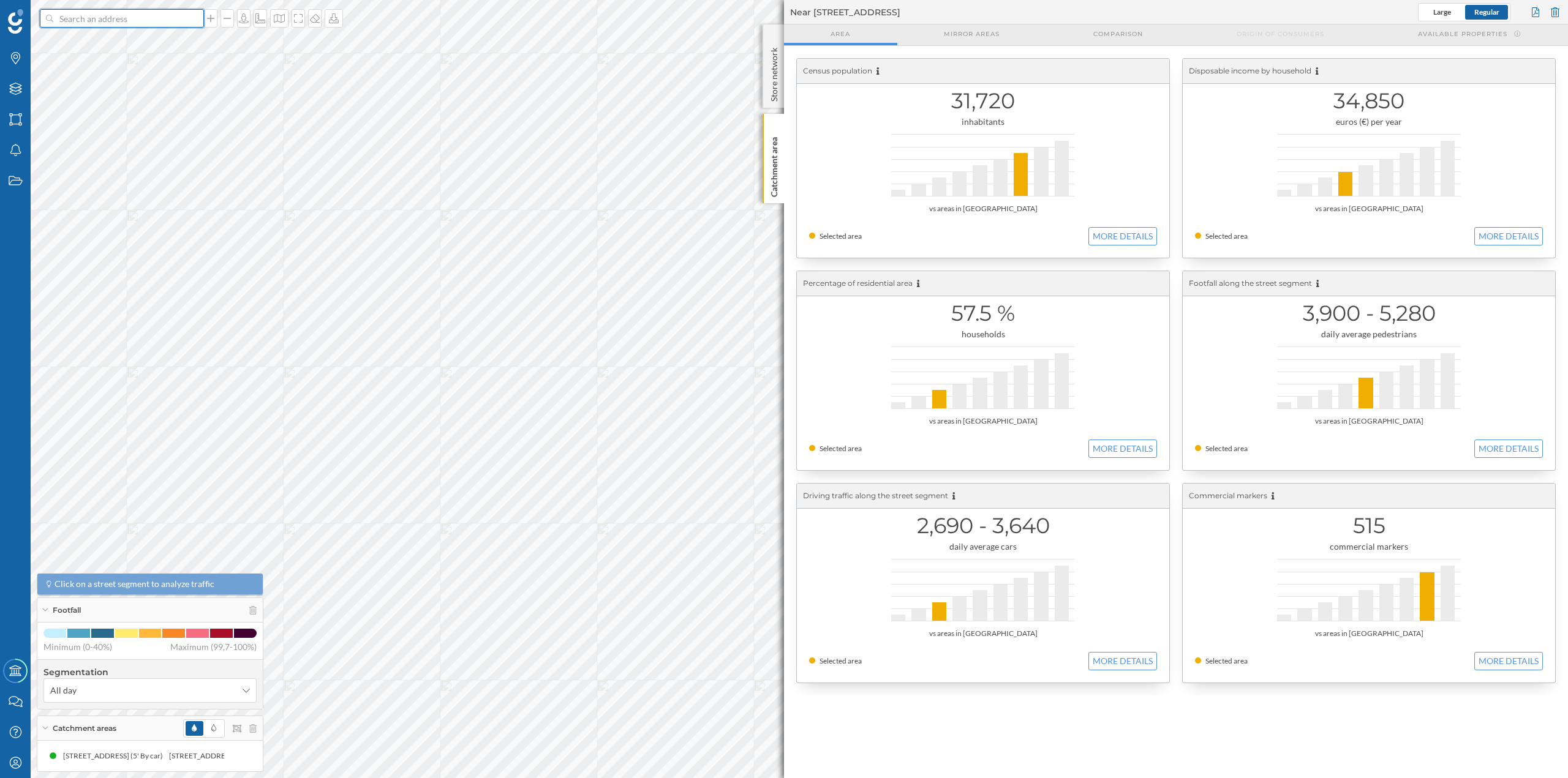
click at [154, 26] on input at bounding box center [122, 18] width 138 height 18
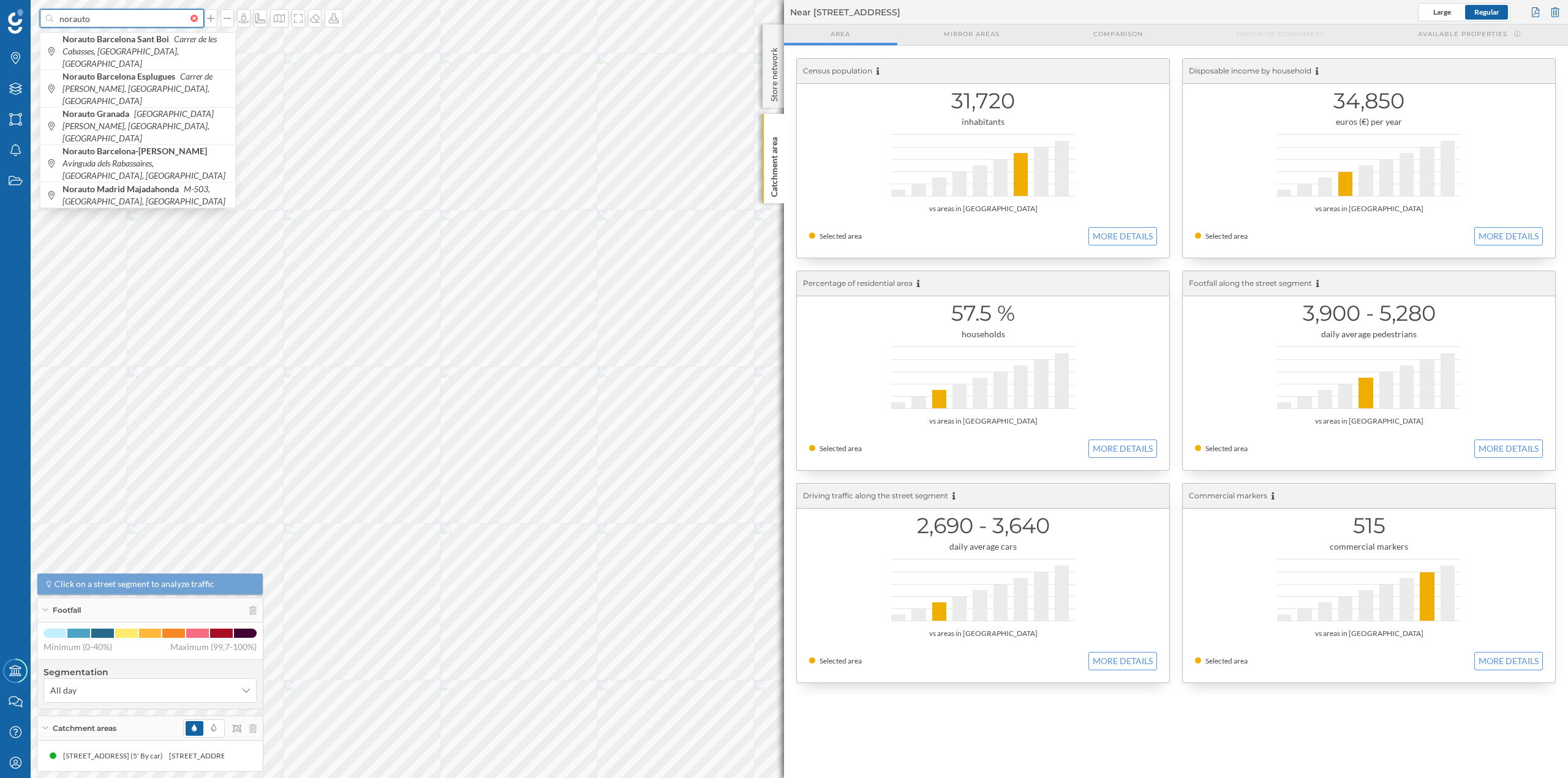
paste input "C/ Pallars Cruce, Ctro. Oci La Rambla Del Garraf, C/ Del Urgell, 08810 Sant Per…"
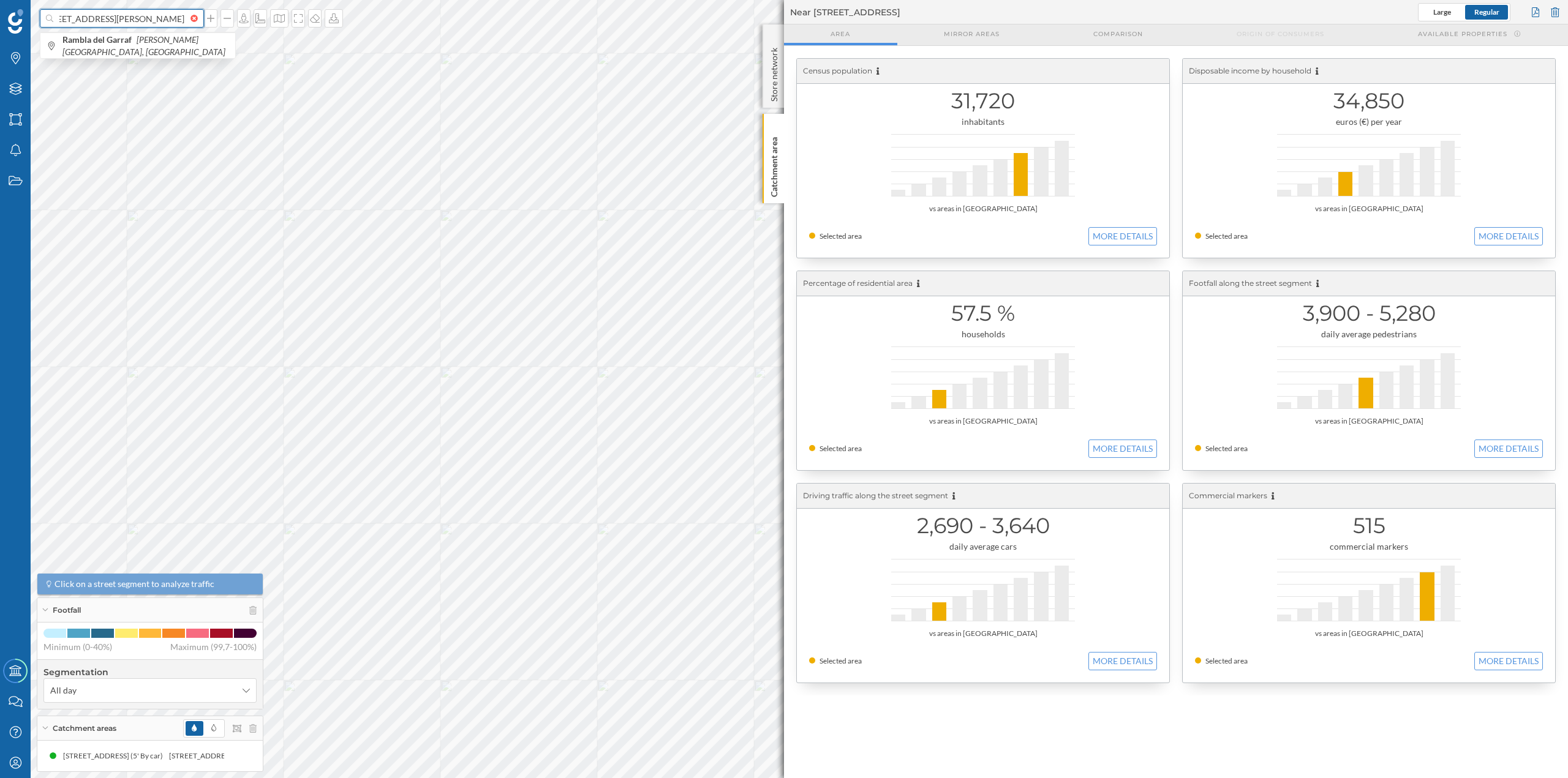
type input "norauto C/ Pallars Cruce, Ctro. Oci La Rambla Del Garraf, C/ Del Urgell, 08810 …"
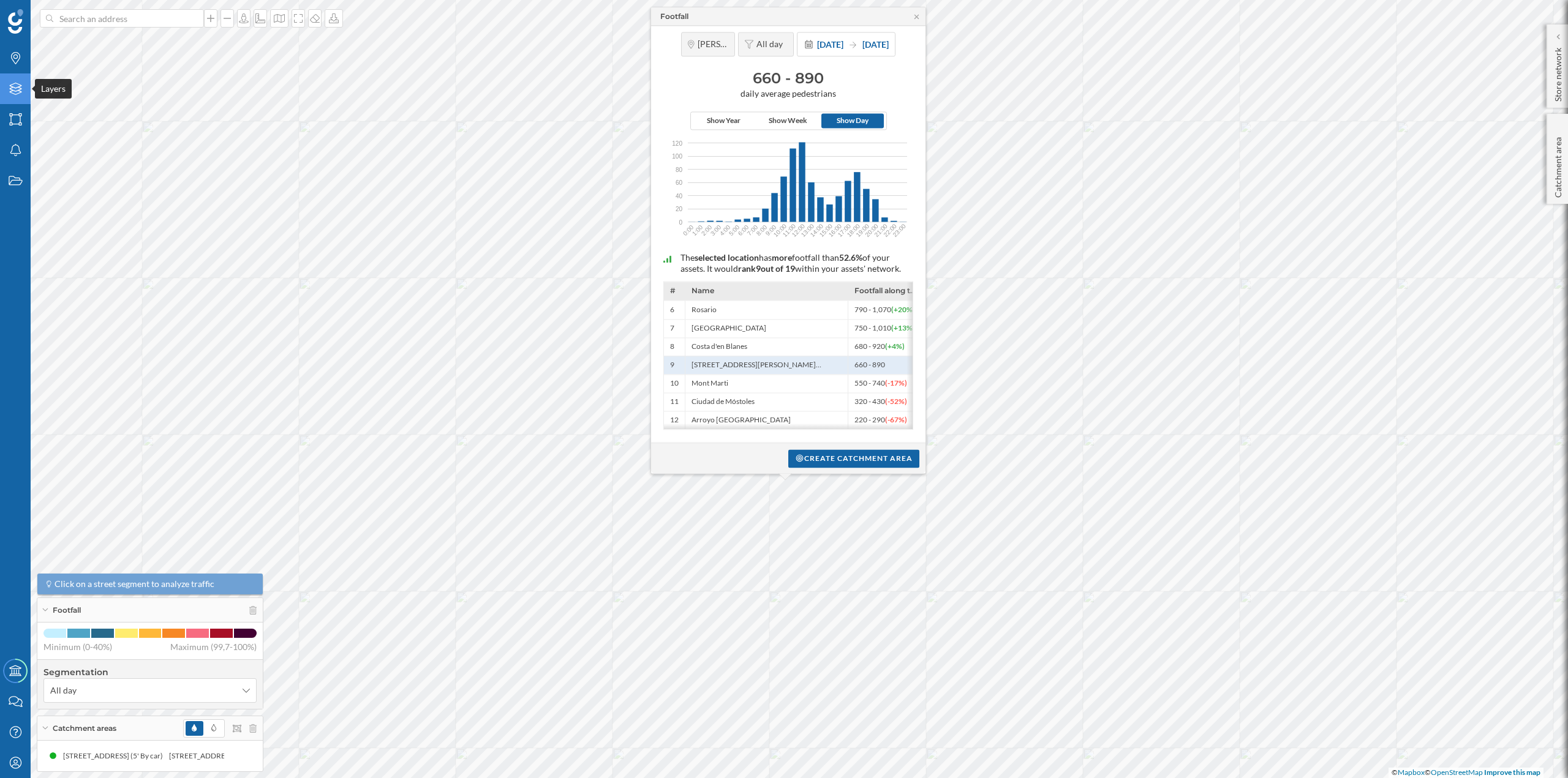
click at [6, 93] on div "Layers" at bounding box center [15, 88] width 31 height 31
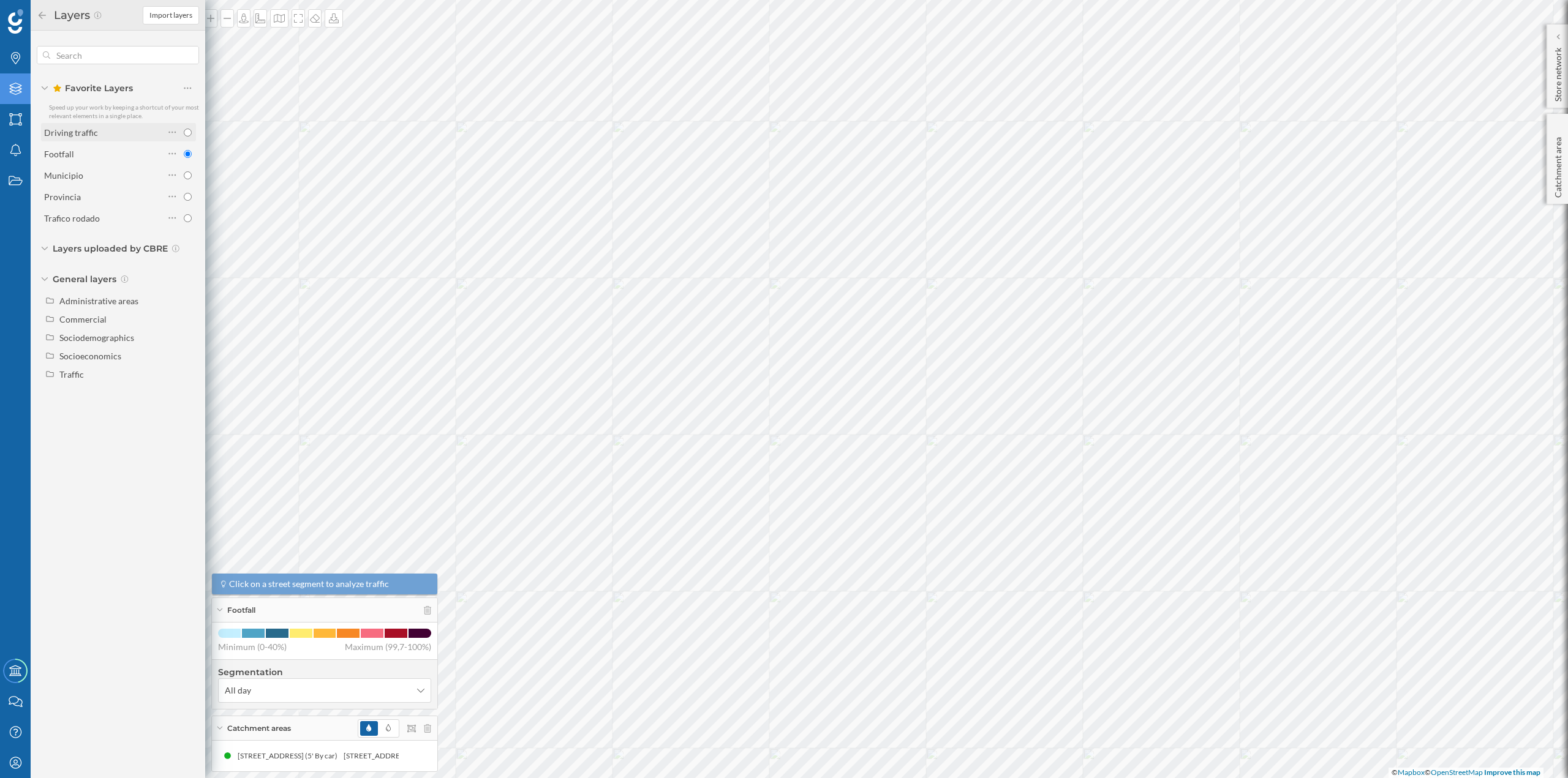
click at [90, 131] on div "Driving traffic" at bounding box center [71, 132] width 54 height 10
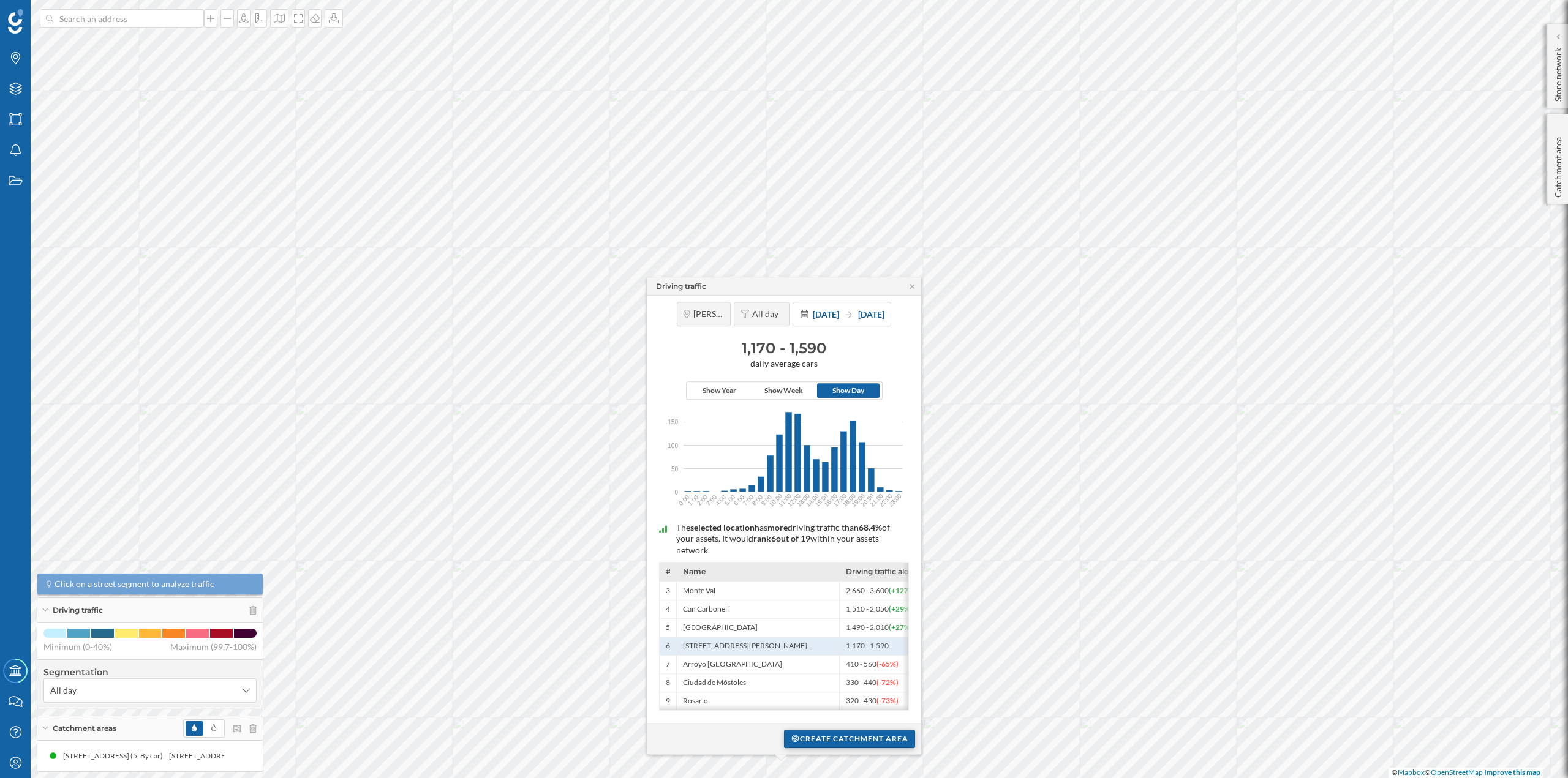
click at [825, 733] on div "Create catchment area" at bounding box center [849, 739] width 131 height 18
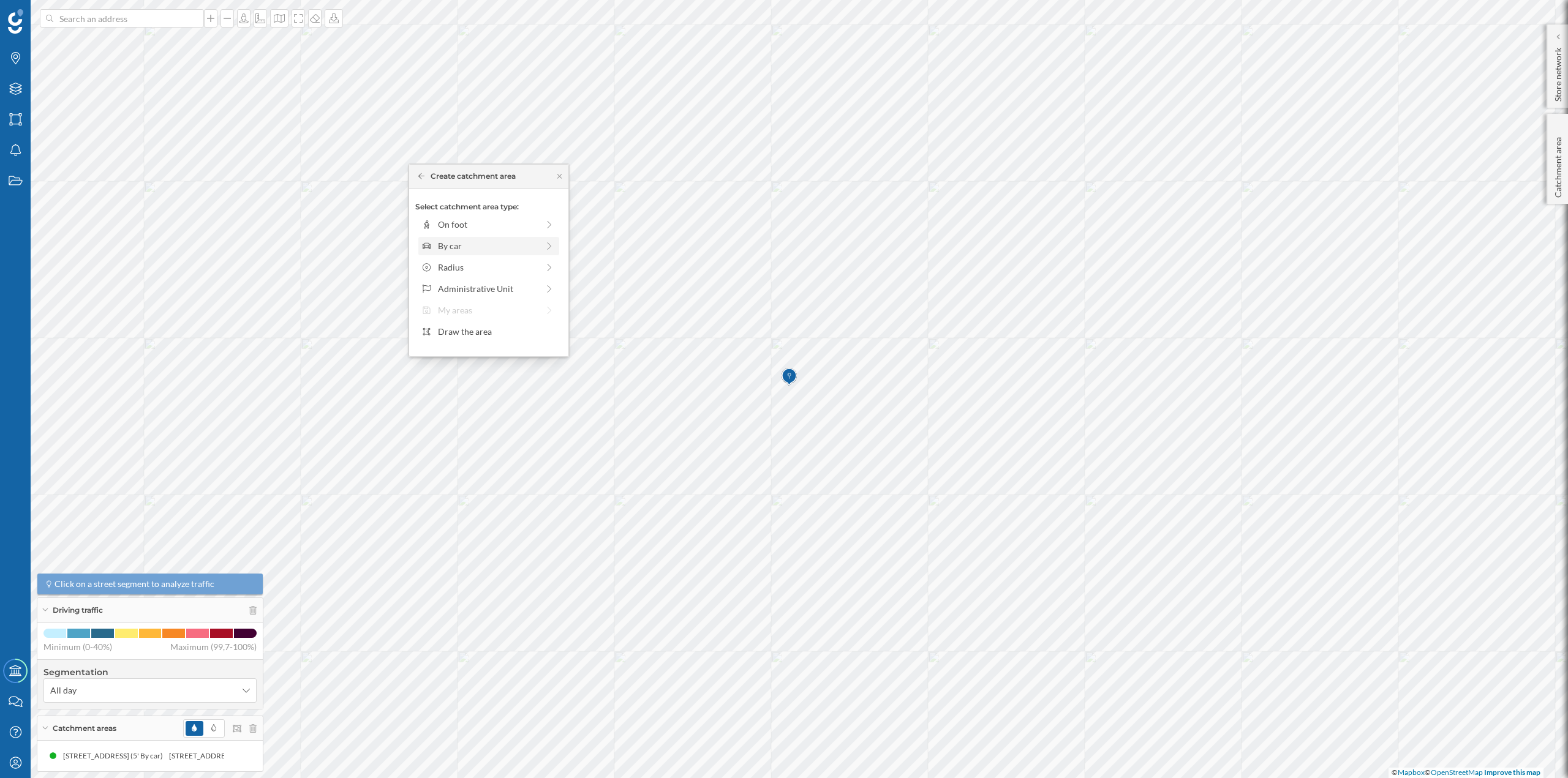
click at [440, 245] on div "By car" at bounding box center [488, 246] width 100 height 13
drag, startPoint x: 435, startPoint y: 240, endPoint x: 445, endPoint y: 239, distance: 10.0
click at [445, 239] on div at bounding box center [445, 241] width 13 height 13
click at [488, 341] on div "Create catchment area" at bounding box center [488, 332] width 147 height 18
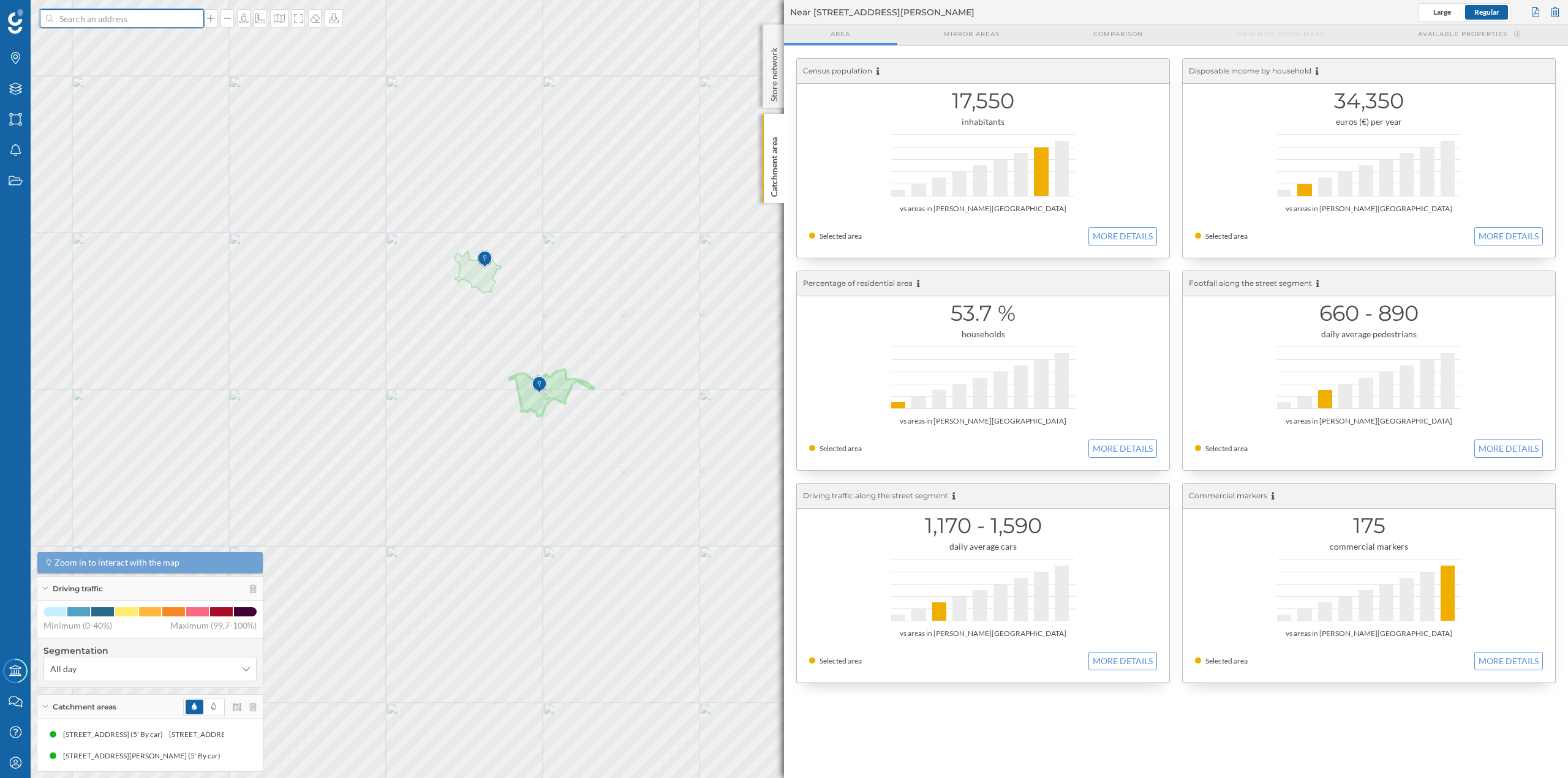
click at [109, 15] on input at bounding box center [122, 18] width 138 height 18
paste input "Av. Terrosa, 20, Nave 4, 08800 Vilanova i la Geltrú, Barcelona"
type input "carglass Av. Terrosa, 20, Nave 4, 08800 Vilanova i la Geltrú, Barcelona"
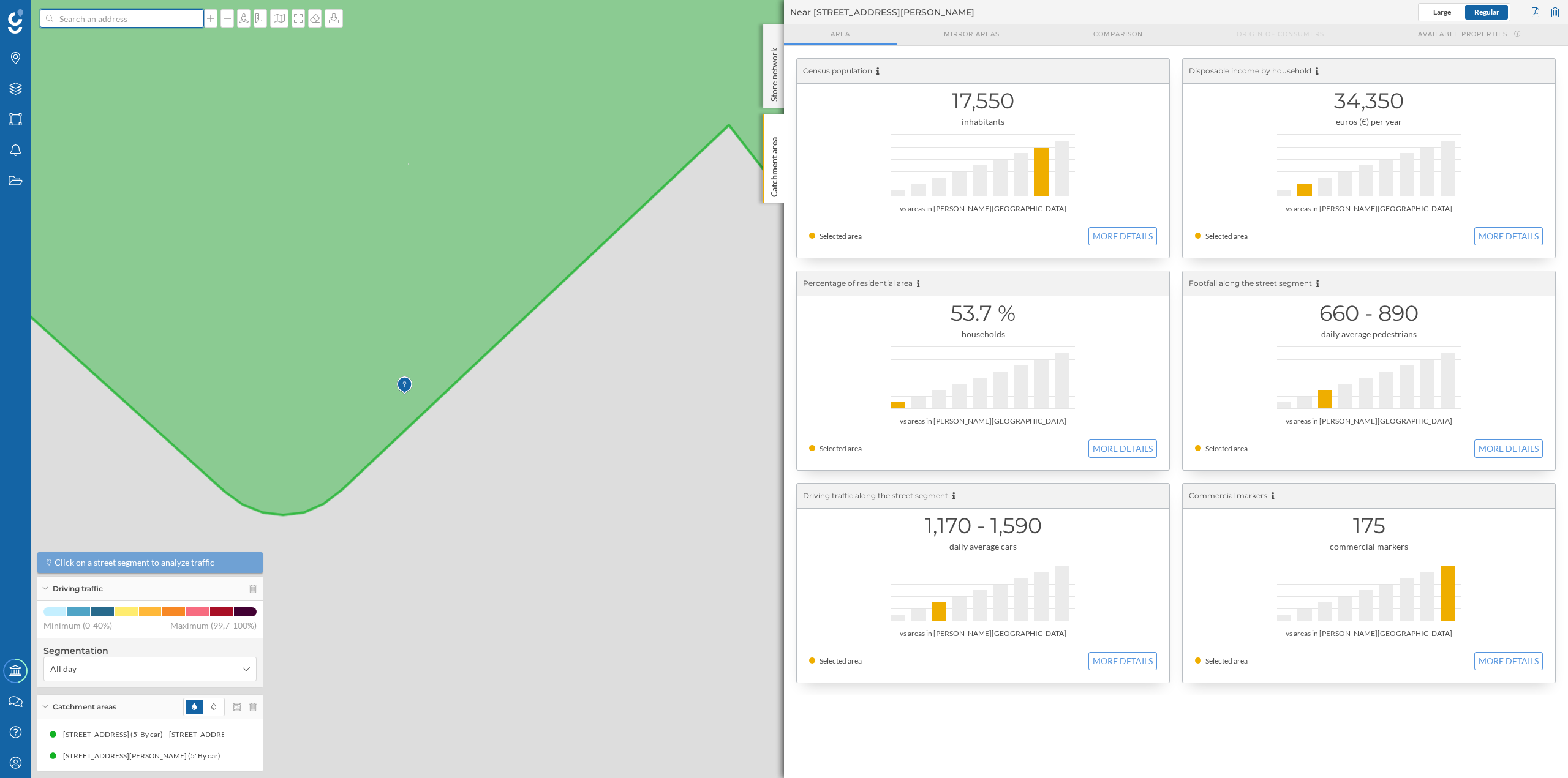
scroll to position [0, 0]
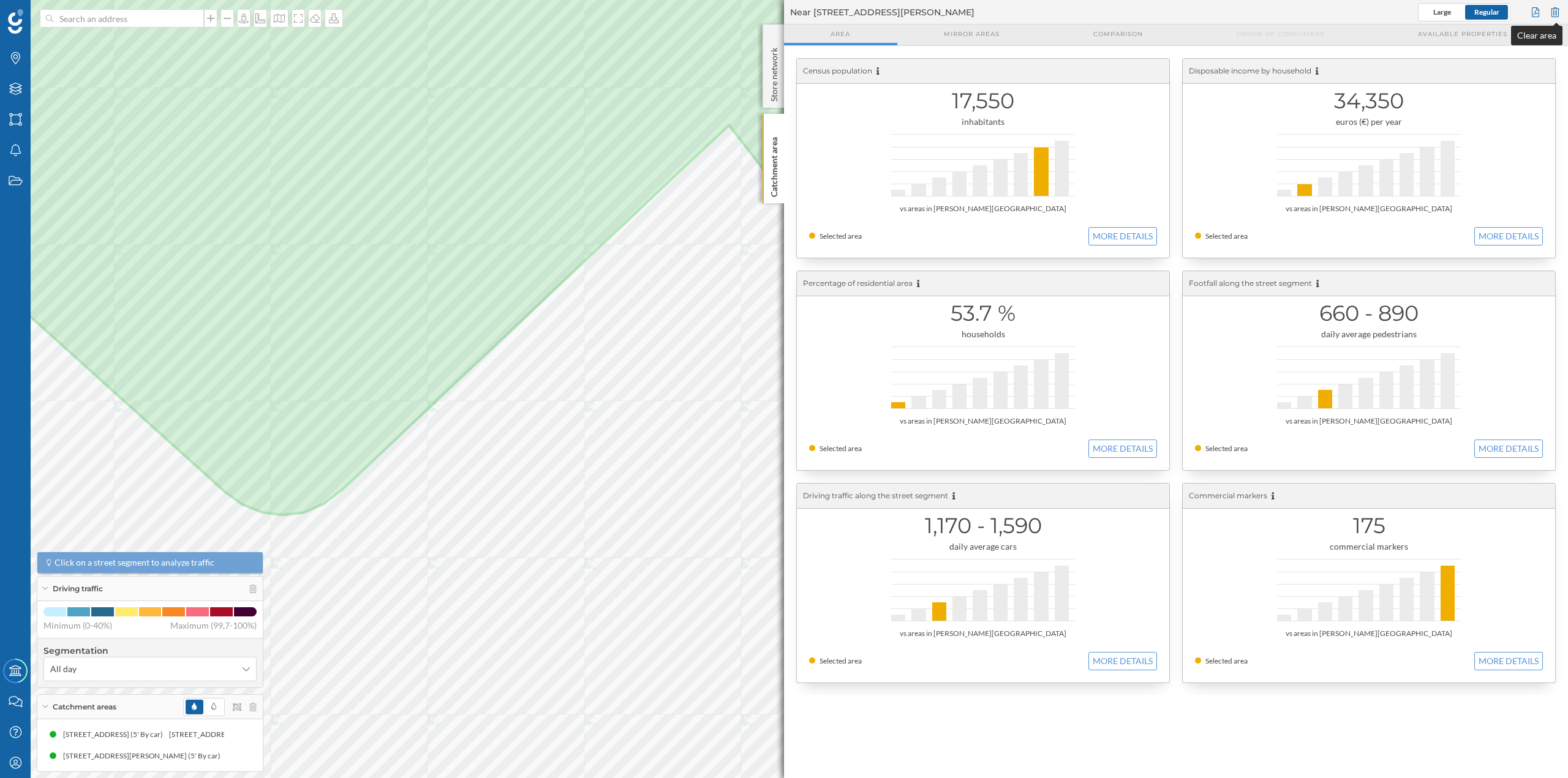
click at [1557, 7] on div at bounding box center [1555, 12] width 13 height 18
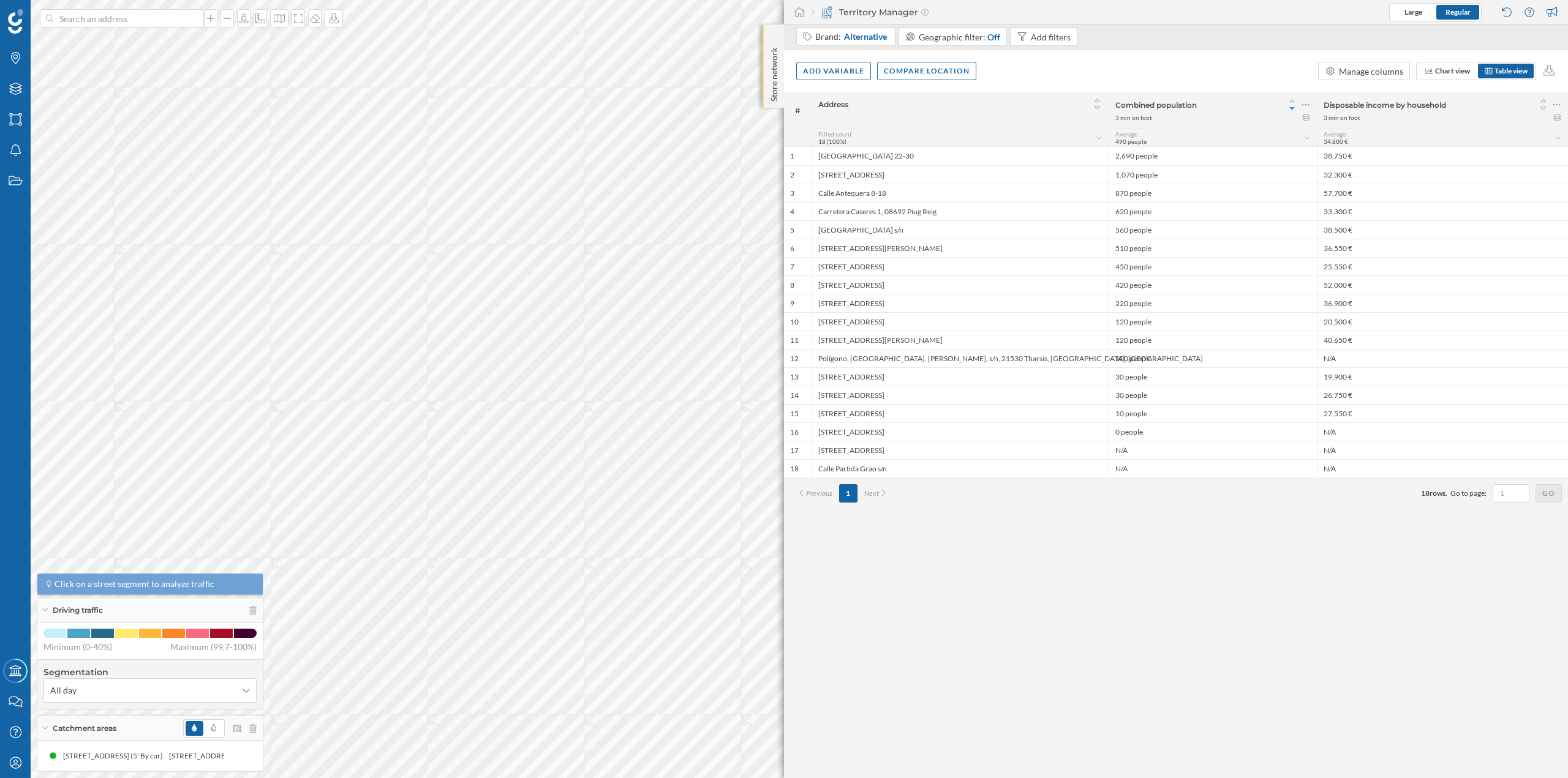
click at [772, 66] on p "Store network" at bounding box center [775, 72] width 13 height 59
click at [778, 50] on p "Store network" at bounding box center [775, 73] width 13 height 60
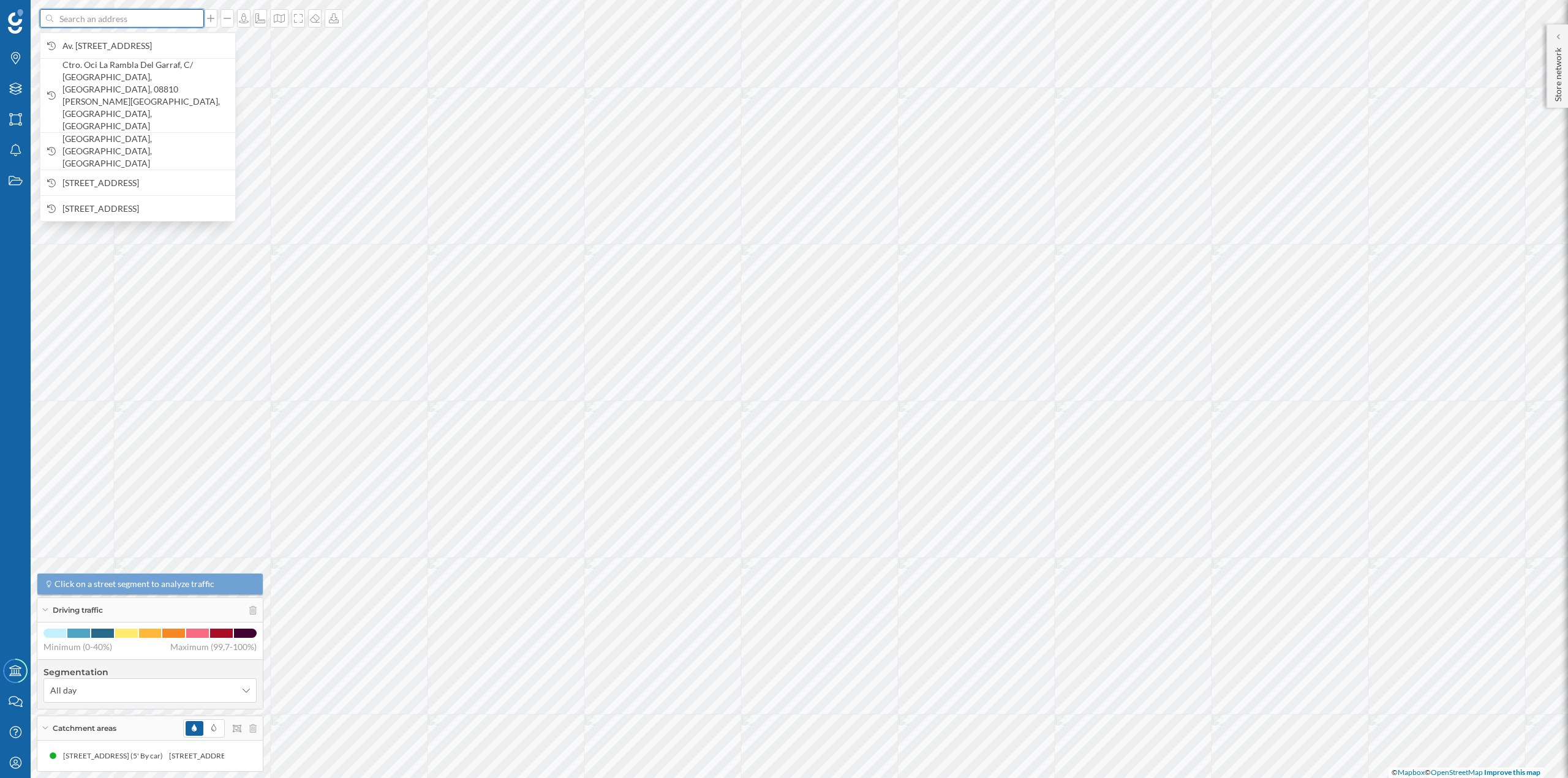
click at [133, 18] on input at bounding box center [122, 18] width 138 height 18
paste input "Av. Terrosa, 20, Nave 4, 08800 Vilanova i la Geltrú, Barcelona"
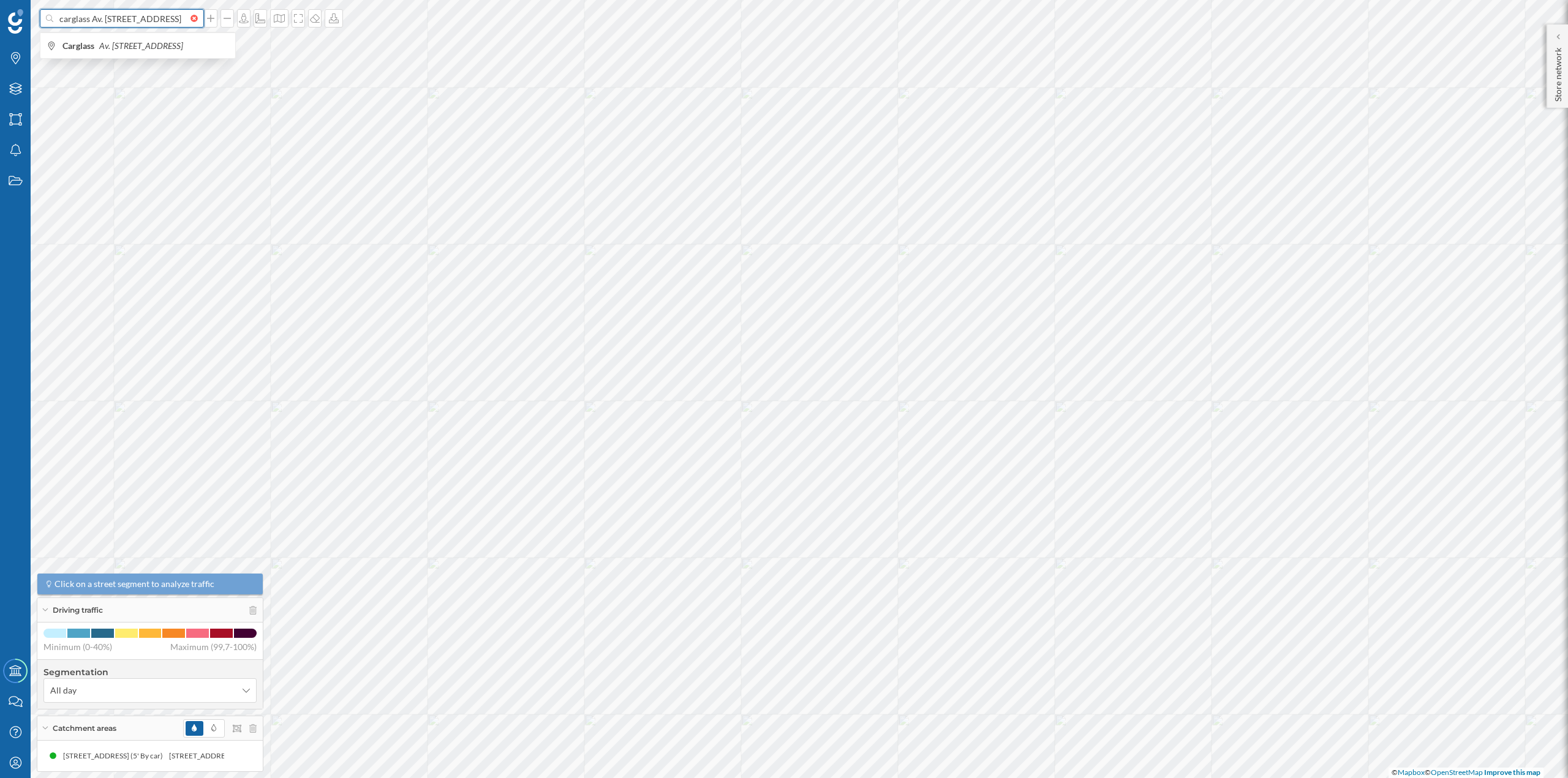
type input "carglass Av. Terrosa, 20, Nave 4, 08800 Vilanova i la Geltrú, Barcelona"
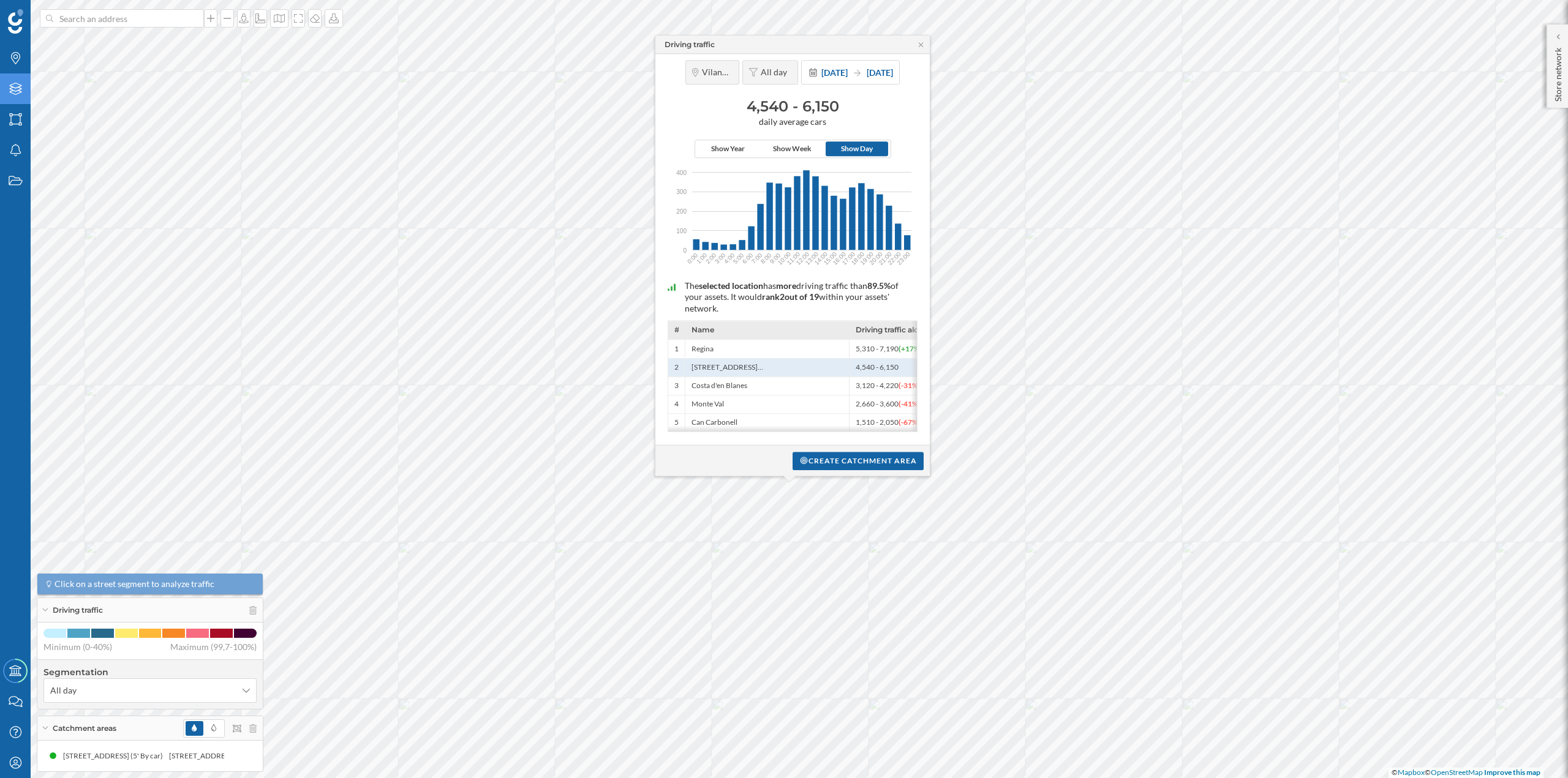
click at [16, 88] on icon at bounding box center [16, 89] width 13 height 13
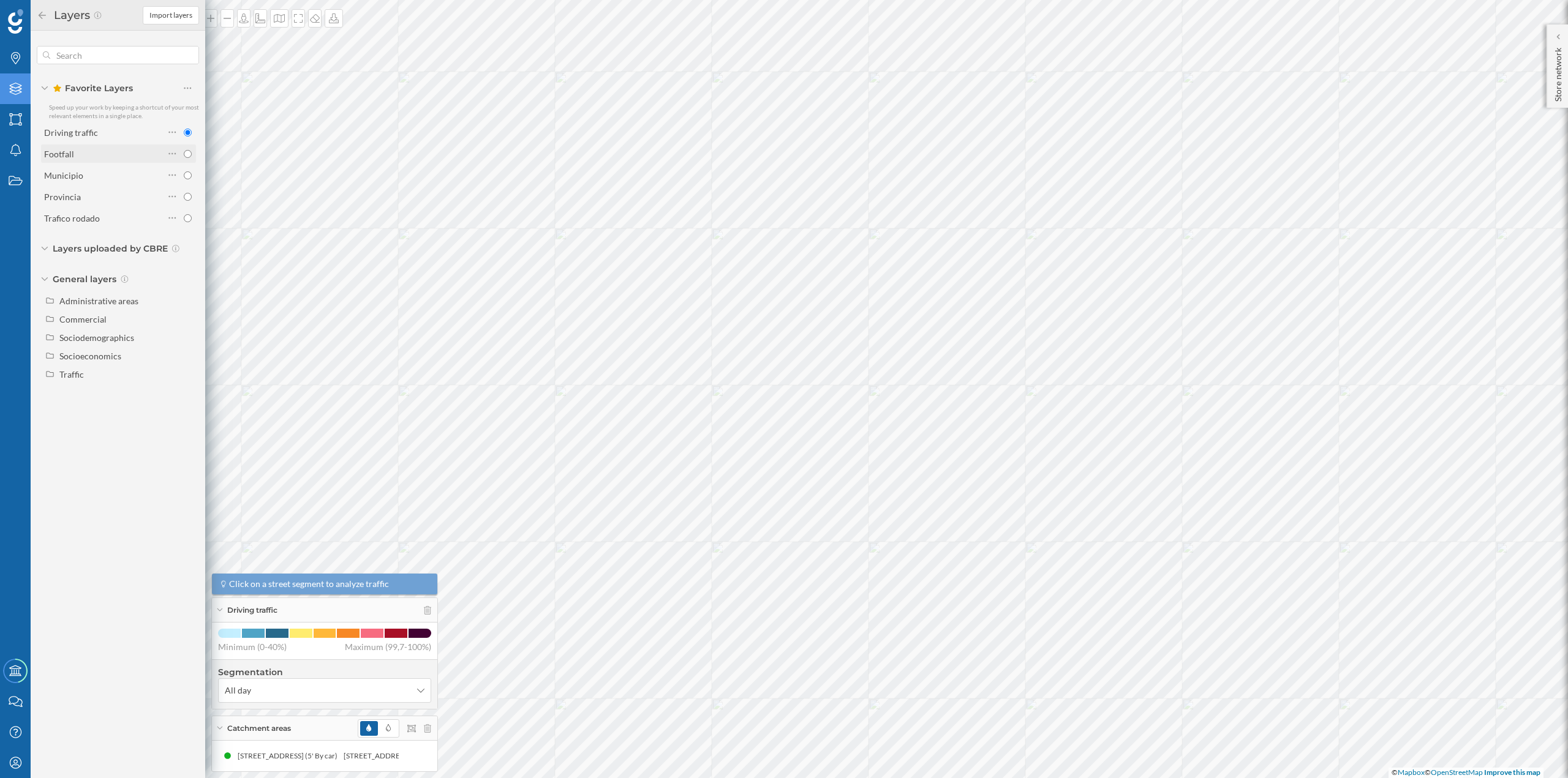
click at [105, 155] on div "Footfall" at bounding box center [104, 154] width 120 height 13
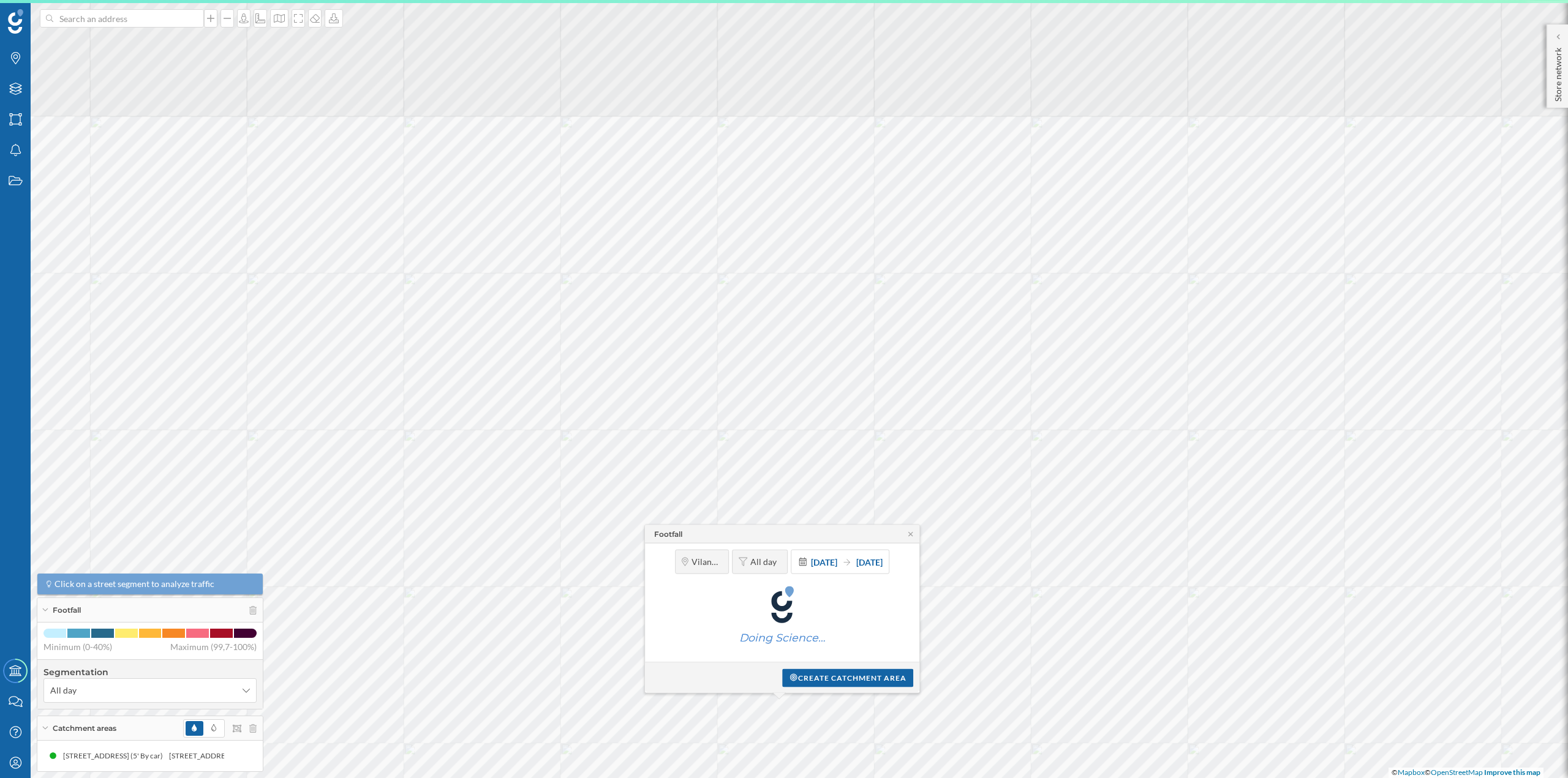
click at [447, 377] on div "Footfall Vilanova i la Geltrú All day 1 Jan 2024 31 Dec 2024 Doing Science… Cre…" at bounding box center [447, 377] width 0 height 0
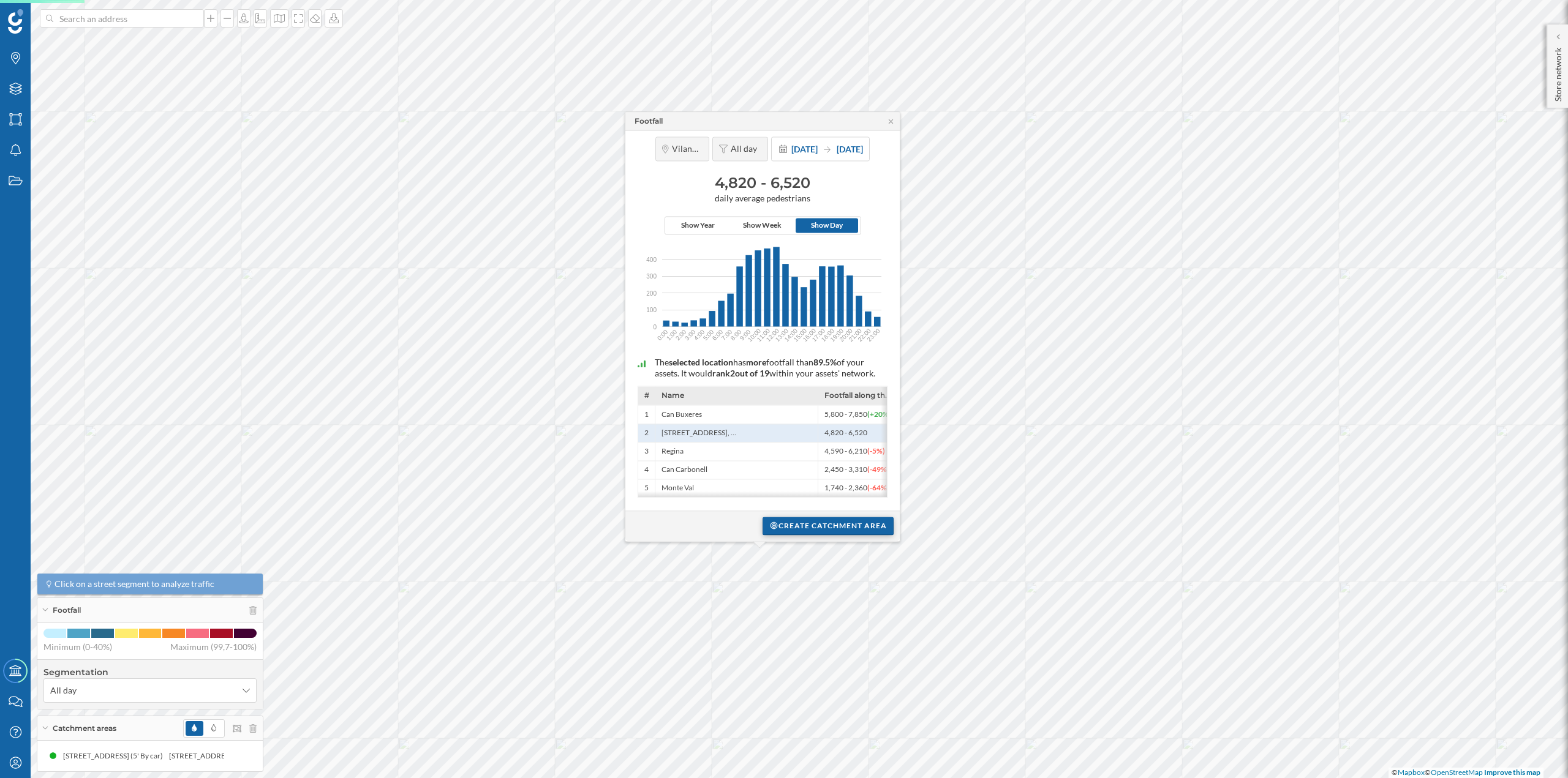
click at [794, 524] on div "Create catchment area" at bounding box center [828, 526] width 131 height 18
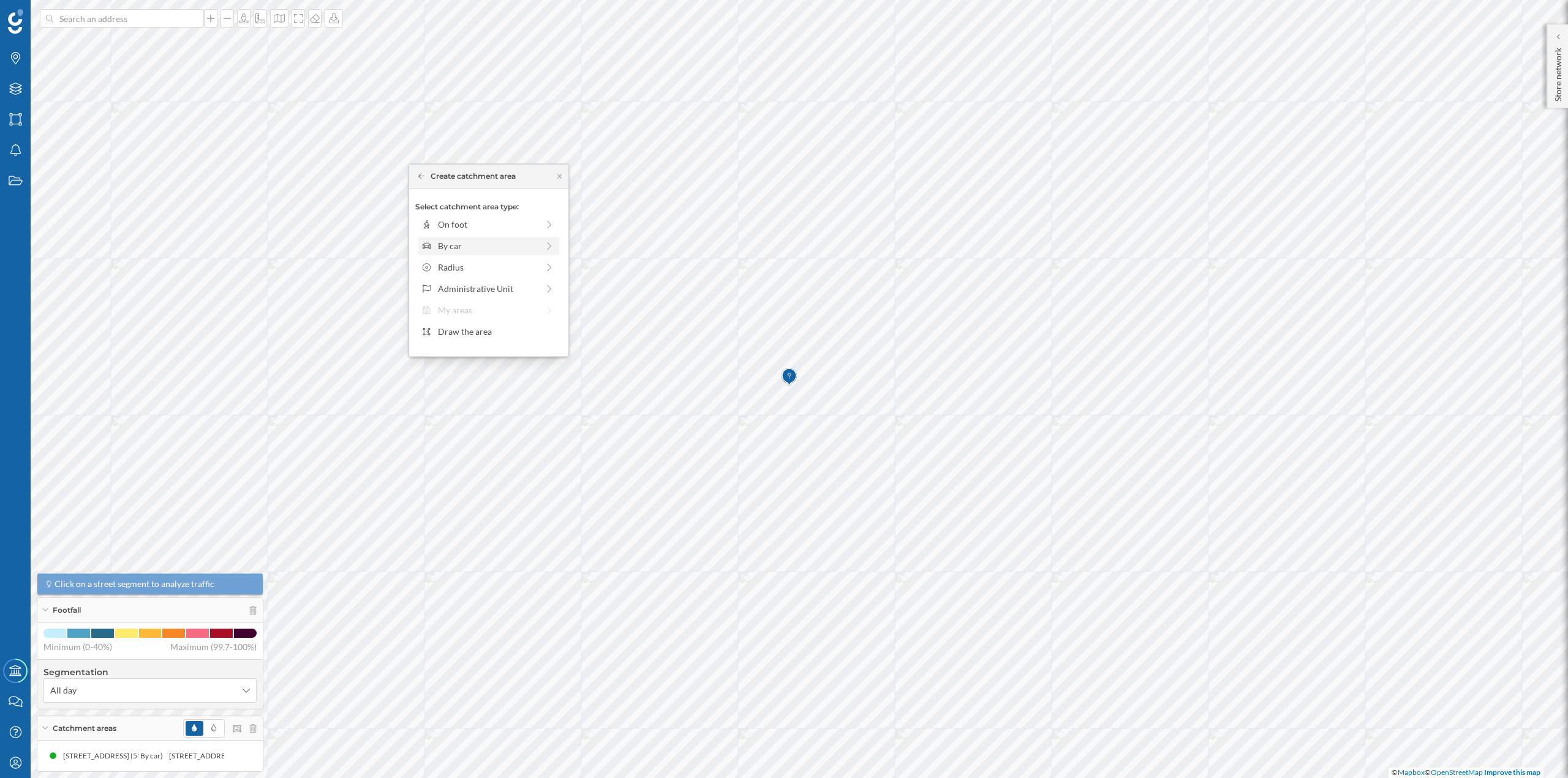
click at [505, 248] on div "By car" at bounding box center [488, 246] width 100 height 13
drag, startPoint x: 434, startPoint y: 237, endPoint x: 445, endPoint y: 240, distance: 11.4
click at [445, 240] on div at bounding box center [446, 241] width 13 height 13
click at [498, 344] on div "Create catchment area" at bounding box center [488, 333] width 160 height 31
click at [493, 339] on div "Create catchment area" at bounding box center [488, 332] width 147 height 18
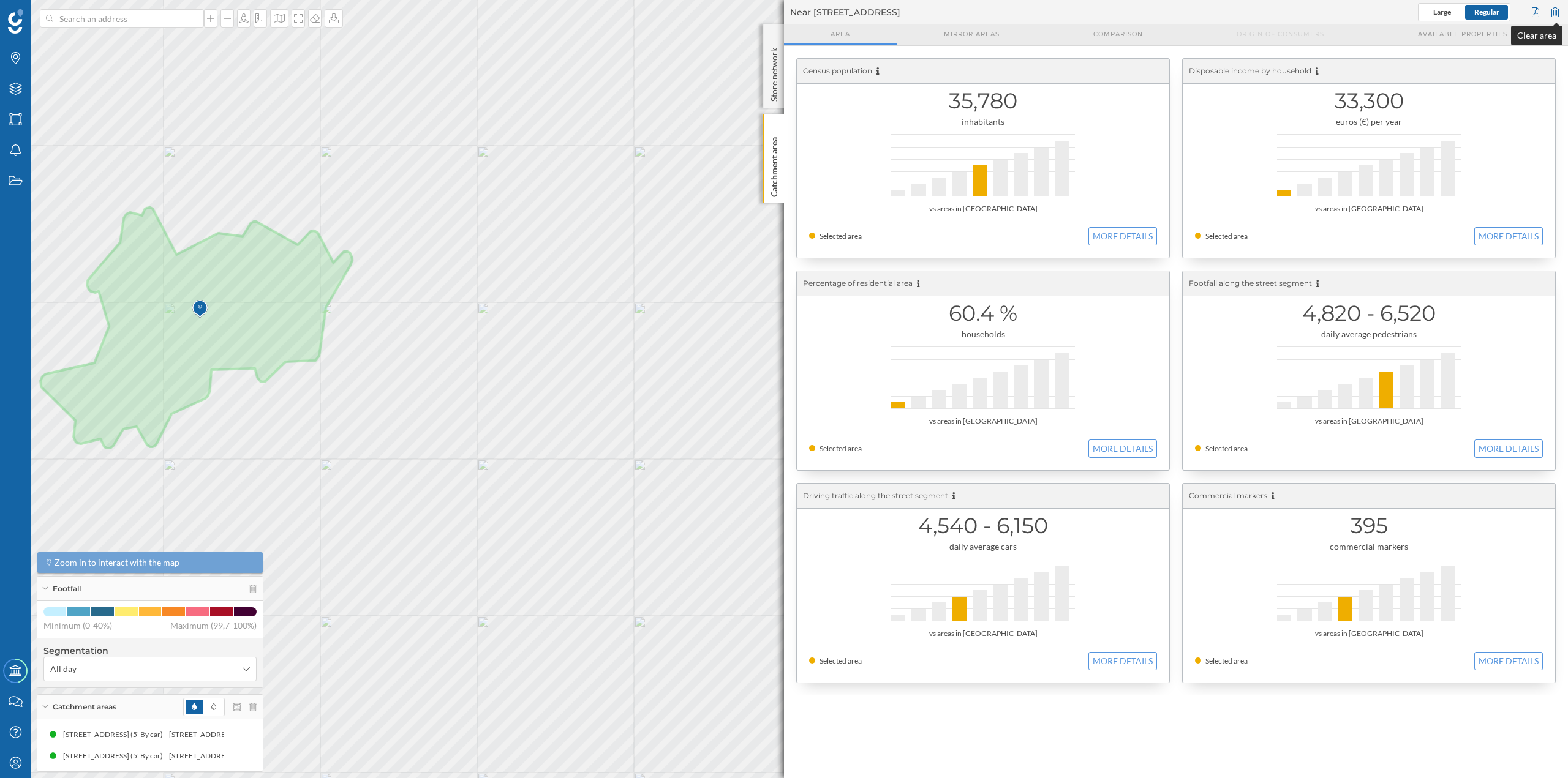
click at [1554, 9] on div at bounding box center [1555, 12] width 13 height 18
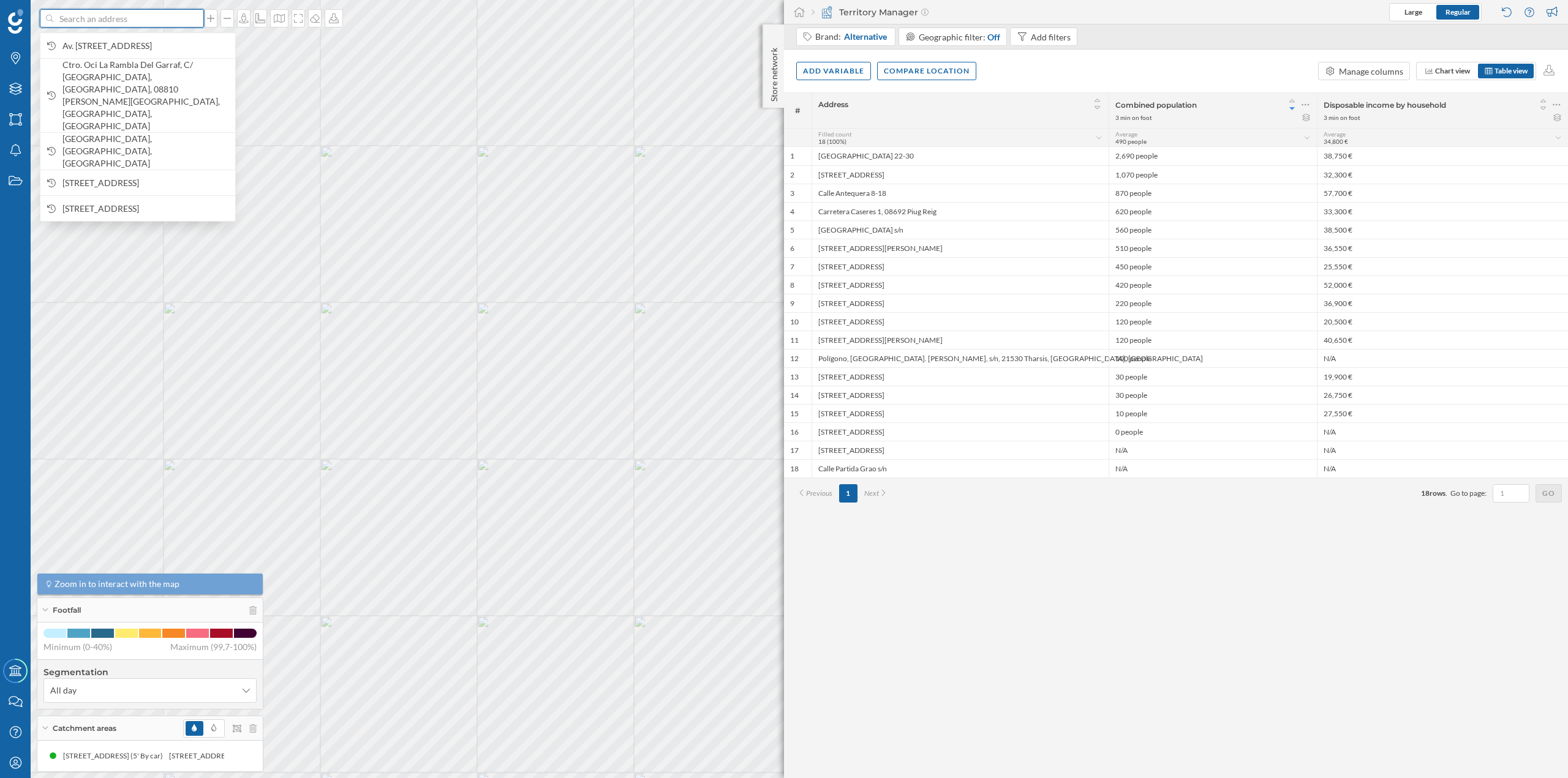
click at [123, 22] on input at bounding box center [122, 18] width 138 height 18
paste input "Carrer del Ciment, 08800 Vilanova i la Geltrú, Barcelona"
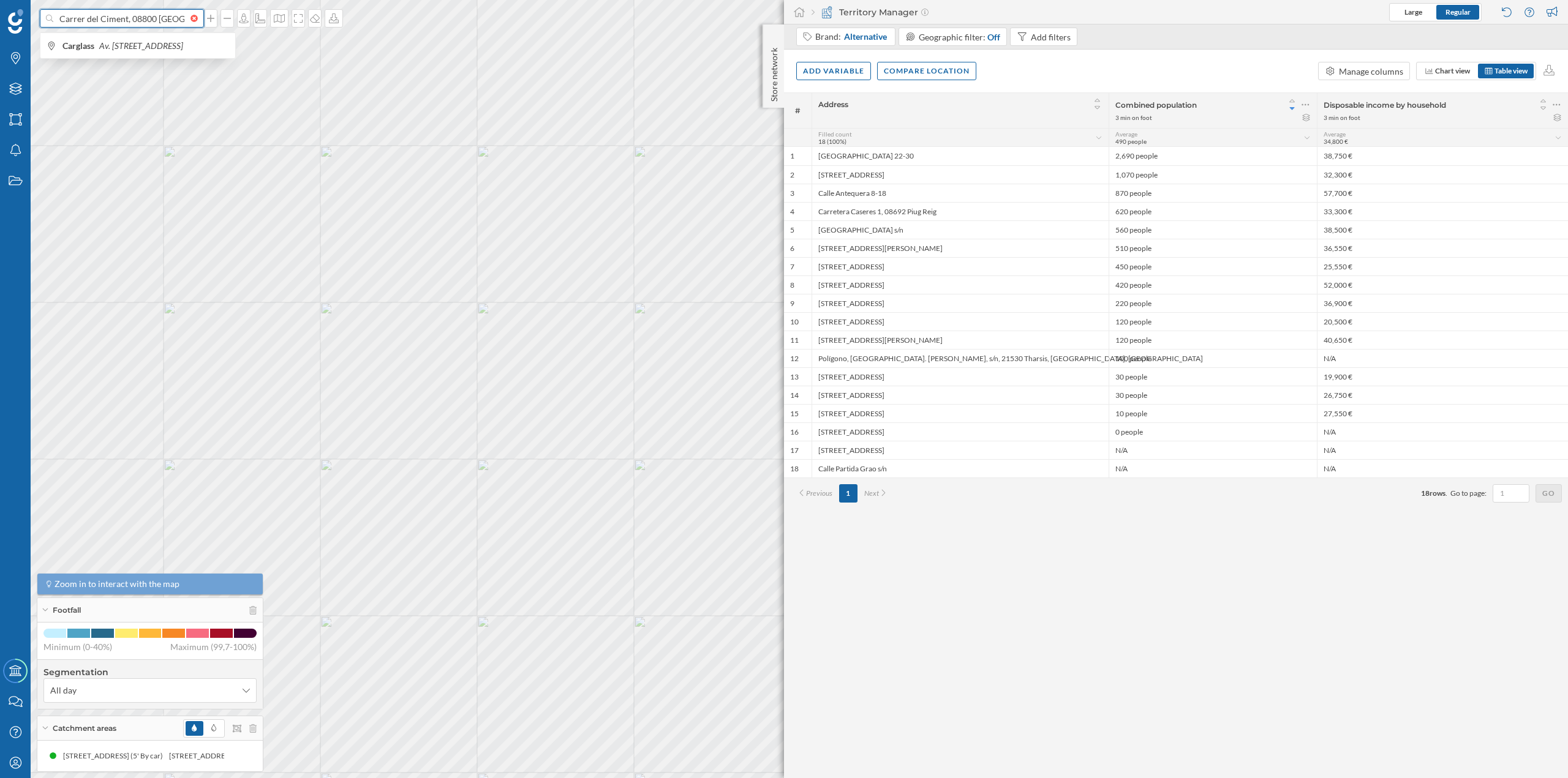
scroll to position [0, 87]
type input "Carrer del Ciment, 08800 Vilanova i la Geltrú, Barcelona"
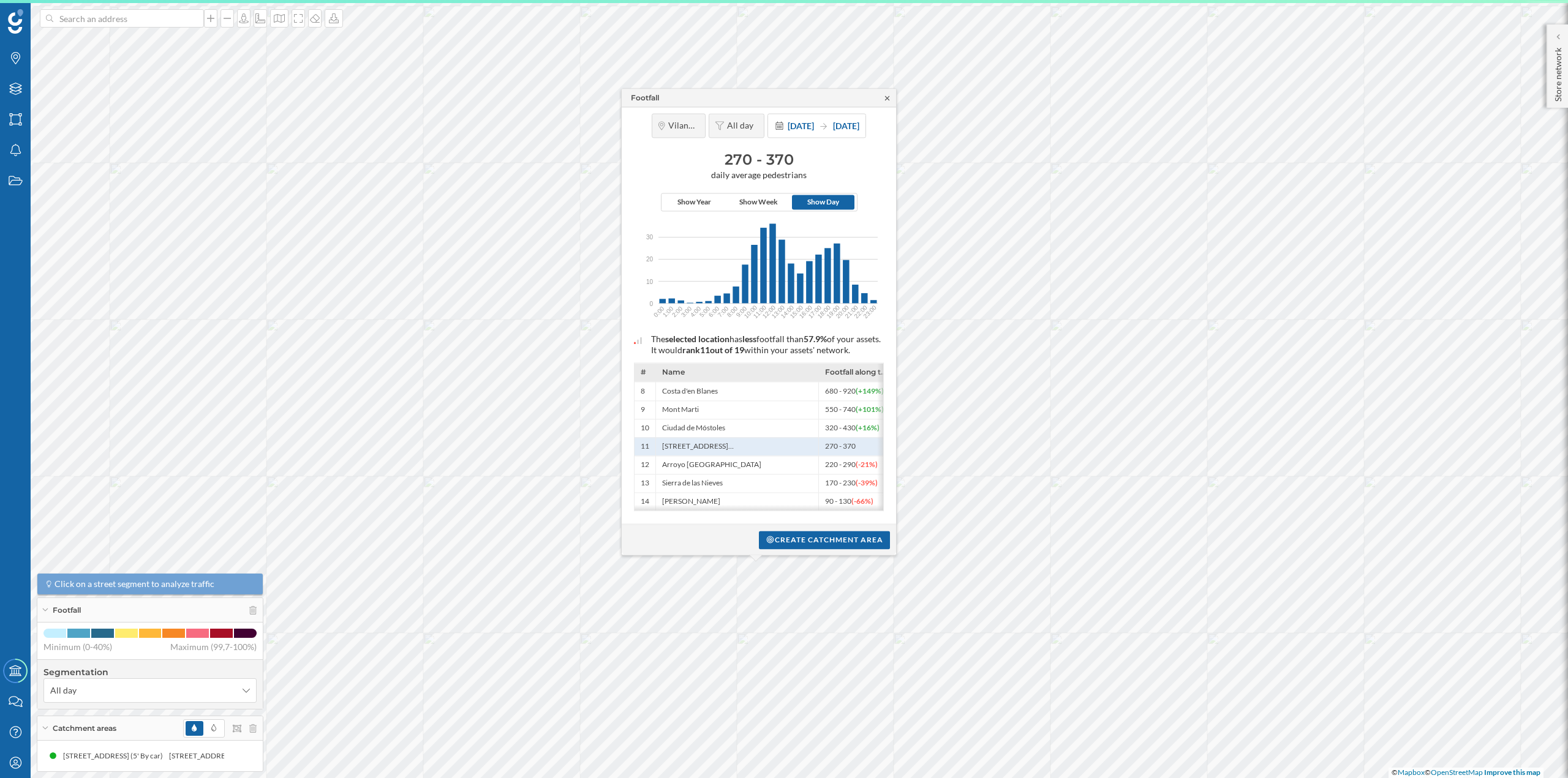
click at [885, 97] on icon at bounding box center [887, 97] width 4 height 4
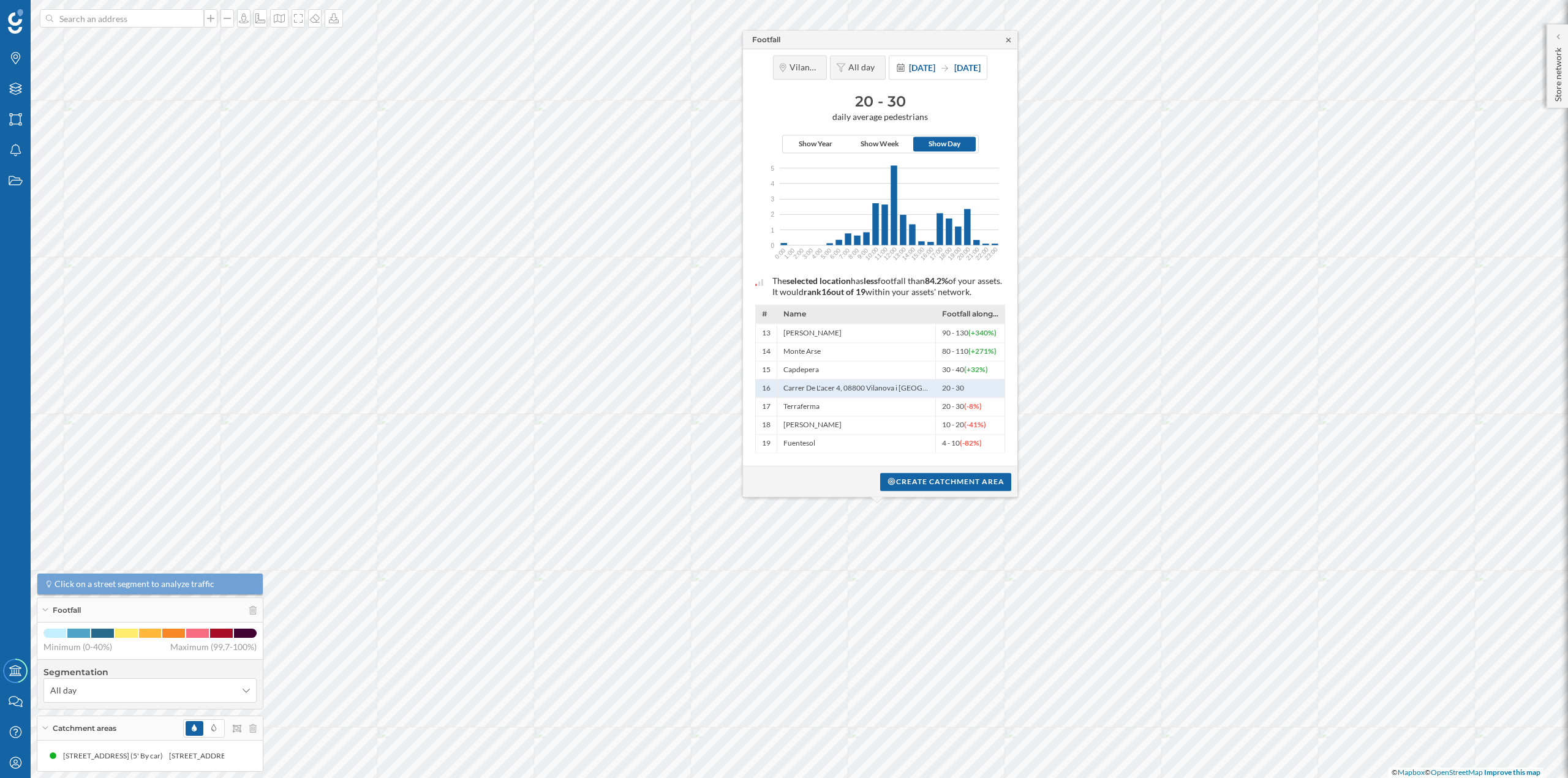
click at [1006, 39] on icon at bounding box center [1009, 39] width 9 height 7
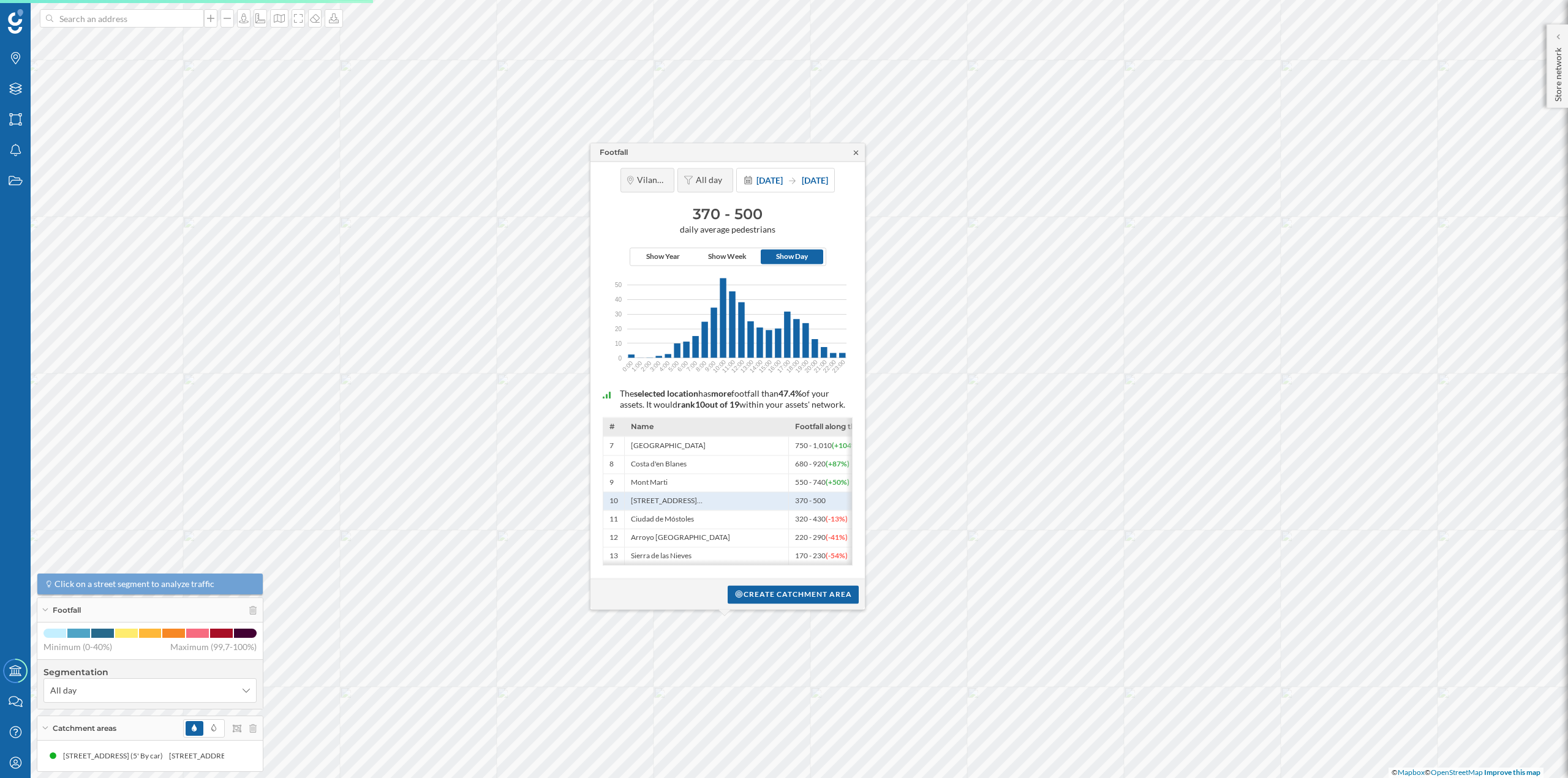
click at [855, 149] on icon at bounding box center [856, 152] width 9 height 7
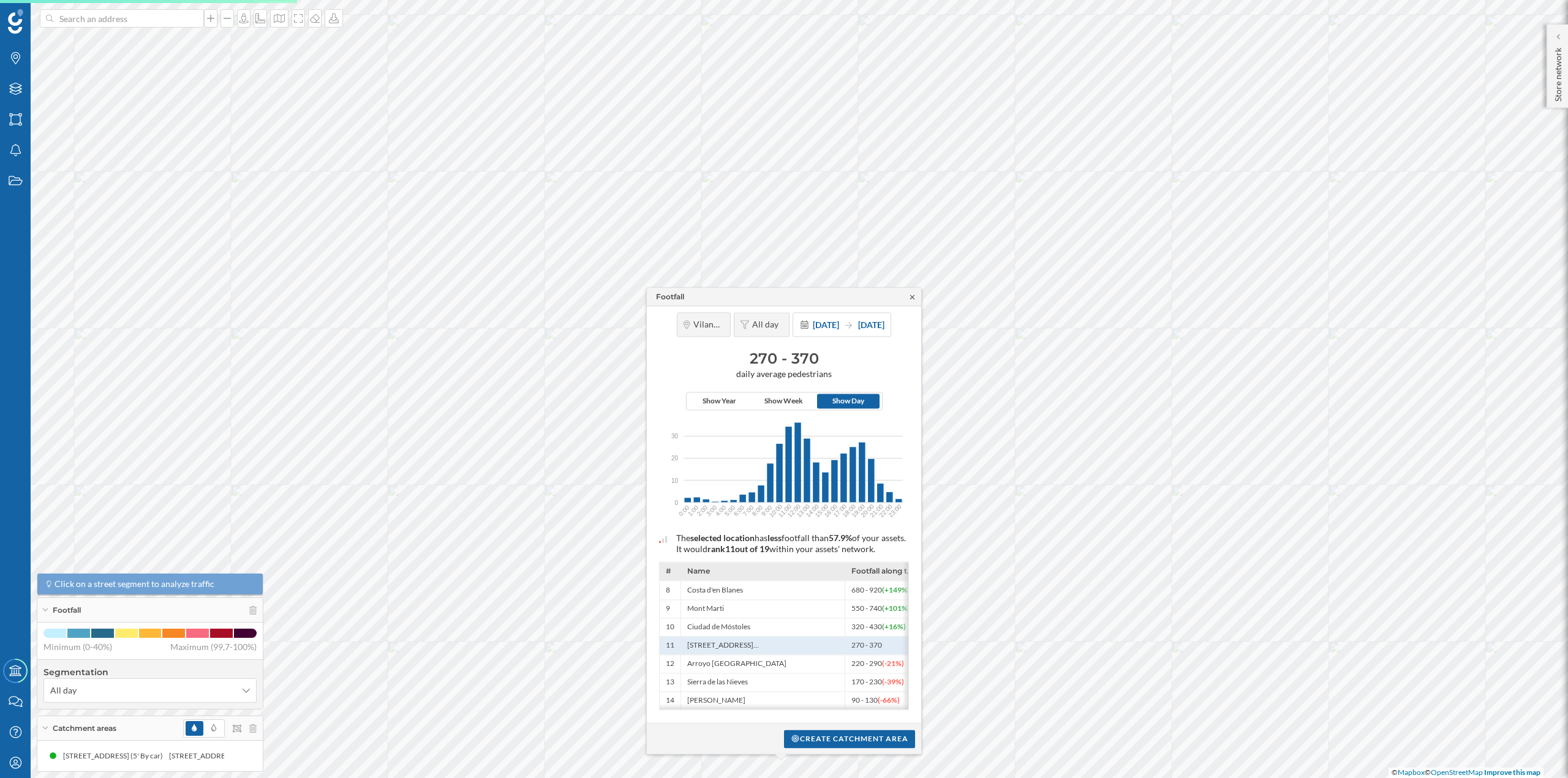
click at [910, 293] on icon at bounding box center [913, 296] width 9 height 7
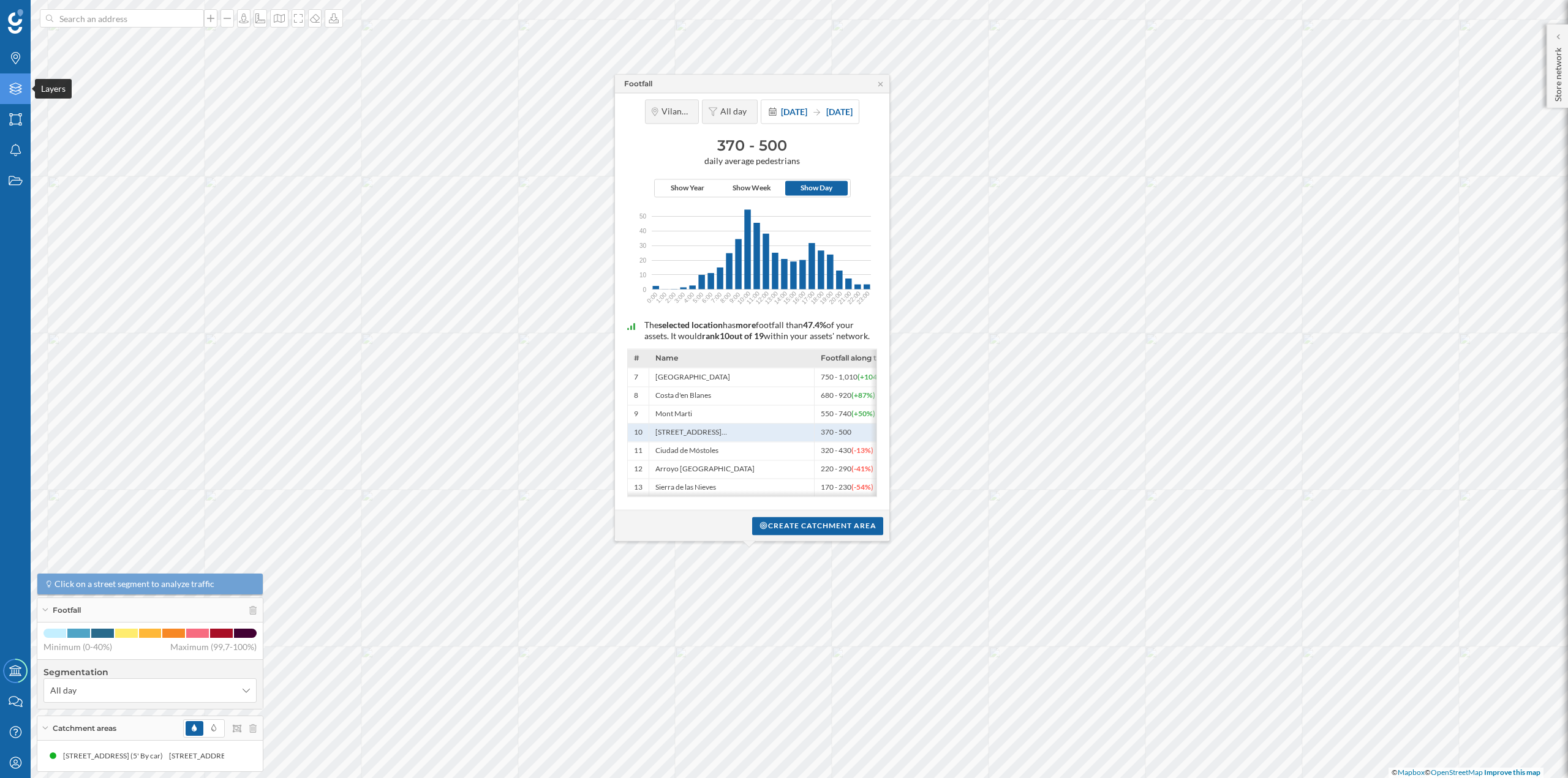
click at [24, 86] on div "Layers" at bounding box center [15, 88] width 31 height 31
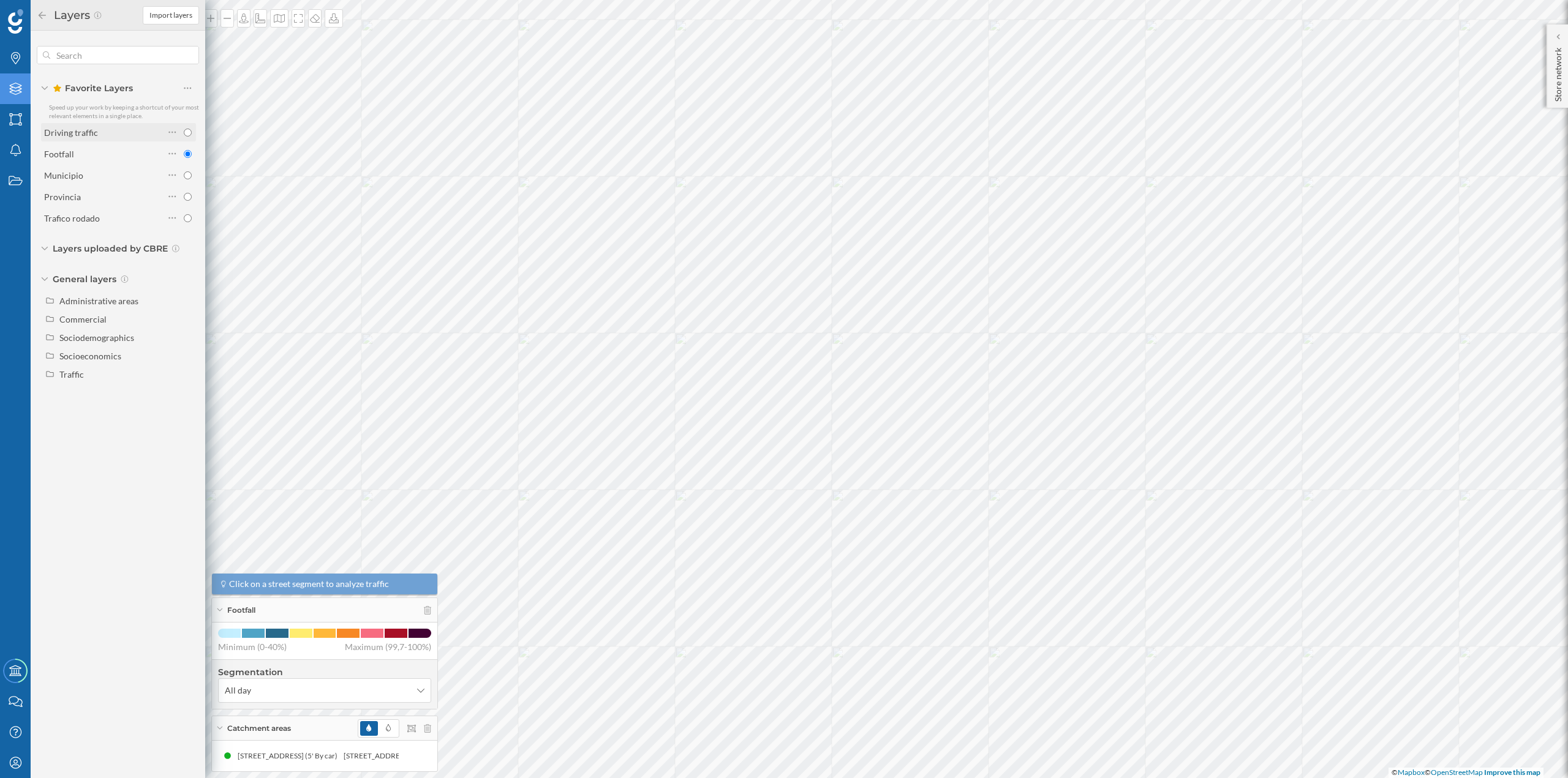
click at [102, 134] on div "Driving traffic" at bounding box center [104, 132] width 120 height 13
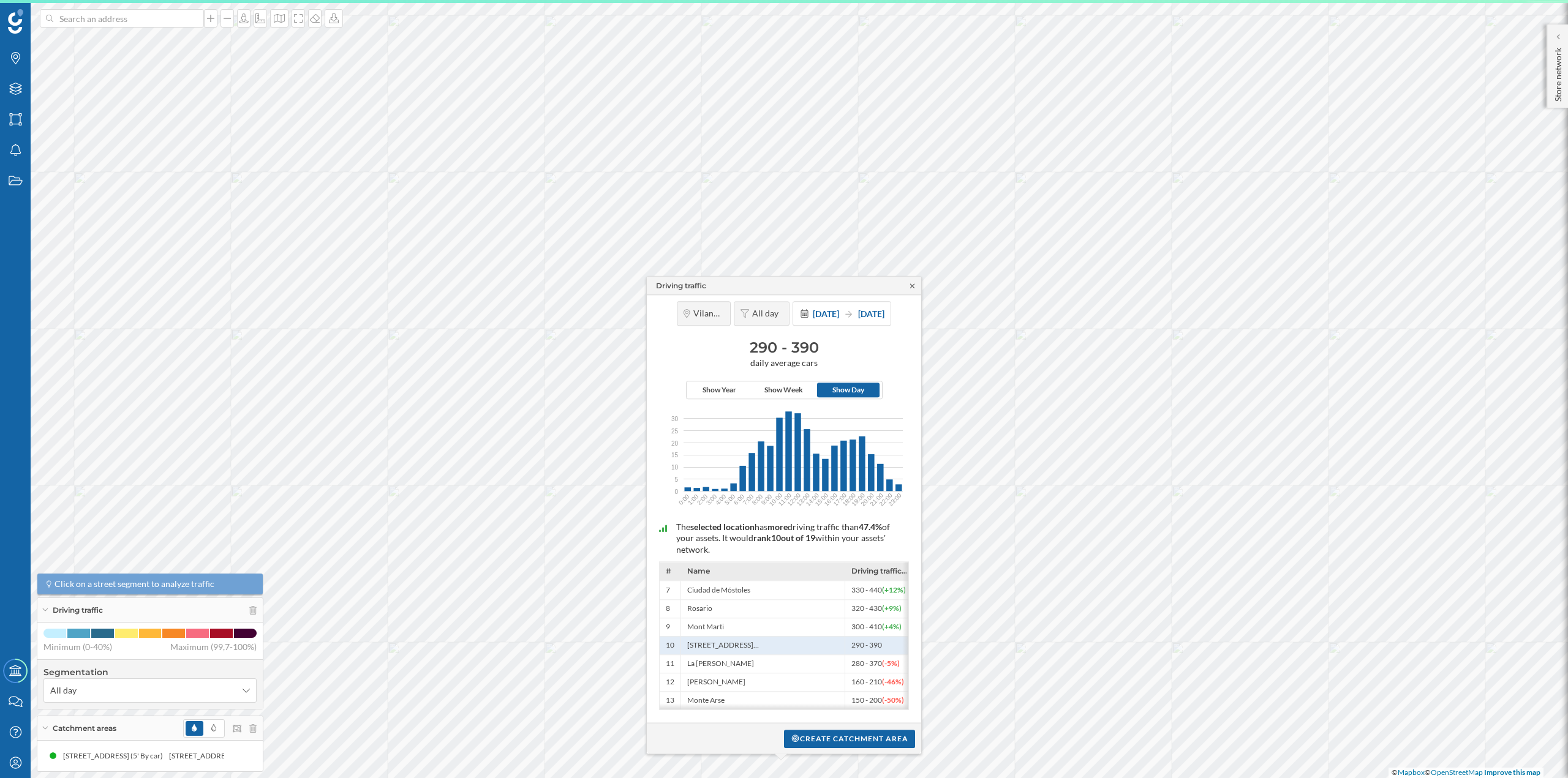
click at [908, 286] on icon at bounding box center [913, 285] width 9 height 7
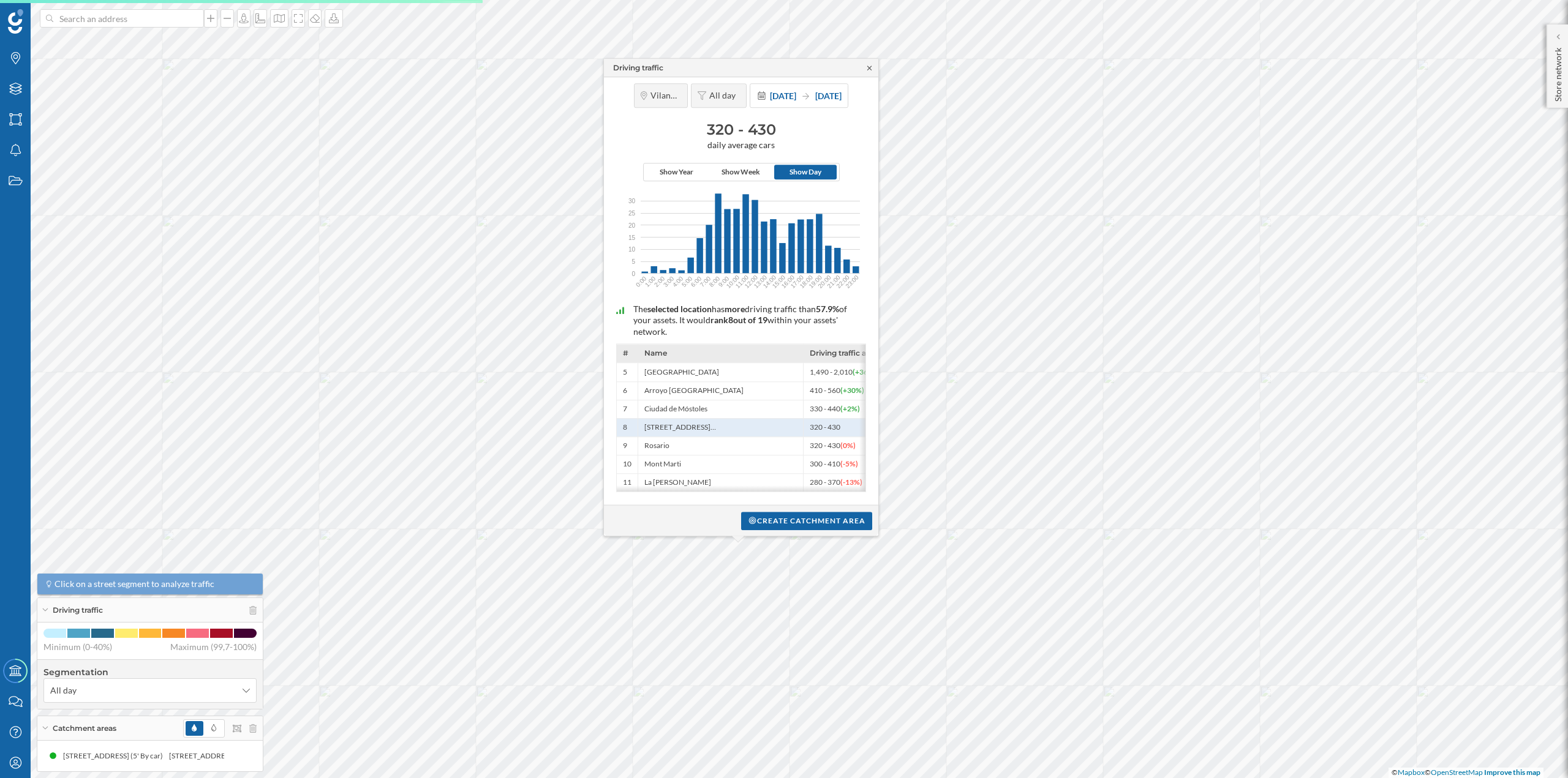
click at [872, 65] on icon at bounding box center [870, 68] width 9 height 7
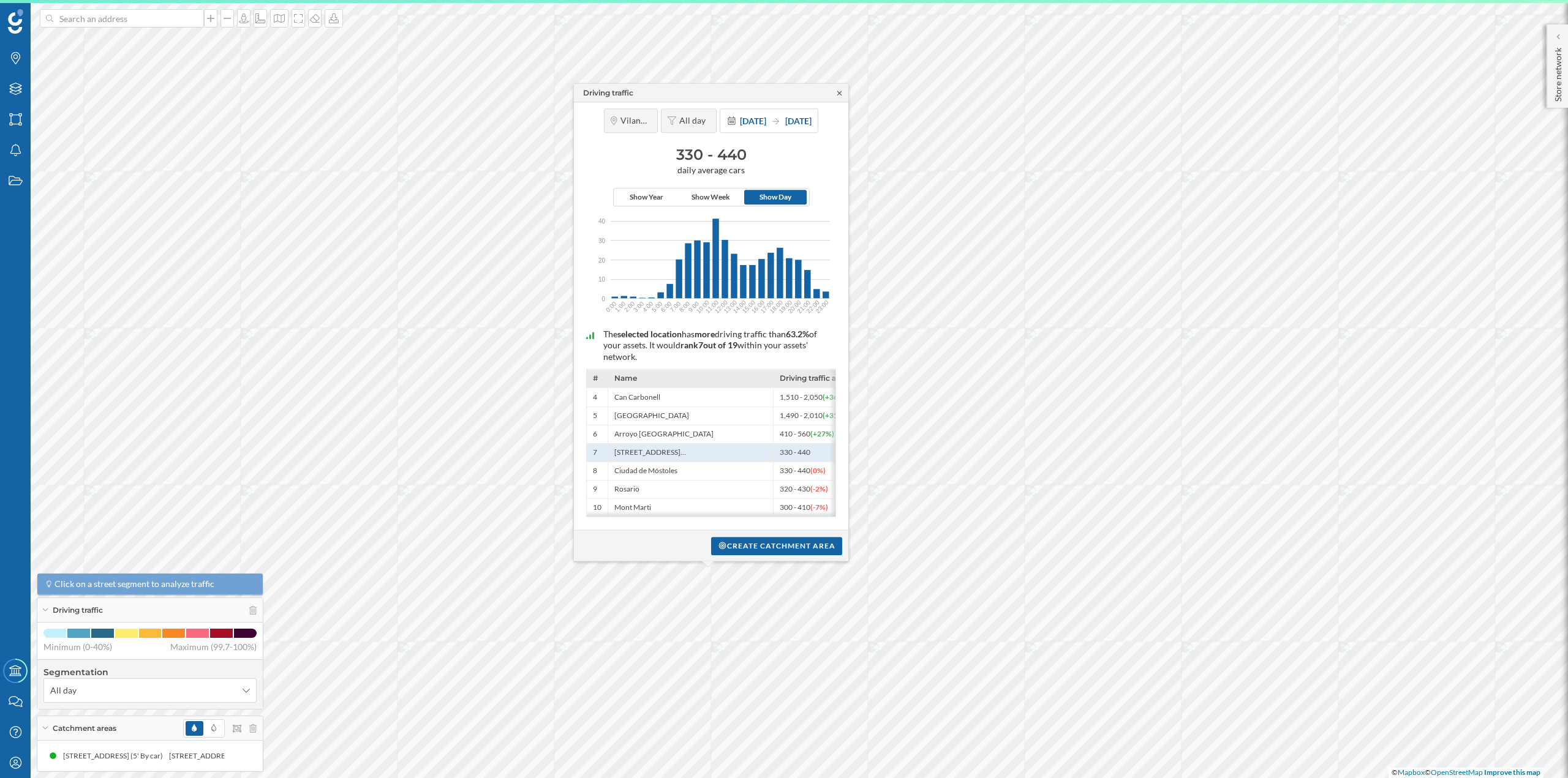
click at [840, 90] on icon at bounding box center [839, 92] width 4 height 4
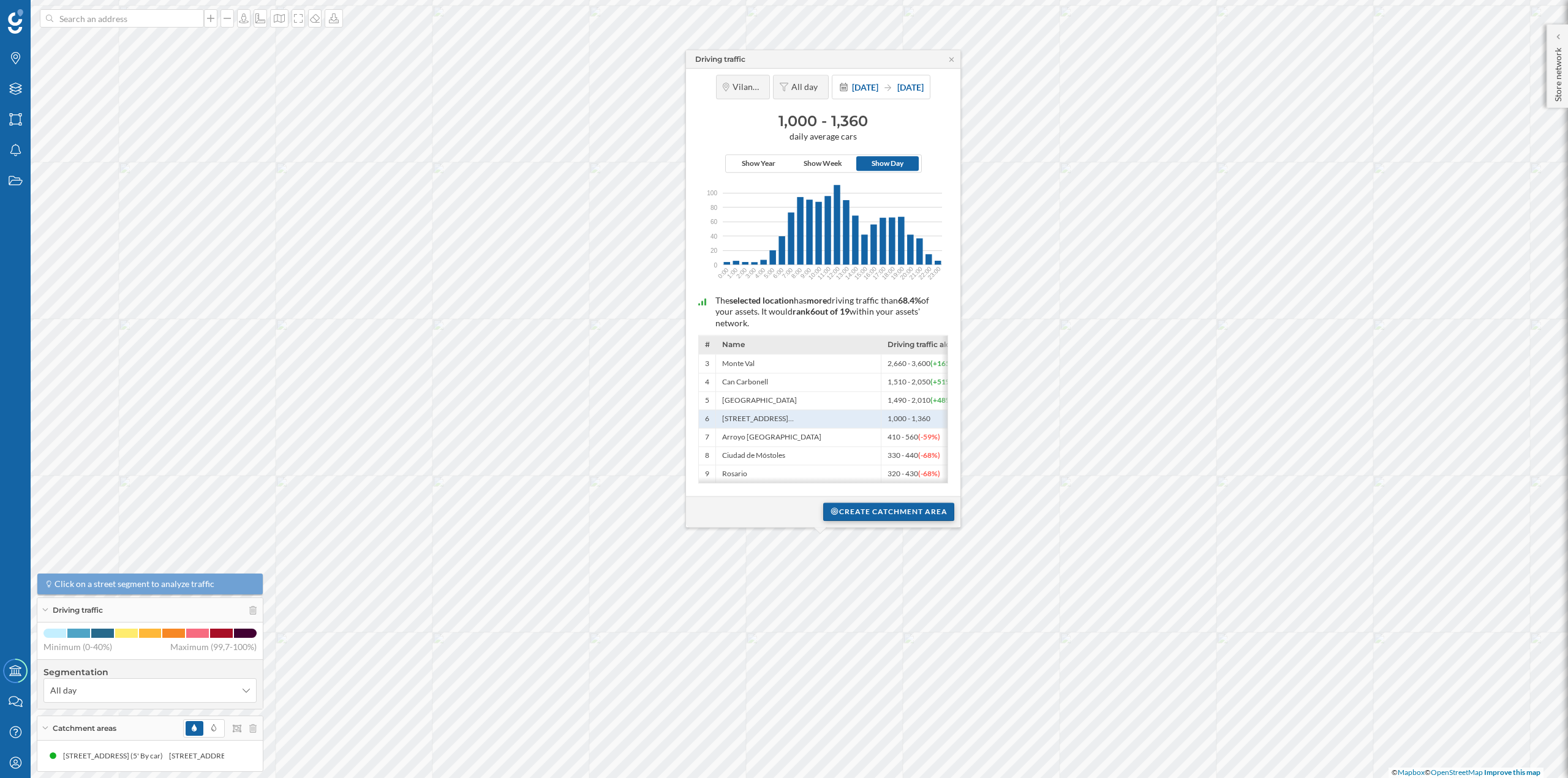
click at [885, 512] on div "Create catchment area" at bounding box center [889, 512] width 131 height 18
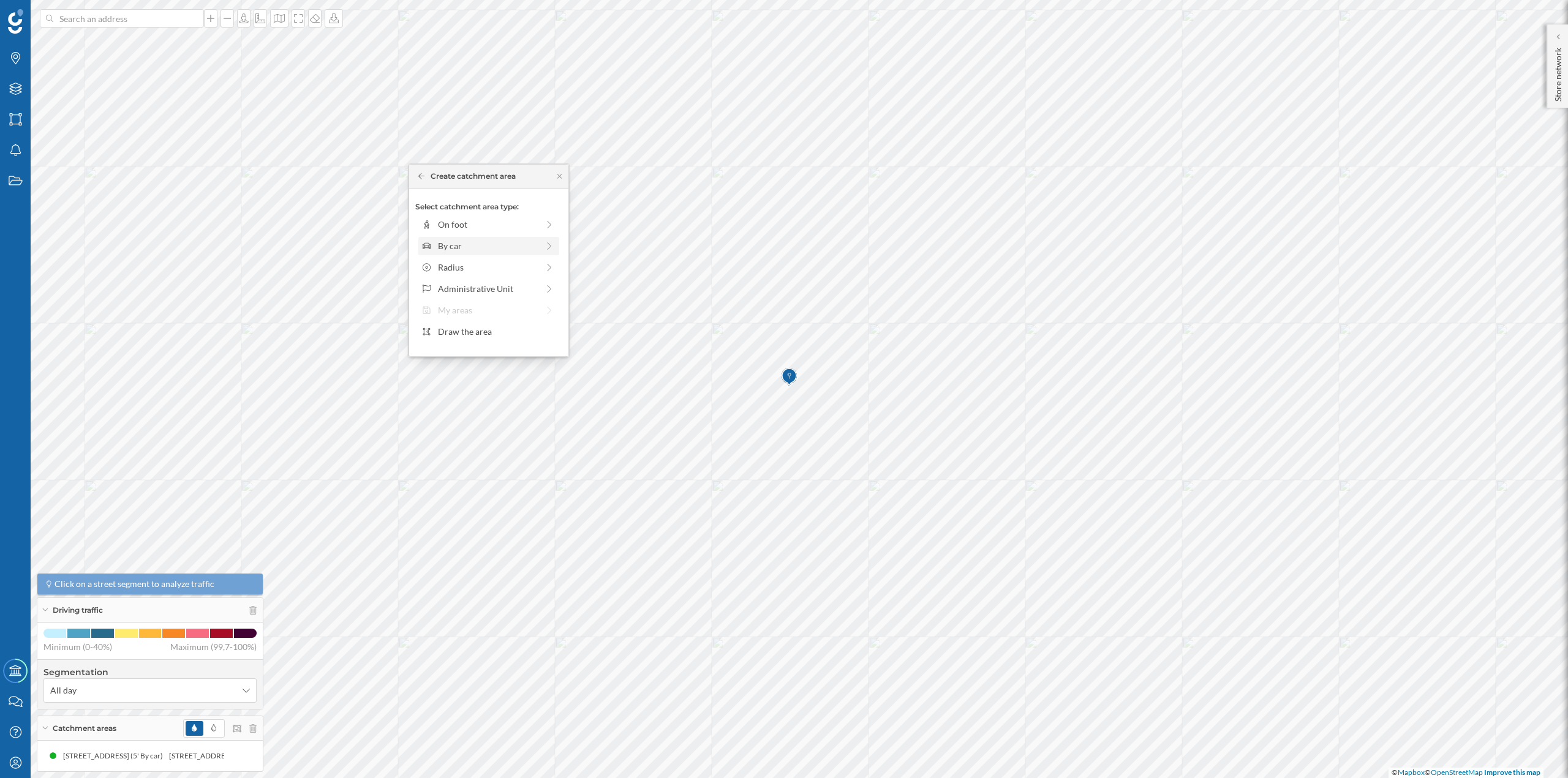
click at [492, 242] on div "By car" at bounding box center [488, 246] width 100 height 13
drag, startPoint x: 436, startPoint y: 243, endPoint x: 446, endPoint y: 245, distance: 10.2
click at [446, 245] on div at bounding box center [446, 241] width 13 height 13
click at [480, 328] on div "Create catchment area" at bounding box center [488, 332] width 147 height 18
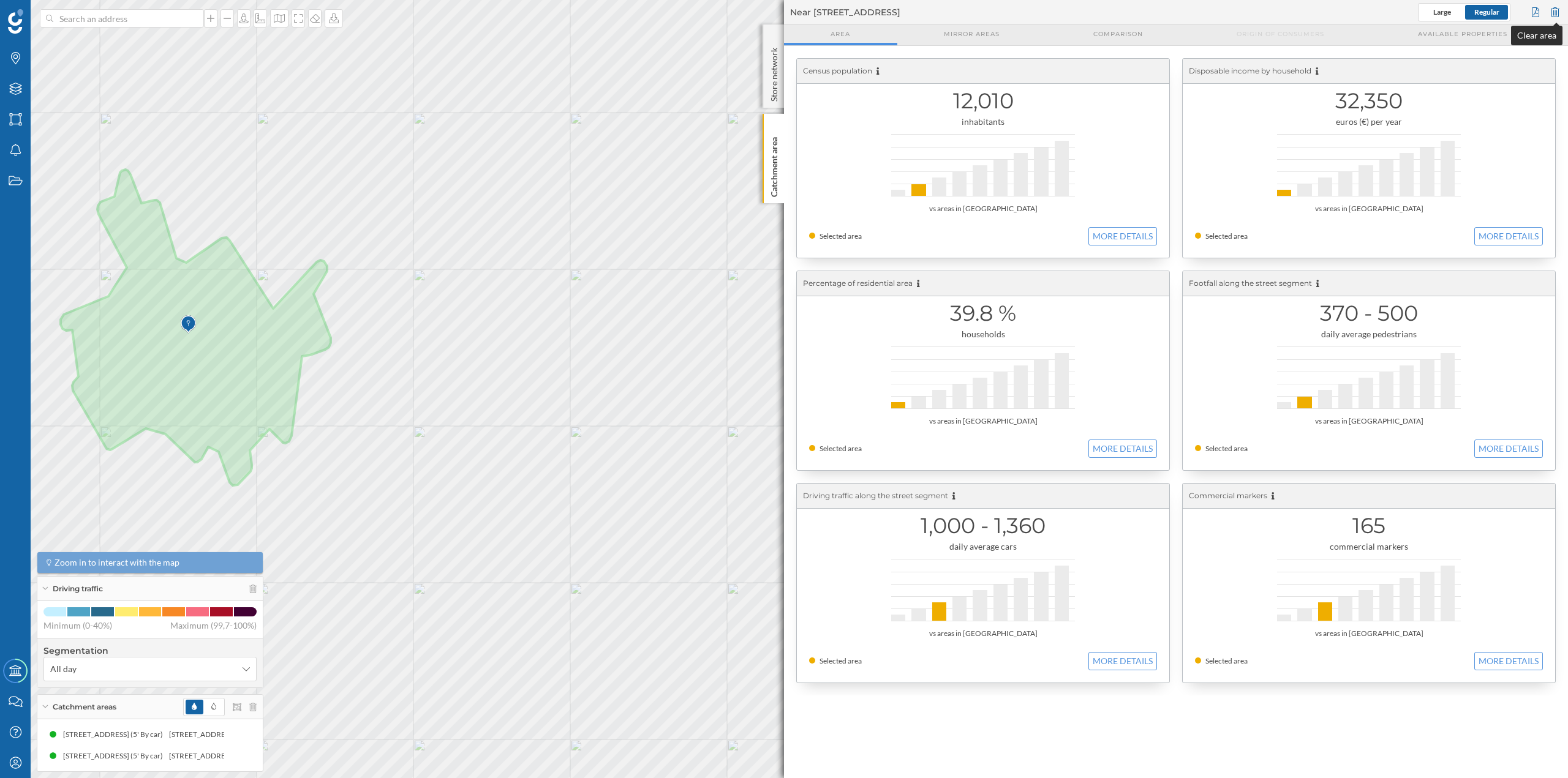
click at [1559, 9] on div at bounding box center [1555, 12] width 13 height 18
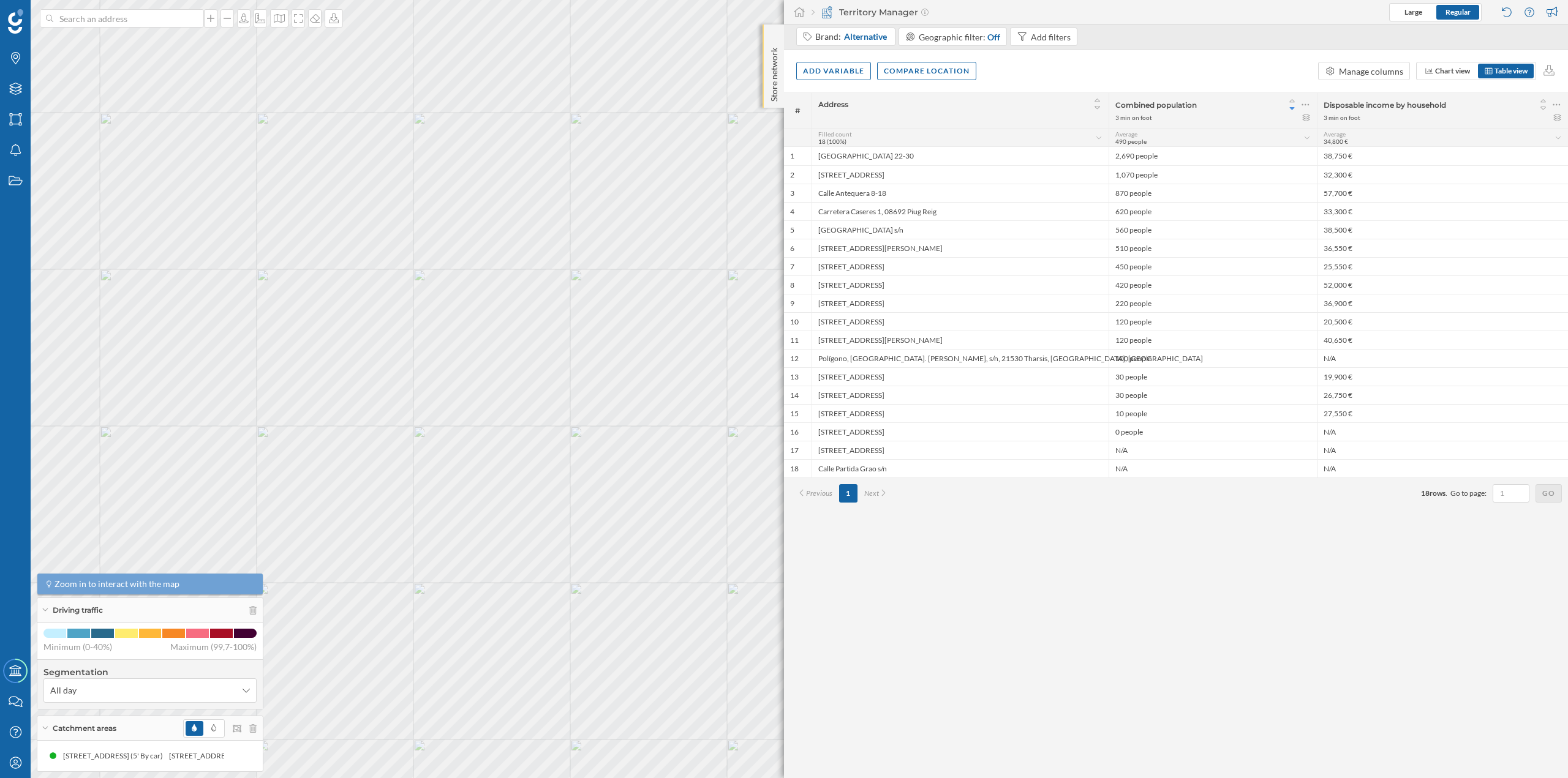
click at [767, 54] on div "Store network" at bounding box center [773, 66] width 21 height 83
click at [767, 54] on div "Store network" at bounding box center [773, 67] width 21 height 85
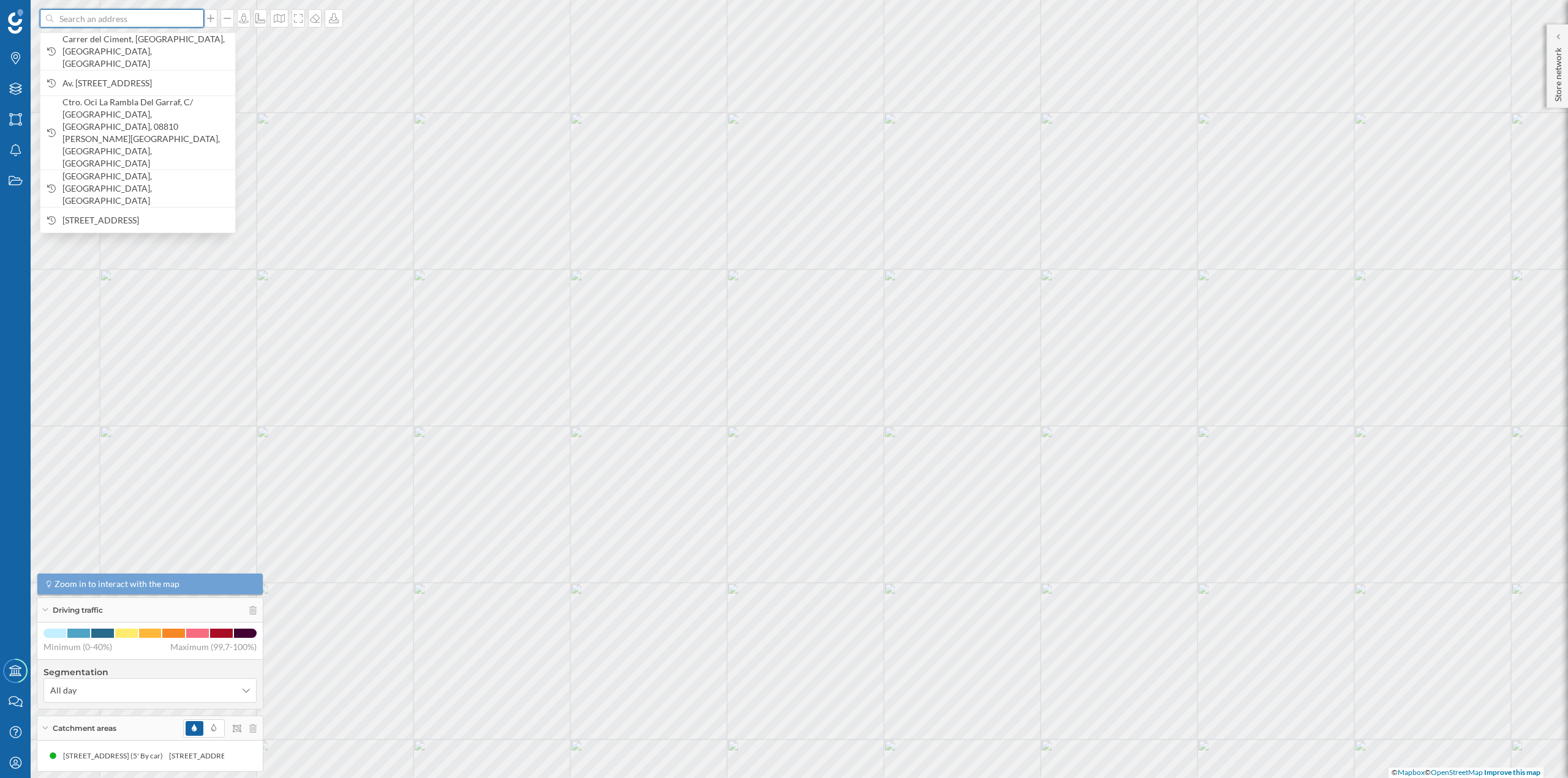
click at [114, 26] on input at bounding box center [122, 18] width 138 height 18
paste input "N-2, Km, 593, 08740 Sant Andreu de la Barca, Barcelona"
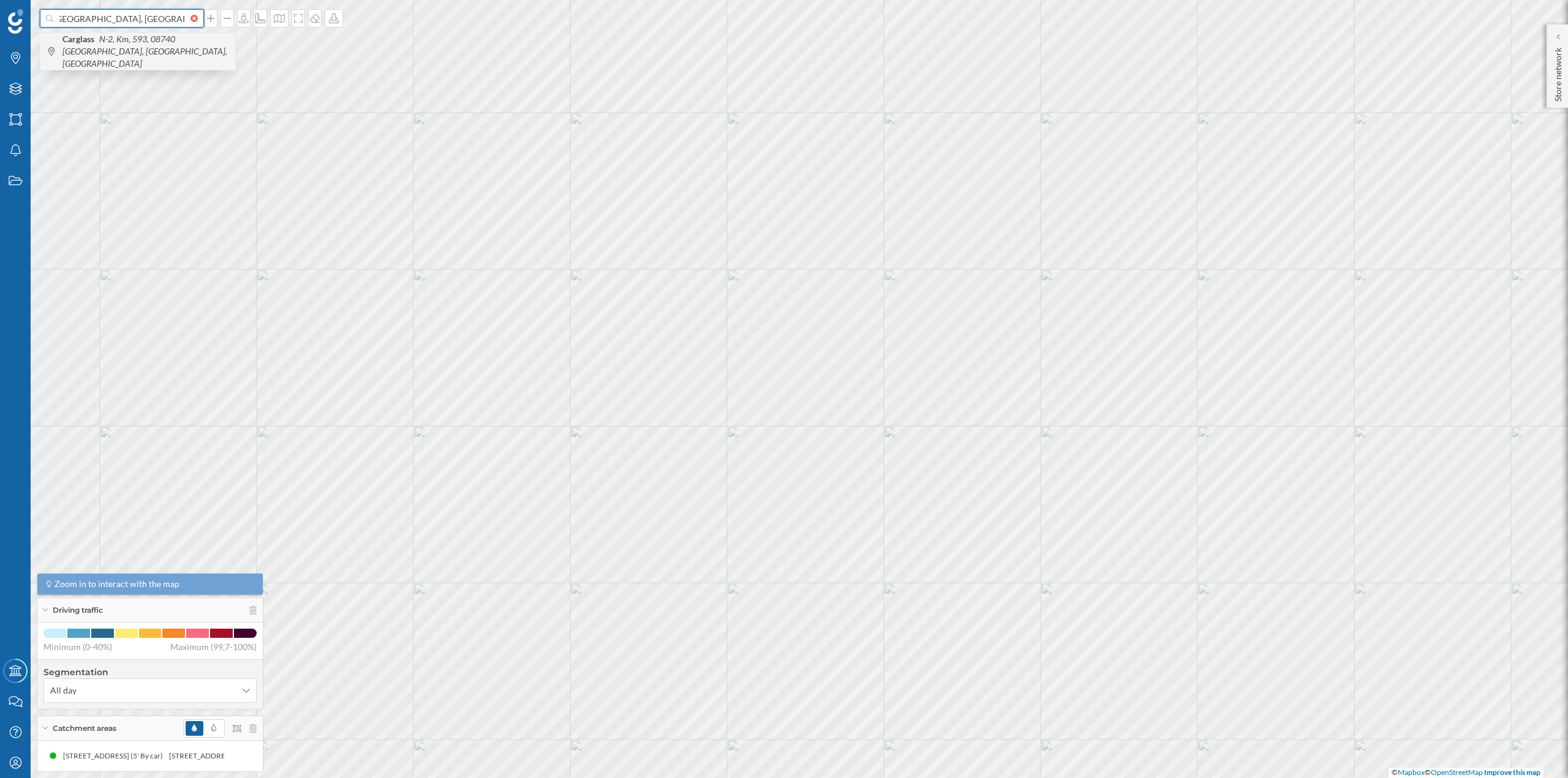
type input "carglass N-2, Km, 593, 08740 Sant Andreu de la Barca, Barcelona"
click at [121, 44] on icon "N-2, Km, 593, 08740 Sant Andreu de la Barca, Barcelona, Spain" at bounding box center [145, 51] width 165 height 35
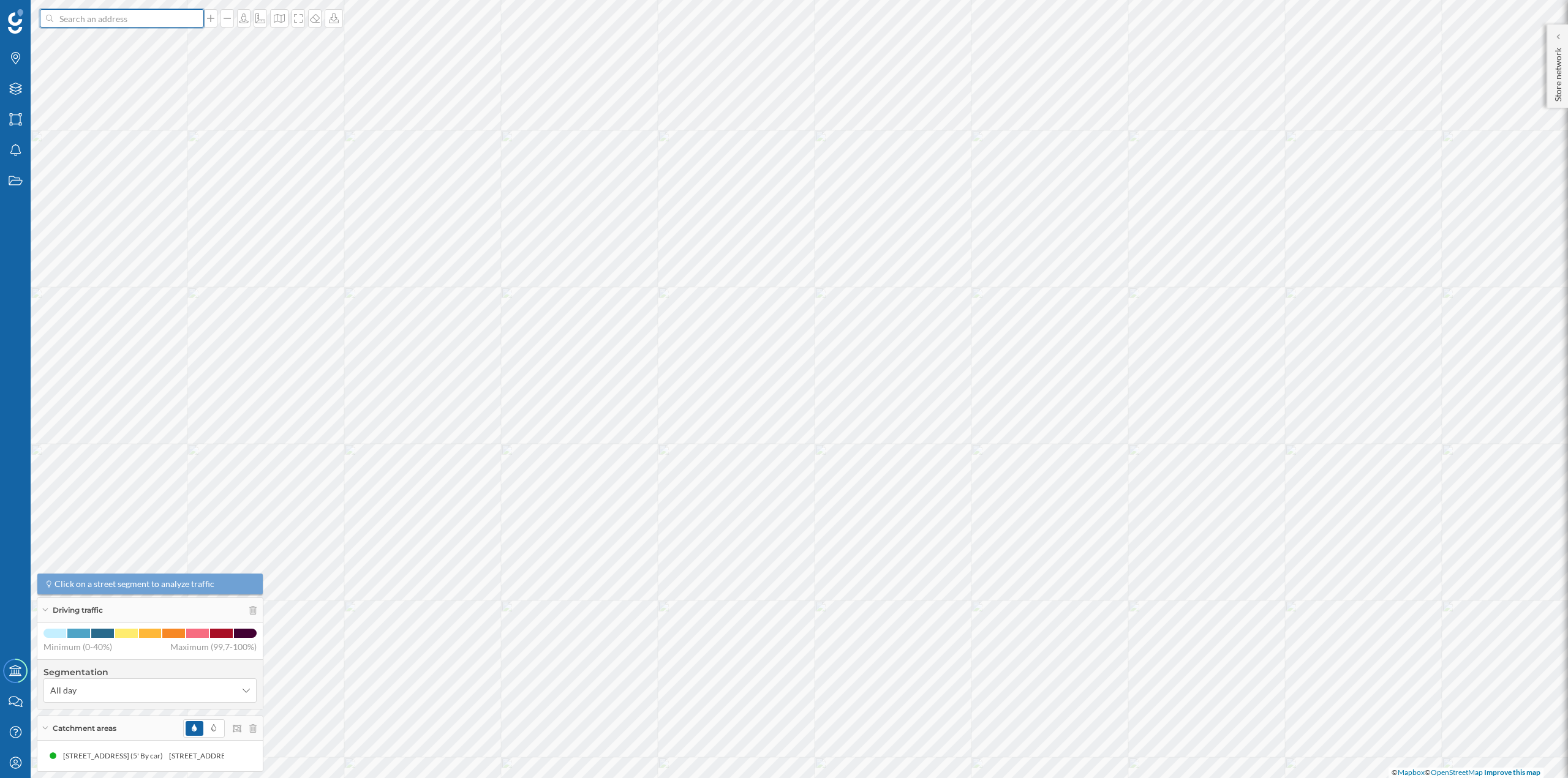
click at [157, 24] on input at bounding box center [122, 18] width 138 height 18
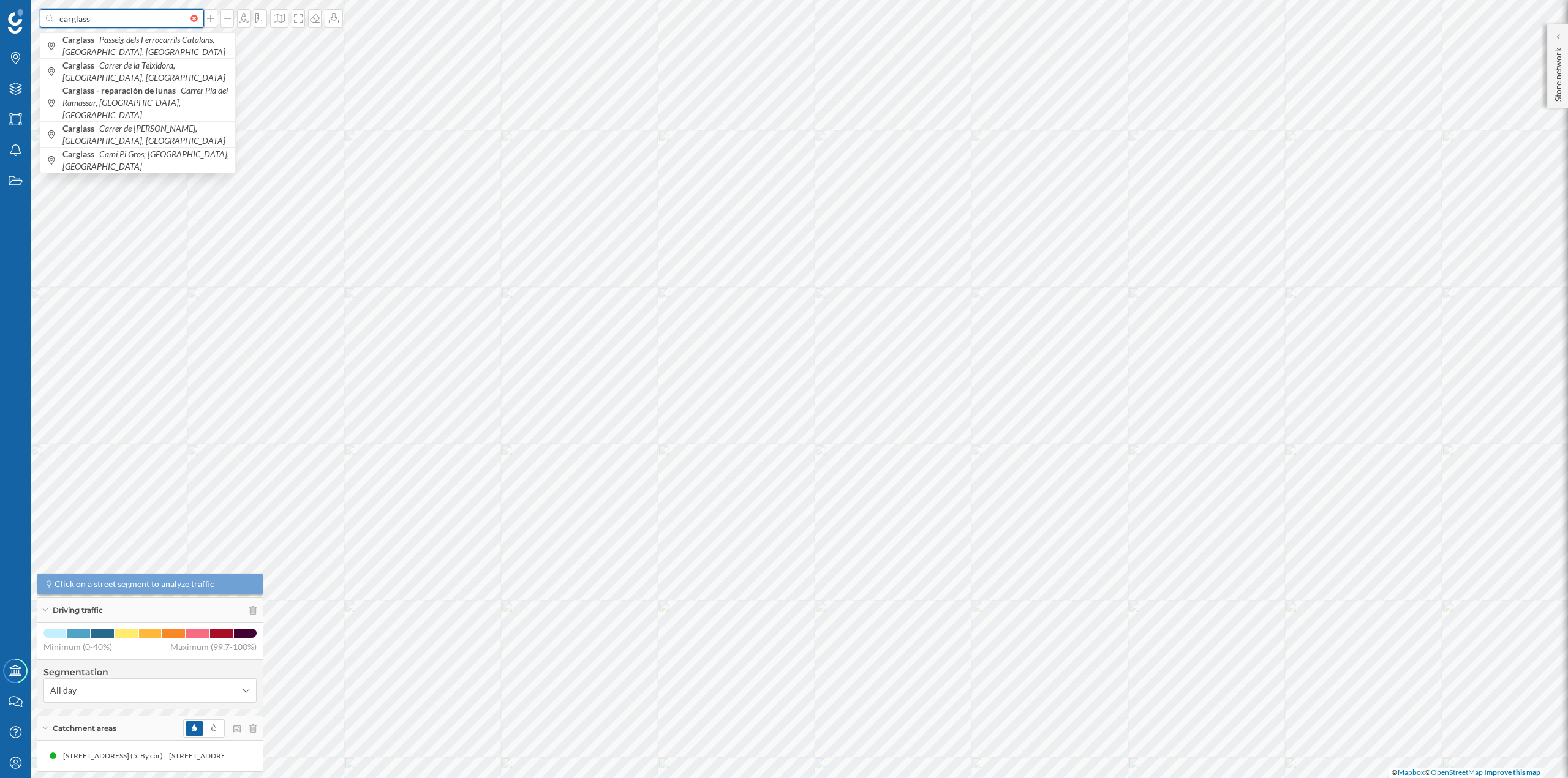
paste input "N-2, Km, 593, 08740 Sant Andreu de la Barca, Barcelona"
type input "carglass N-2, Km, 593, 08740 Sant Andreu de la Barca, Barcelona"
click at [142, 46] on span "Carglass N-2, Km, 593, 08740 Sant Andreu de la Barca, Barcelona, Spain" at bounding box center [145, 51] width 167 height 37
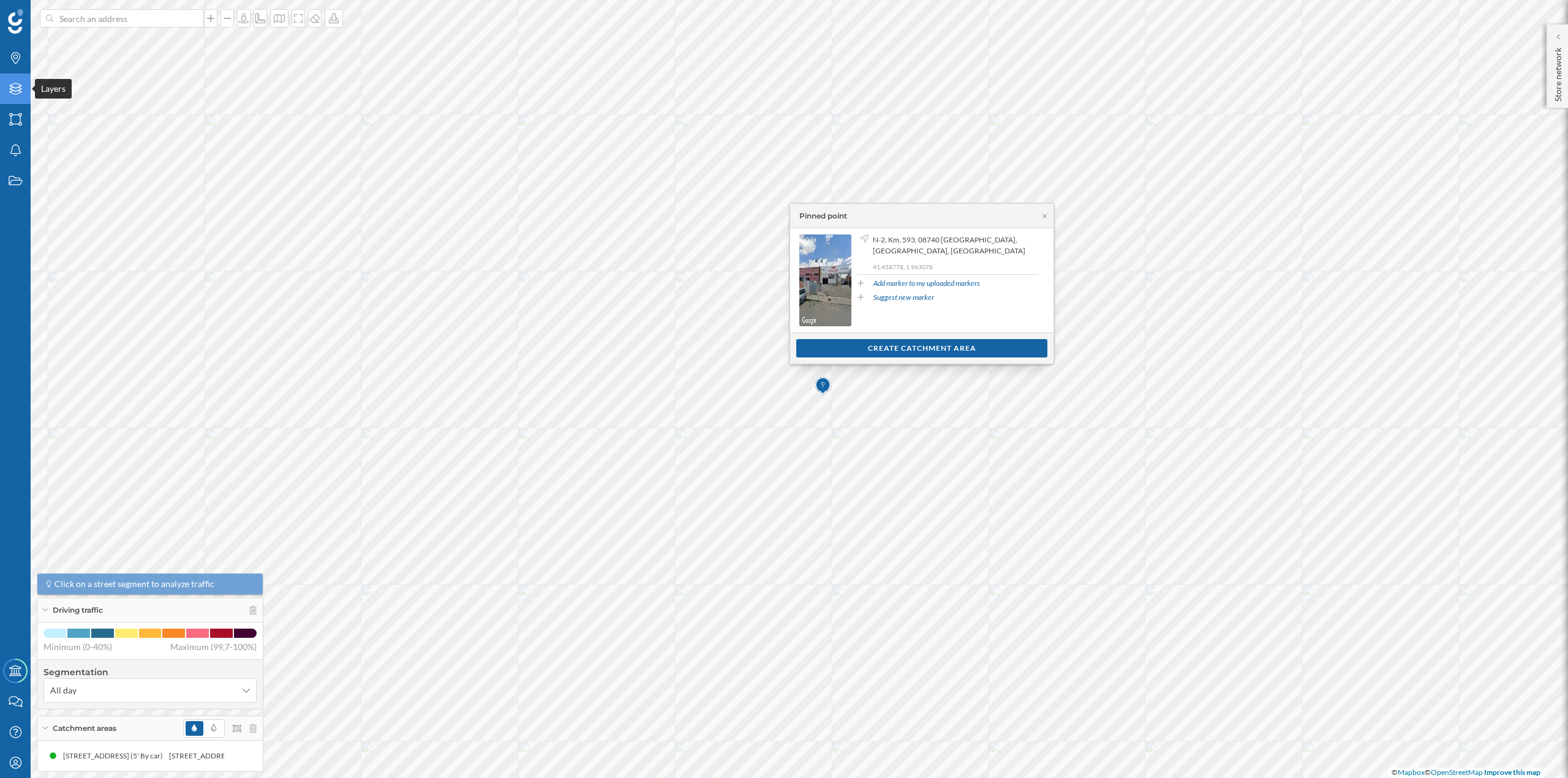
click at [18, 92] on icon "Layers" at bounding box center [15, 89] width 15 height 13
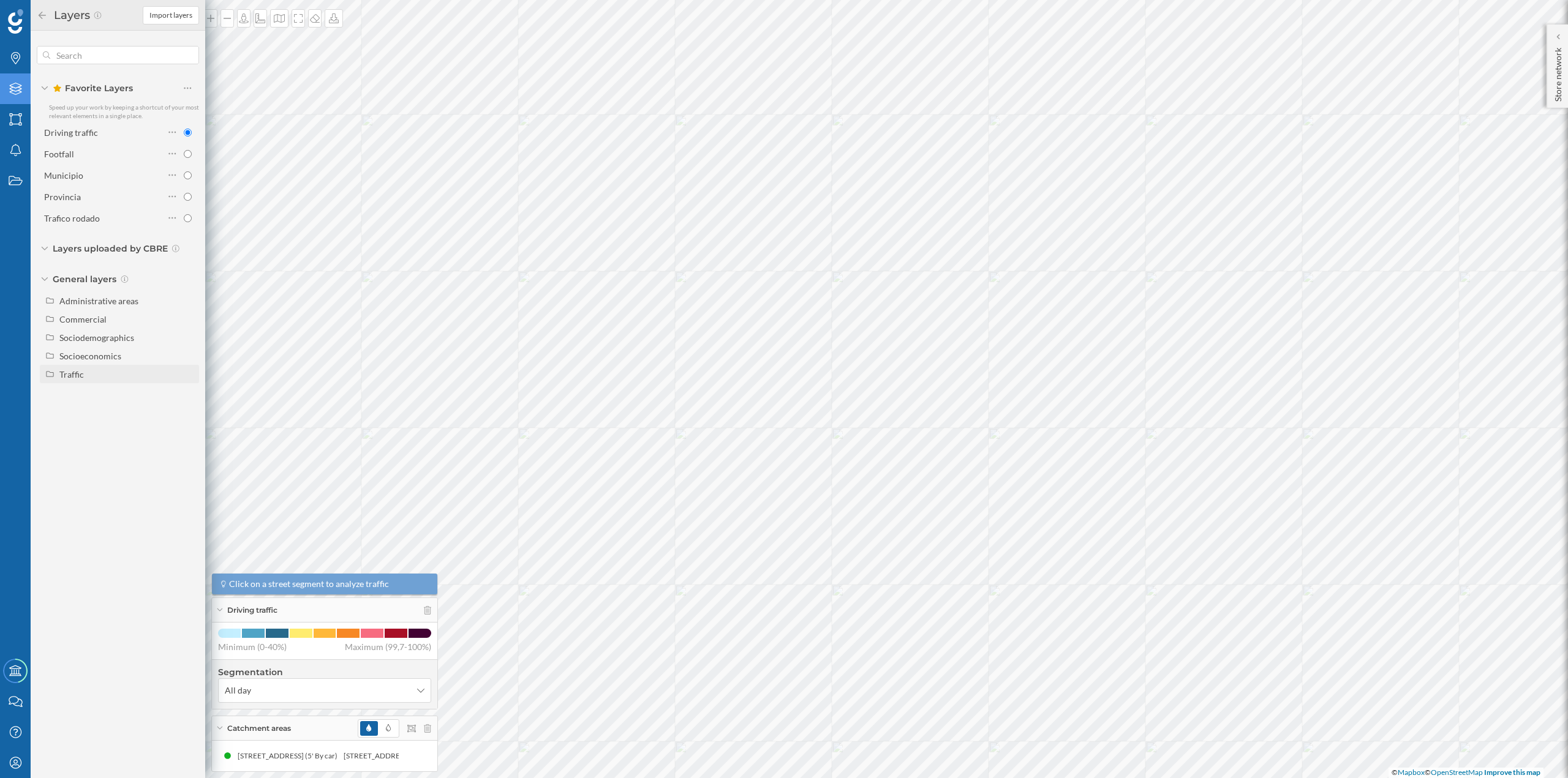
click at [88, 376] on div "Traffic" at bounding box center [127, 374] width 135 height 13
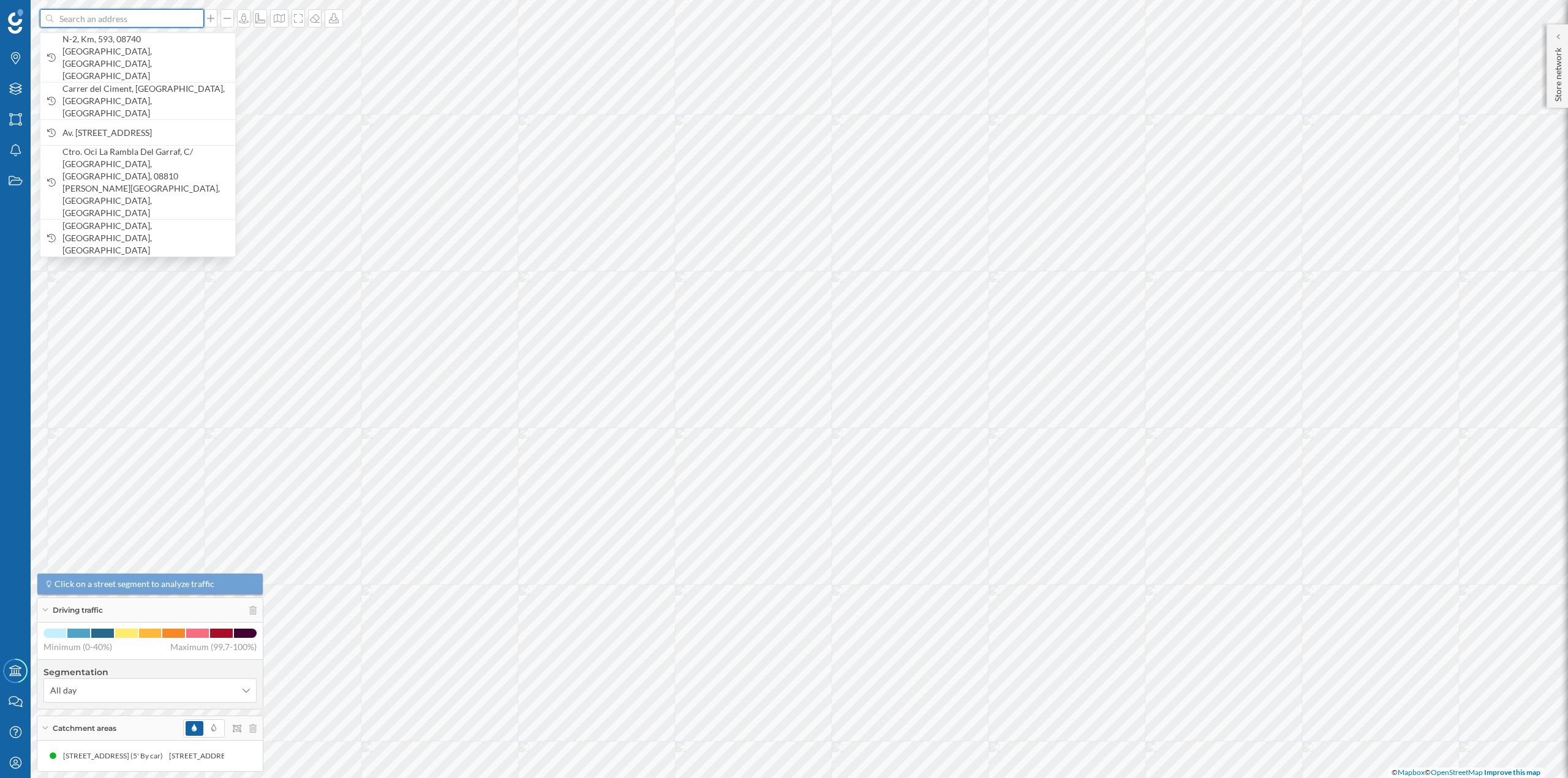
click at [130, 20] on input at bounding box center [122, 18] width 138 height 18
click at [124, 47] on span "N-2, Km, 593, 08740 Sant Andreu de la Barca, Barcelona, Spain" at bounding box center [145, 57] width 167 height 49
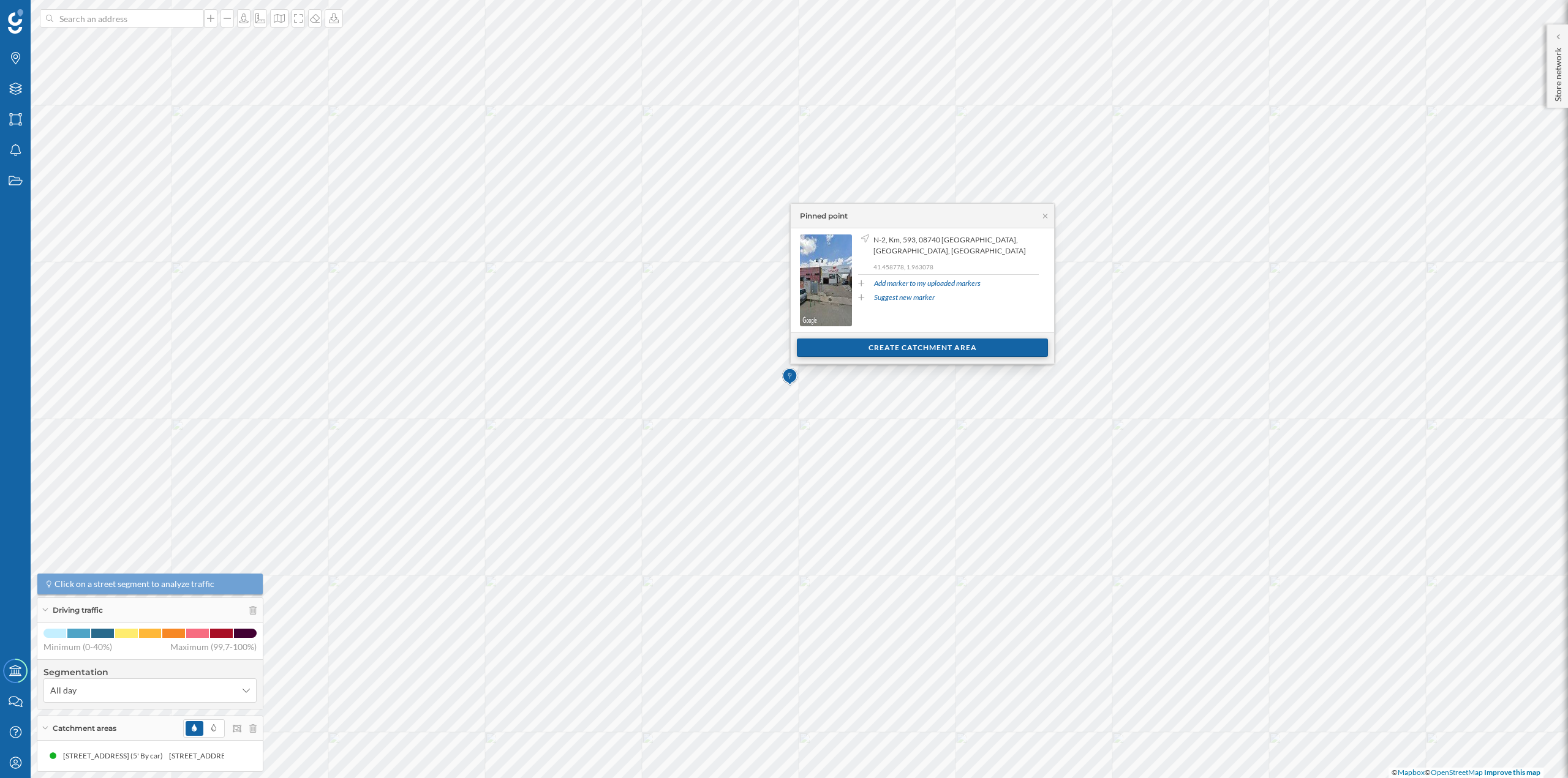
click at [916, 350] on div "Create catchment area" at bounding box center [922, 347] width 251 height 18
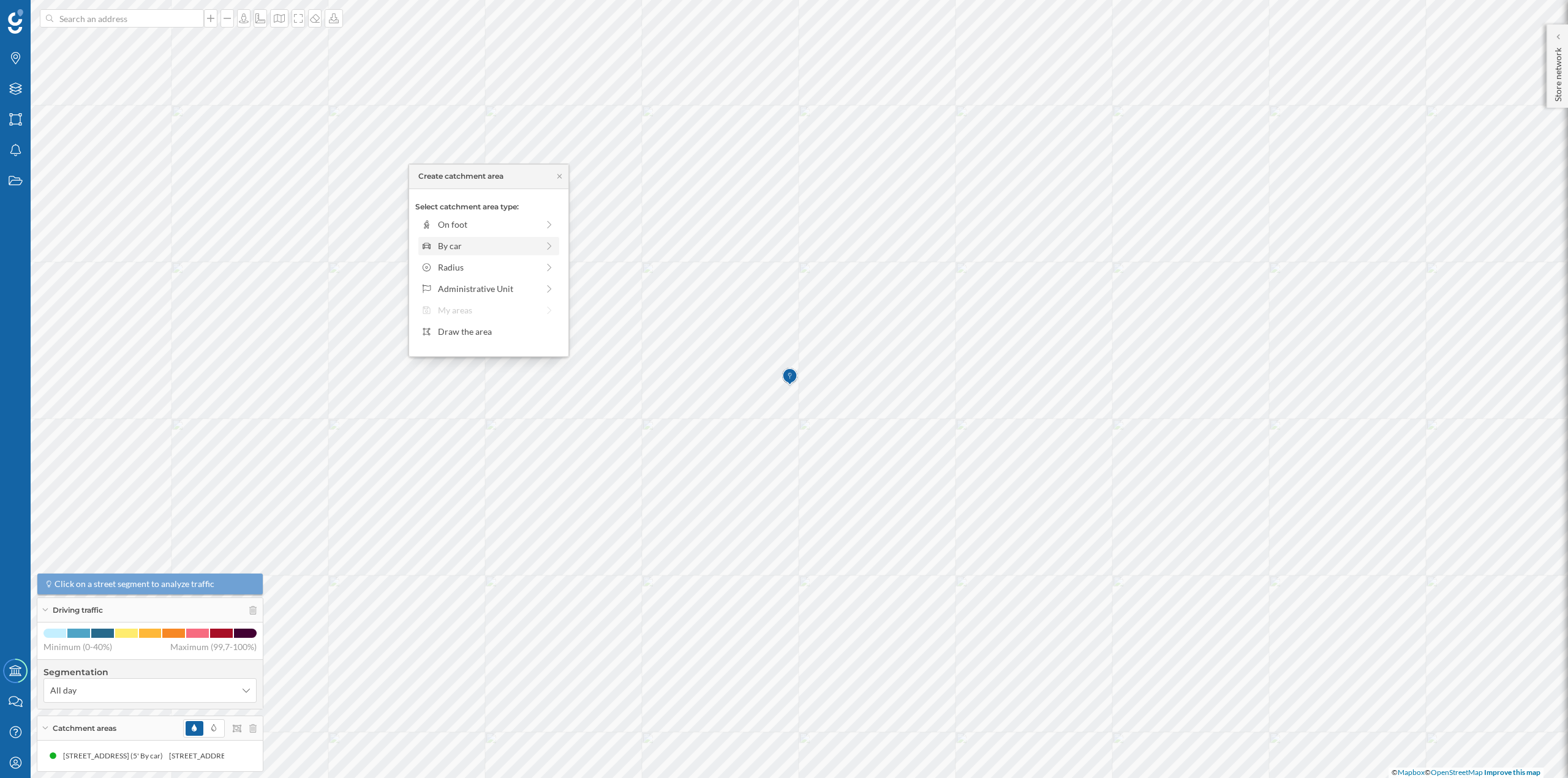
click at [465, 244] on div "By car" at bounding box center [488, 246] width 100 height 13
click at [790, 377] on img at bounding box center [790, 376] width 15 height 24
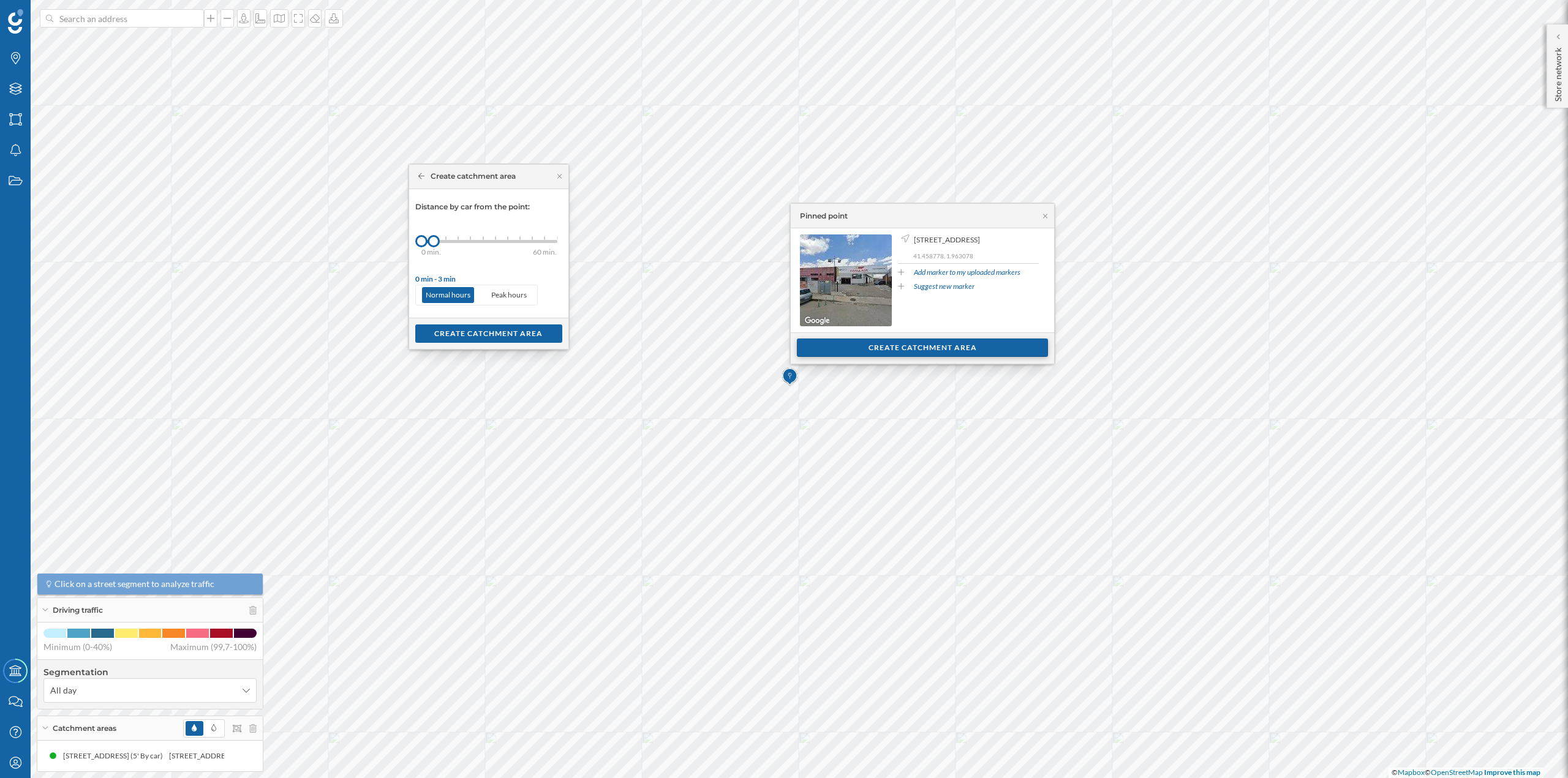
click at [900, 345] on div "Create catchment area" at bounding box center [922, 347] width 251 height 18
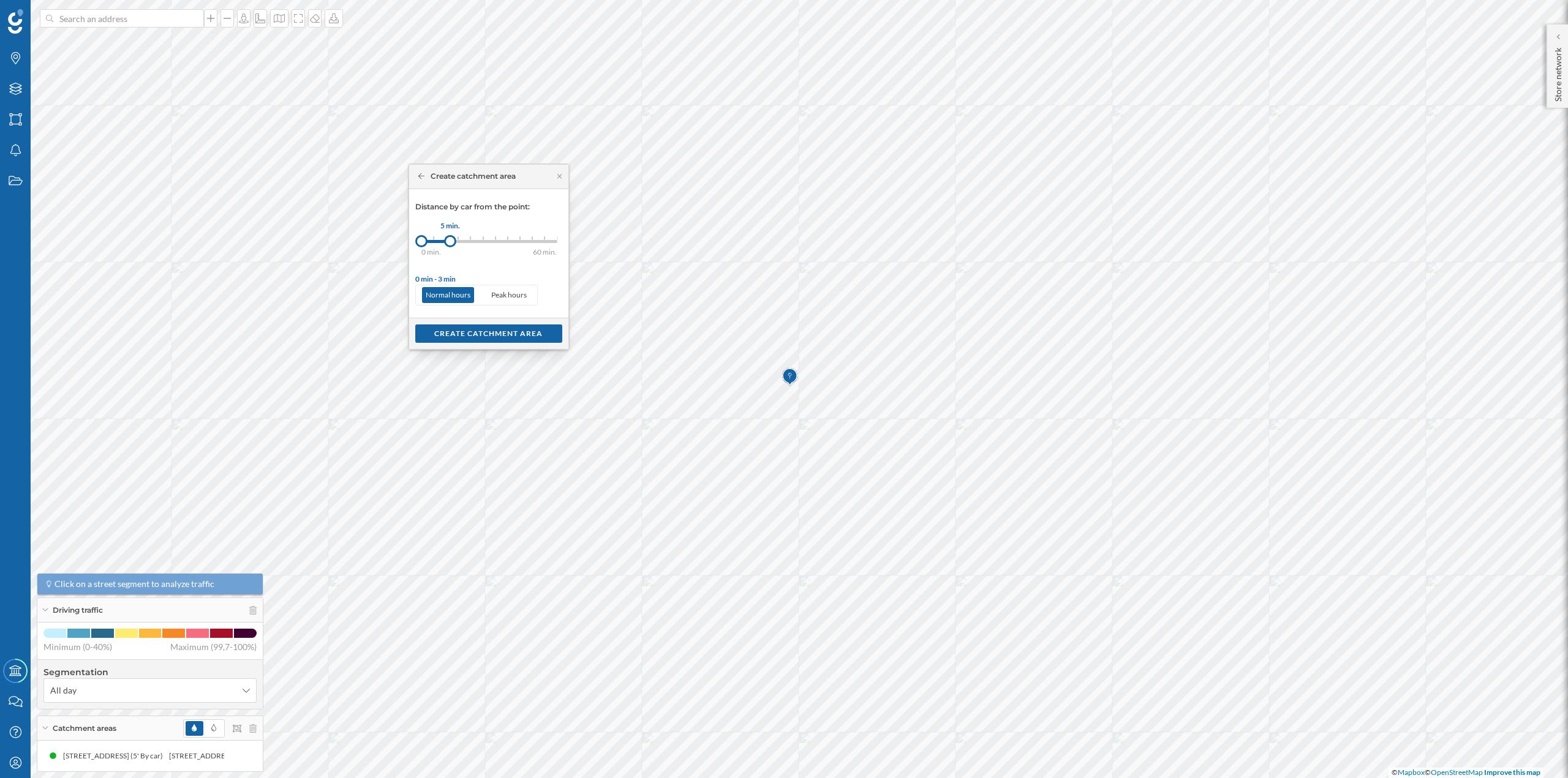
drag, startPoint x: 433, startPoint y: 240, endPoint x: 450, endPoint y: 241, distance: 17.0
click at [450, 241] on div at bounding box center [451, 241] width 13 height 13
click at [466, 327] on div "Create catchment area" at bounding box center [488, 332] width 147 height 18
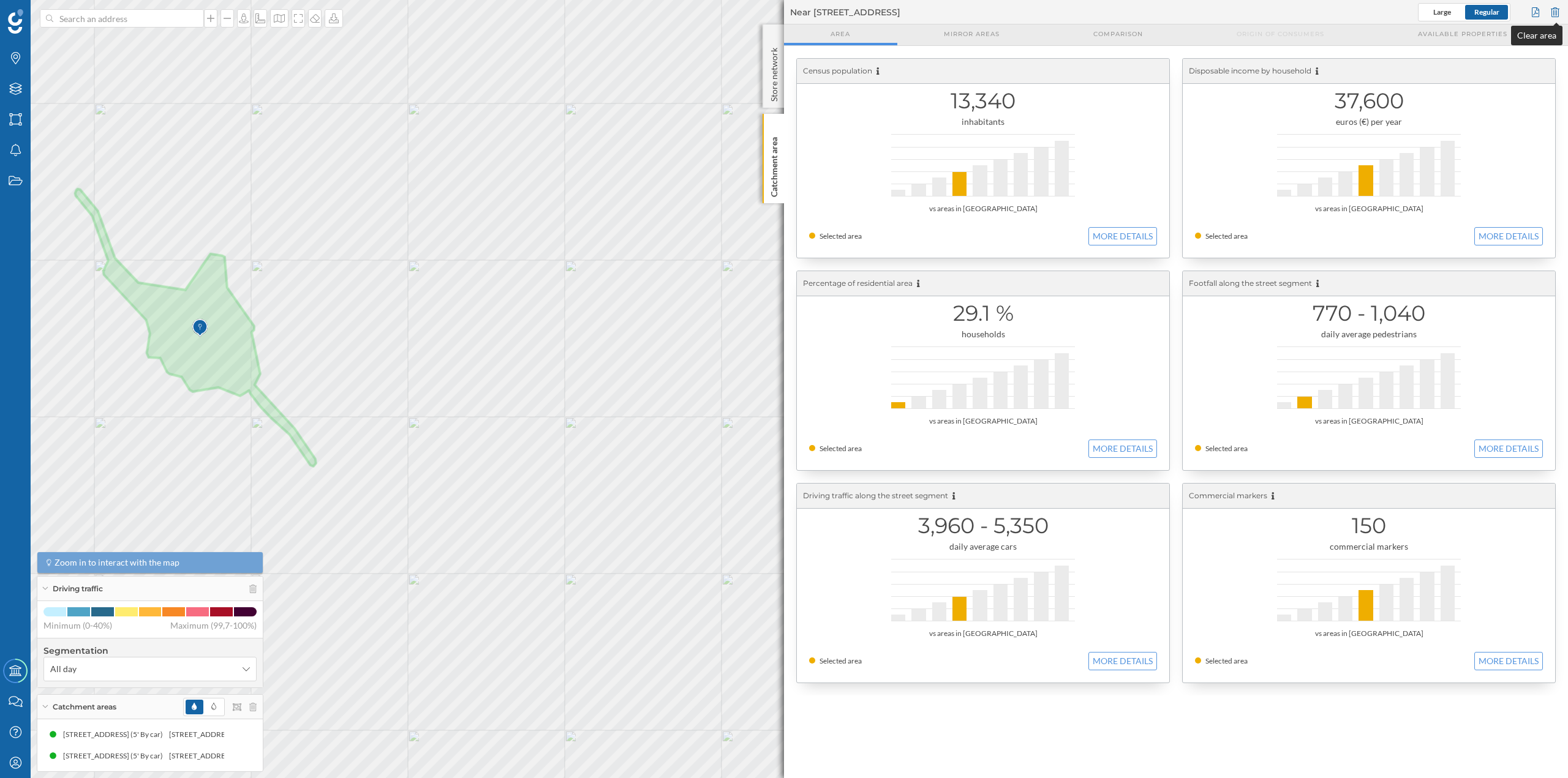
click at [1551, 10] on div at bounding box center [1555, 12] width 13 height 18
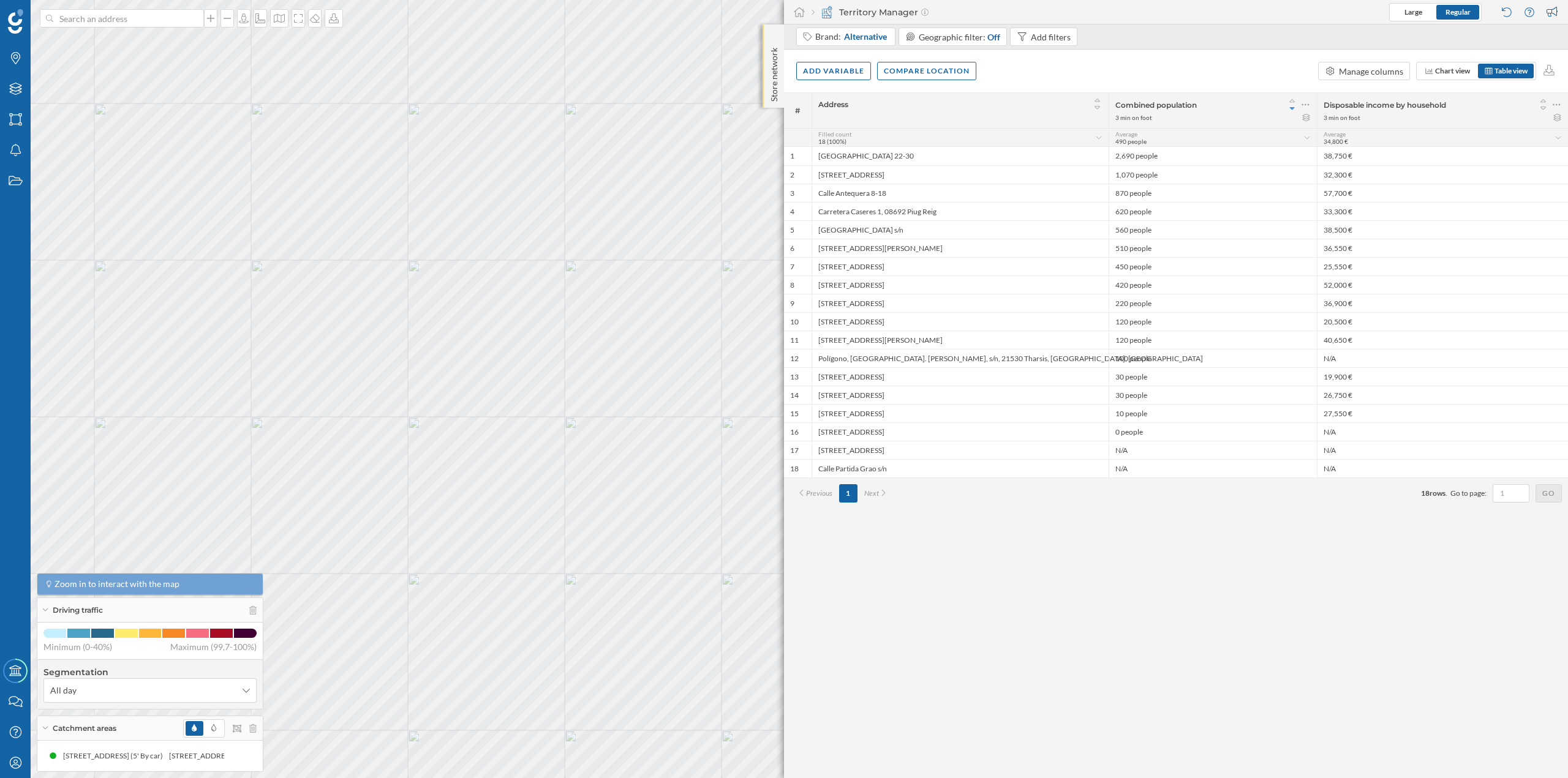
click at [769, 64] on p "Store network" at bounding box center [775, 72] width 13 height 59
click at [765, 68] on div "Store network" at bounding box center [773, 67] width 21 height 85
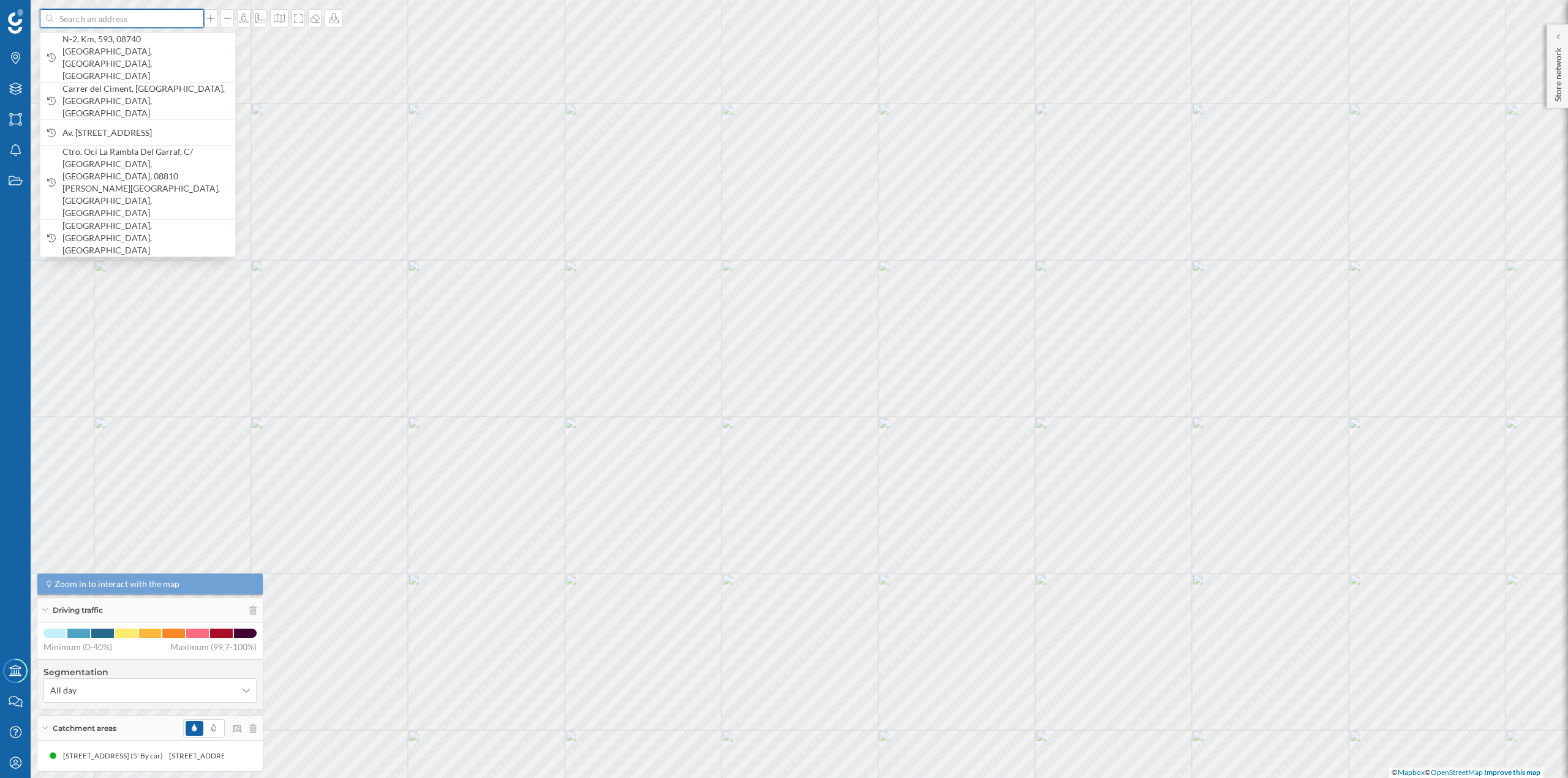
click at [179, 10] on input at bounding box center [122, 18] width 138 height 18
click at [156, 46] on span "N-2, Km, 593, 08740 Sant Andreu de la Barca, Barcelona, Spain" at bounding box center [145, 57] width 167 height 49
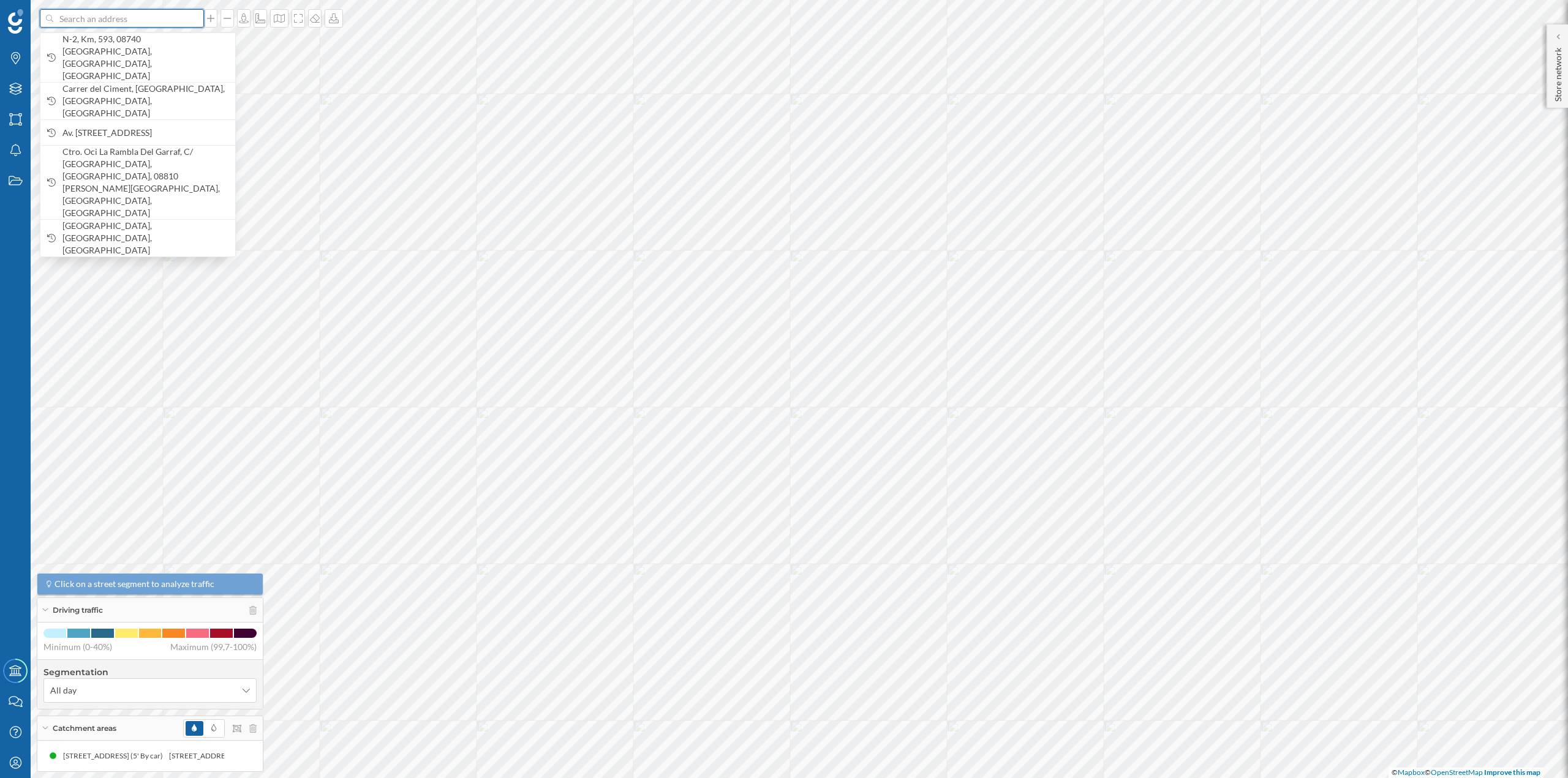
click at [123, 21] on input at bounding box center [122, 18] width 138 height 18
click at [115, 44] on span "N-2, Km, 593, 08740 Sant Andreu de la Barca, Barcelona, Spain" at bounding box center [145, 57] width 167 height 49
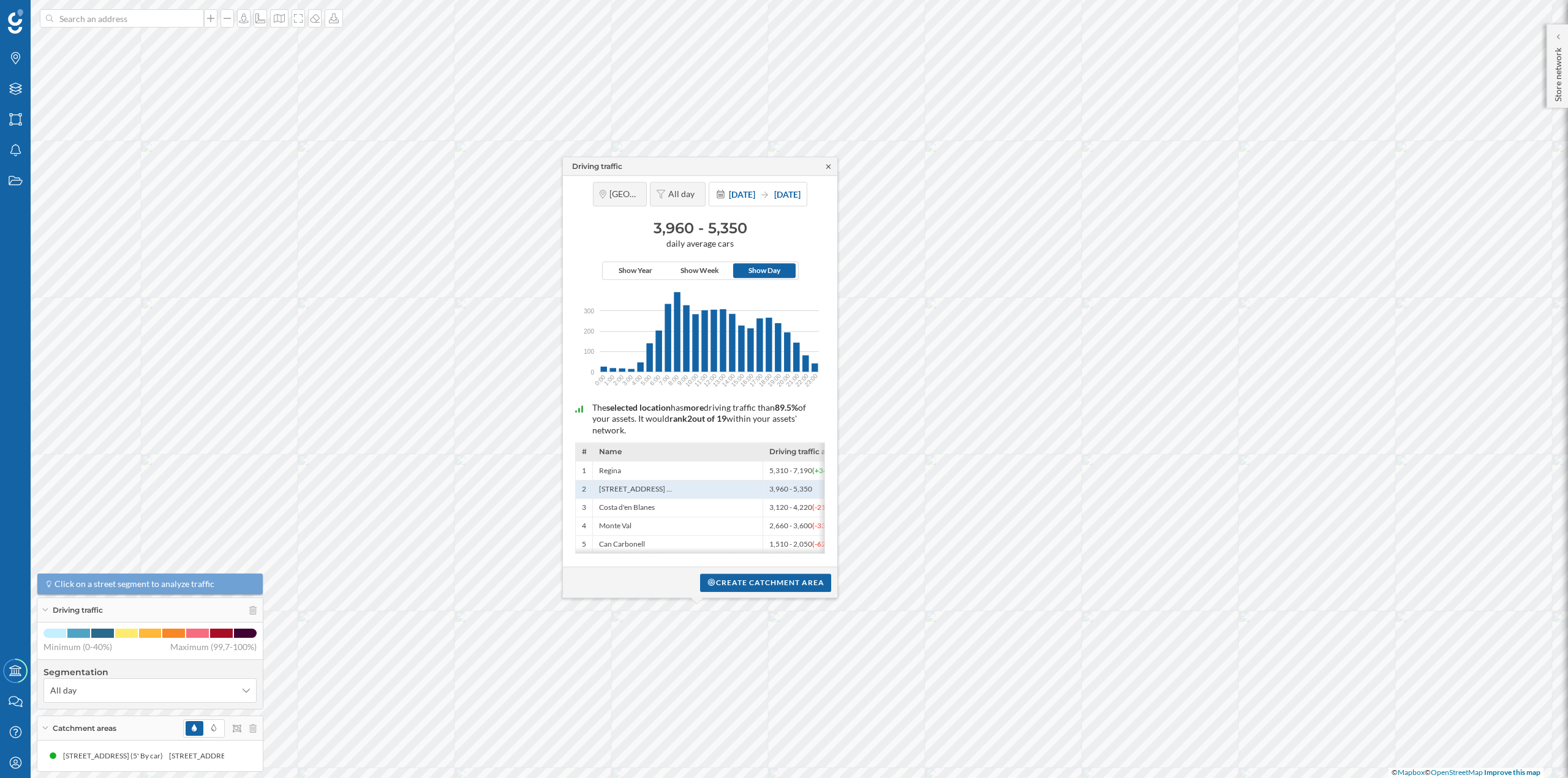
click at [827, 165] on icon at bounding box center [828, 166] width 4 height 4
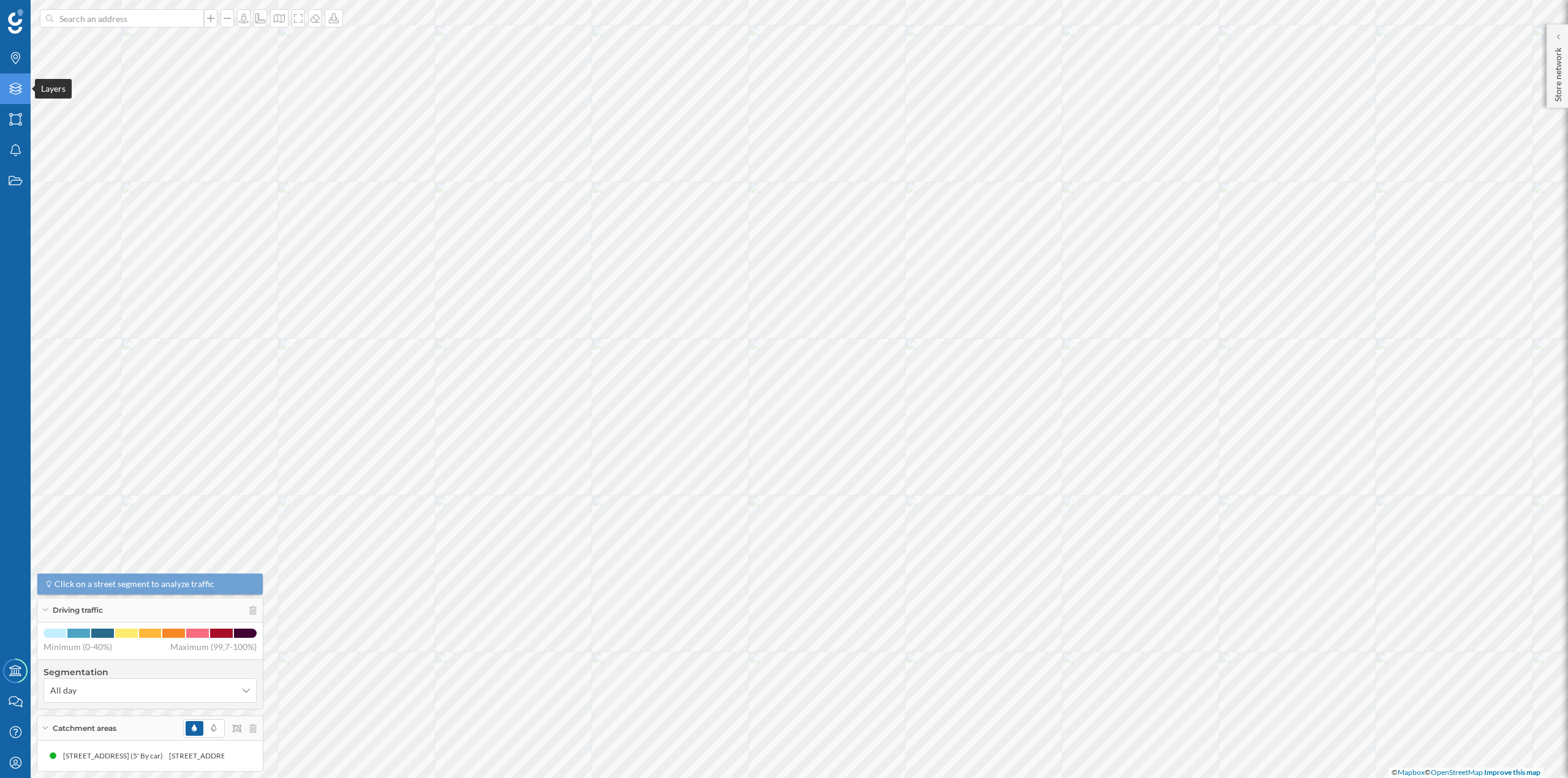
click at [9, 87] on icon "Layers" at bounding box center [15, 89] width 15 height 13
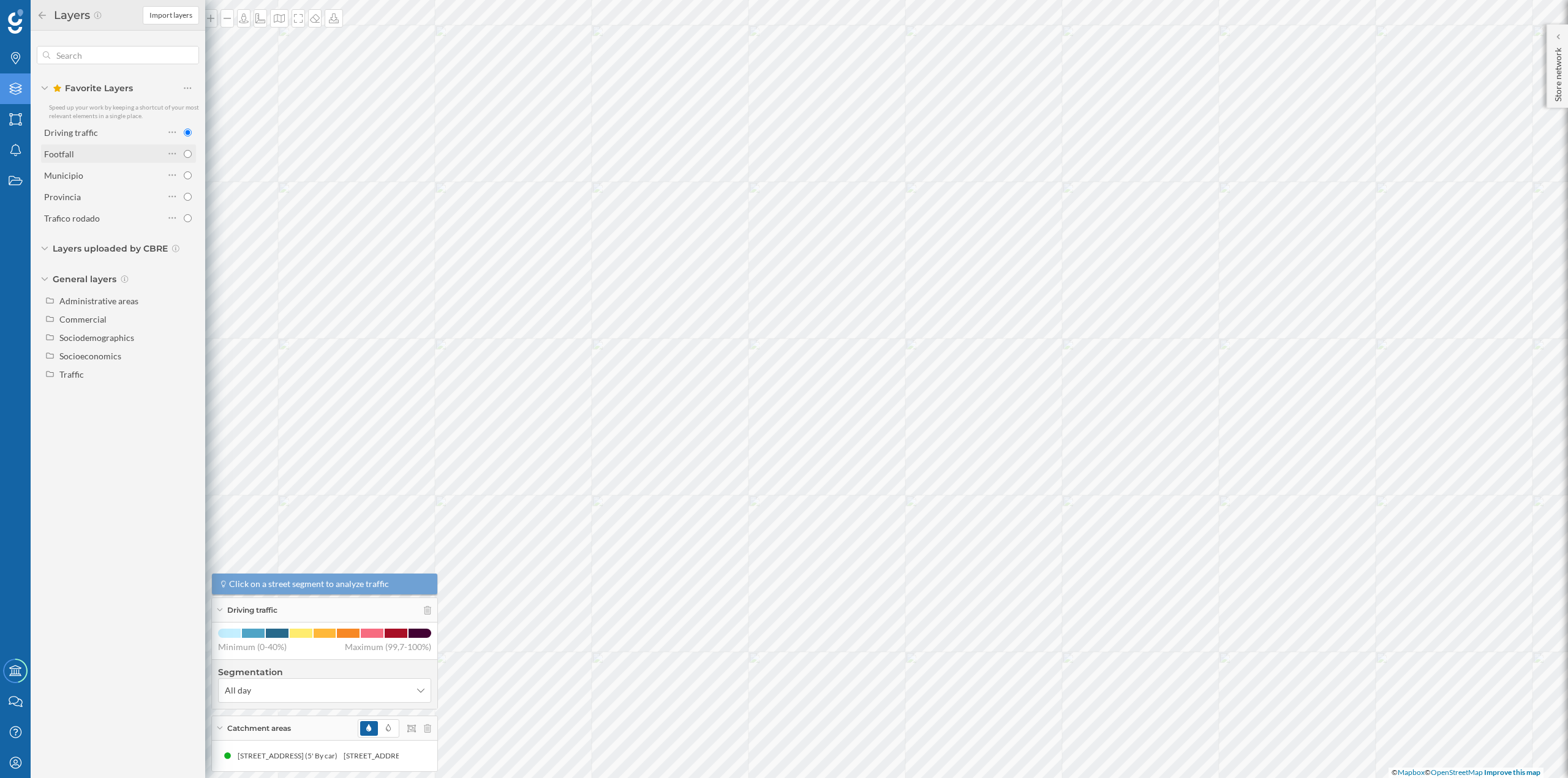
click at [65, 149] on div "Footfall" at bounding box center [59, 153] width 30 height 10
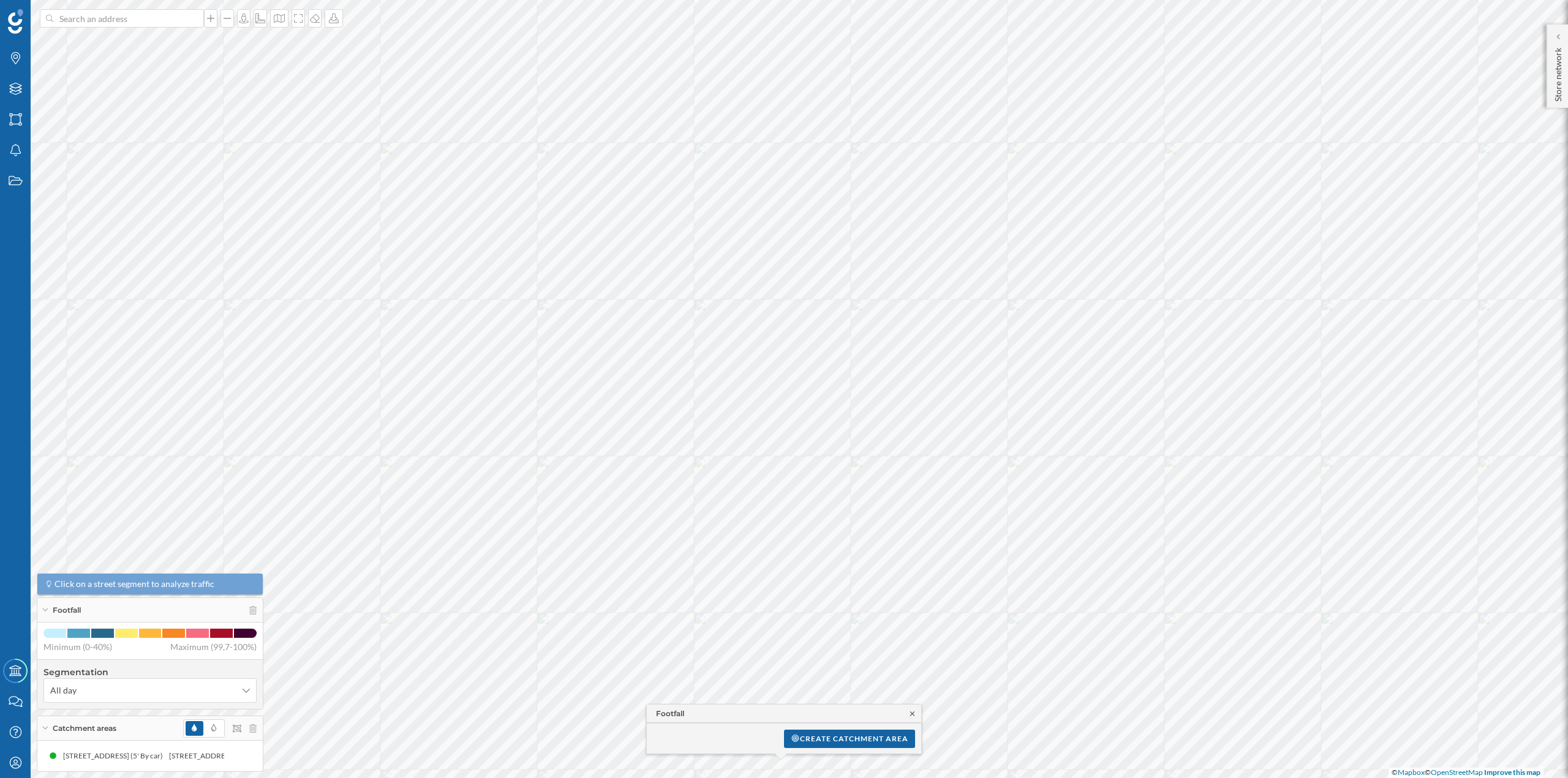
click at [911, 711] on icon at bounding box center [913, 714] width 9 height 7
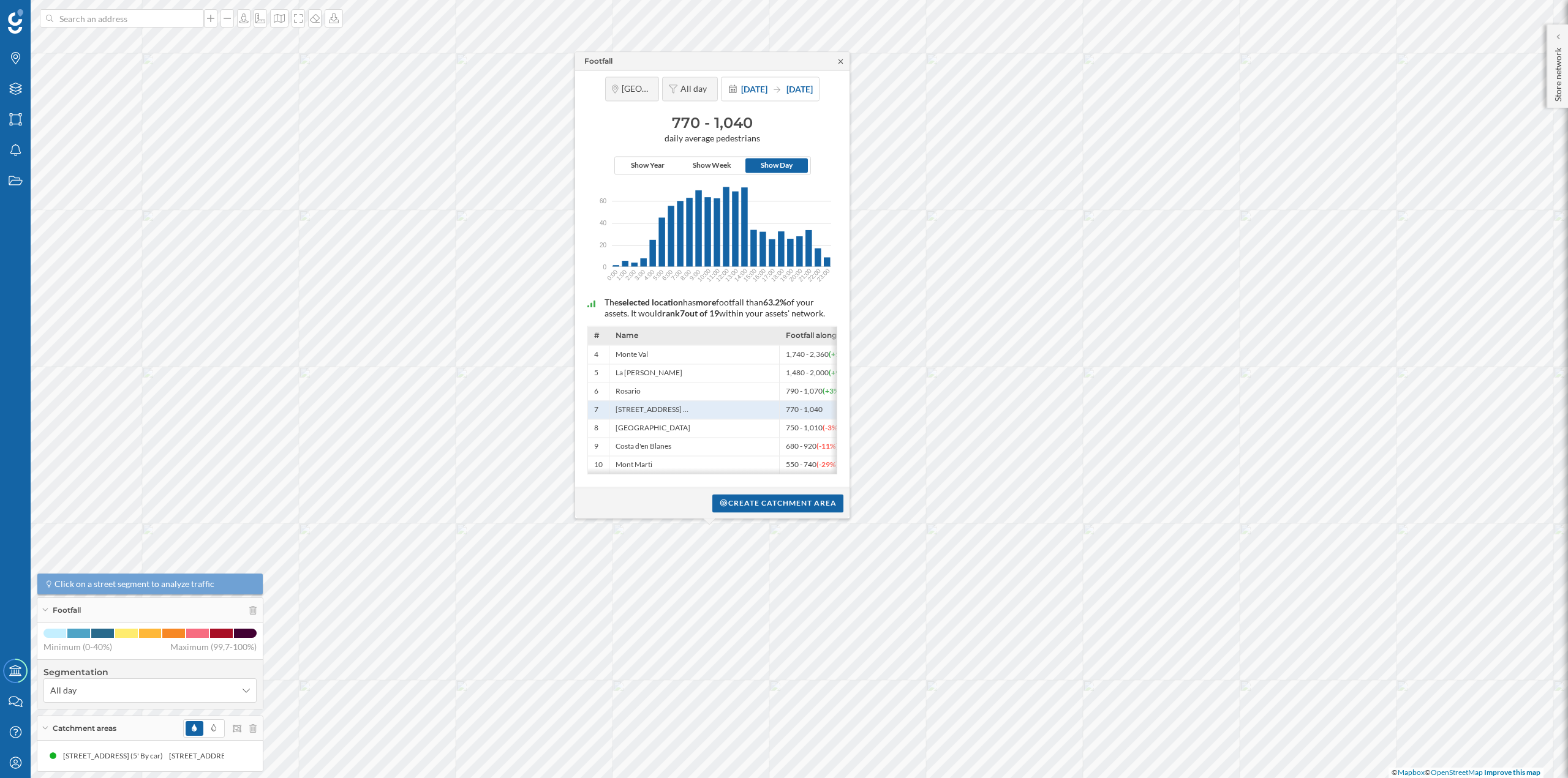
click at [840, 57] on icon at bounding box center [841, 61] width 9 height 7
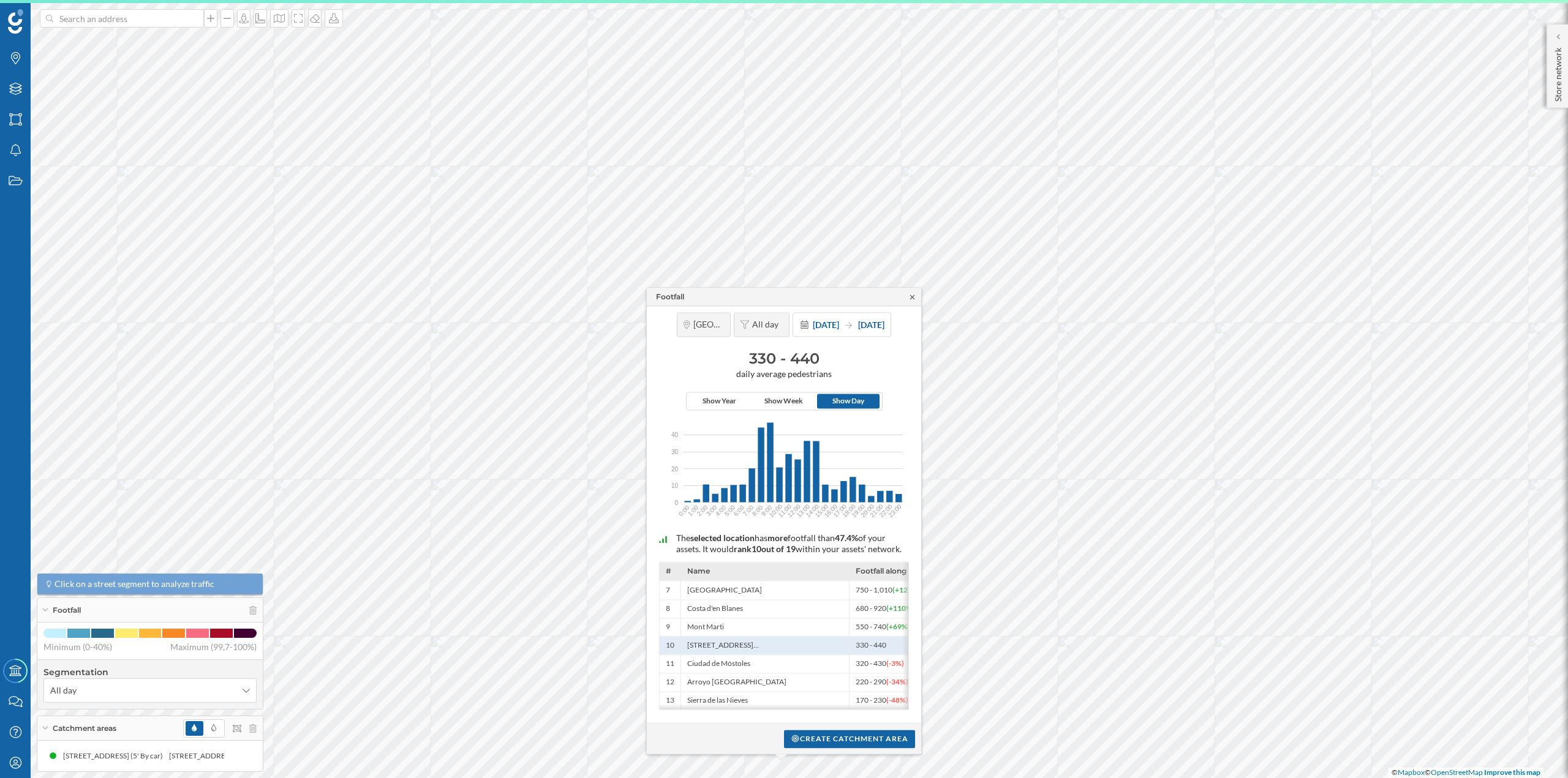
click at [910, 293] on icon at bounding box center [913, 296] width 9 height 7
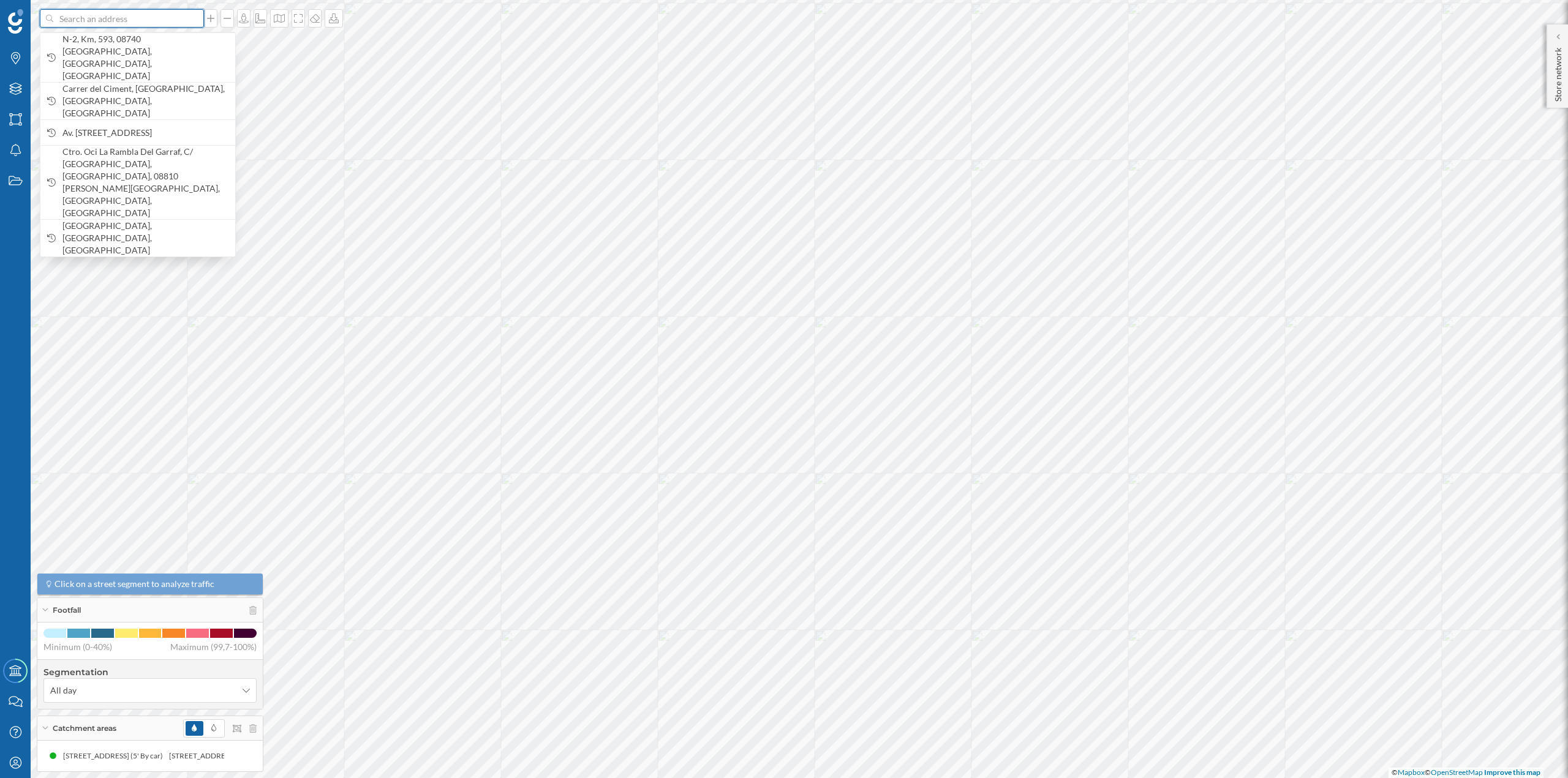
click at [118, 19] on input at bounding box center [122, 18] width 138 height 18
paste input "Av. de la Via Augusta, 2, 14, 08174 Sant Cugat del Vallès, Barcelona"
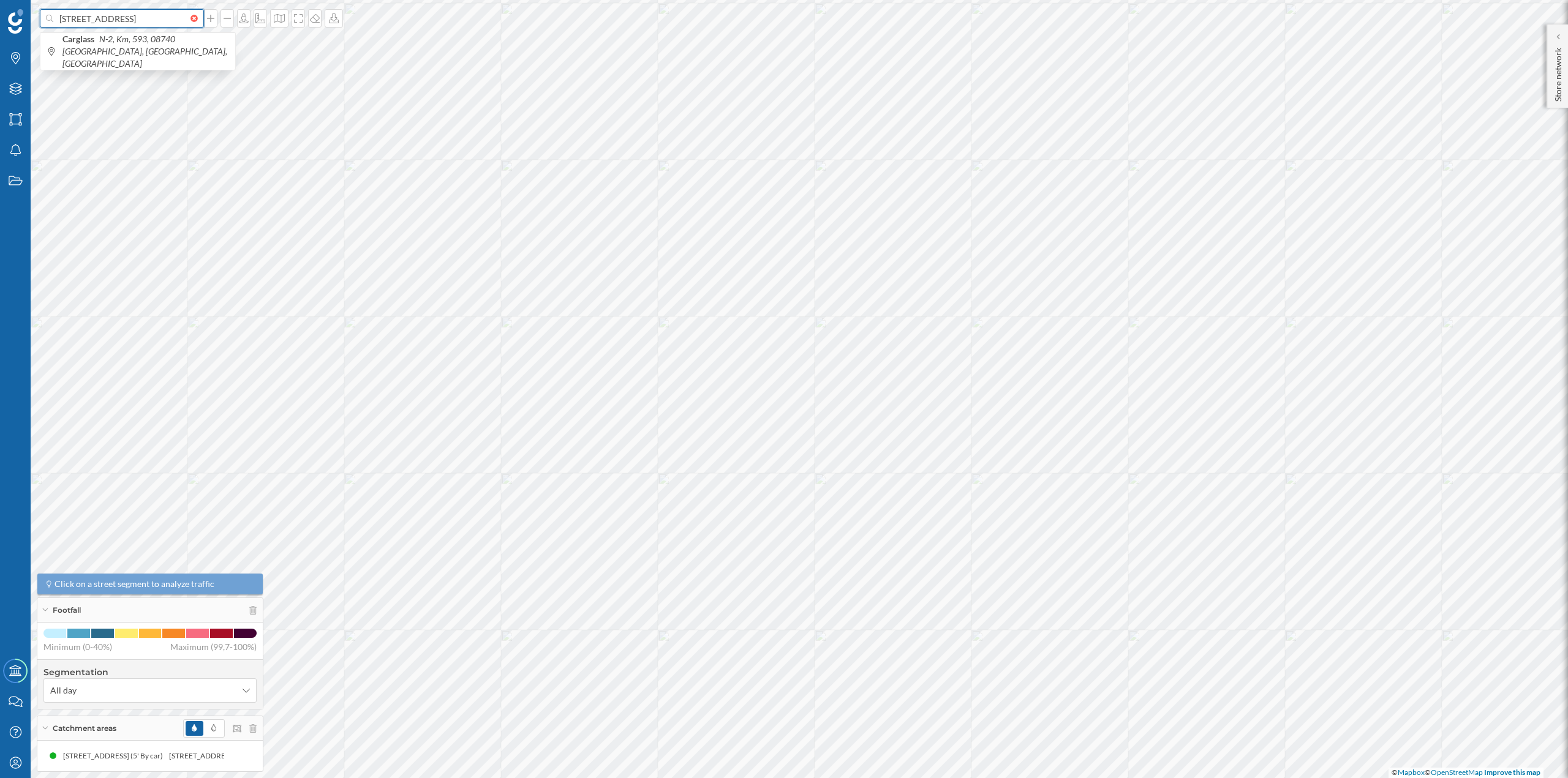
scroll to position [0, 126]
type input "Av. de la Via Augusta, 2, 14, 08174 Sant Cugat del Vallès, Barcelona"
click at [123, 47] on icon "08174 Sant Cugat del Vallès, Barcelona, Spain" at bounding box center [145, 51] width 165 height 35
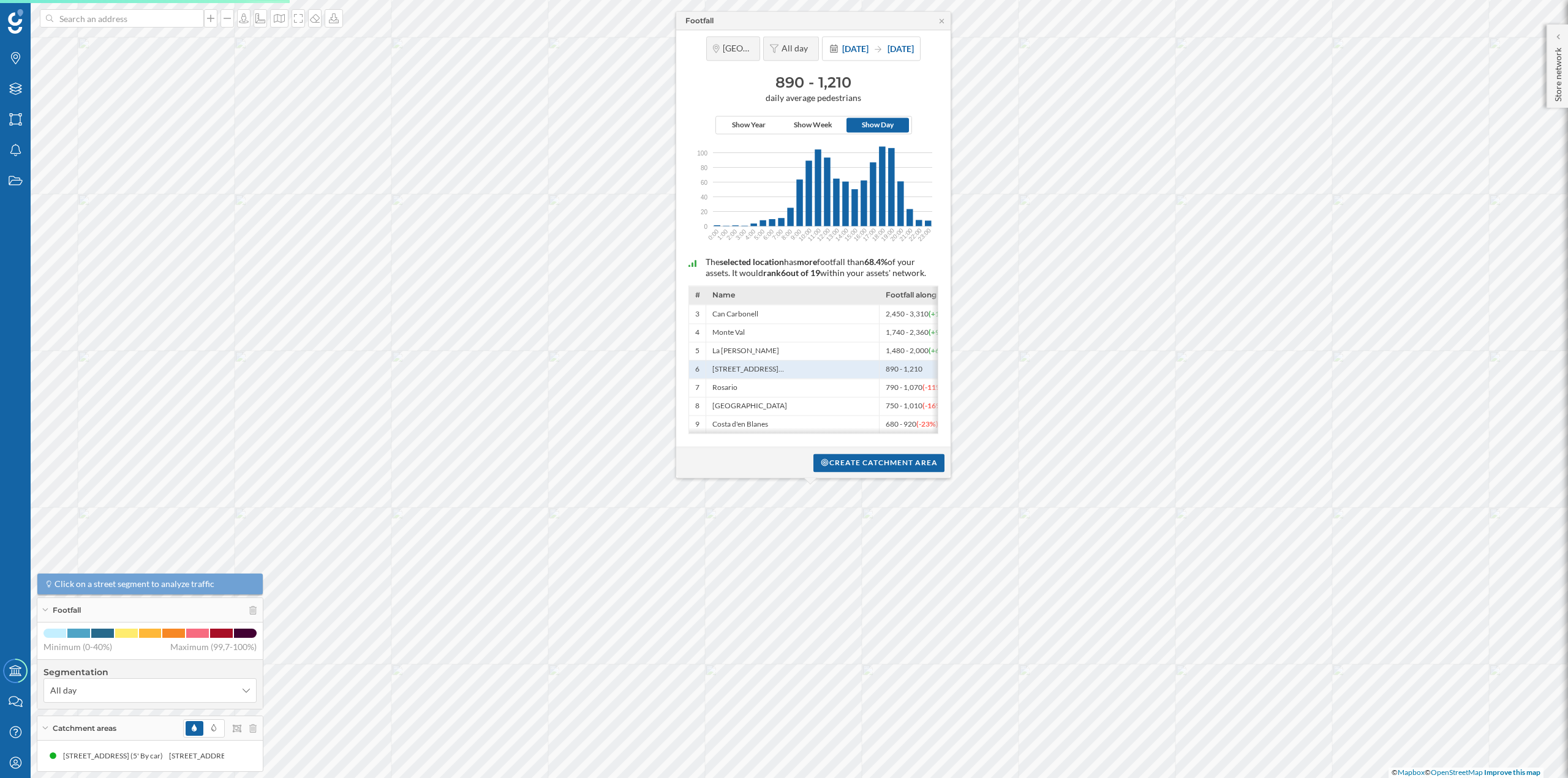
click at [943, 13] on div "Footfall" at bounding box center [813, 20] width 274 height 18
click at [941, 18] on icon at bounding box center [941, 20] width 4 height 4
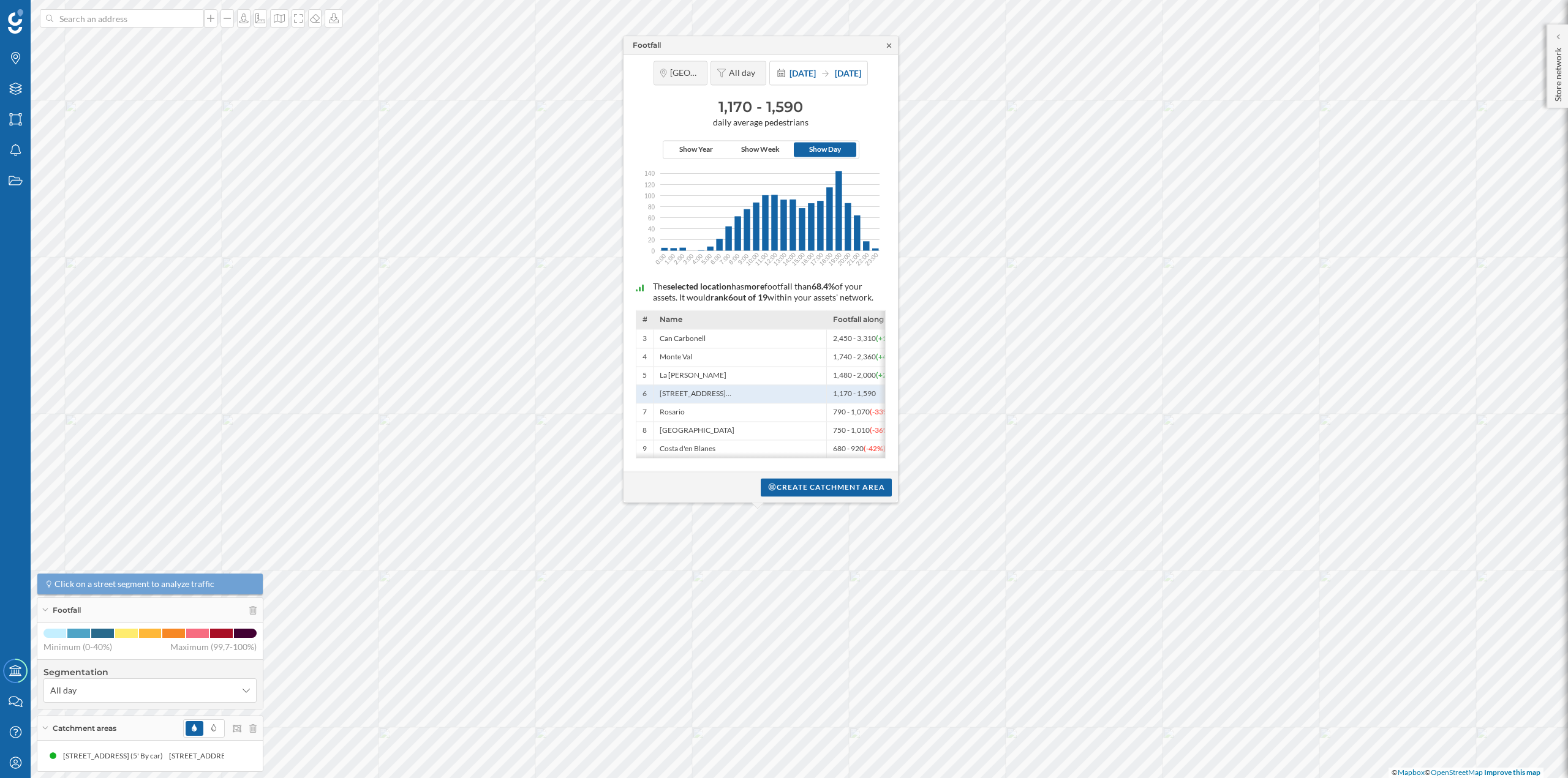
click at [889, 42] on icon at bounding box center [889, 45] width 9 height 7
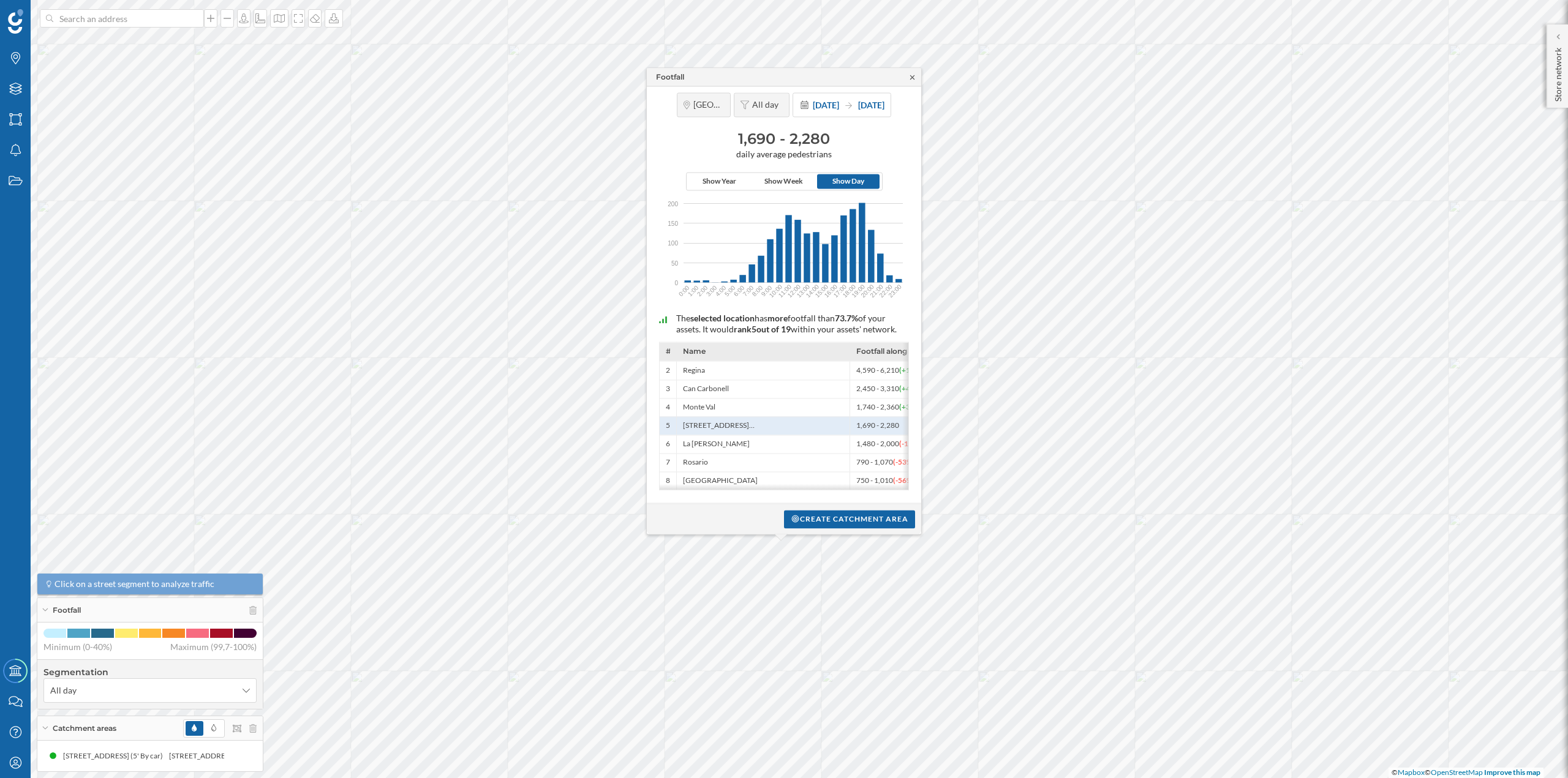
click at [910, 75] on icon at bounding box center [913, 76] width 9 height 7
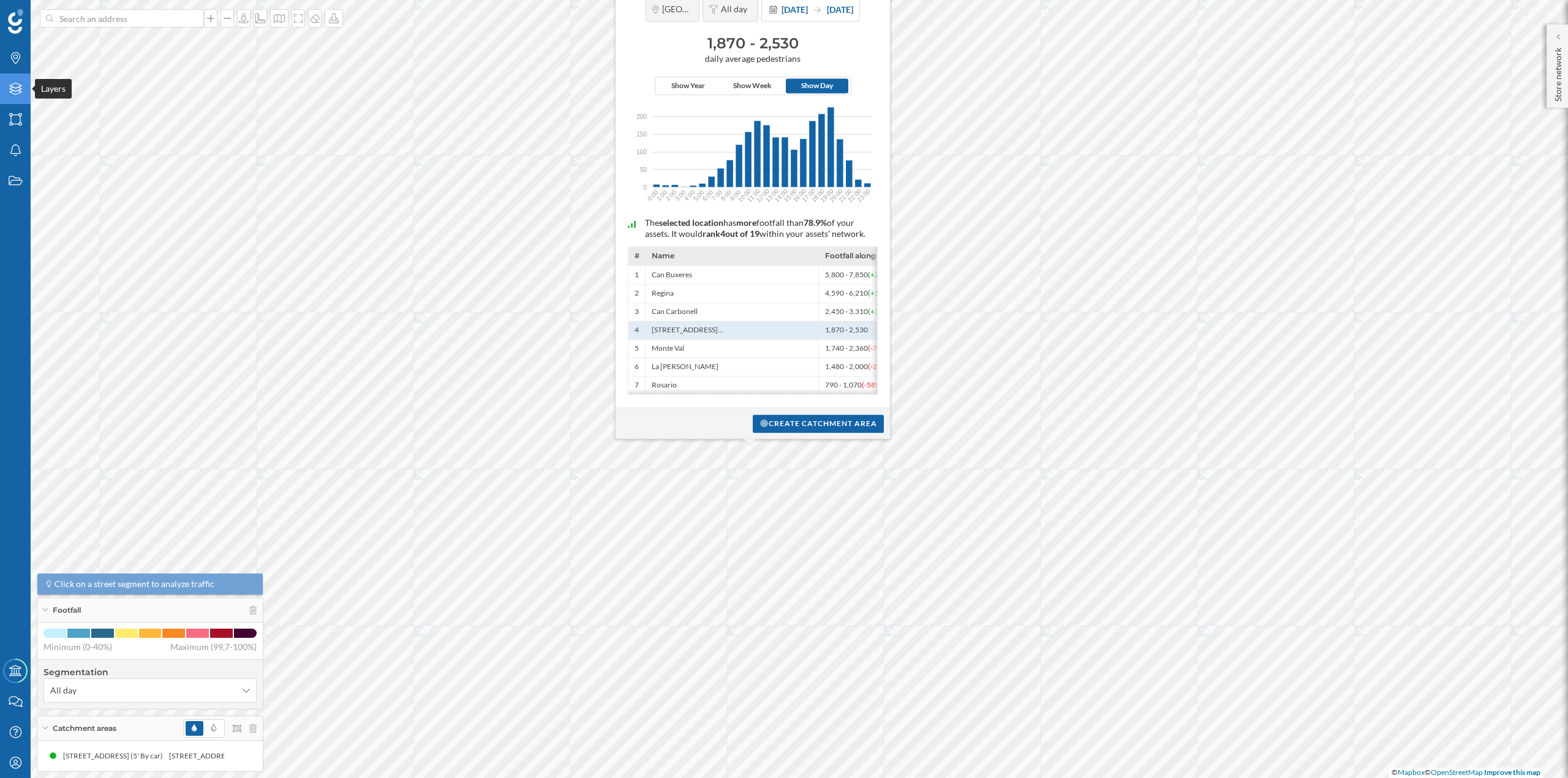
click at [20, 90] on icon "Layers" at bounding box center [15, 89] width 15 height 13
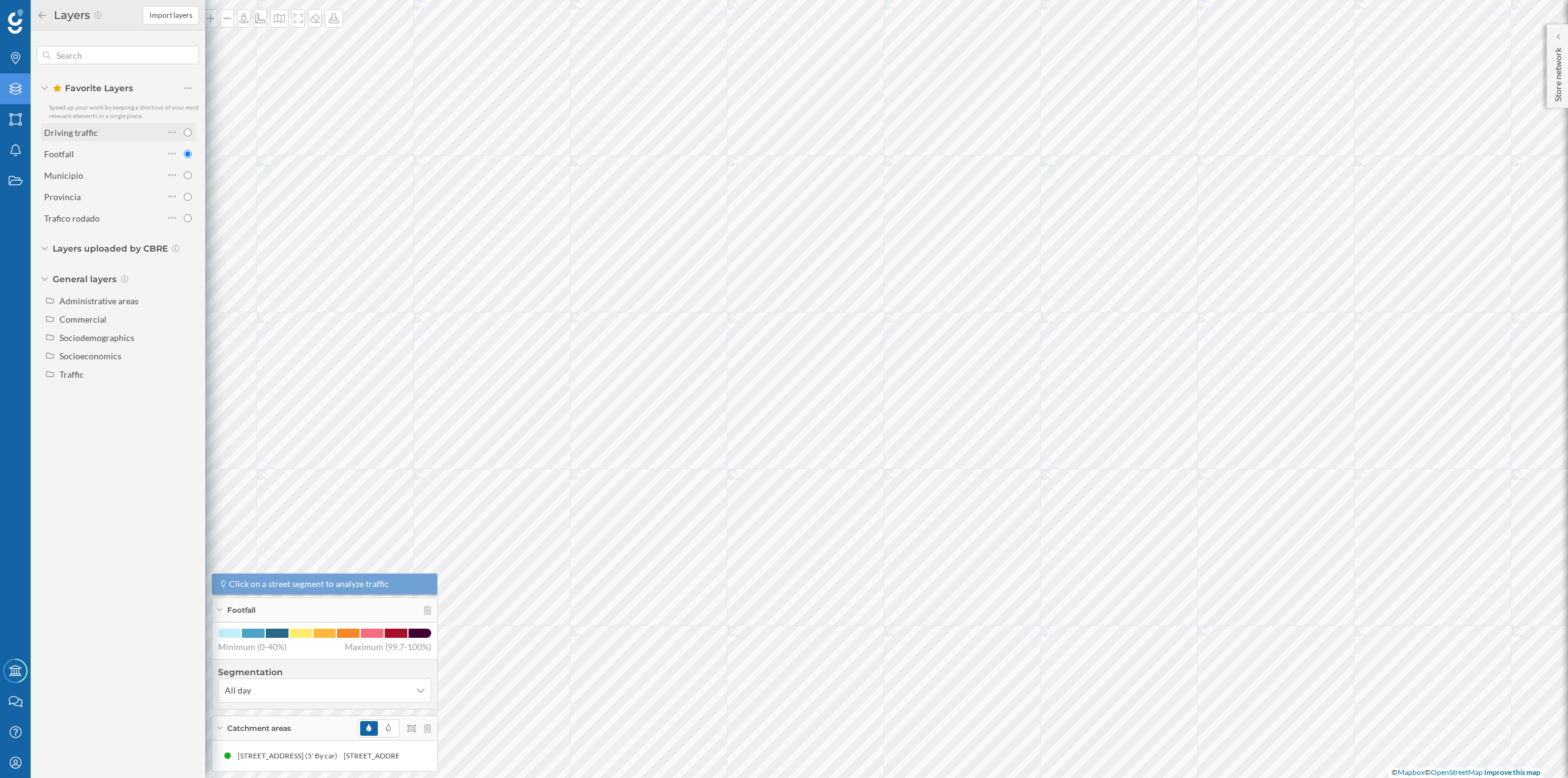
click at [87, 131] on div "Driving traffic" at bounding box center [71, 132] width 54 height 10
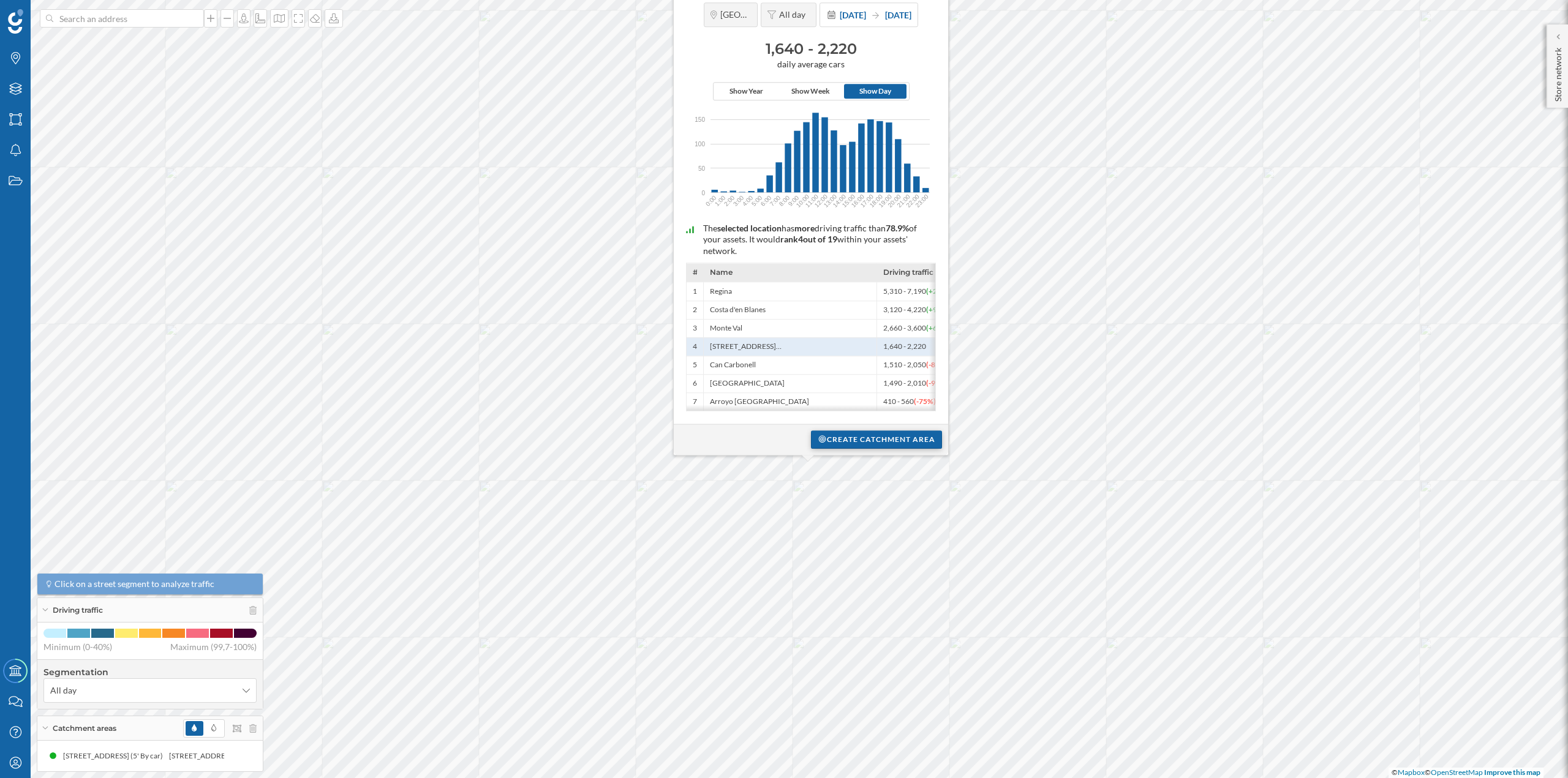
click at [840, 444] on div "Create catchment area" at bounding box center [876, 439] width 131 height 18
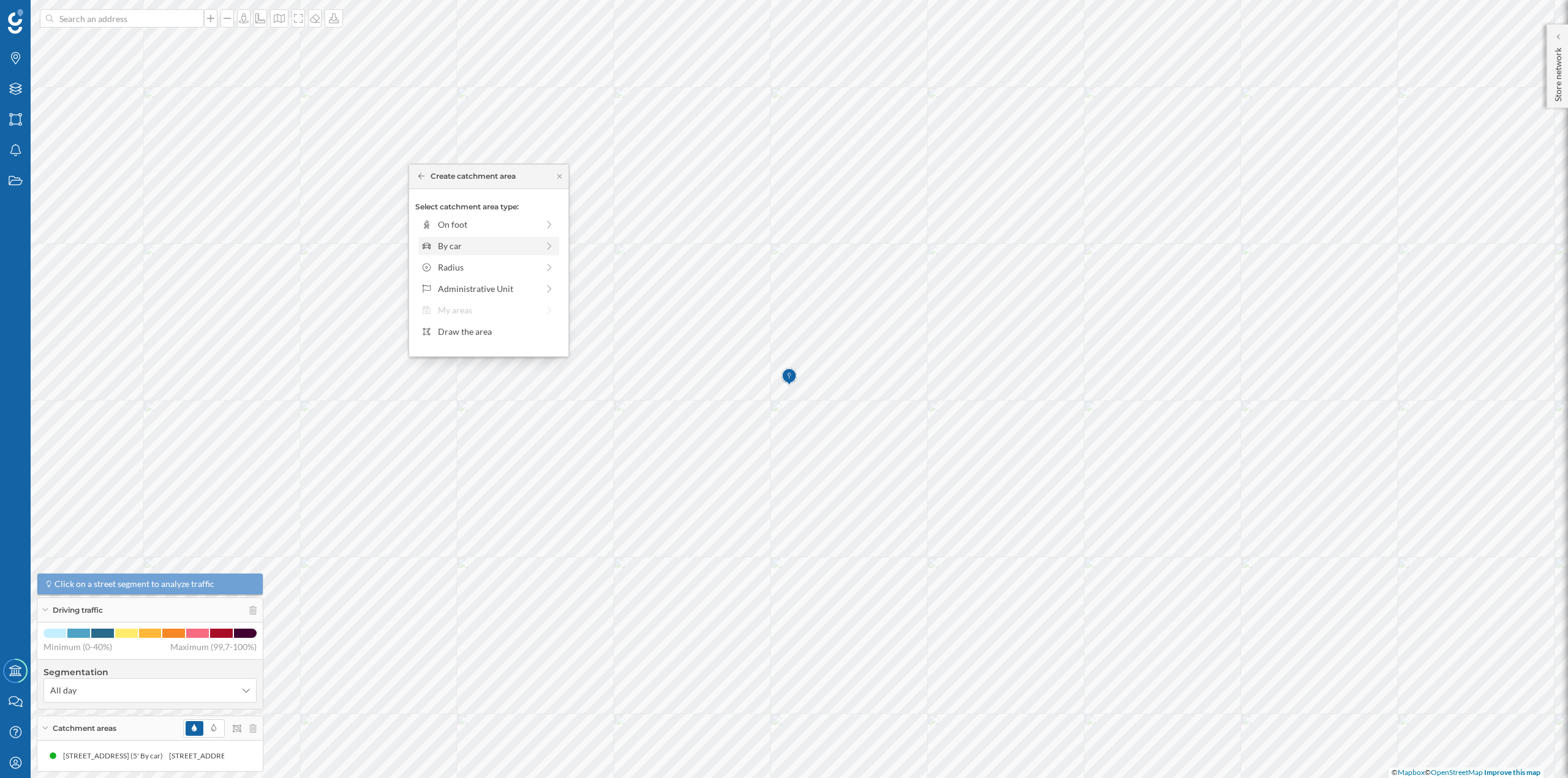
click at [459, 241] on div "By car" at bounding box center [488, 246] width 100 height 13
drag, startPoint x: 432, startPoint y: 247, endPoint x: 448, endPoint y: 246, distance: 16.0
click at [448, 246] on div at bounding box center [448, 241] width 13 height 13
click at [466, 331] on div "Create catchment area" at bounding box center [488, 332] width 147 height 18
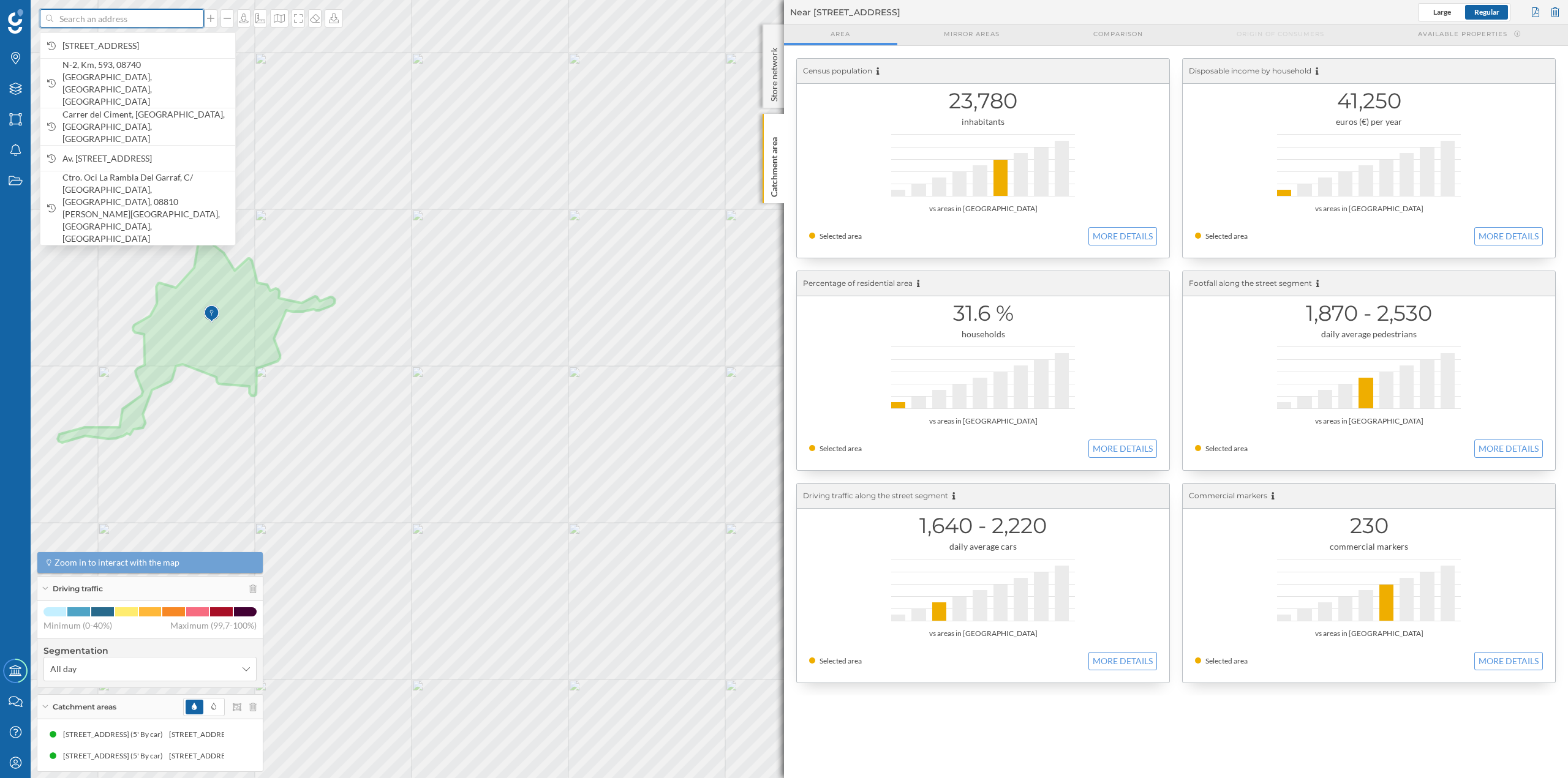
click at [156, 23] on input at bounding box center [122, 18] width 138 height 18
click at [1555, 13] on div at bounding box center [1555, 12] width 13 height 18
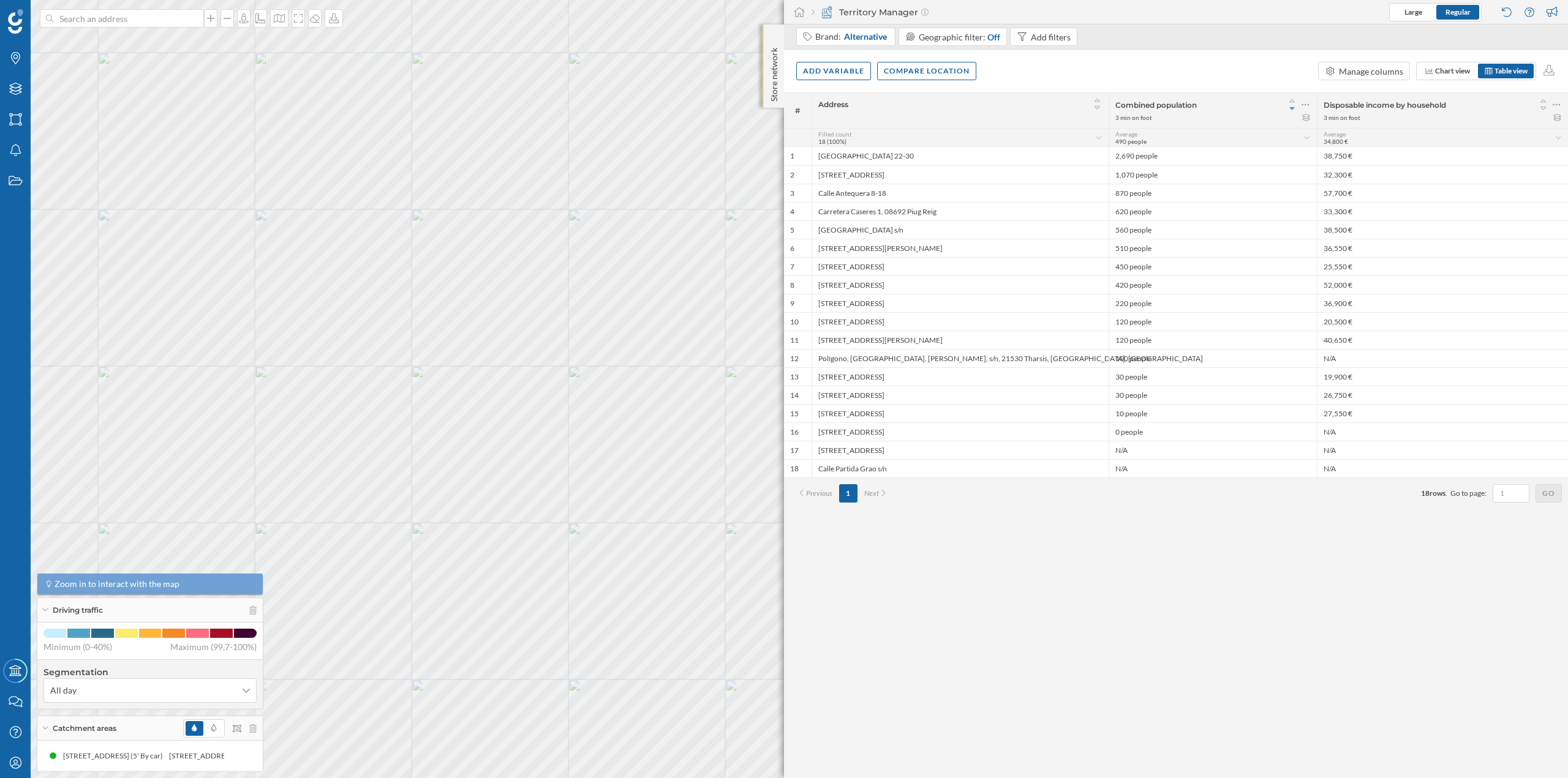
click at [776, 55] on p "Store network" at bounding box center [775, 72] width 13 height 59
click at [776, 55] on p "Store network" at bounding box center [775, 73] width 13 height 60
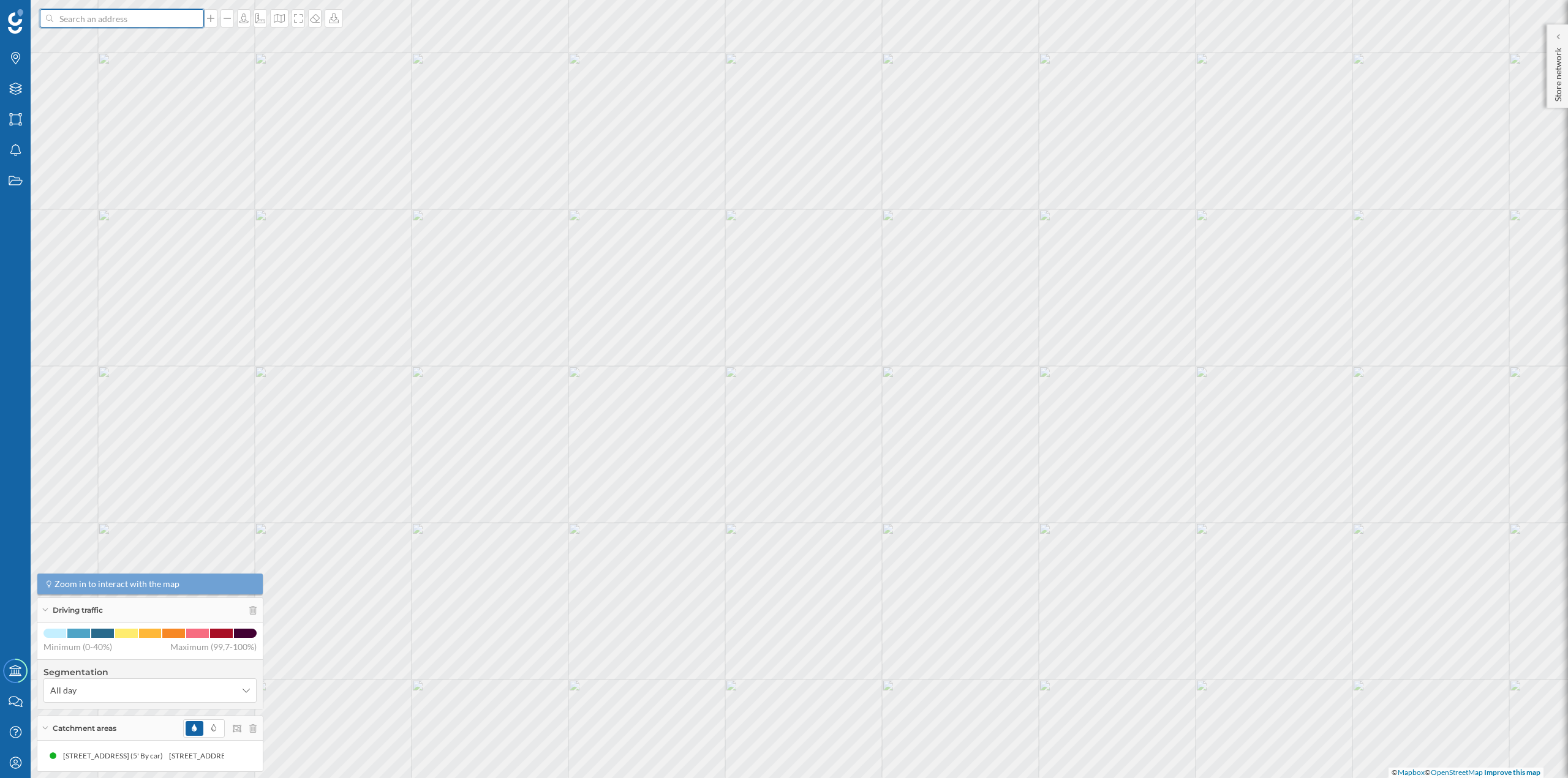
click at [154, 24] on input at bounding box center [122, 18] width 138 height 18
paste input "Parc D'activitat Economiques, Can Sant Joan Parcela 7, 08174"
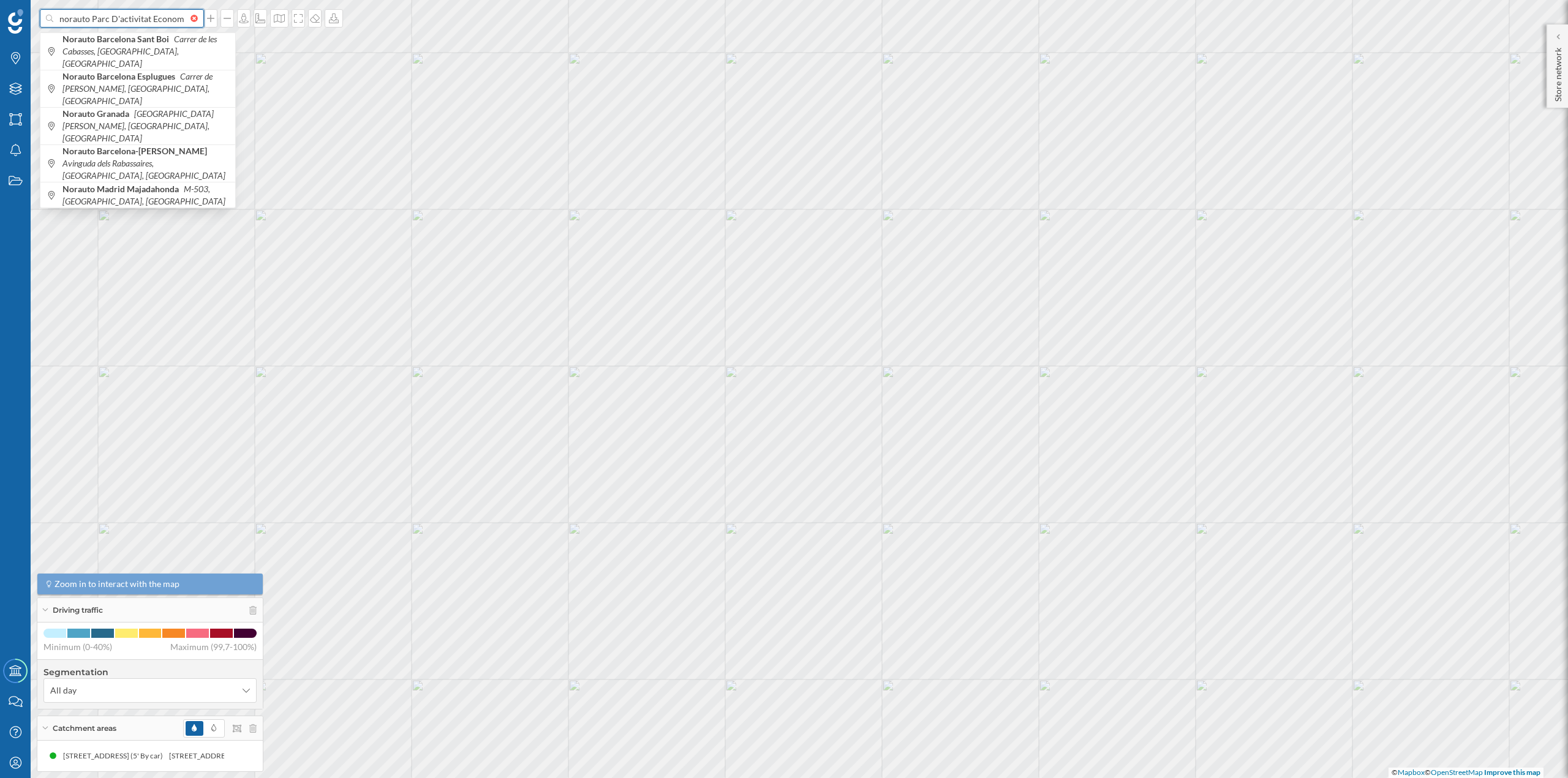
scroll to position [0, 139]
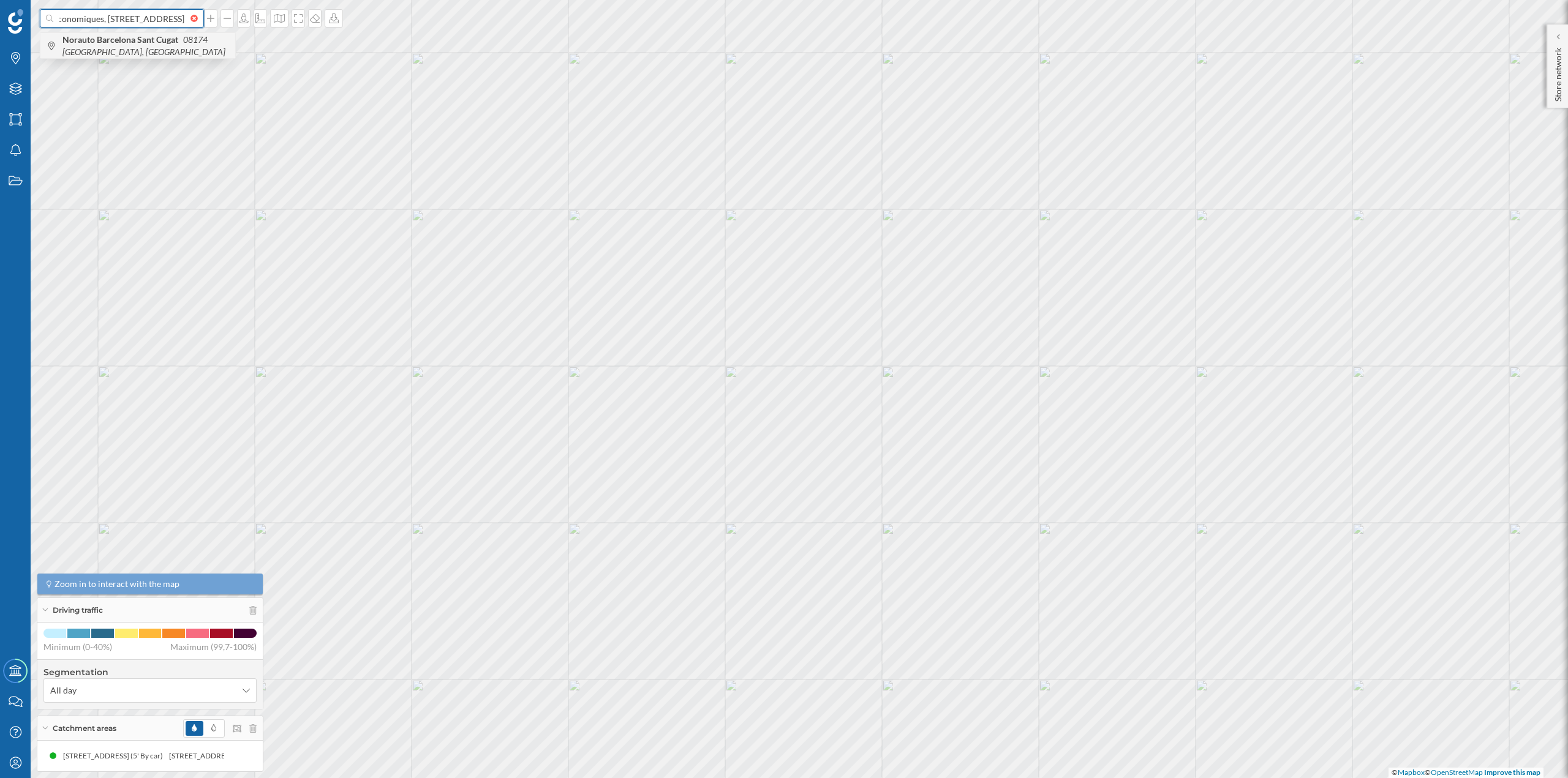
type input "norauto Parc D'activitat Economiques, Can Sant Joan Parcela 7, 08174"
click at [147, 49] on span "Norauto Barcelona Sant Cugat 08174 Sant Cugat del Vallès, Spain" at bounding box center [145, 46] width 167 height 24
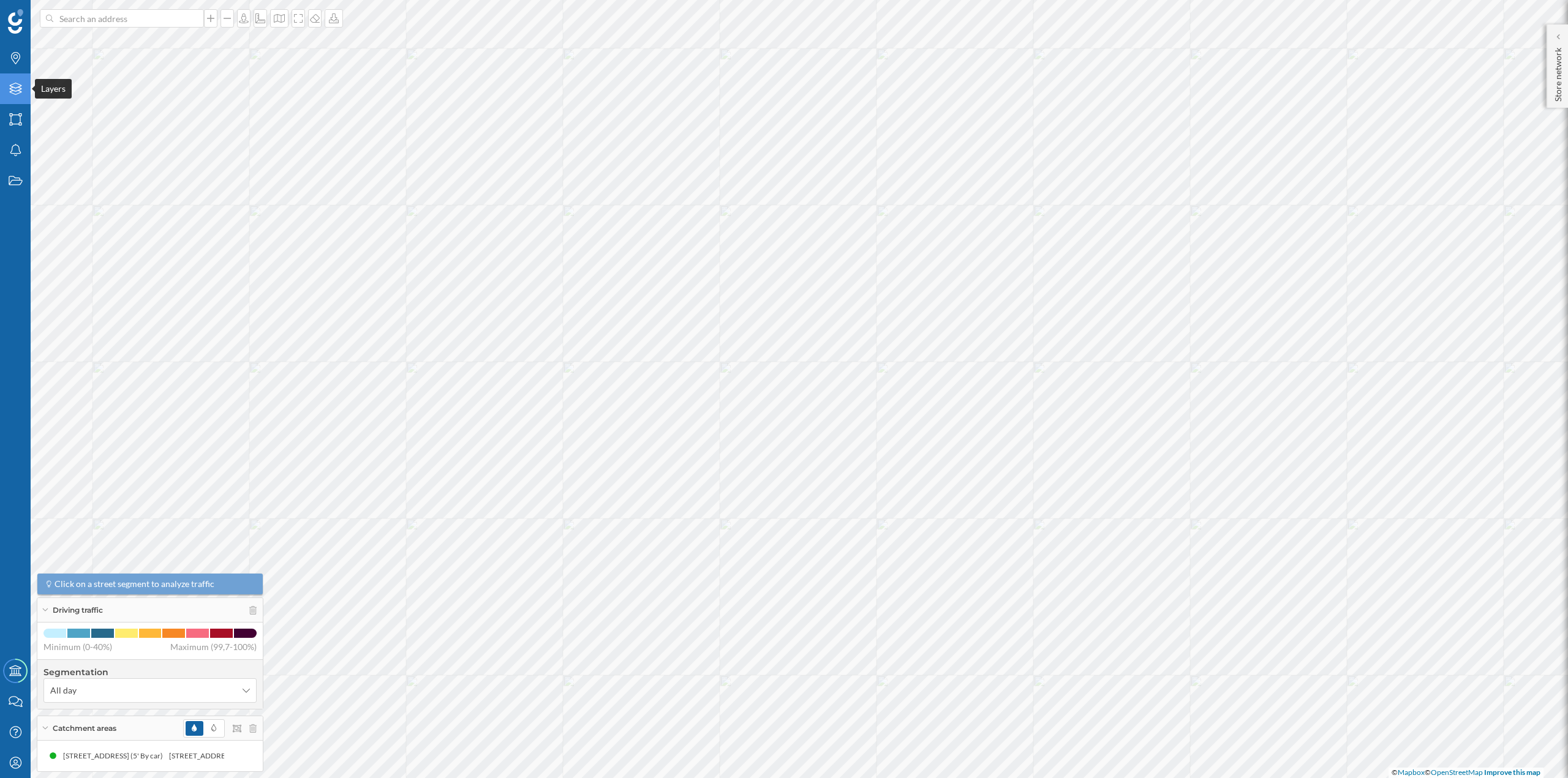
click at [19, 93] on icon at bounding box center [16, 89] width 13 height 13
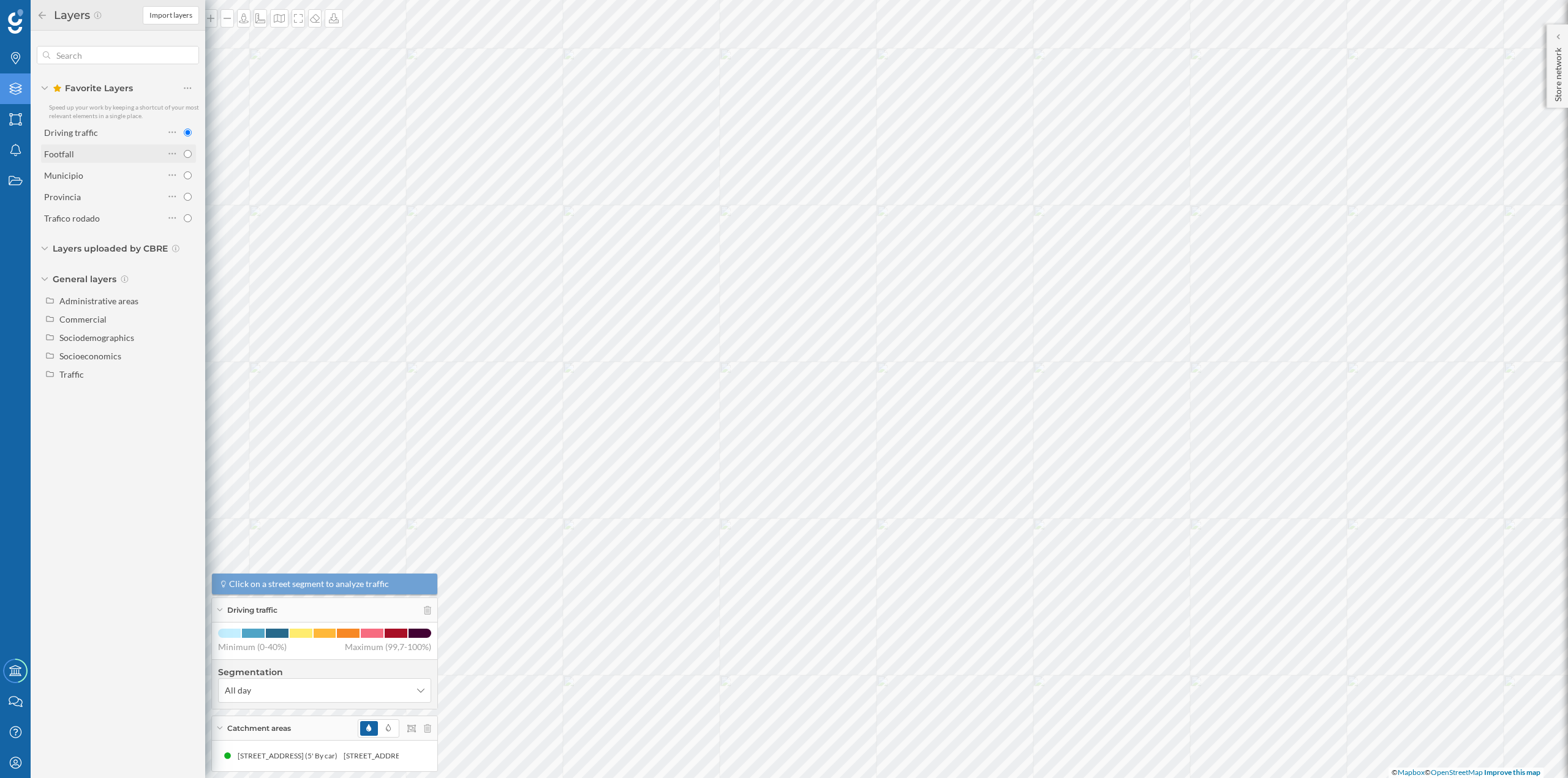
click at [85, 154] on div "Footfall" at bounding box center [104, 154] width 120 height 13
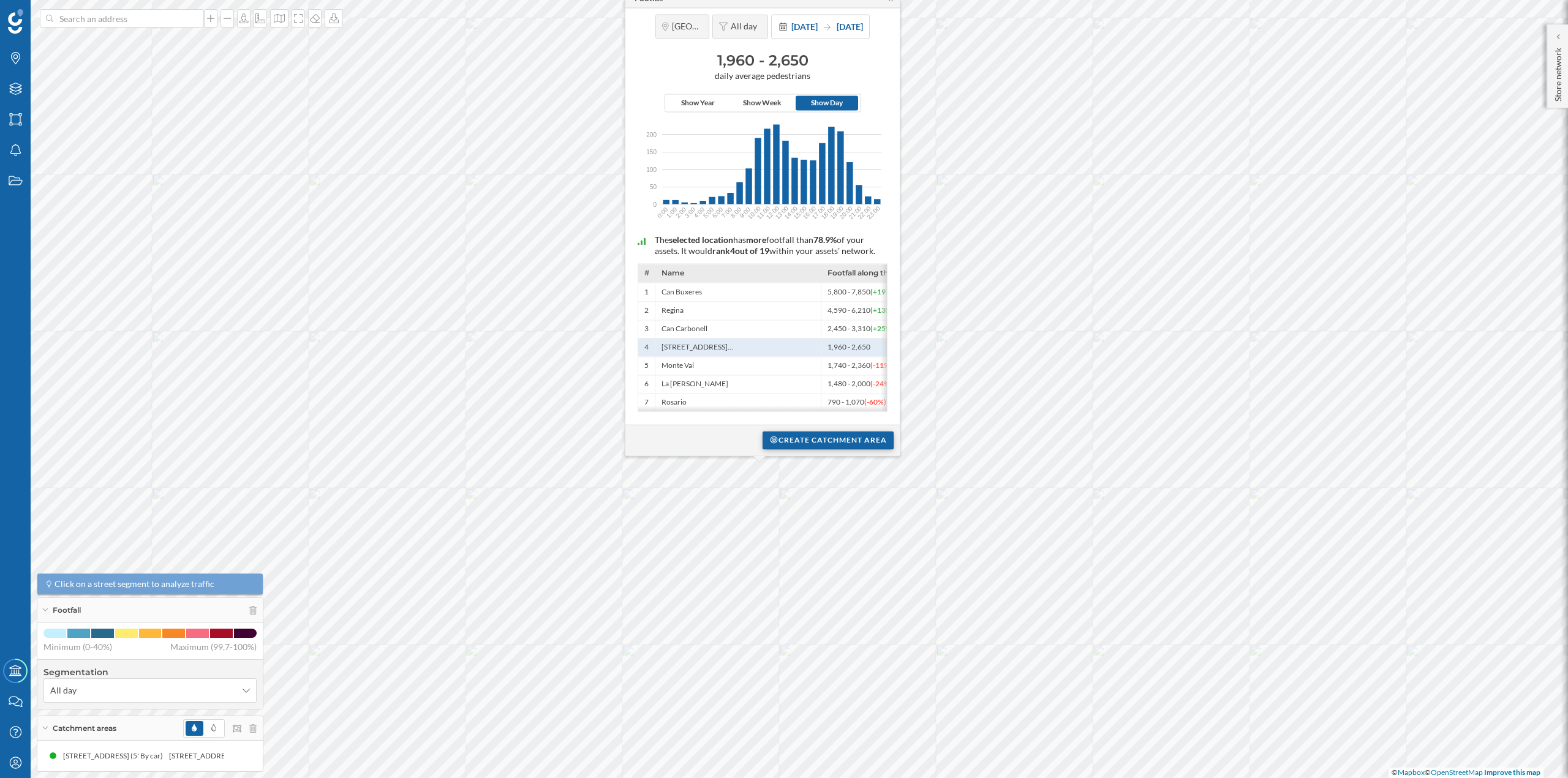
click at [801, 436] on div "Create catchment area" at bounding box center [828, 439] width 131 height 18
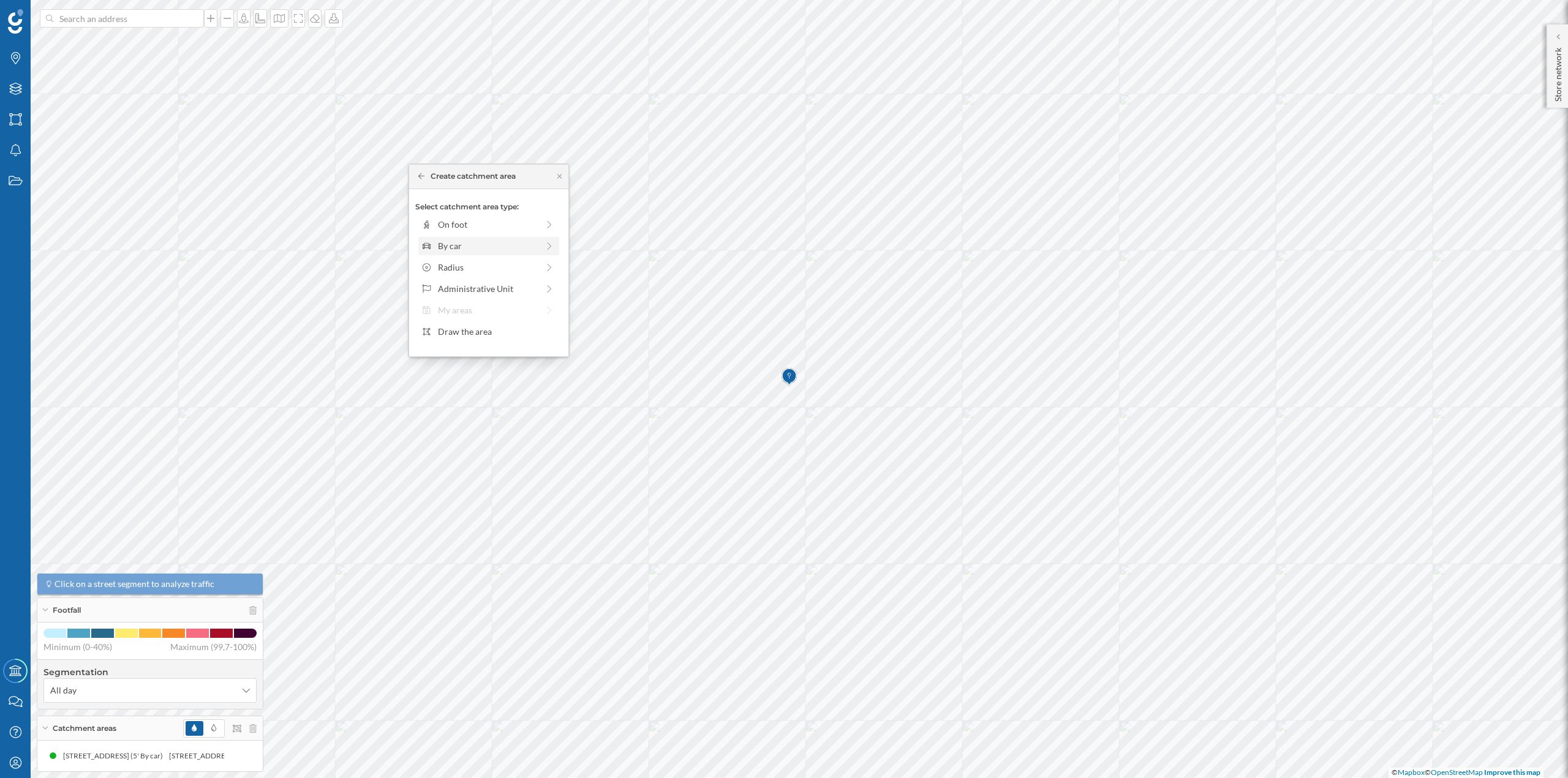
click at [503, 251] on div "By car" at bounding box center [488, 246] width 100 height 13
drag, startPoint x: 435, startPoint y: 239, endPoint x: 451, endPoint y: 240, distance: 16.0
click at [451, 240] on div at bounding box center [451, 241] width 13 height 13
click at [452, 338] on div "Create catchment area" at bounding box center [488, 332] width 147 height 18
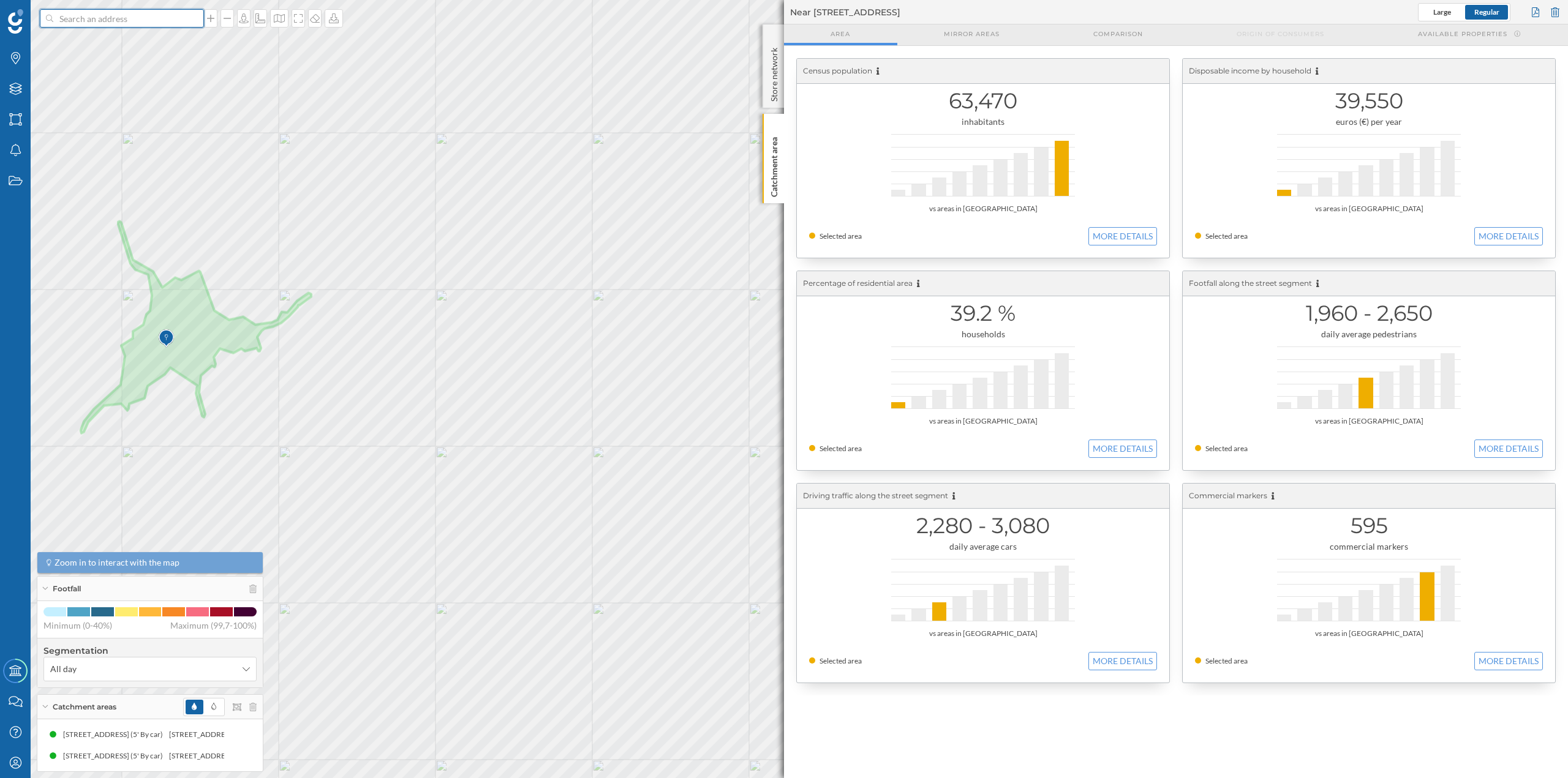
click at [134, 27] on input at bounding box center [122, 18] width 138 height 18
click at [1558, 9] on div at bounding box center [1555, 12] width 13 height 18
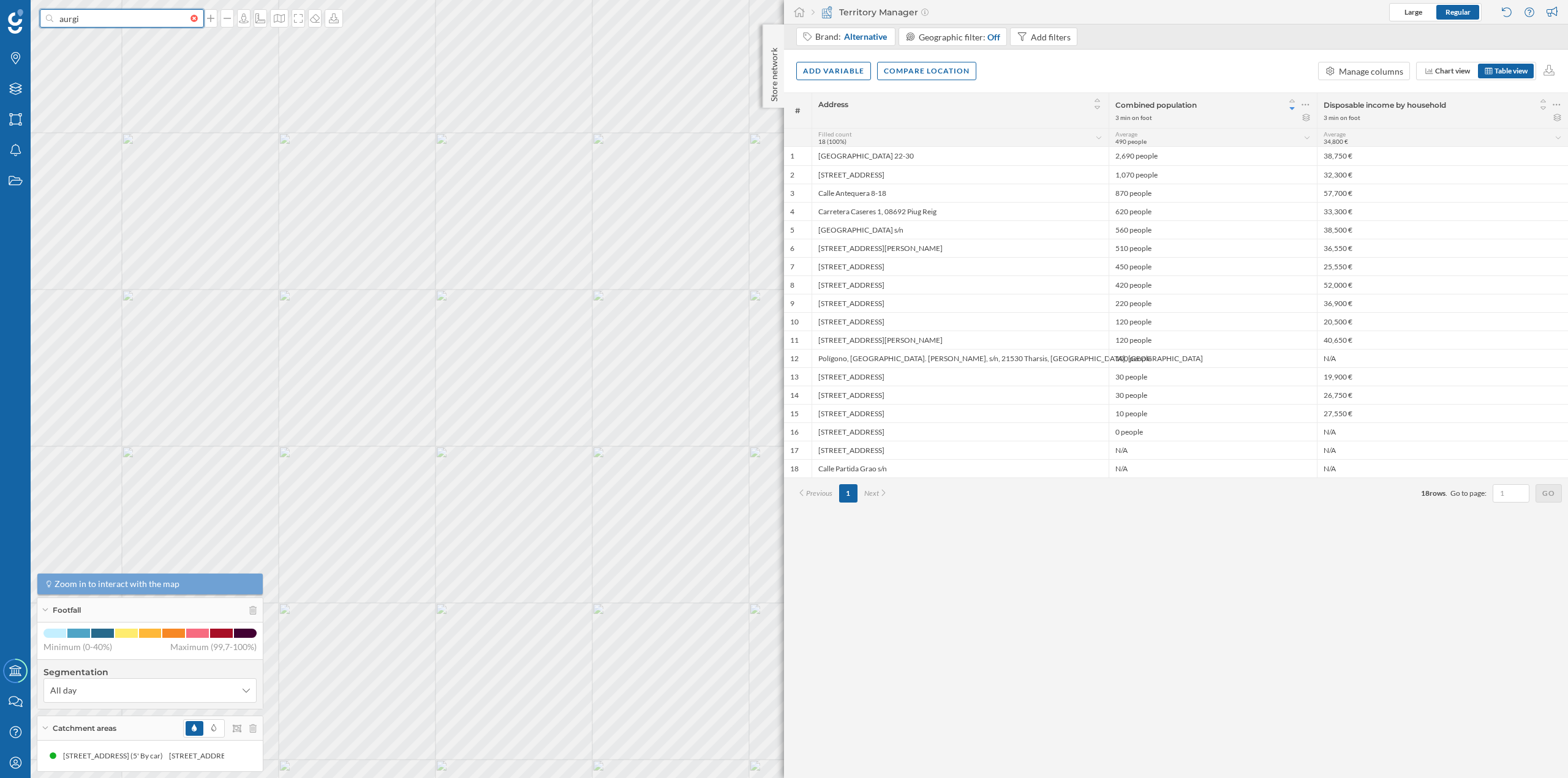
click at [135, 25] on input "aurgi" at bounding box center [122, 18] width 138 height 18
paste input "Edif 1 Loc 1B2 Centro Comercial Augusta Park, Av. de la Via Augusta, 3, 11, 081…"
type input "aurgi Edif 1 Loc 1B2 Centro Comercial Augusta Park, Av. de la Via Augusta, 3, 1…"
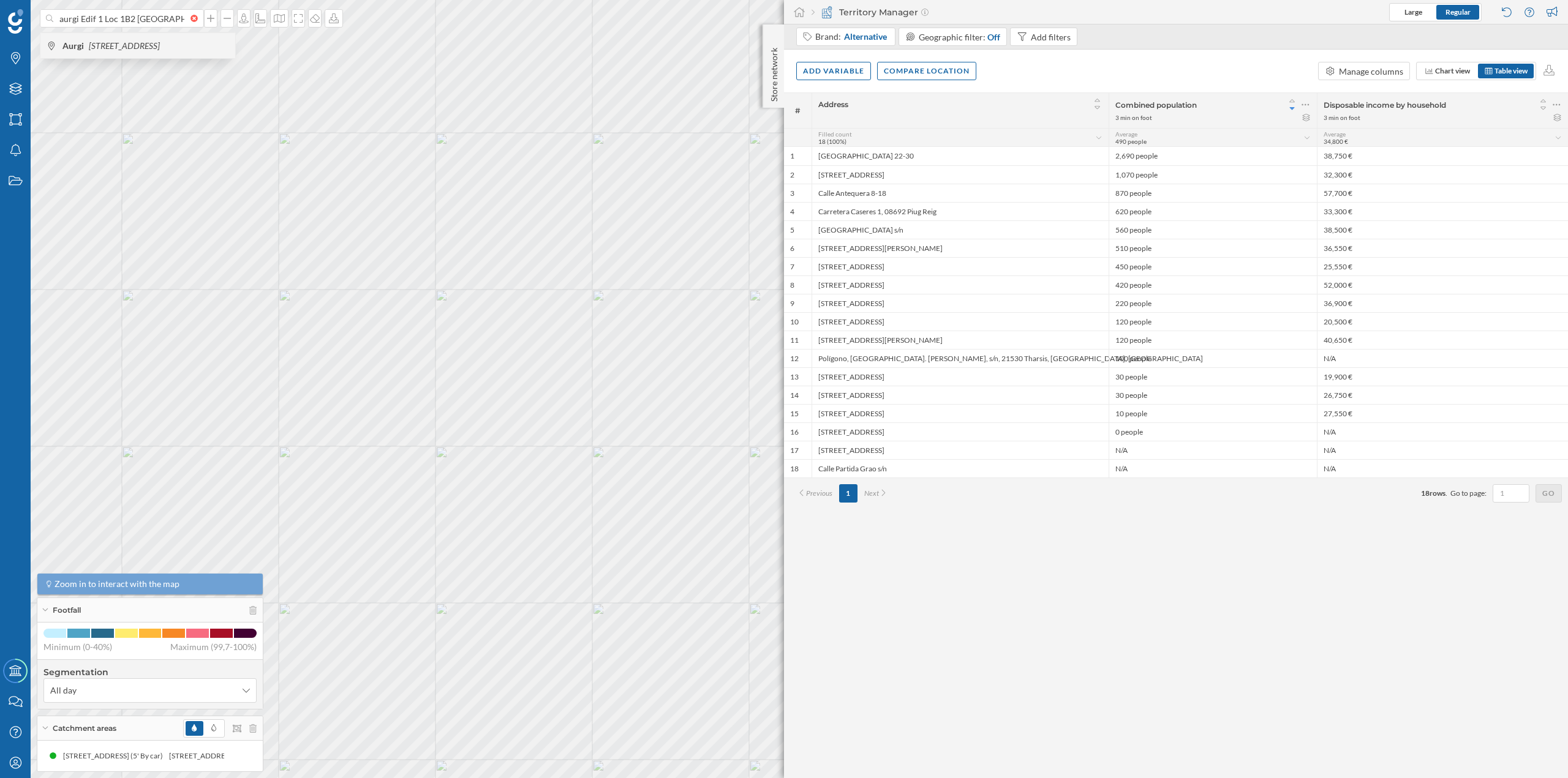
click at [122, 49] on icon "Av. de la Via Augusta, 3, 11, 08174 Sant Cugat del Vallès, Spain" at bounding box center [124, 45] width 71 height 10
click at [766, 88] on div "Store network" at bounding box center [773, 66] width 21 height 83
click at [772, 65] on p "Store network" at bounding box center [775, 73] width 13 height 60
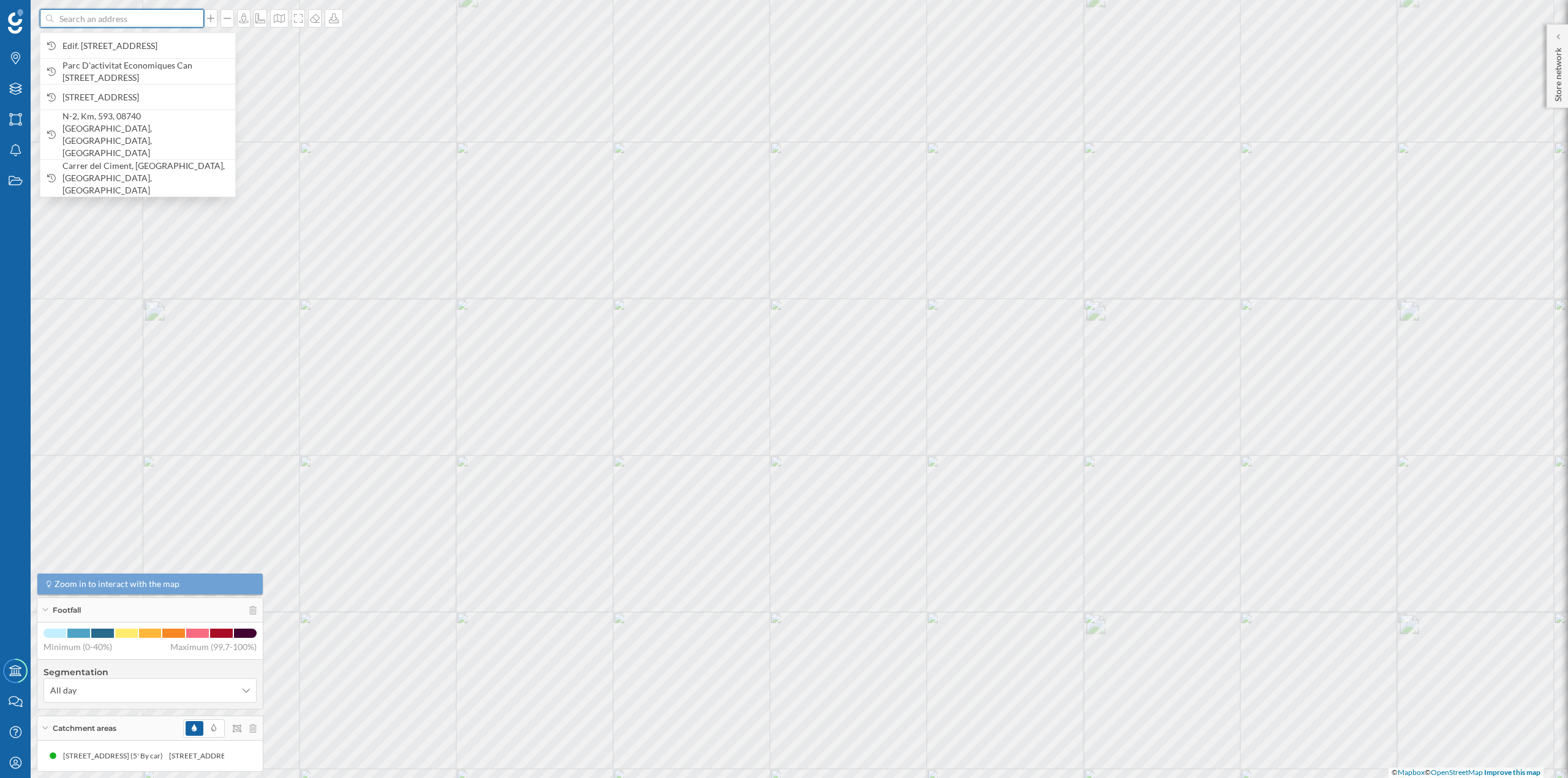
click at [109, 24] on input at bounding box center [122, 18] width 138 height 18
paste input "Edif 1 Loc 1B2 Centro Comercial Augusta Park, Av. de la Via Augusta, 3, 11, 081…"
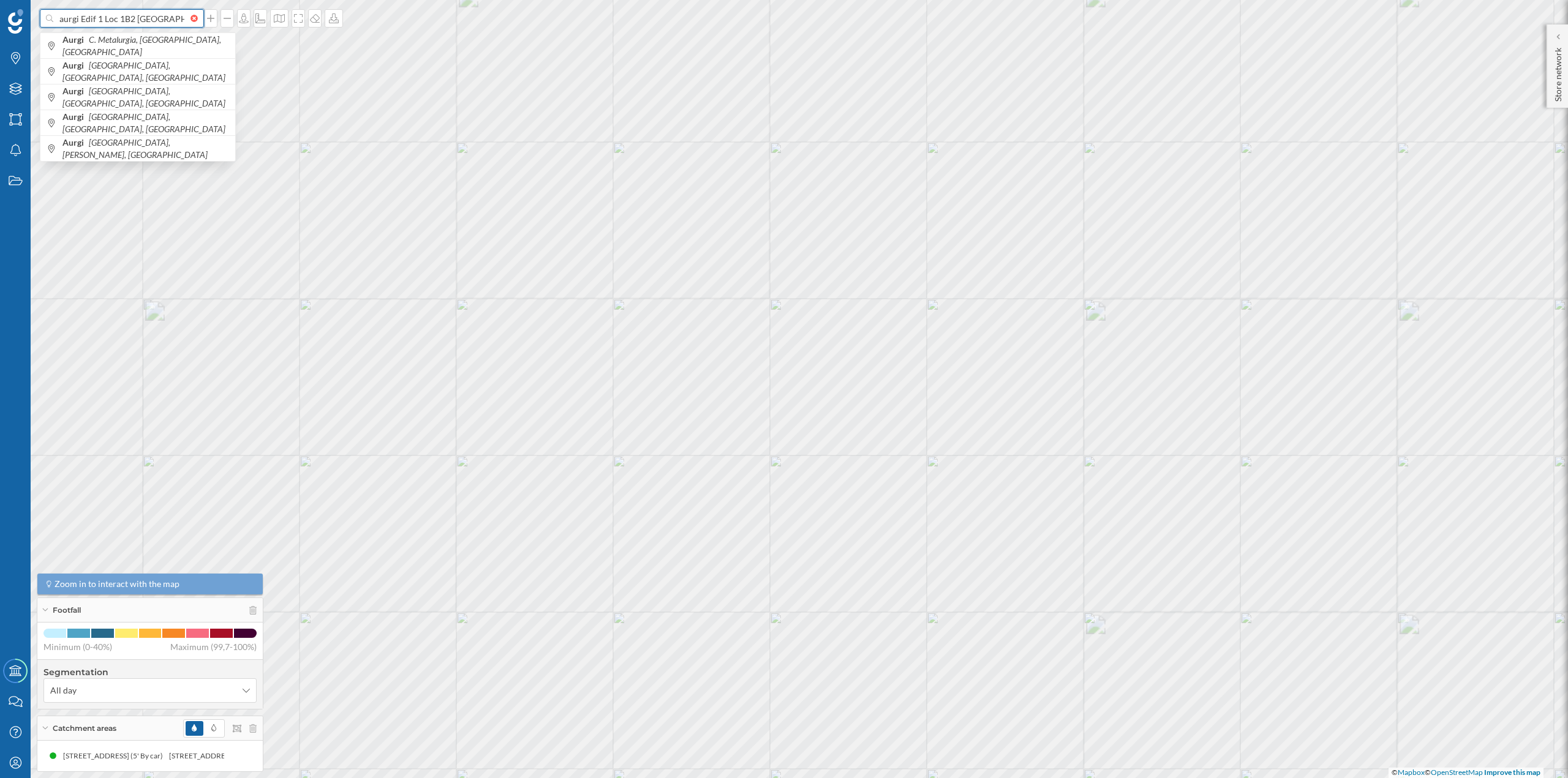
scroll to position [0, 282]
type input "aurgi Edif 1 Loc 1B2 Centro Comercial Augusta Park, Av. de la Via Augusta, 3, 1…"
click at [134, 51] on icon "Av. de la Via Augusta, 3, 11, 08174 Sant Cugat del Vallès, Spain" at bounding box center [124, 45] width 71 height 10
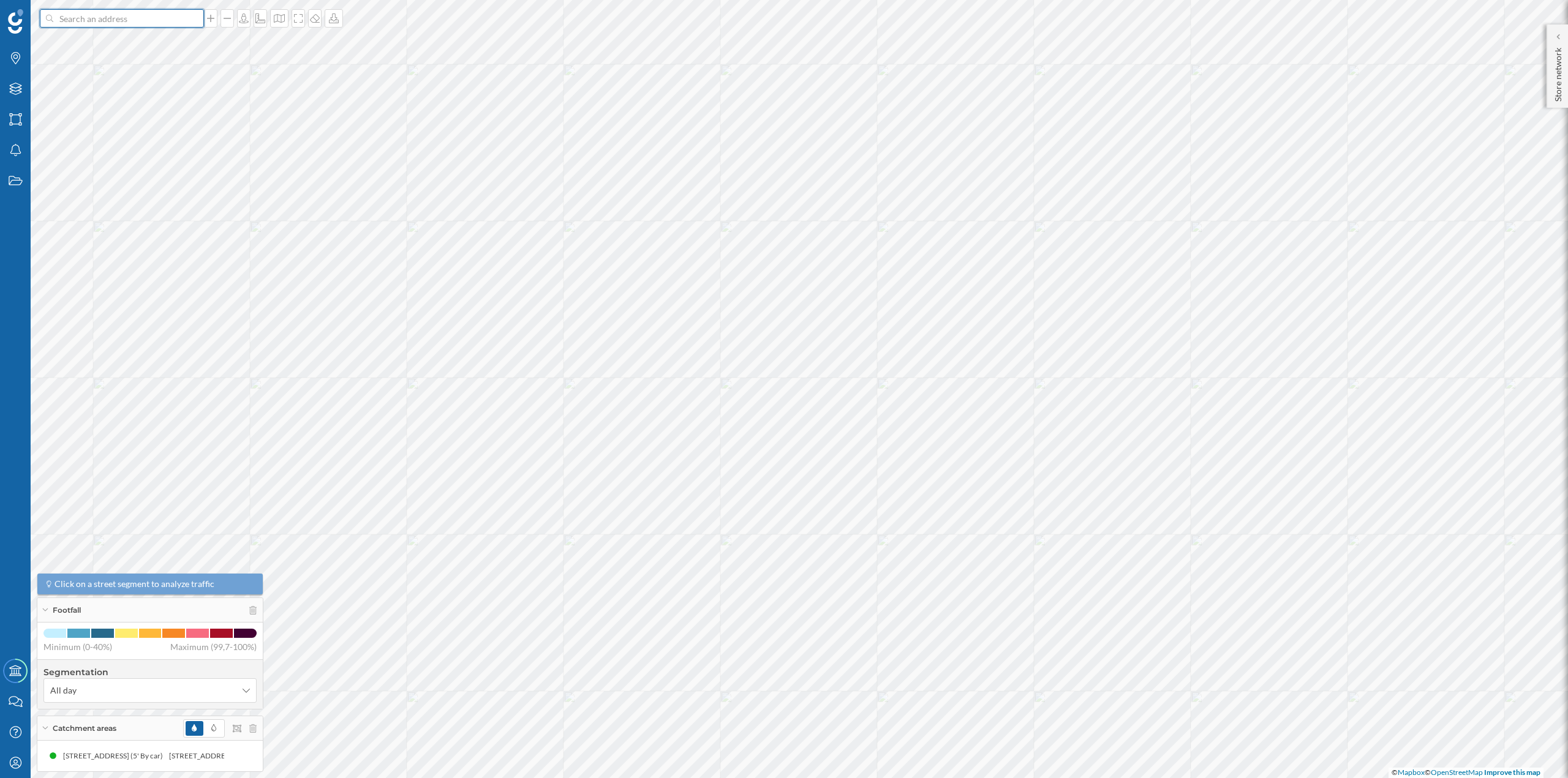
click at [125, 24] on input at bounding box center [122, 18] width 138 height 18
paste input "Edif 1 Loc 1B2 Centro Comercial Augusta Park, Av. de la Via Augusta, 3, 11, 081…"
type input "aurgi Edif 1 Loc 1B2 Centro Comercial Augusta Park, Av. de la Via Augusta, 3, 1…"
click at [109, 40] on icon "Av. de la Via Augusta, 3, 11, 08174 Sant Cugat del Vallès, Spain" at bounding box center [124, 45] width 71 height 10
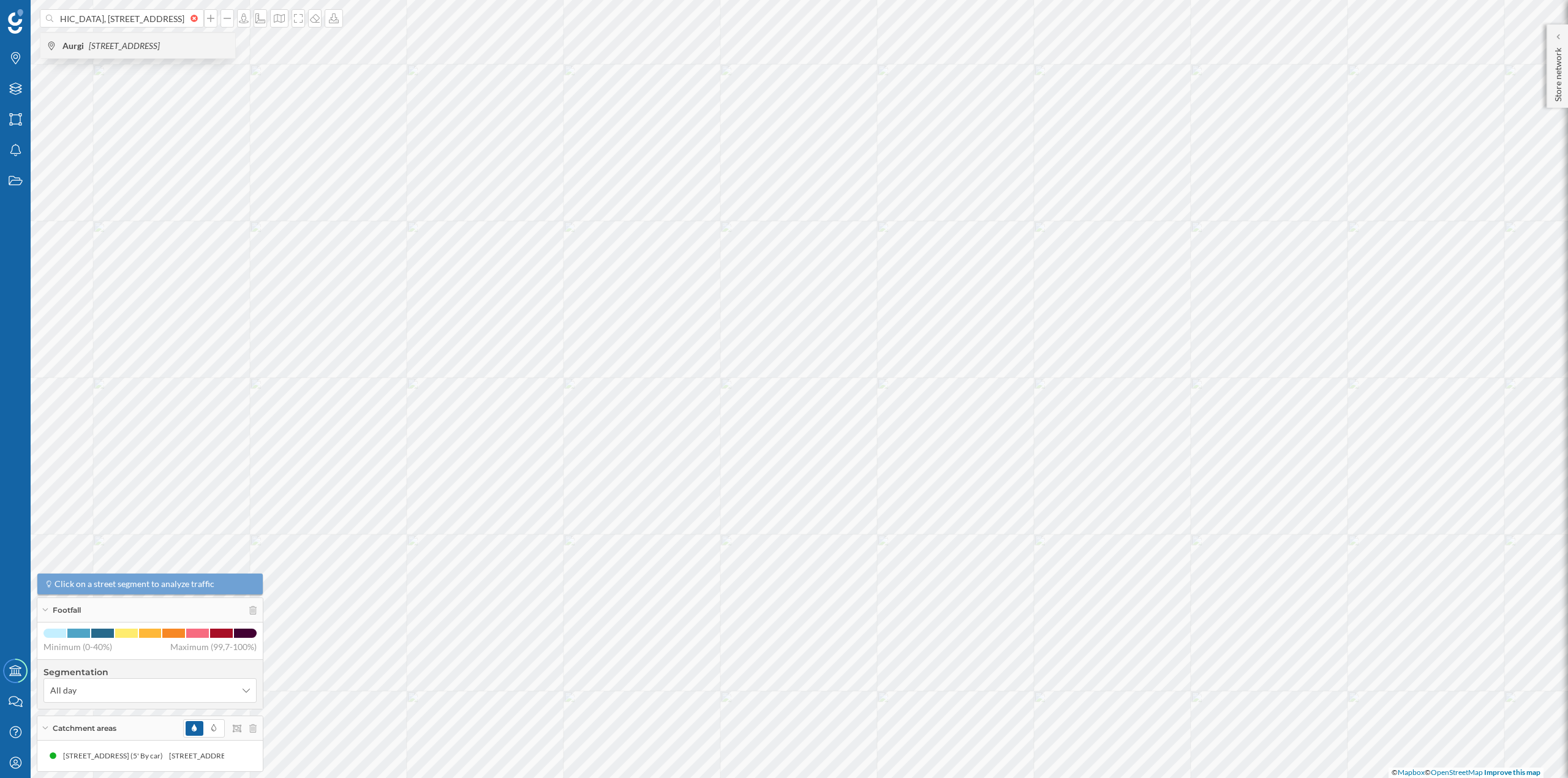
scroll to position [0, 0]
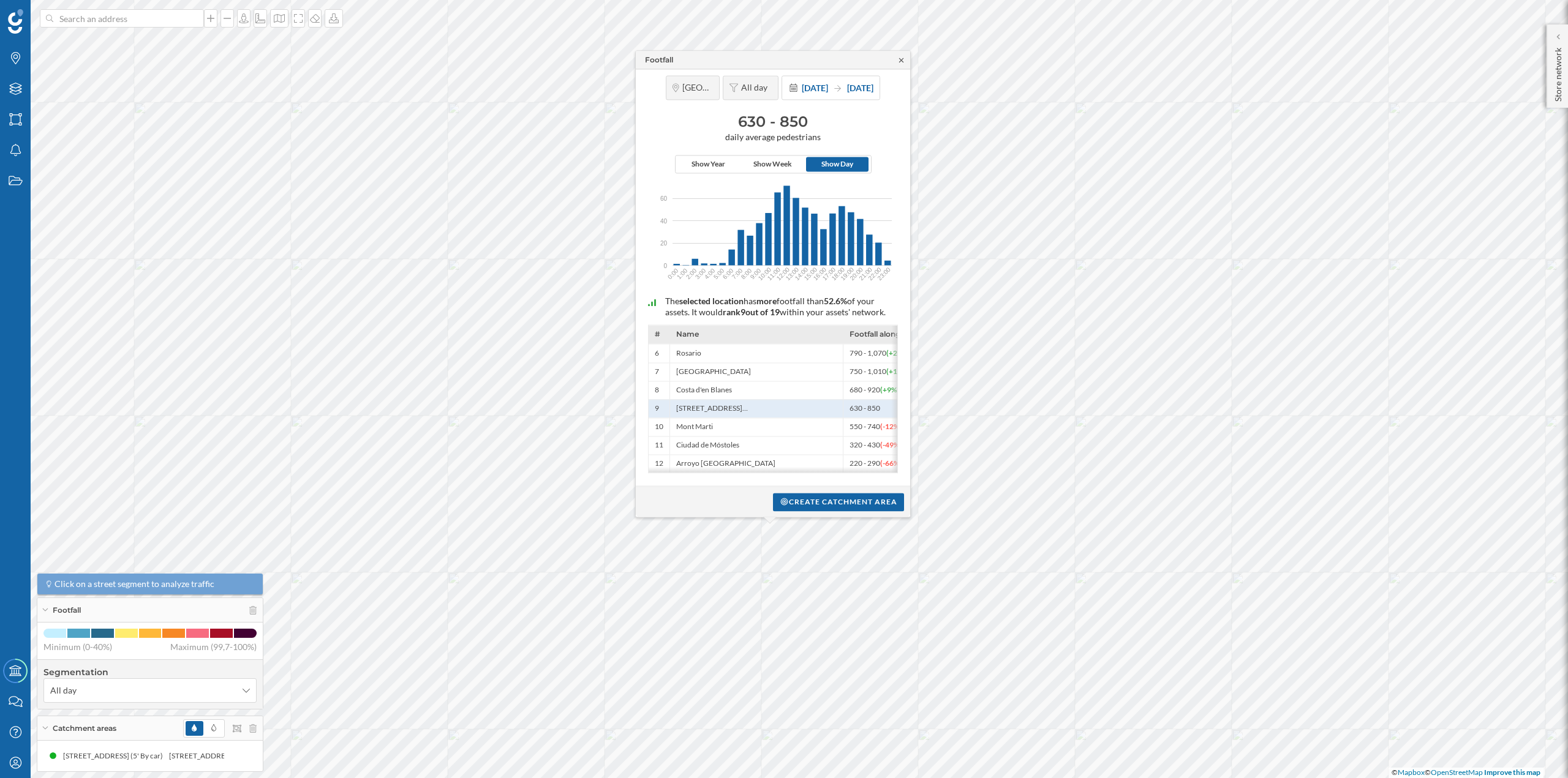
click at [902, 57] on icon at bounding box center [901, 59] width 4 height 4
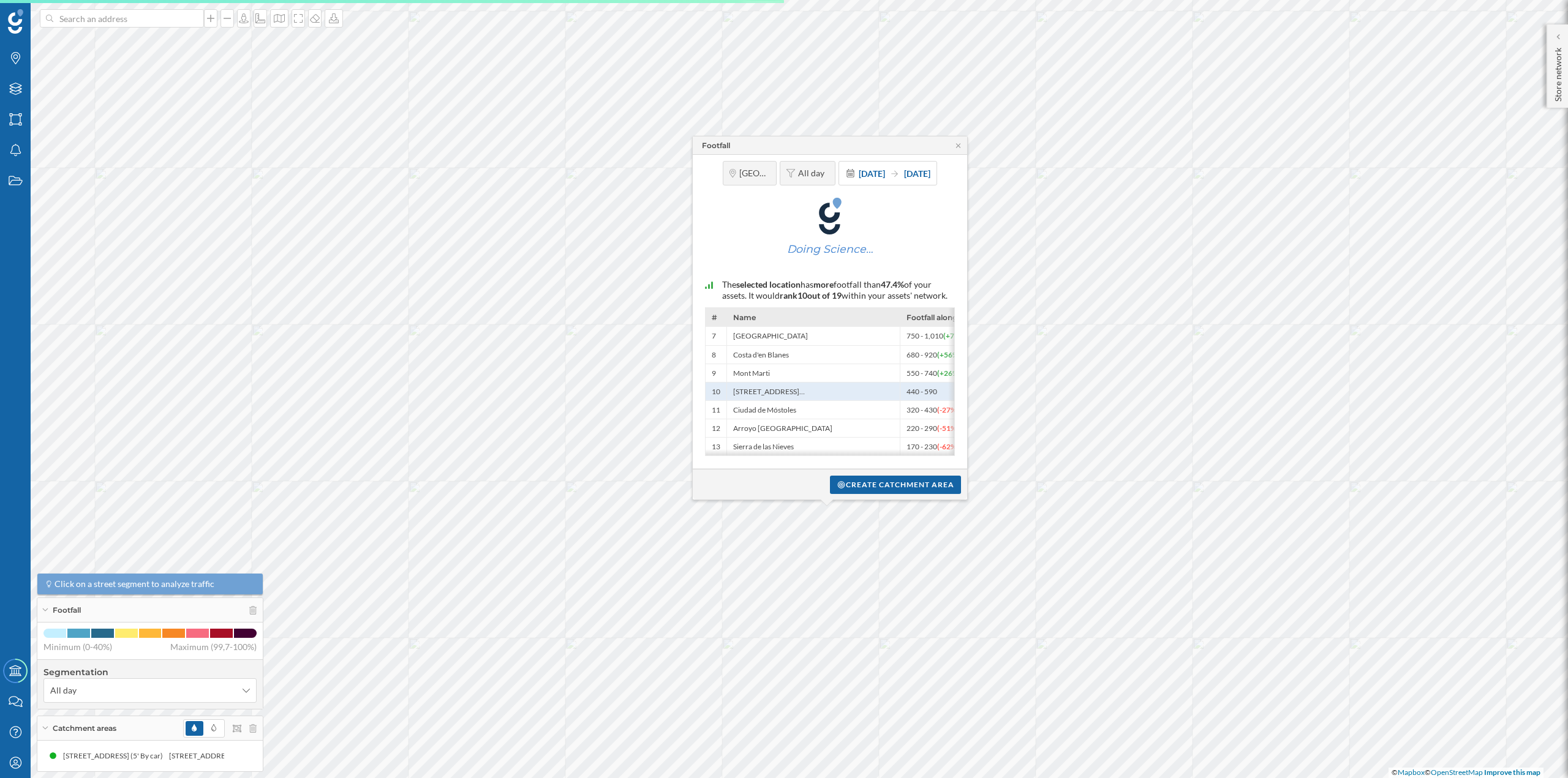
click at [728, 386] on div "Footfall [GEOGRAPHIC_DATA] All day [DATE] [DATE] Doing Science… The selected lo…" at bounding box center [728, 386] width 0 height 0
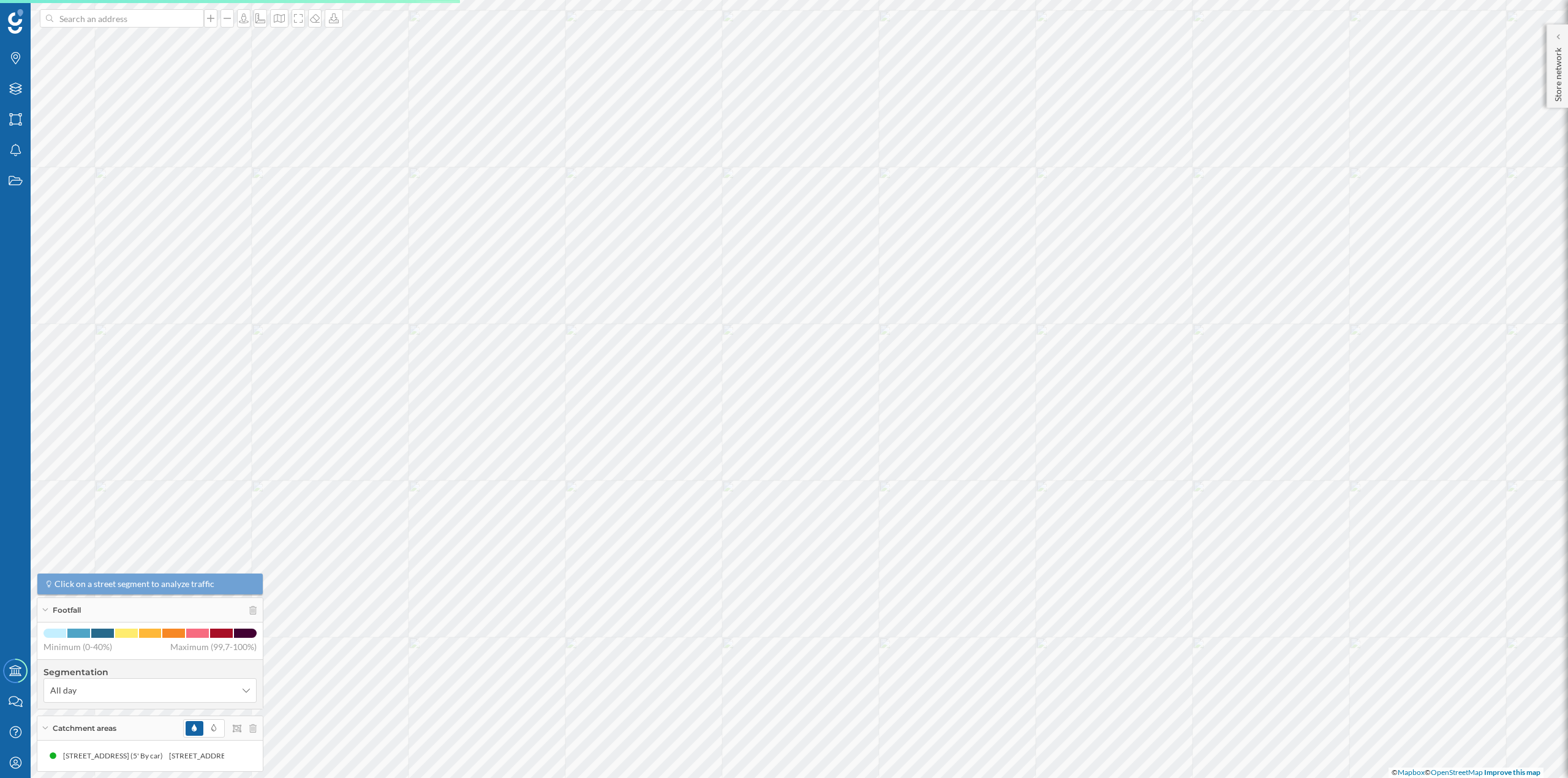
click at [728, 385] on div at bounding box center [728, 385] width 0 height 0
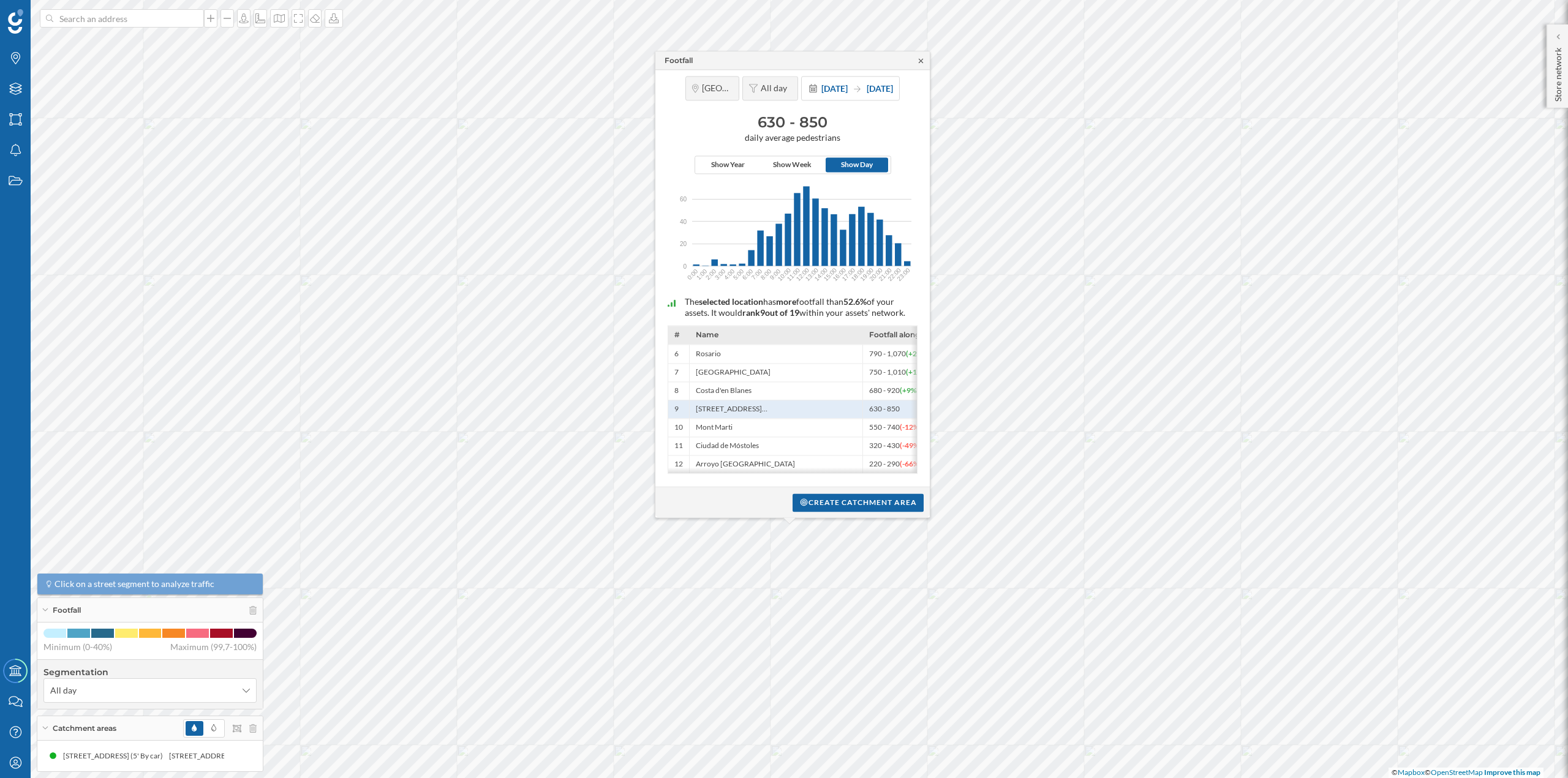
click at [921, 58] on icon at bounding box center [921, 60] width 4 height 4
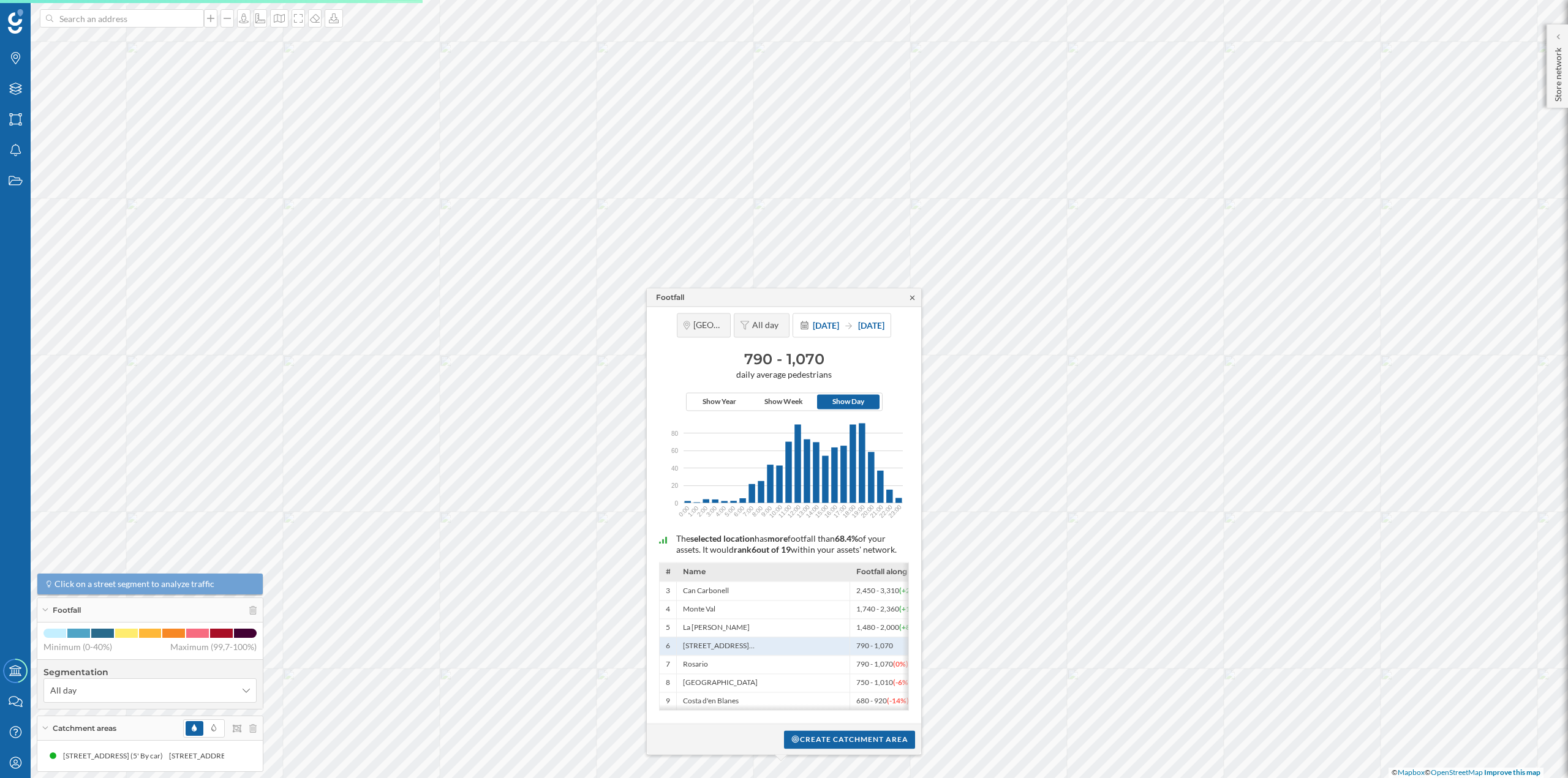
click at [914, 295] on icon at bounding box center [912, 297] width 4 height 4
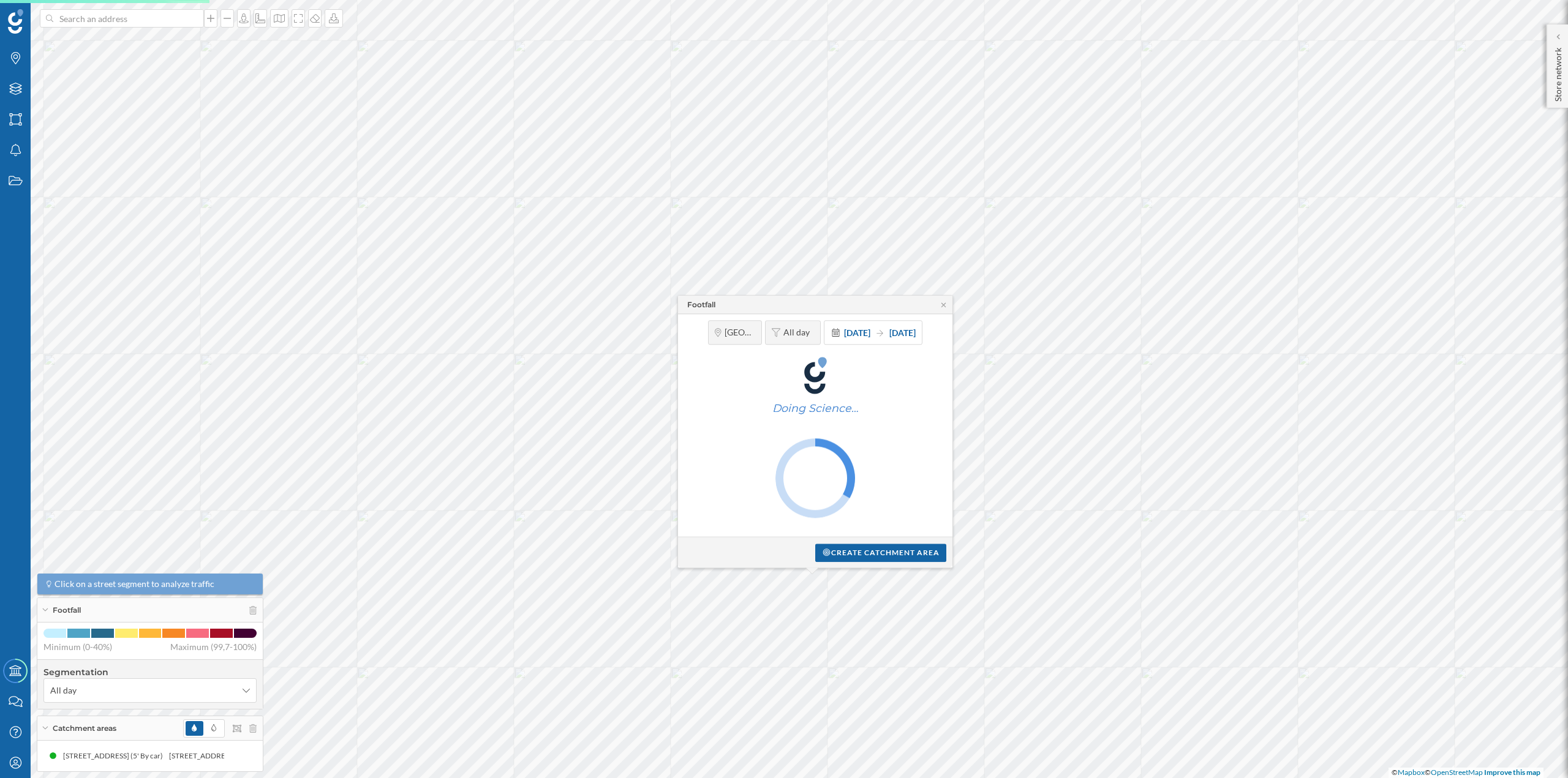
click at [676, 415] on div "Footfall [GEOGRAPHIC_DATA] All day [DATE] [DATE] Doing Science… Create catchmen…" at bounding box center [676, 415] width 0 height 0
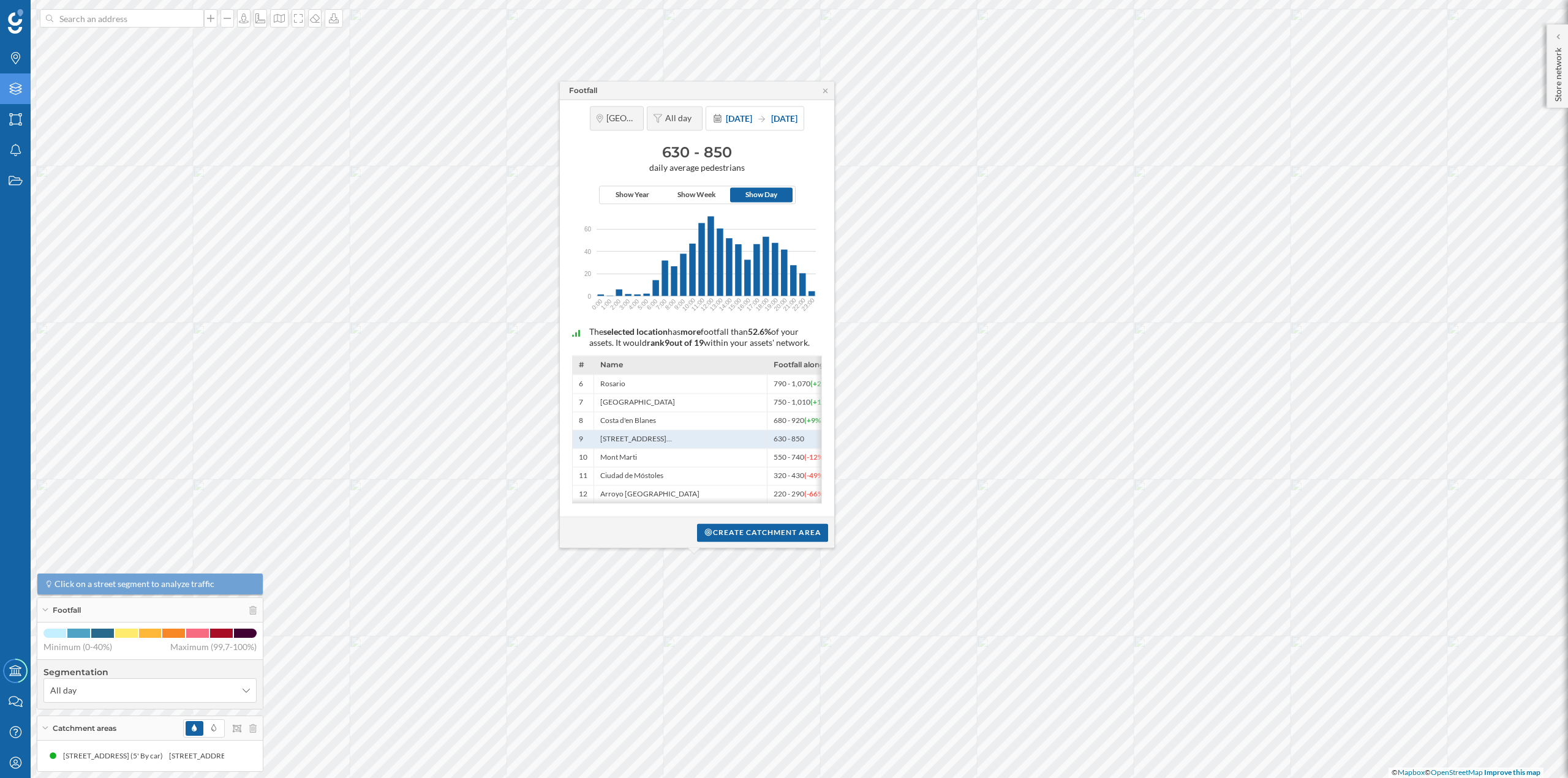
click at [26, 90] on div "Layers" at bounding box center [15, 88] width 31 height 31
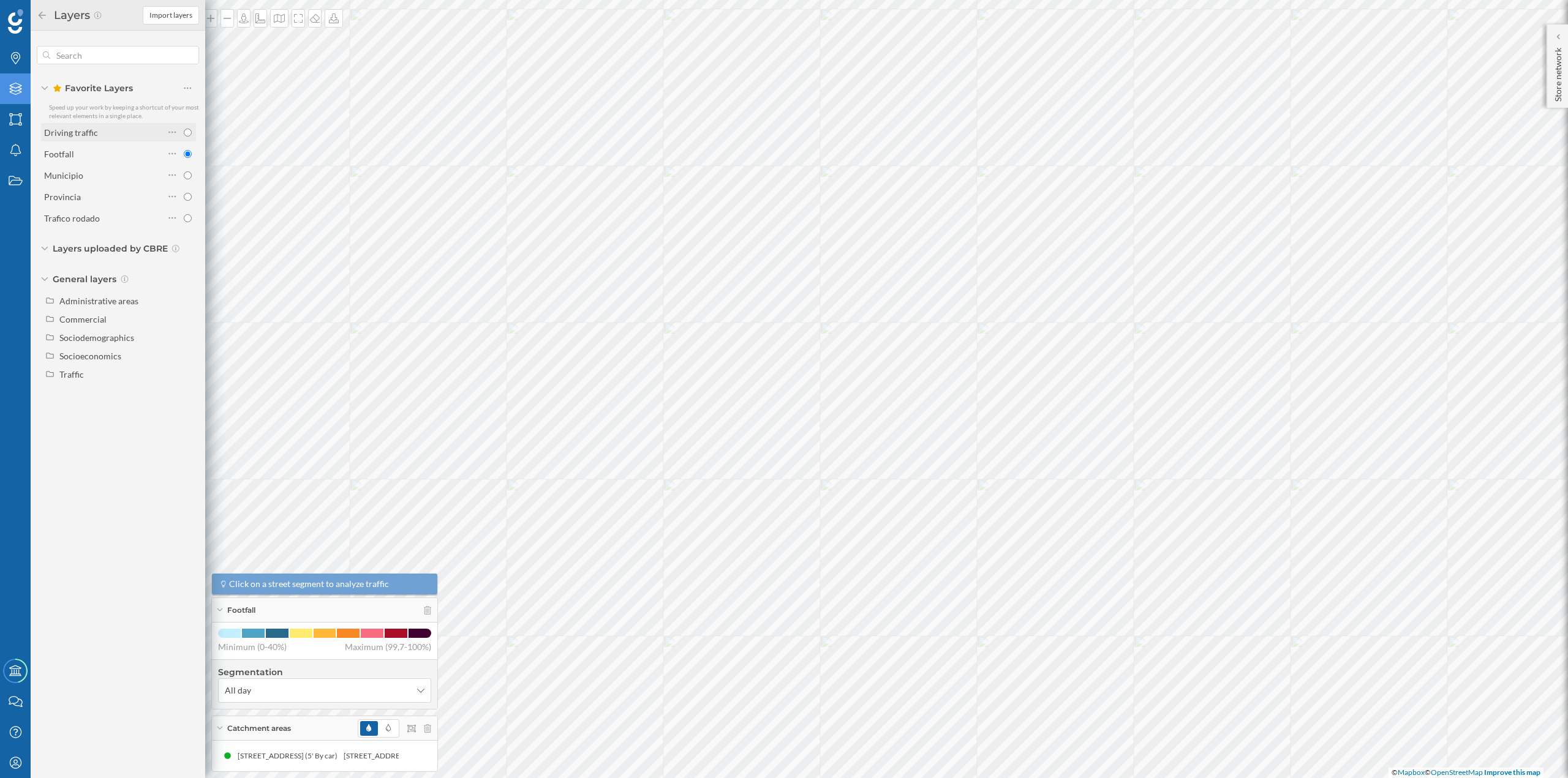
click at [91, 134] on div "Driving traffic" at bounding box center [71, 132] width 54 height 10
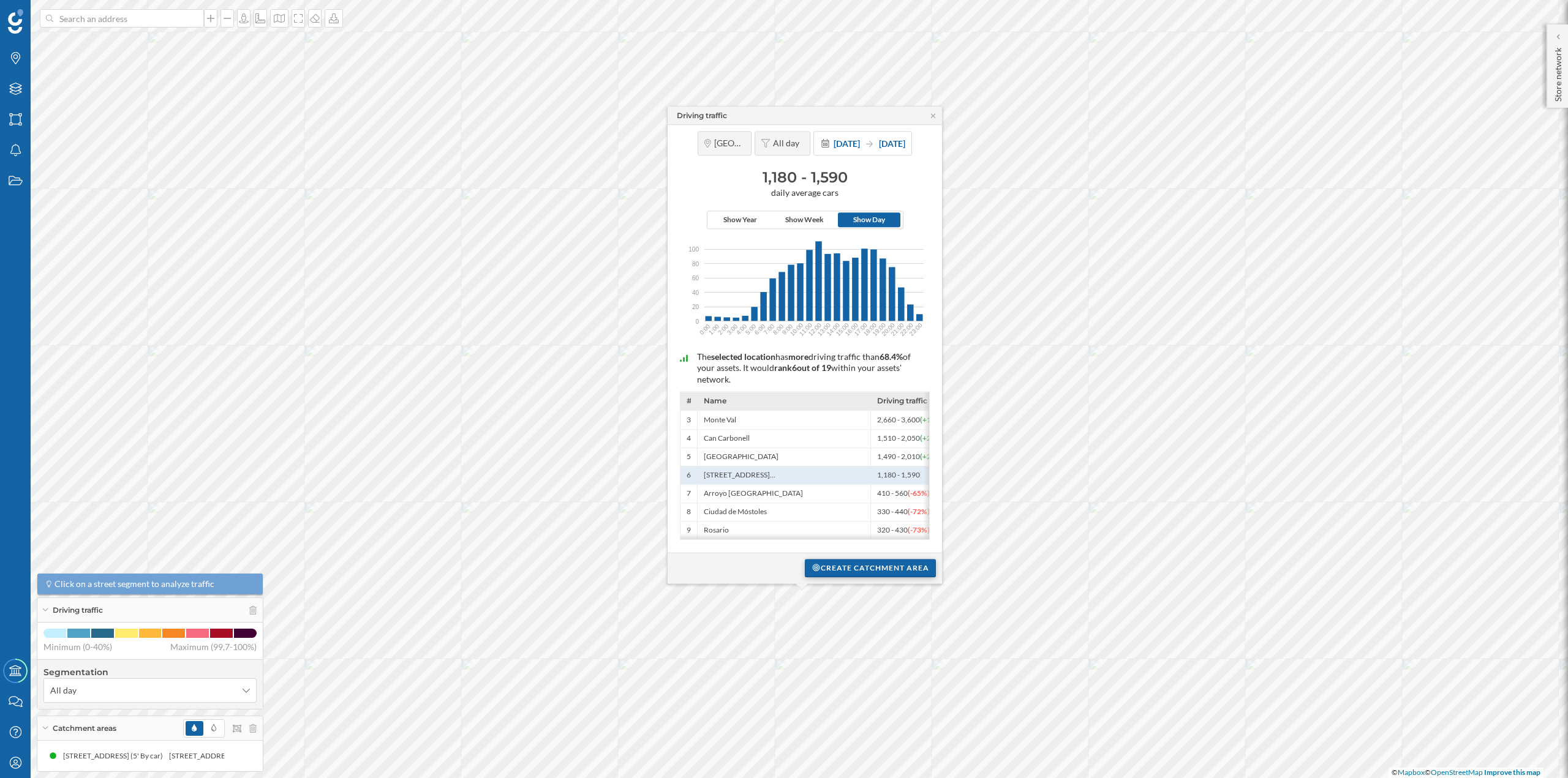
click at [856, 571] on div "Create catchment area" at bounding box center [870, 567] width 131 height 18
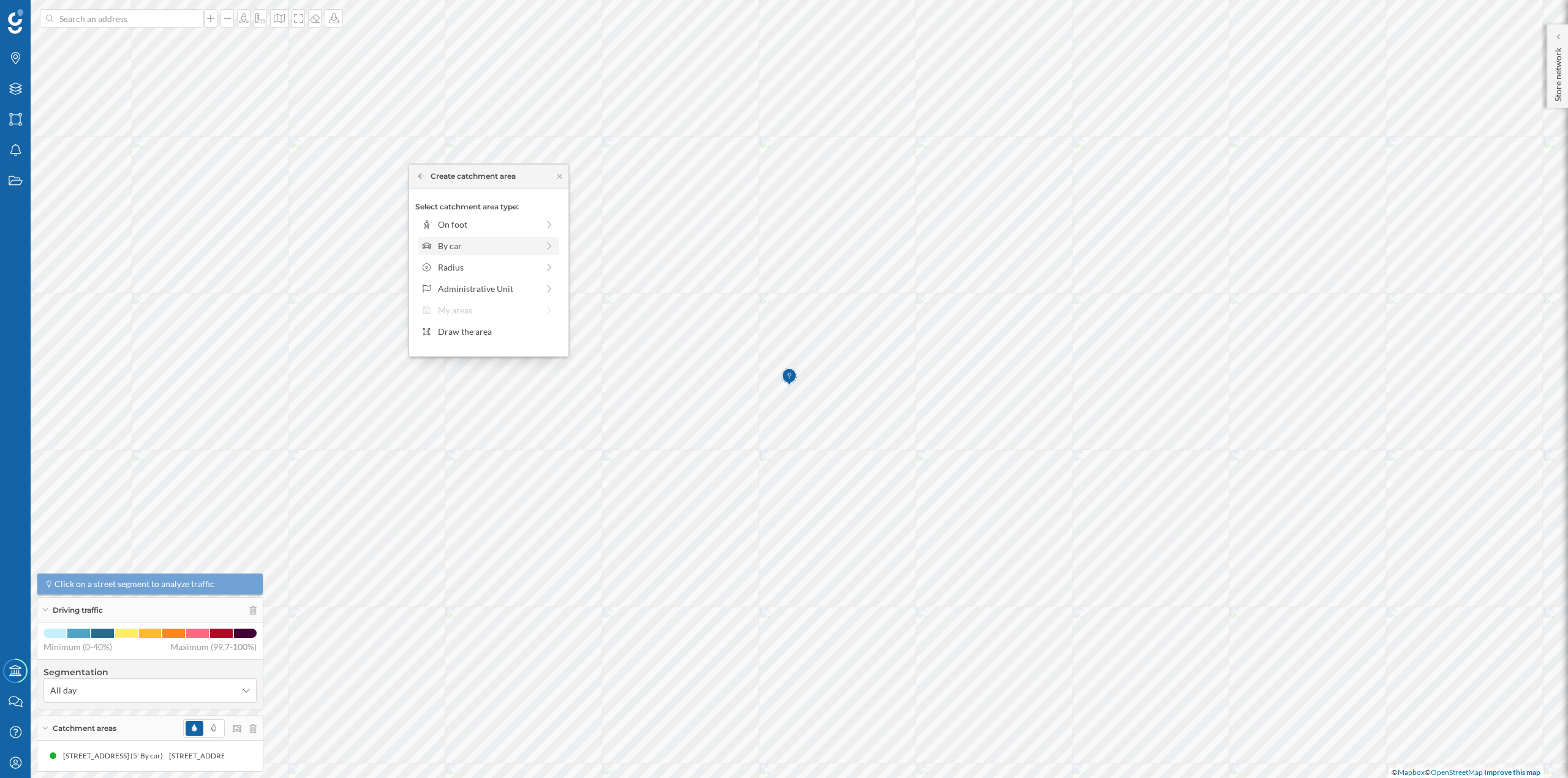
click at [466, 248] on div "By car" at bounding box center [488, 246] width 100 height 13
drag, startPoint x: 436, startPoint y: 243, endPoint x: 447, endPoint y: 245, distance: 11.2
click at [447, 245] on div at bounding box center [446, 241] width 13 height 13
click at [475, 334] on div "Create catchment area" at bounding box center [488, 332] width 147 height 18
